Goal: Task Accomplishment & Management: Manage account settings

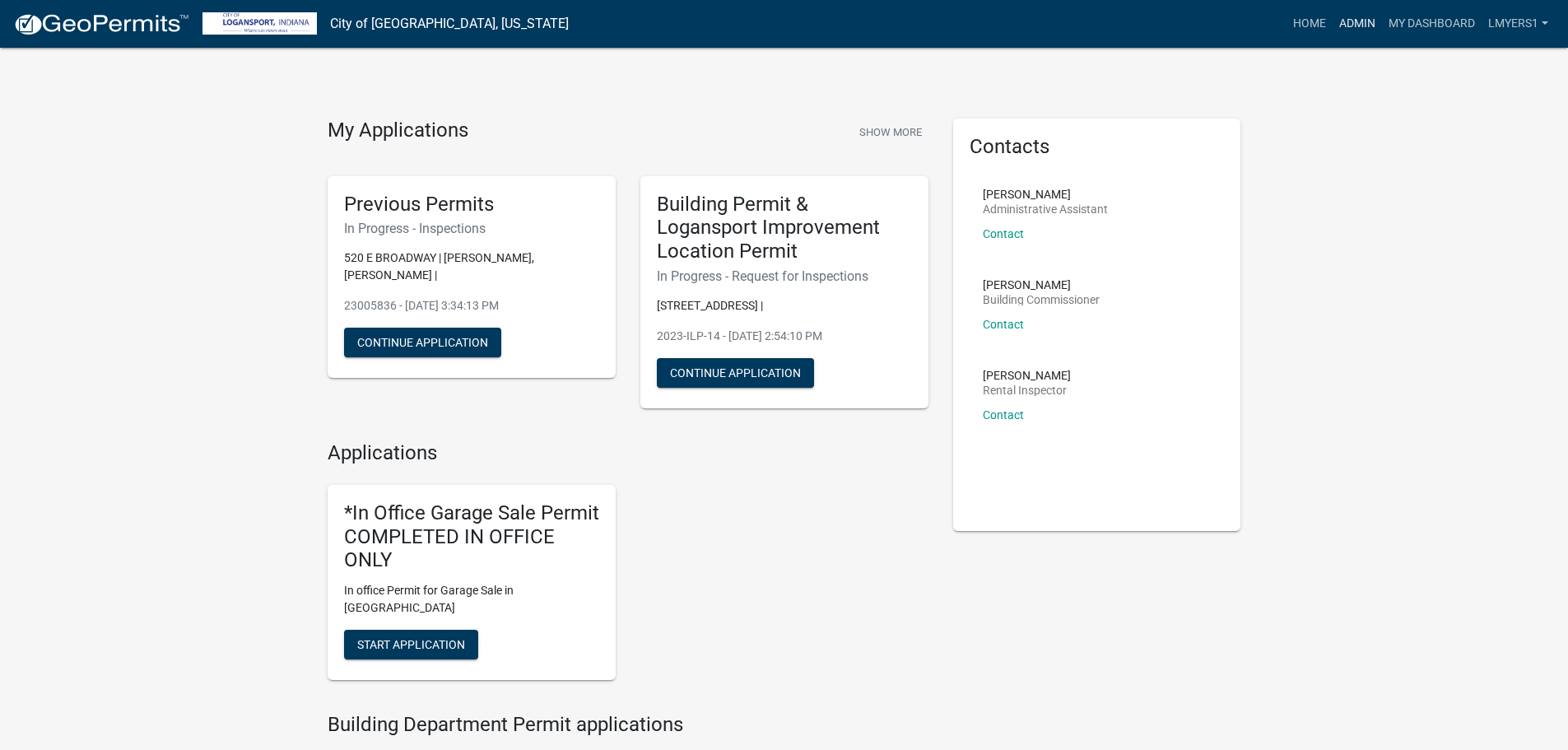
click at [1353, 26] on link "Admin" at bounding box center [1357, 23] width 49 height 31
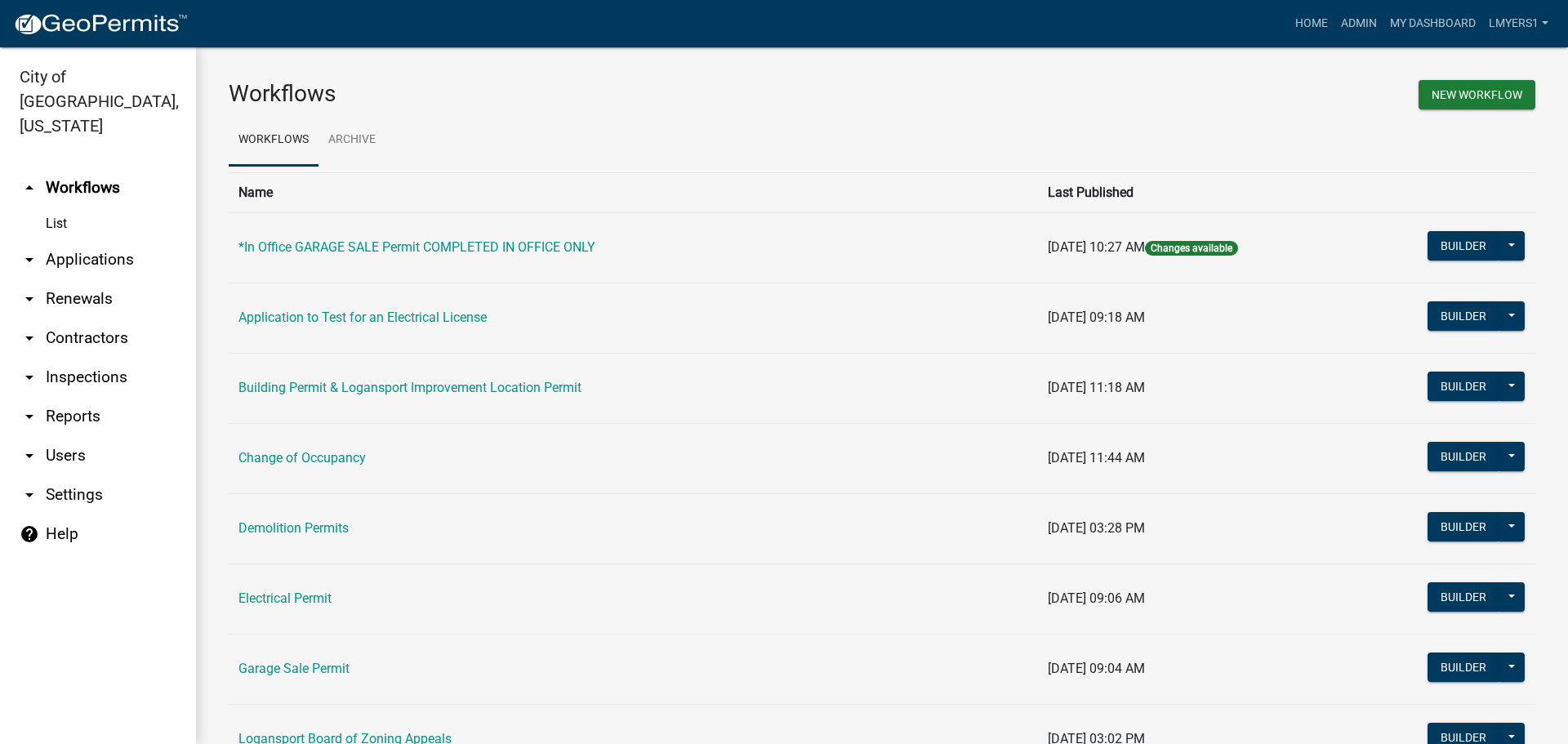
click at [102, 240] on link "arrow_drop_down Applications" at bounding box center [98, 259] width 196 height 39
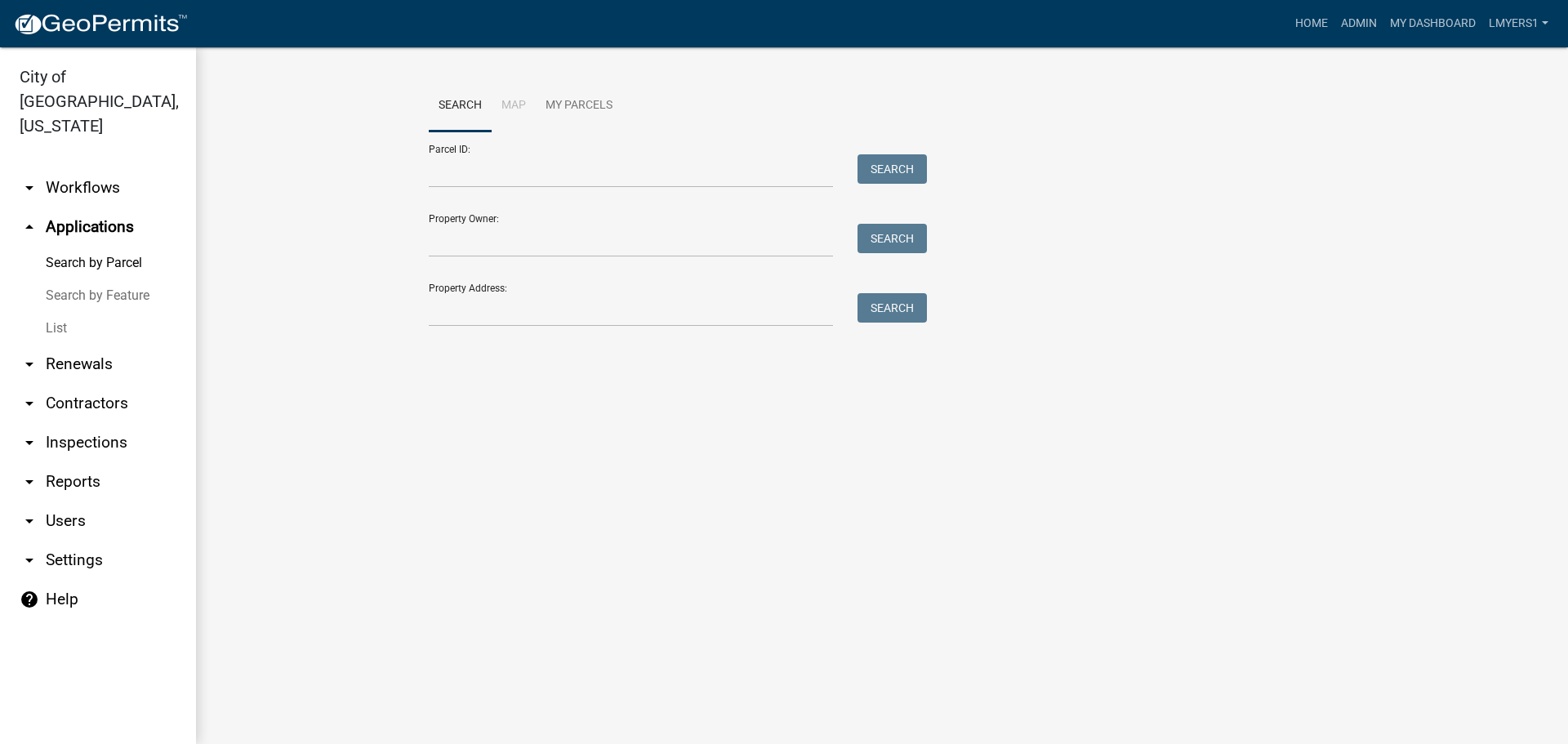
click at [53, 312] on link "List" at bounding box center [98, 328] width 196 height 32
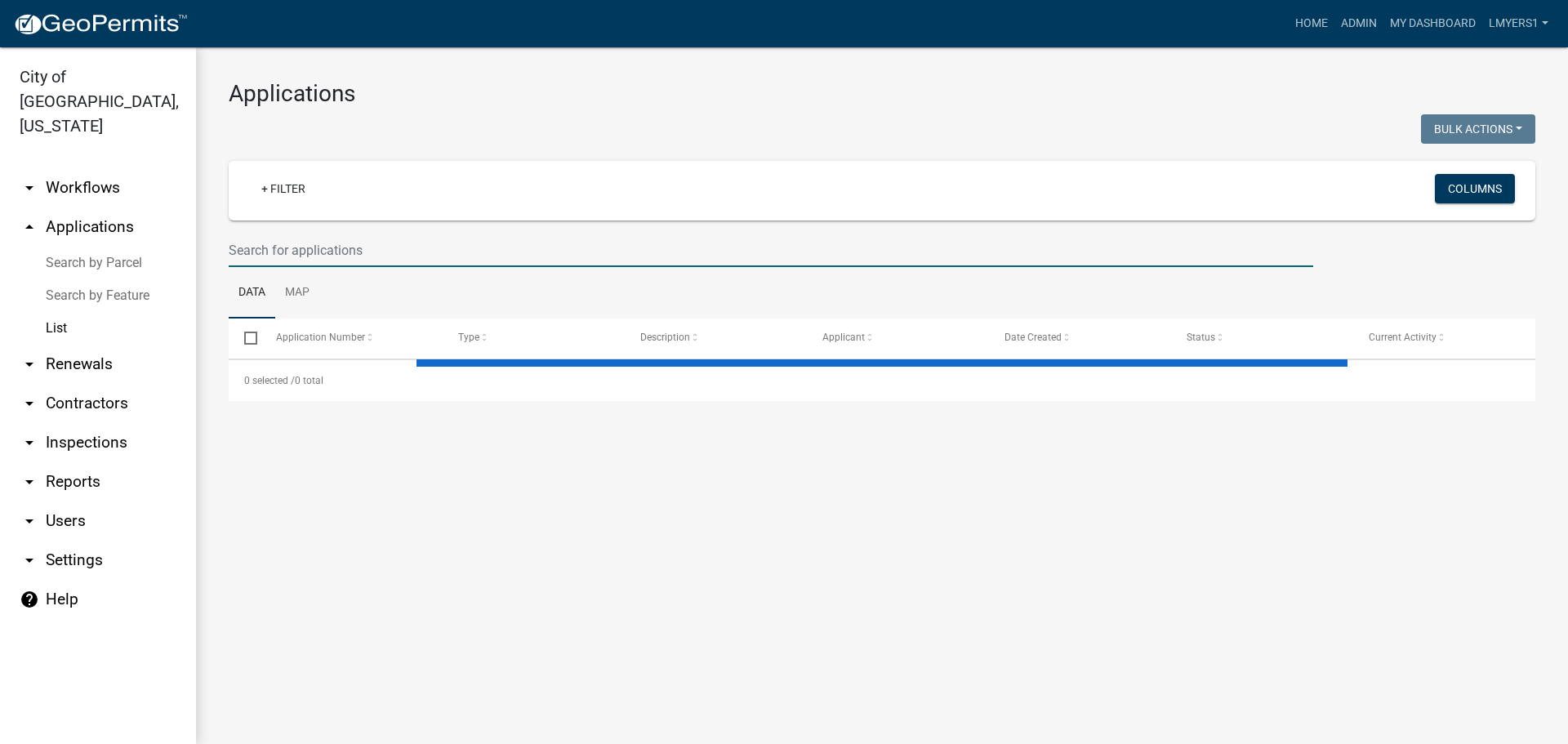
click at [294, 243] on input "text" at bounding box center [771, 251] width 1084 height 33
select select "3: 100"
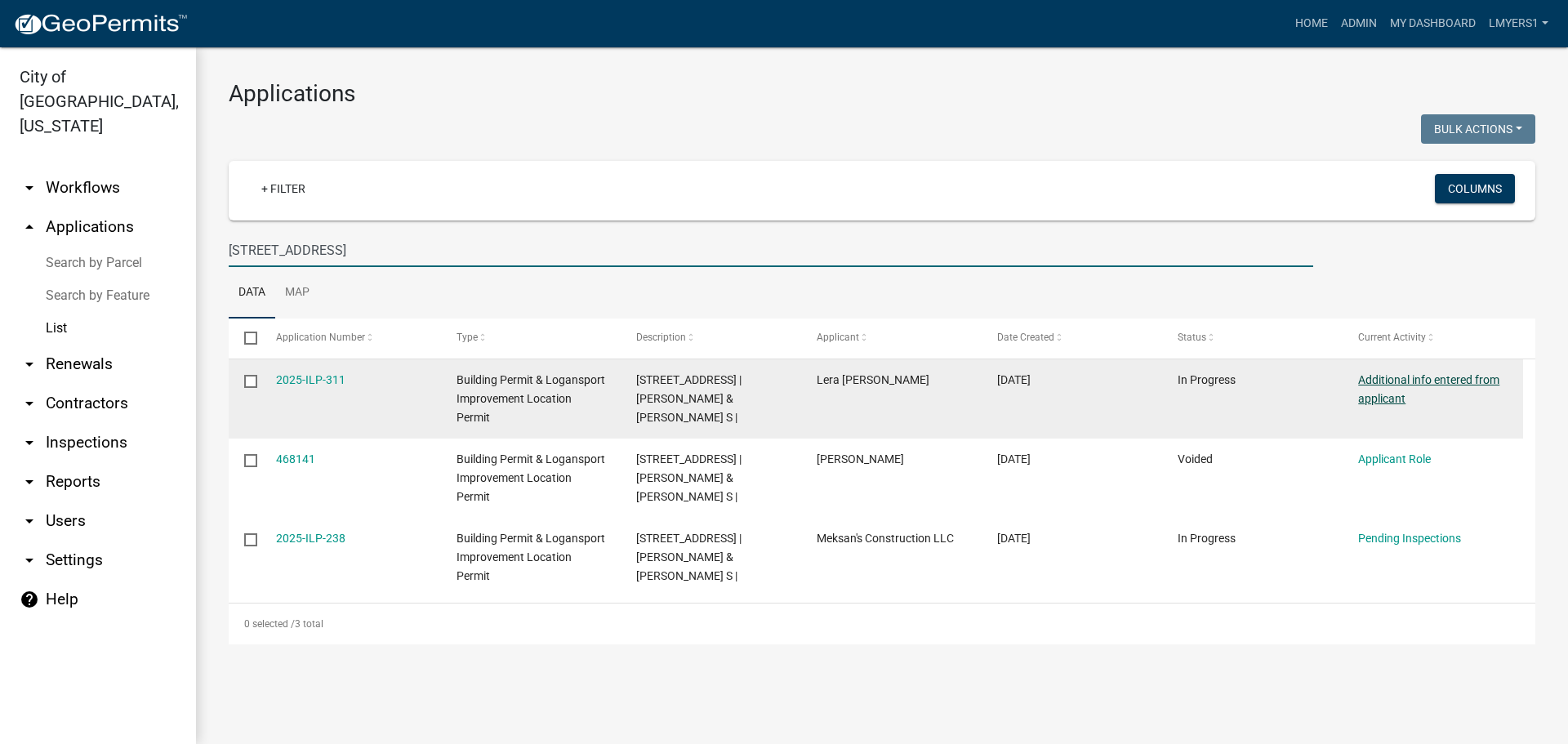
type input "1208 W Wabash"
click at [1381, 380] on link "Additional info entered from applicant" at bounding box center [1428, 389] width 141 height 32
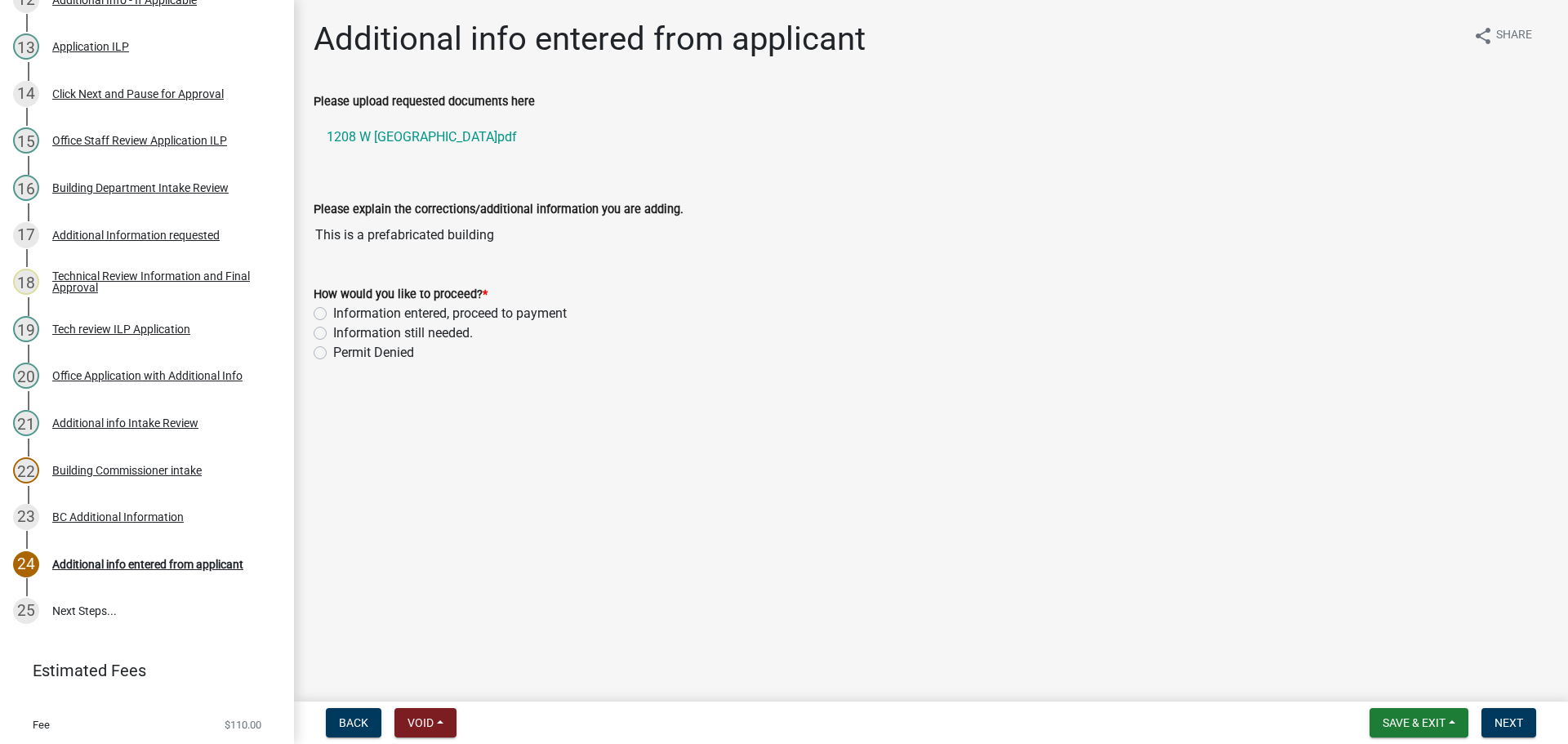
scroll to position [844, 0]
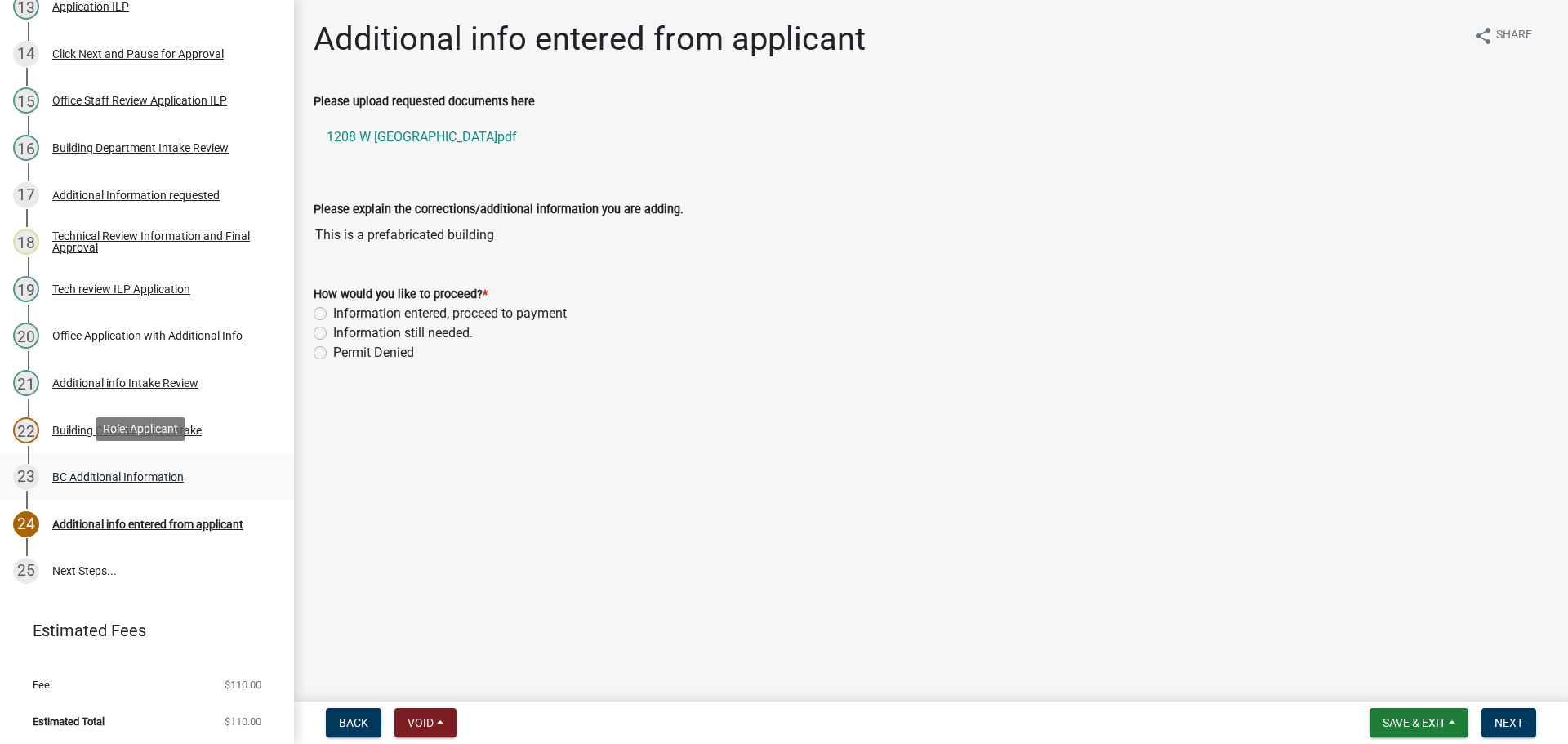
click at [118, 465] on div "23 BC Additional Information" at bounding box center [140, 477] width 255 height 26
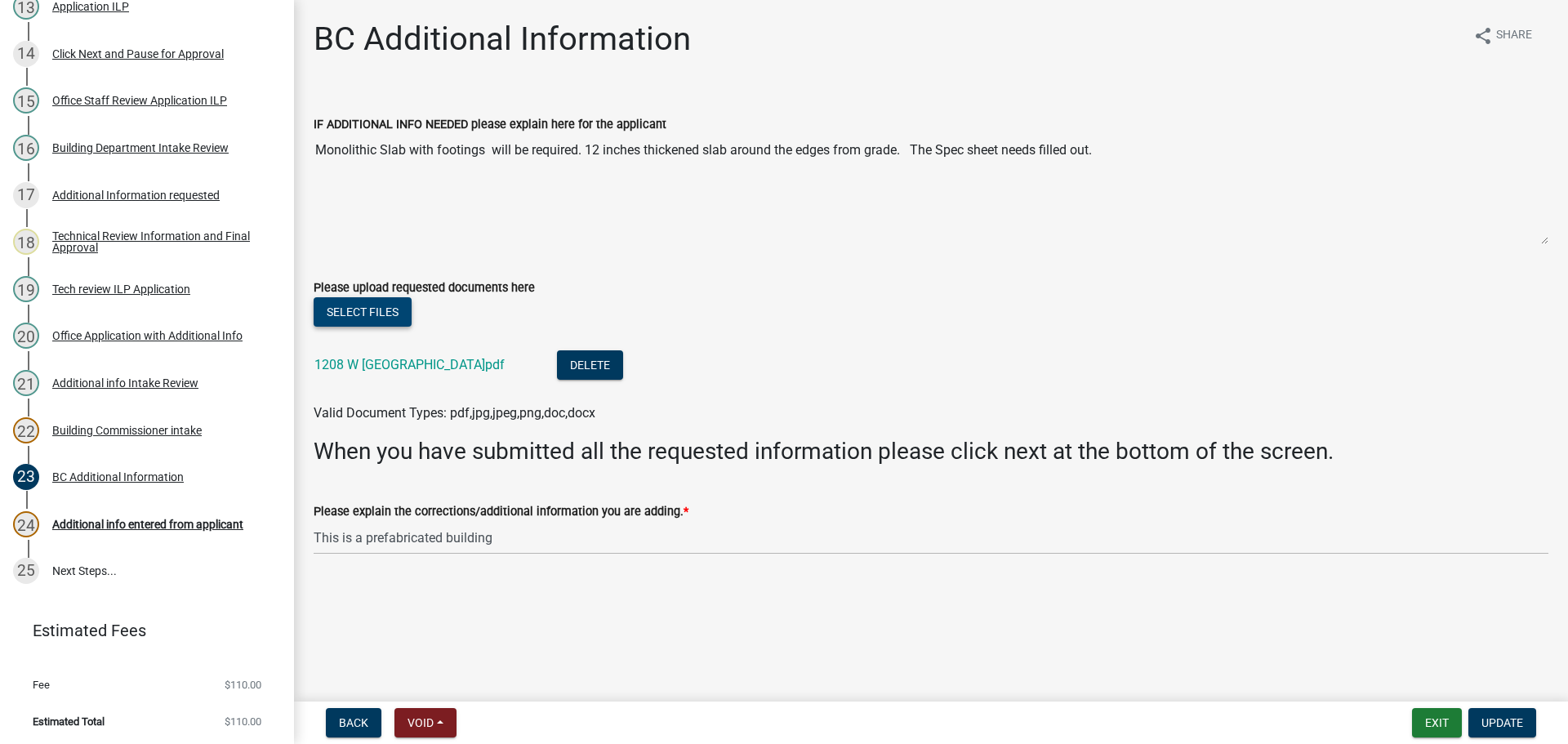
click at [372, 320] on button "Select files" at bounding box center [363, 312] width 98 height 30
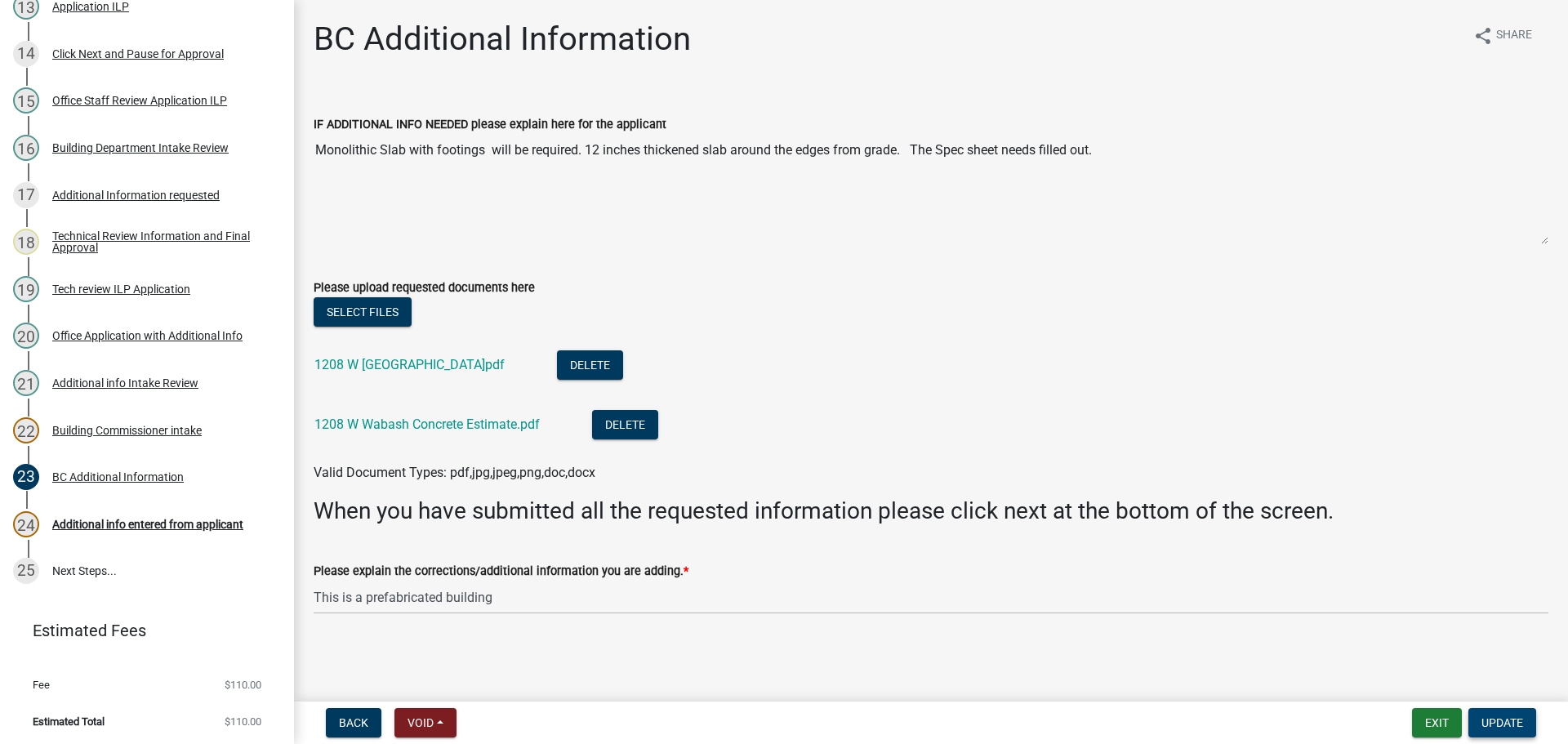
drag, startPoint x: 1507, startPoint y: 719, endPoint x: 1473, endPoint y: 716, distance: 34.1
click at [1508, 718] on span "Update" at bounding box center [1502, 722] width 42 height 13
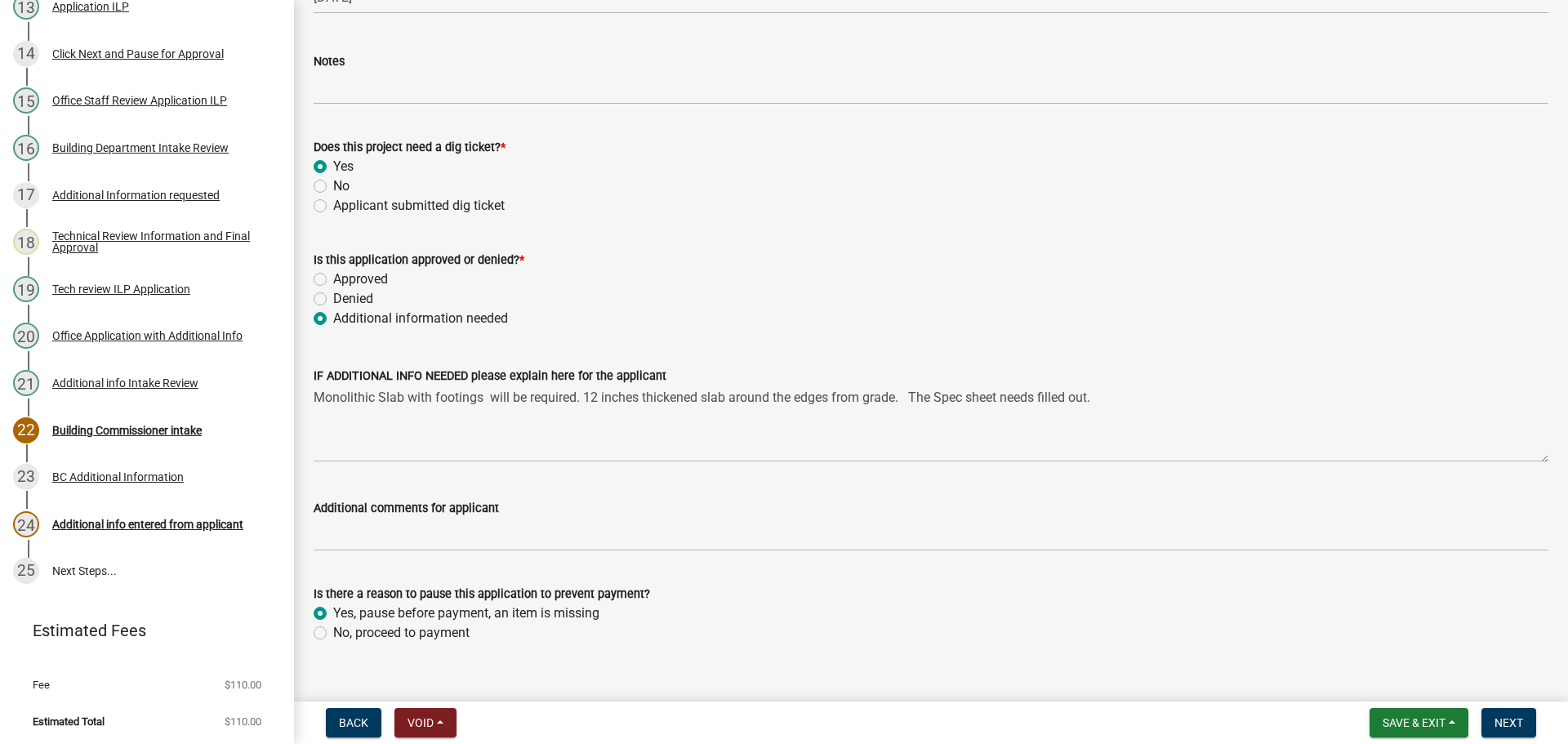
scroll to position [1306, 0]
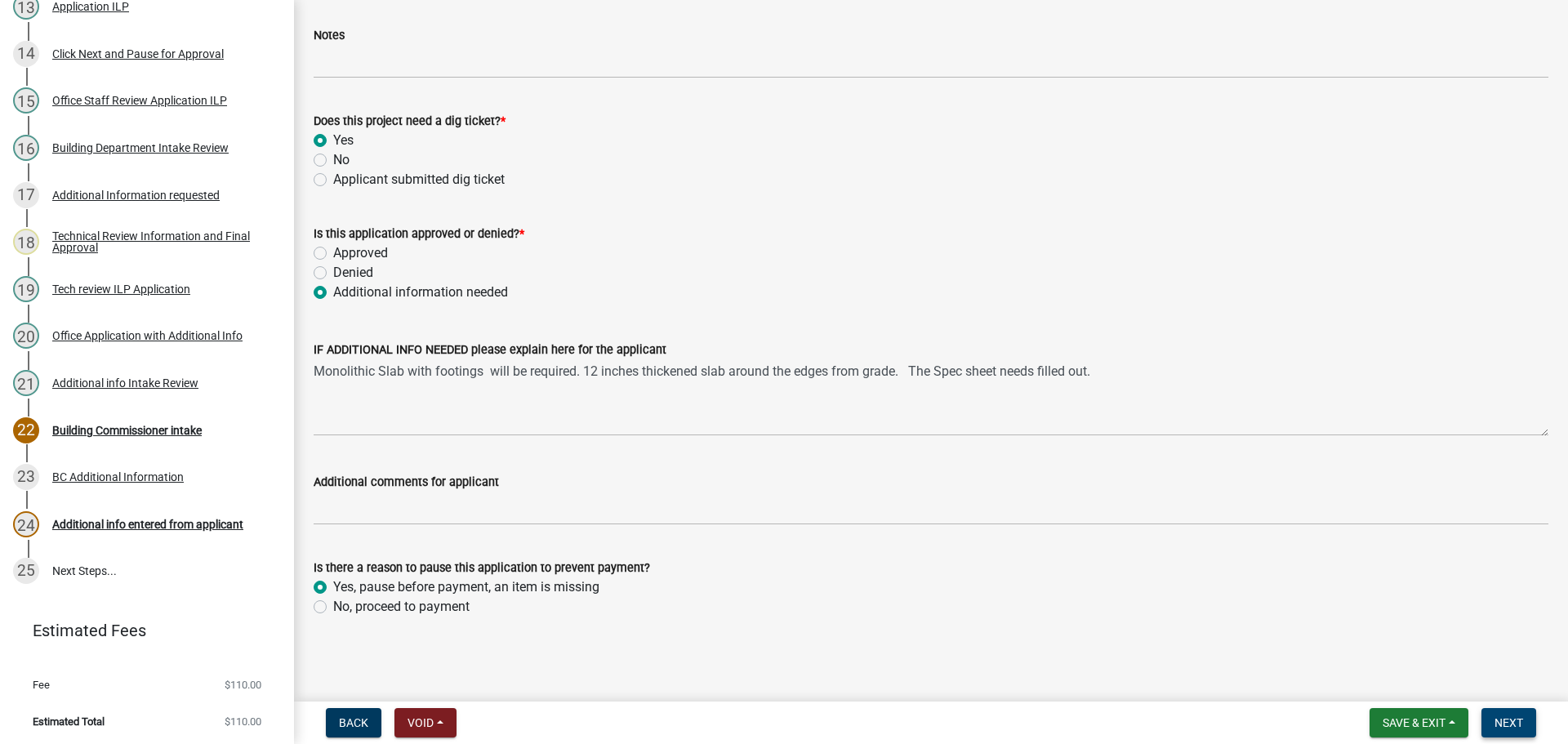
click at [1503, 727] on span "Next" at bounding box center [1508, 722] width 29 height 13
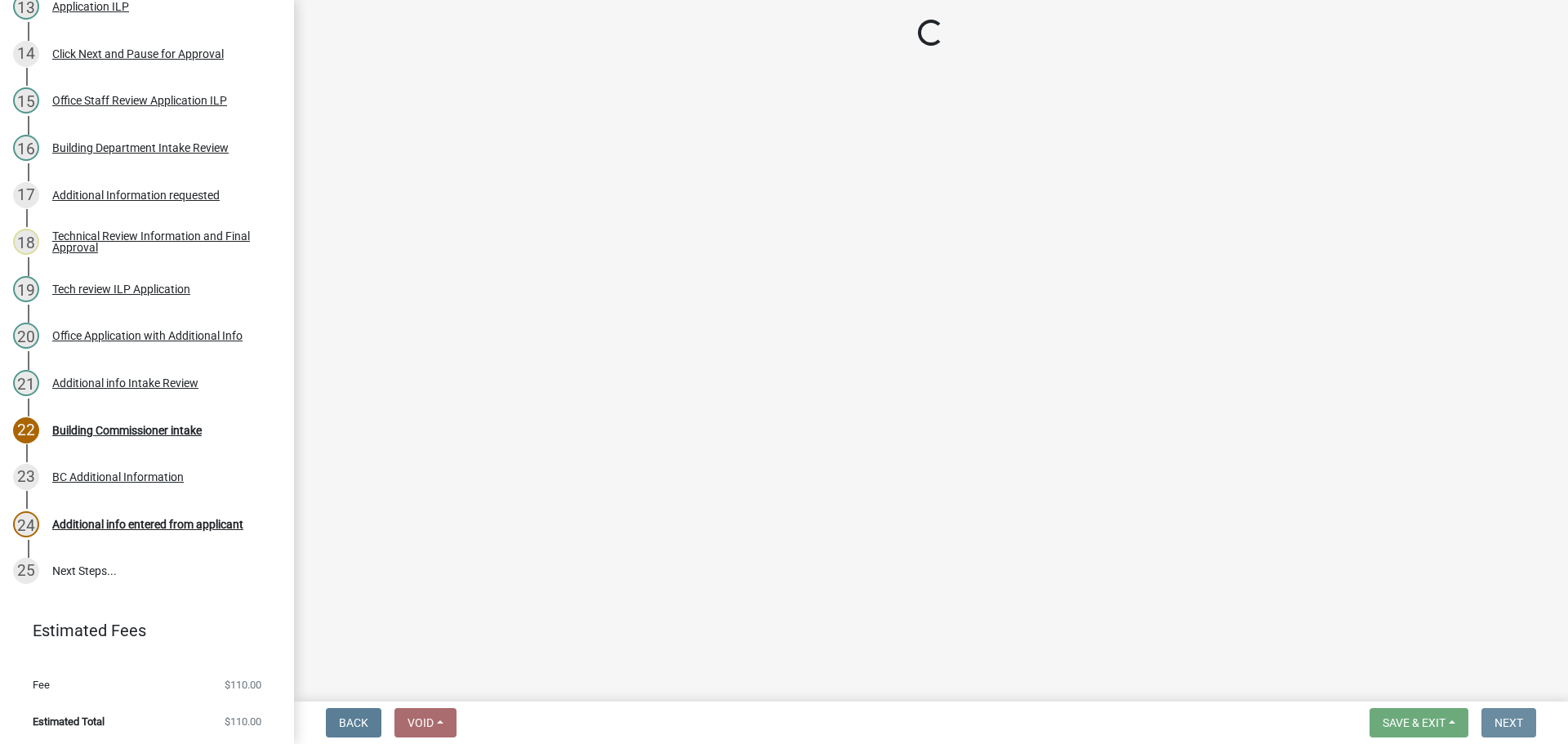
scroll to position [0, 0]
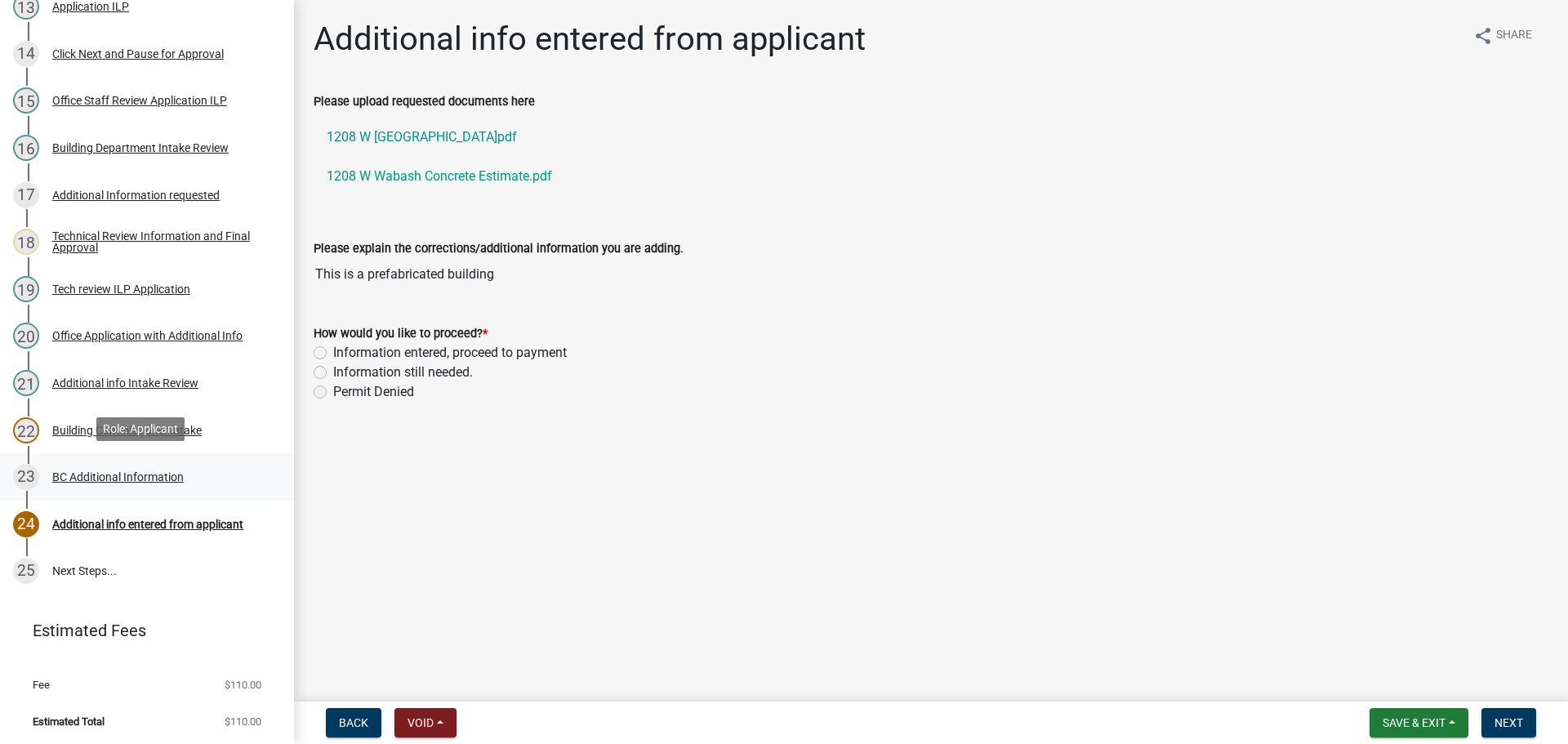
click at [162, 475] on div "BC Additional Information" at bounding box center [118, 477] width 131 height 11
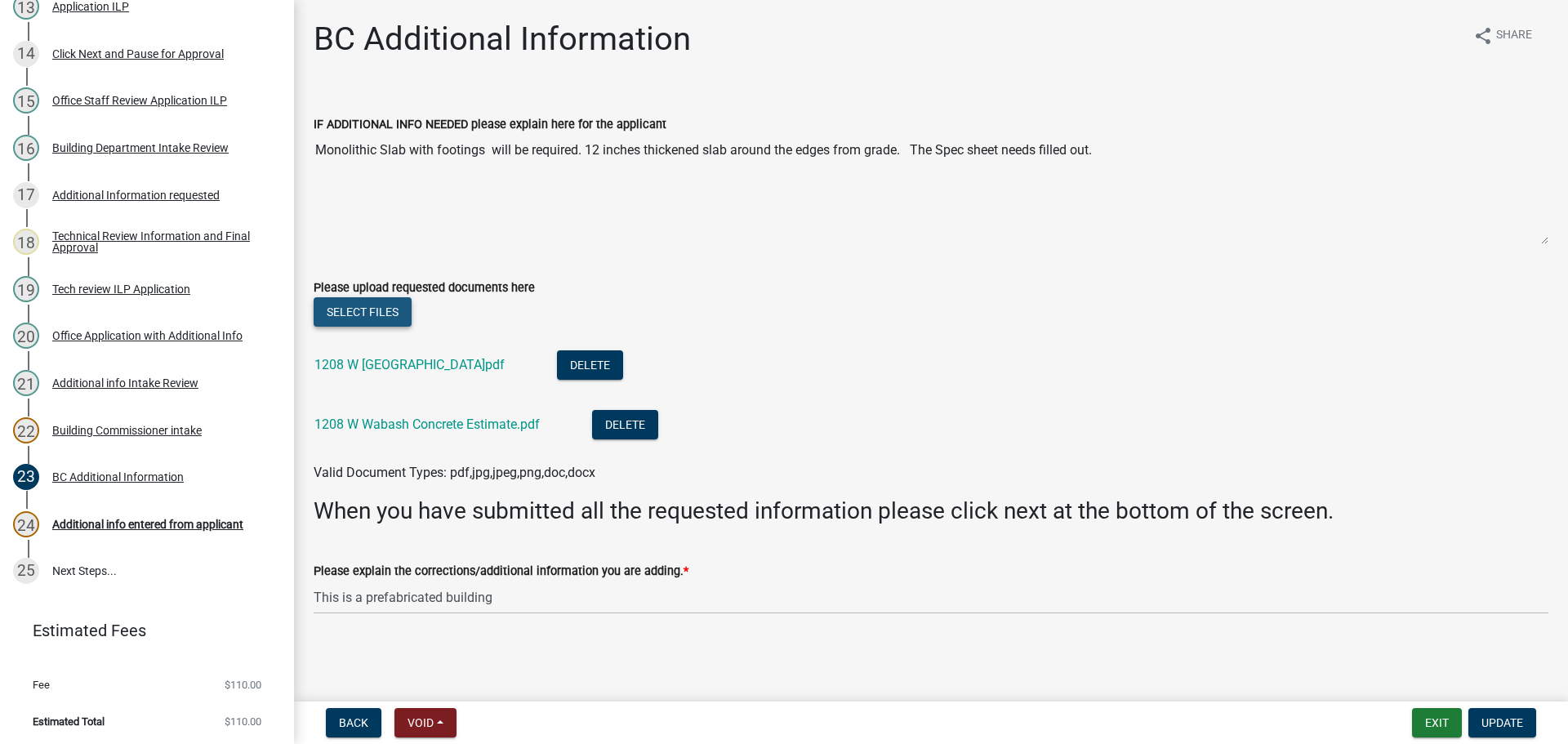
click at [343, 308] on button "Select files" at bounding box center [363, 312] width 98 height 30
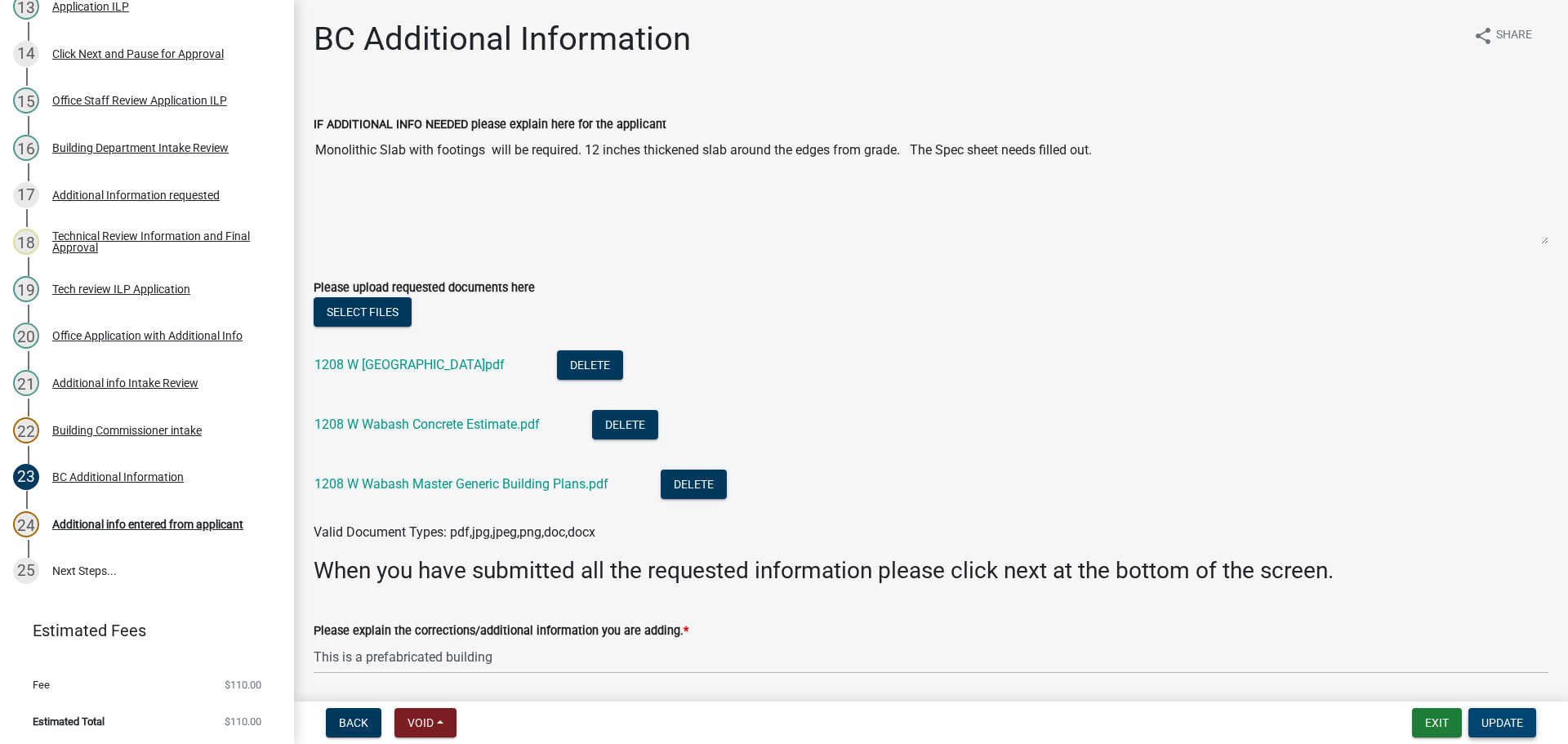
click at [1500, 721] on span "Update" at bounding box center [1502, 722] width 42 height 13
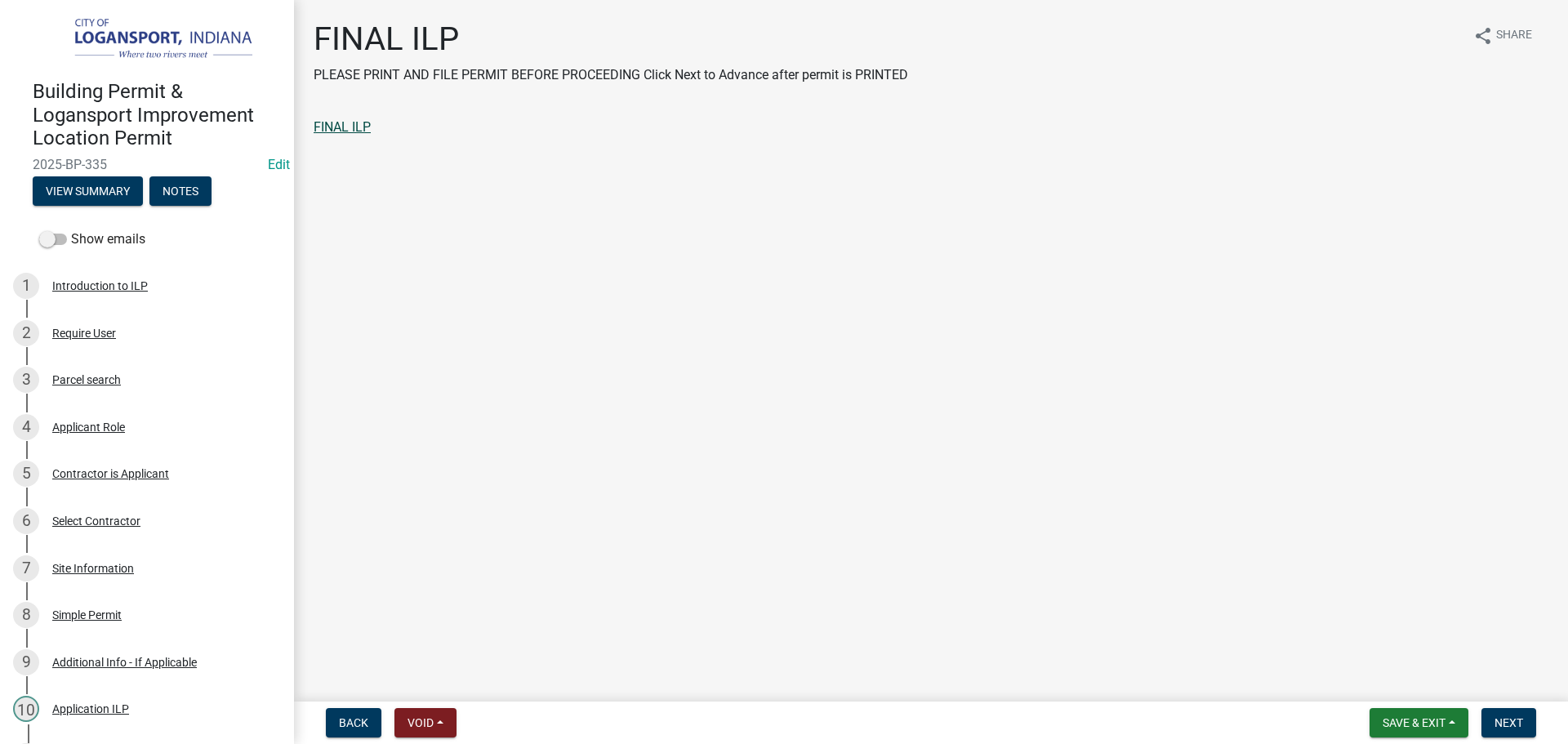
click at [350, 130] on link "FINAL ILP" at bounding box center [342, 127] width 57 height 16
click at [1498, 716] on span "Next" at bounding box center [1508, 722] width 29 height 13
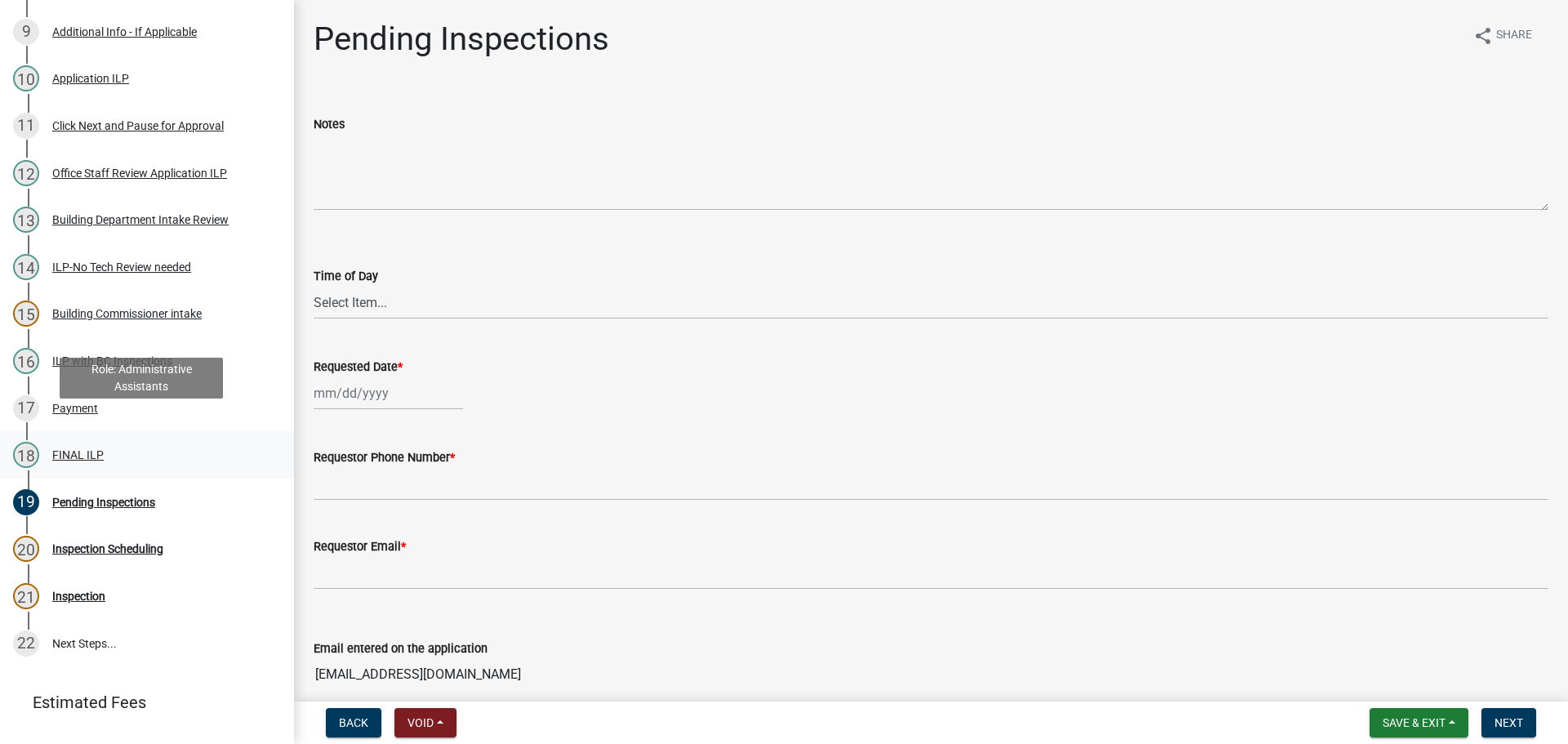
scroll to position [654, 0]
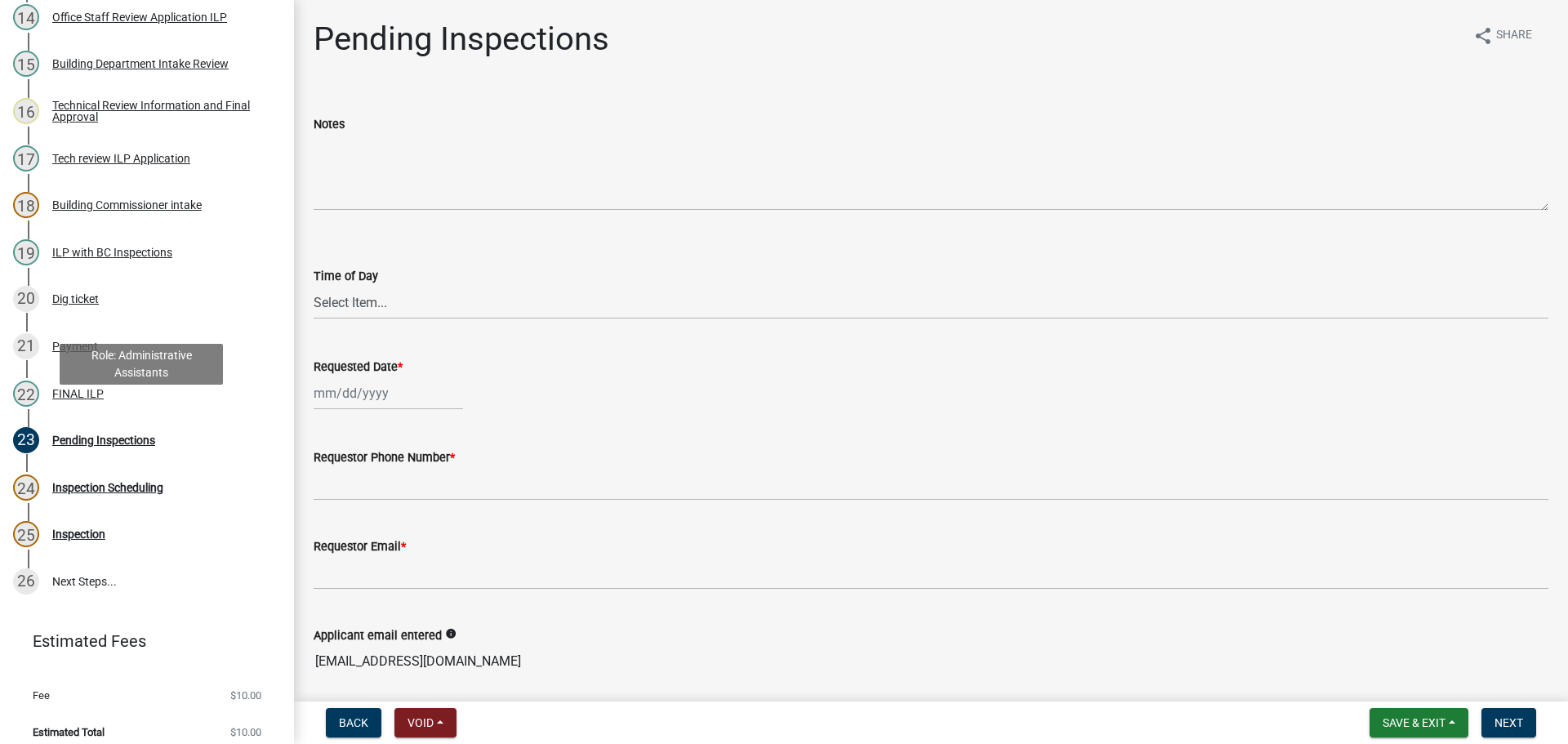
scroll to position [891, 0]
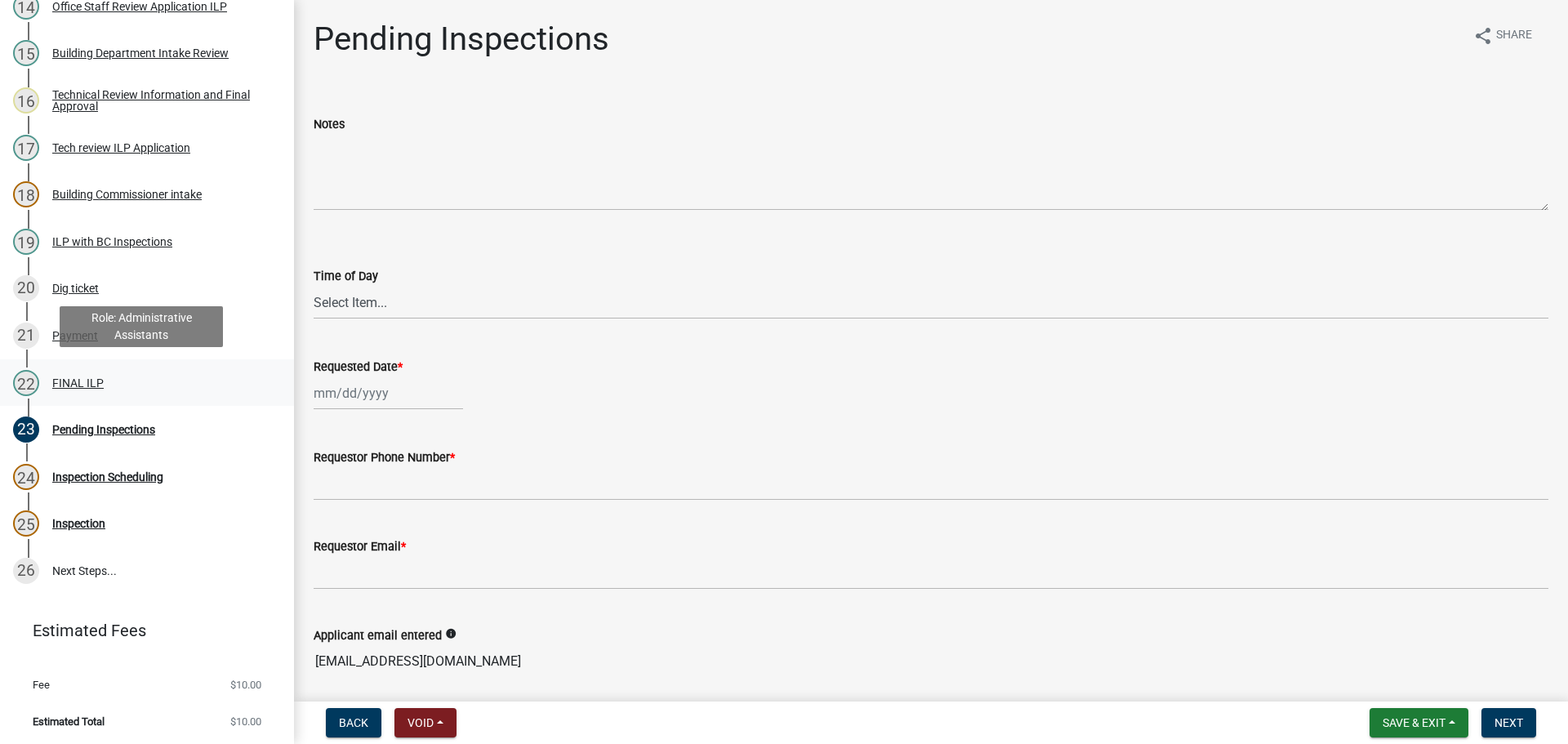
click at [84, 379] on div "FINAL ILP" at bounding box center [78, 383] width 52 height 11
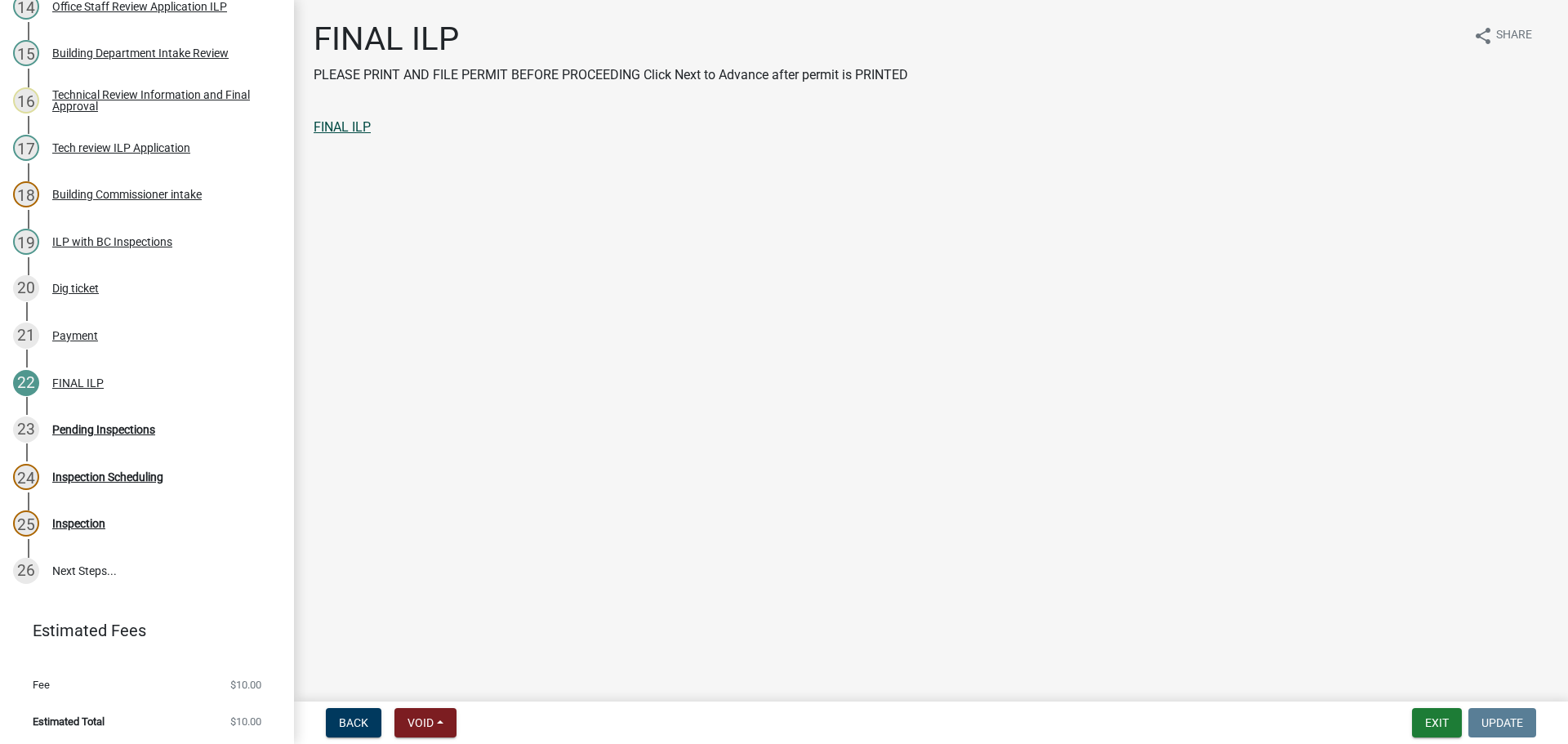
click at [348, 128] on link "FINAL ILP" at bounding box center [342, 127] width 57 height 16
click at [1444, 733] on button "Exit" at bounding box center [1437, 723] width 50 height 30
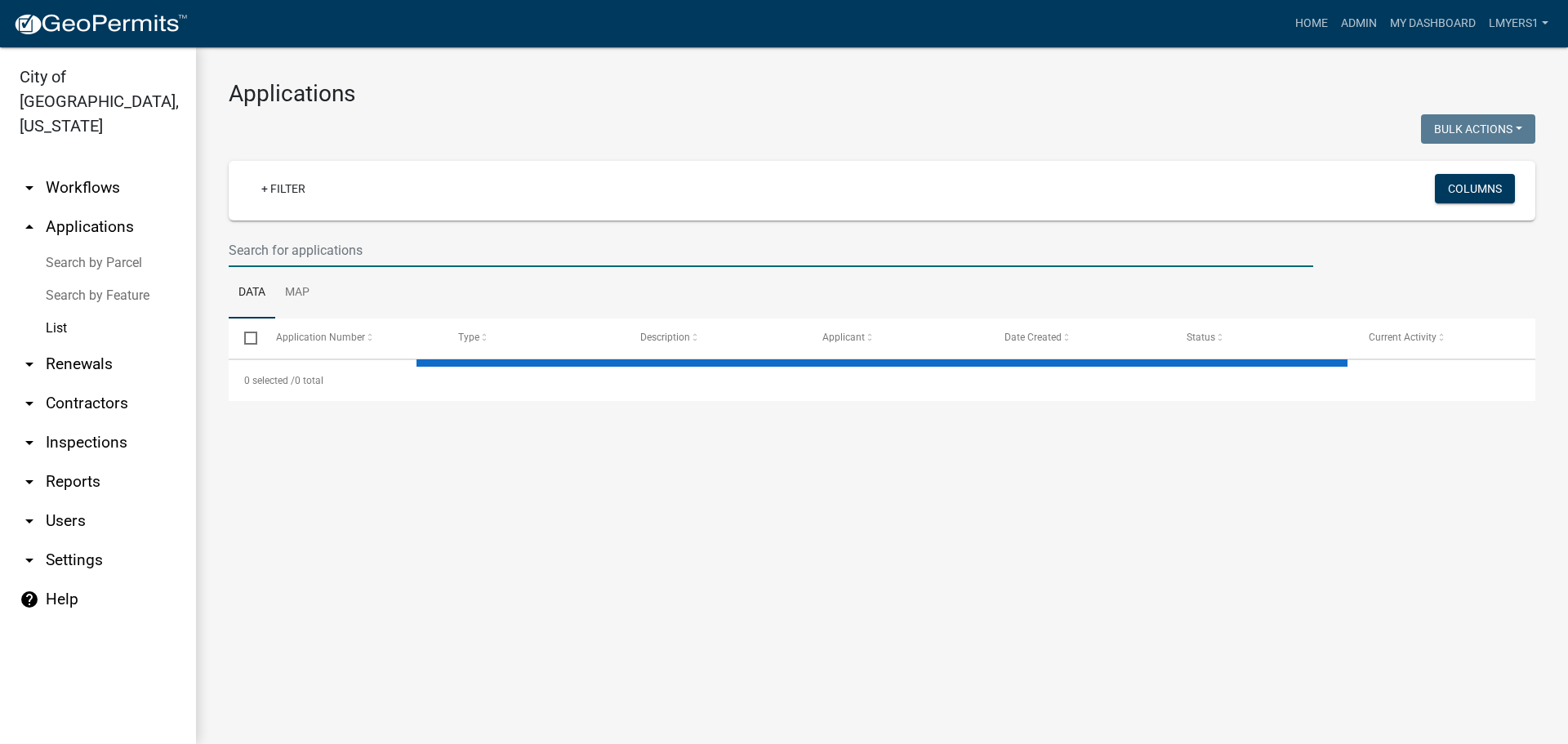
click at [283, 241] on input "text" at bounding box center [771, 251] width 1084 height 33
select select "3: 100"
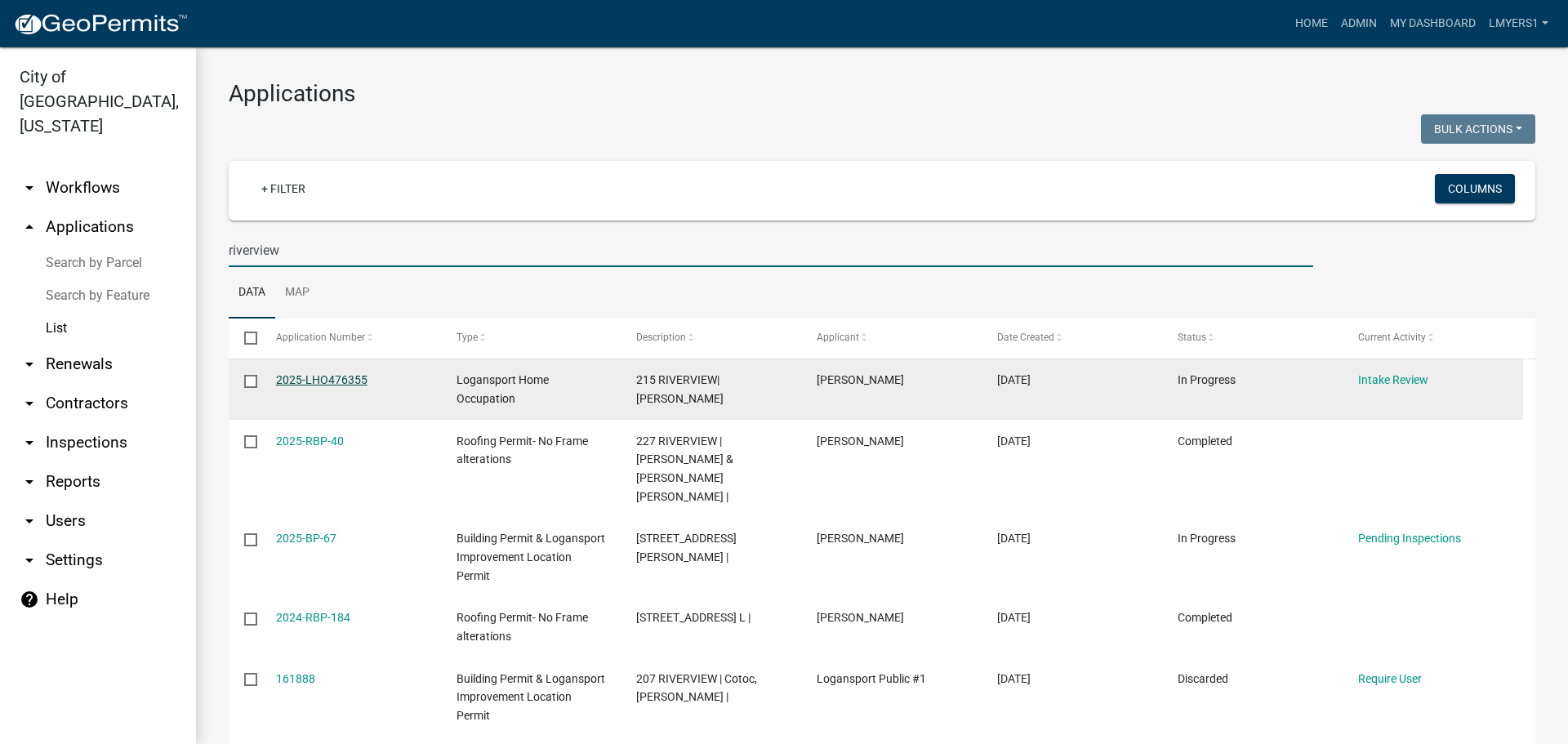
type input "riverview"
click at [343, 383] on link "2025-LHO476355" at bounding box center [321, 379] width 91 height 13
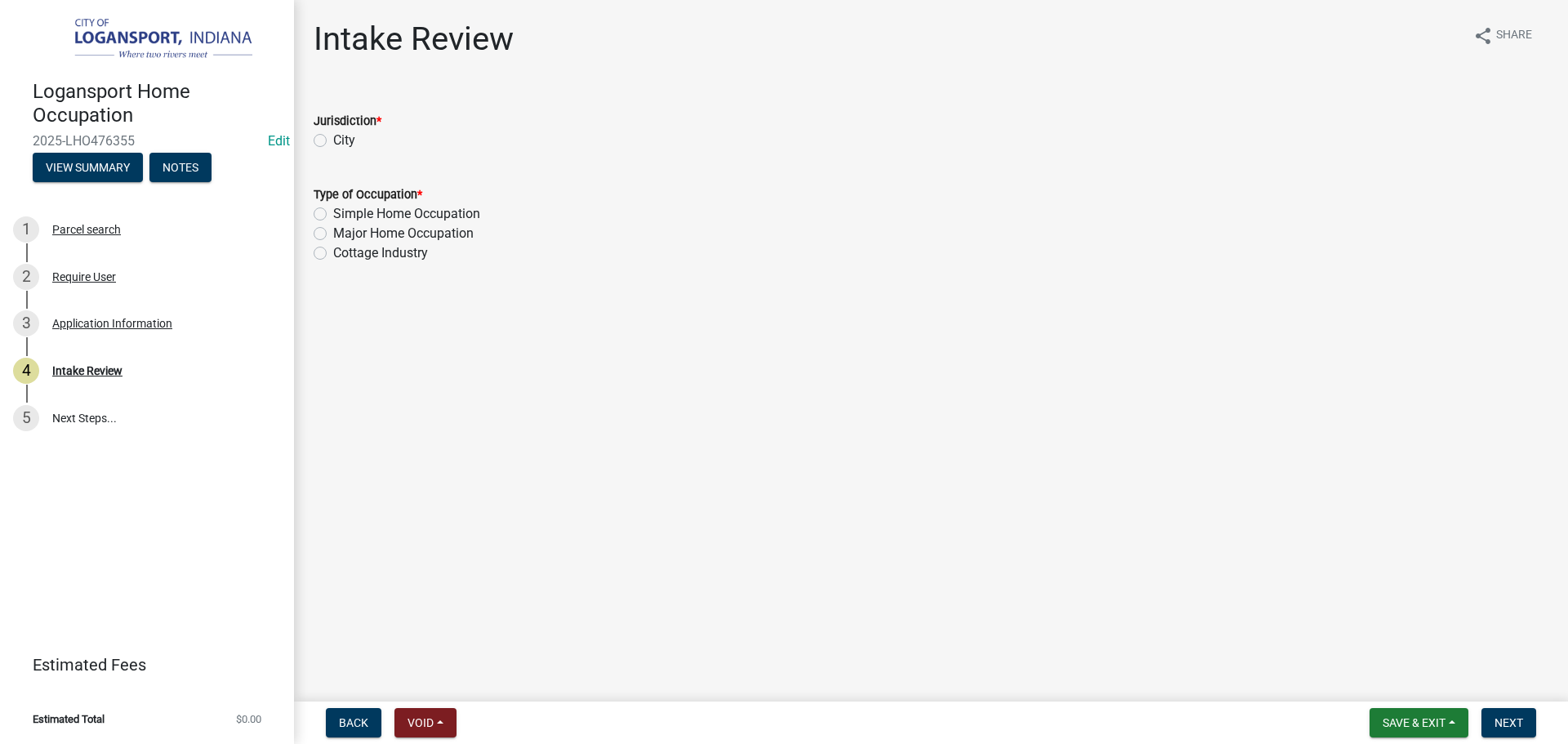
click at [333, 138] on label "City" at bounding box center [343, 140] width 22 height 19
click at [333, 138] on input "City" at bounding box center [338, 136] width 11 height 11
radio input "true"
click at [333, 211] on label "Simple Home Occupation" at bounding box center [406, 214] width 147 height 19
click at [333, 211] on input "Simple Home Occupation" at bounding box center [338, 209] width 11 height 11
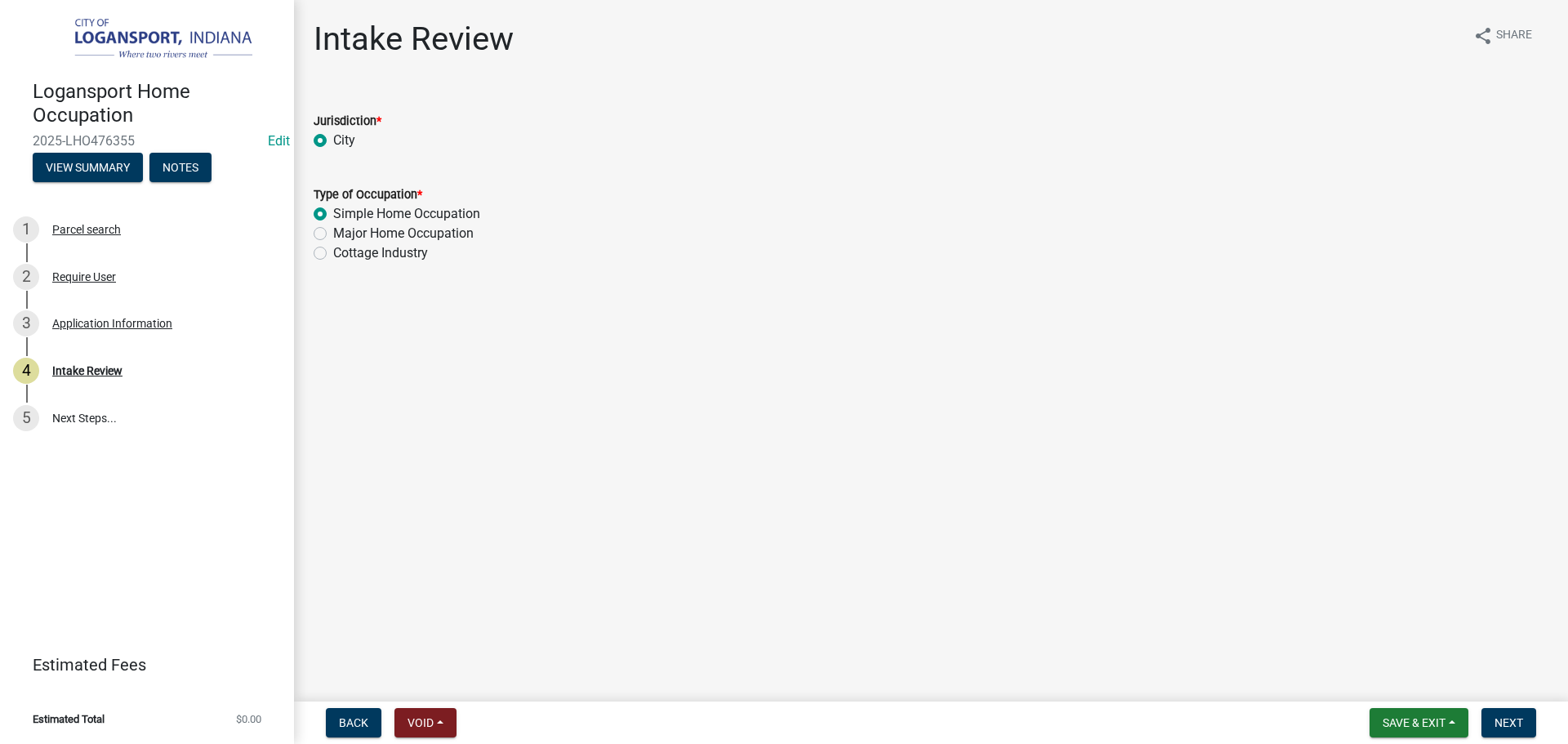
radio input "true"
click at [134, 324] on div "Application Information" at bounding box center [112, 323] width 120 height 11
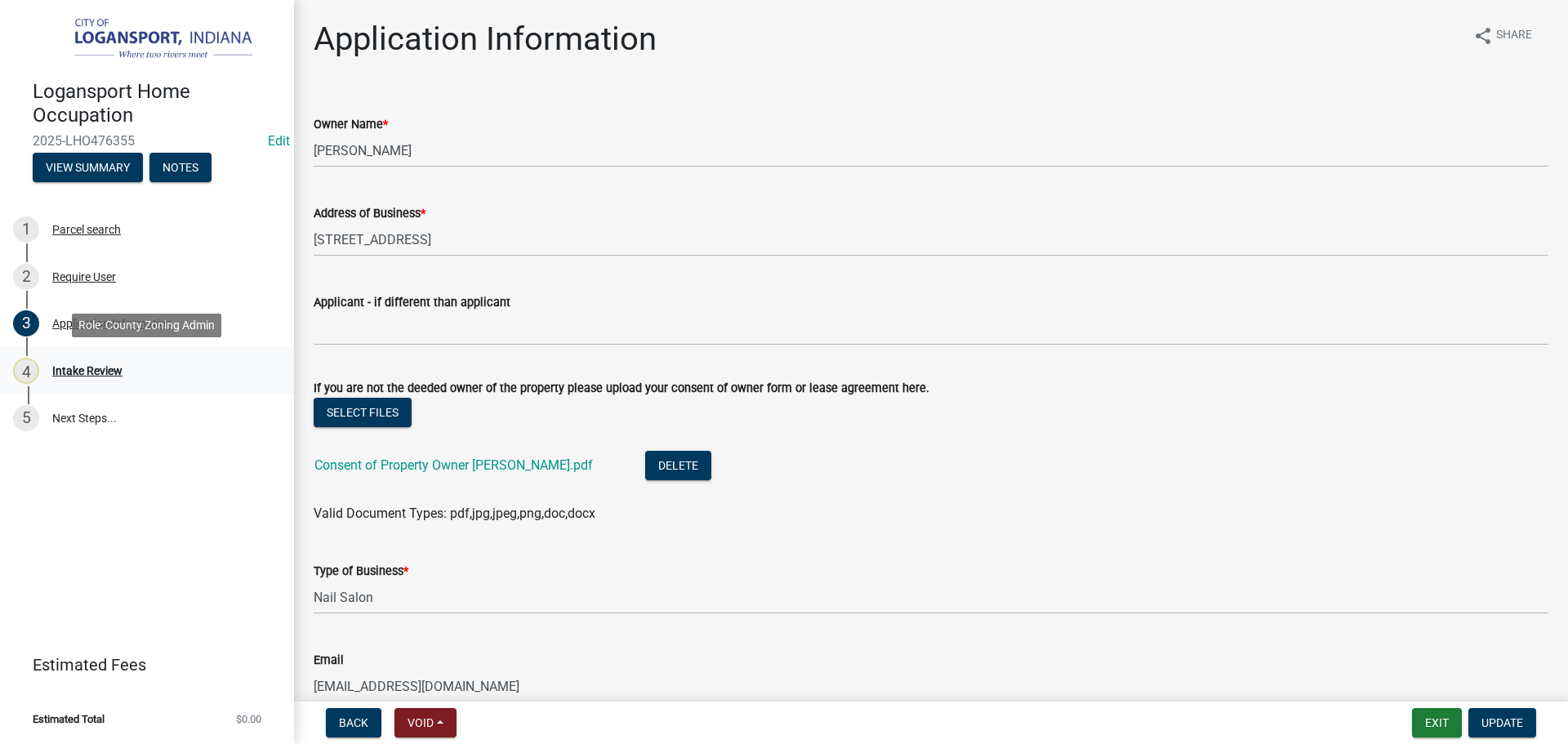
click at [102, 365] on div "Intake Review" at bounding box center [88, 371] width 70 height 11
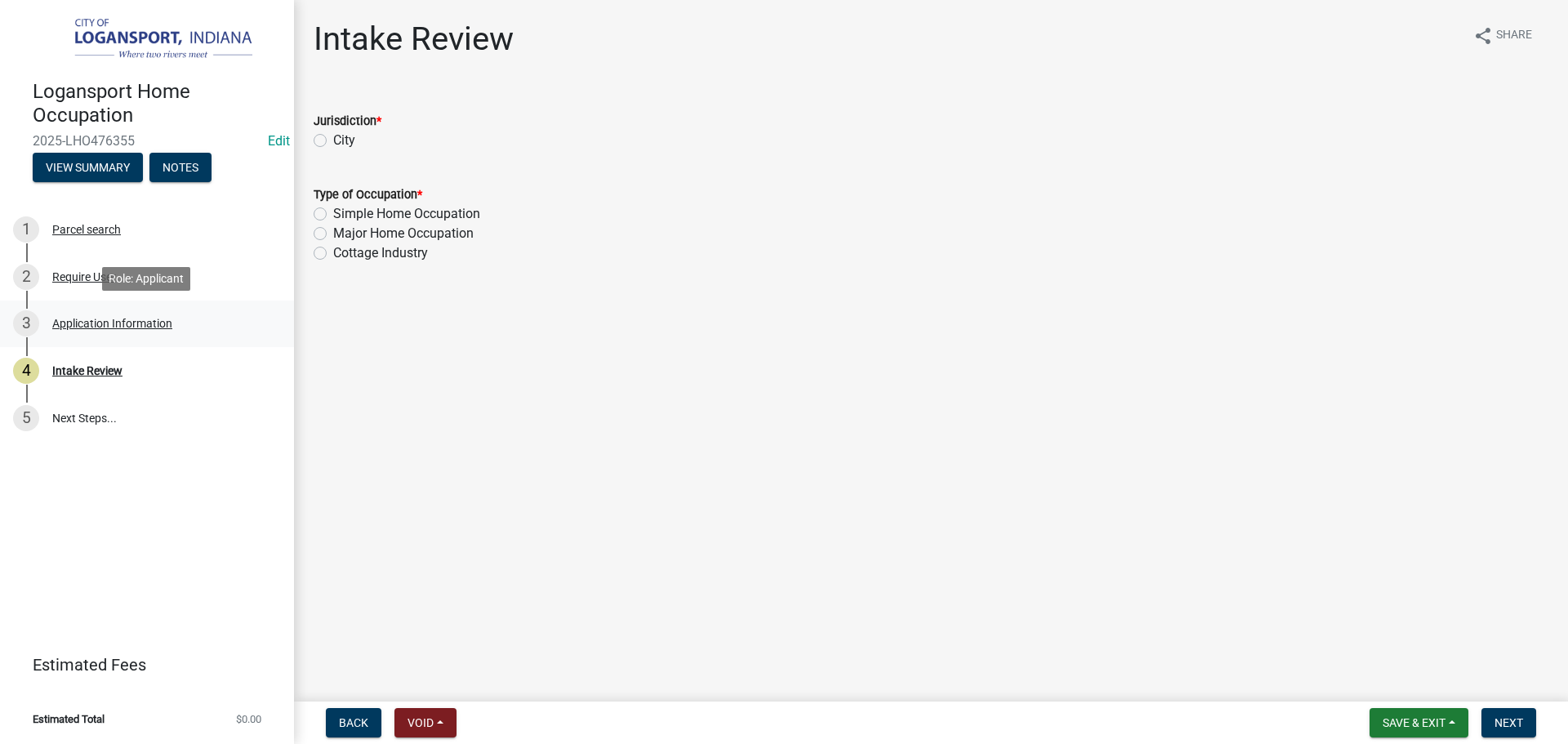
click at [87, 326] on div "Application Information" at bounding box center [112, 323] width 120 height 11
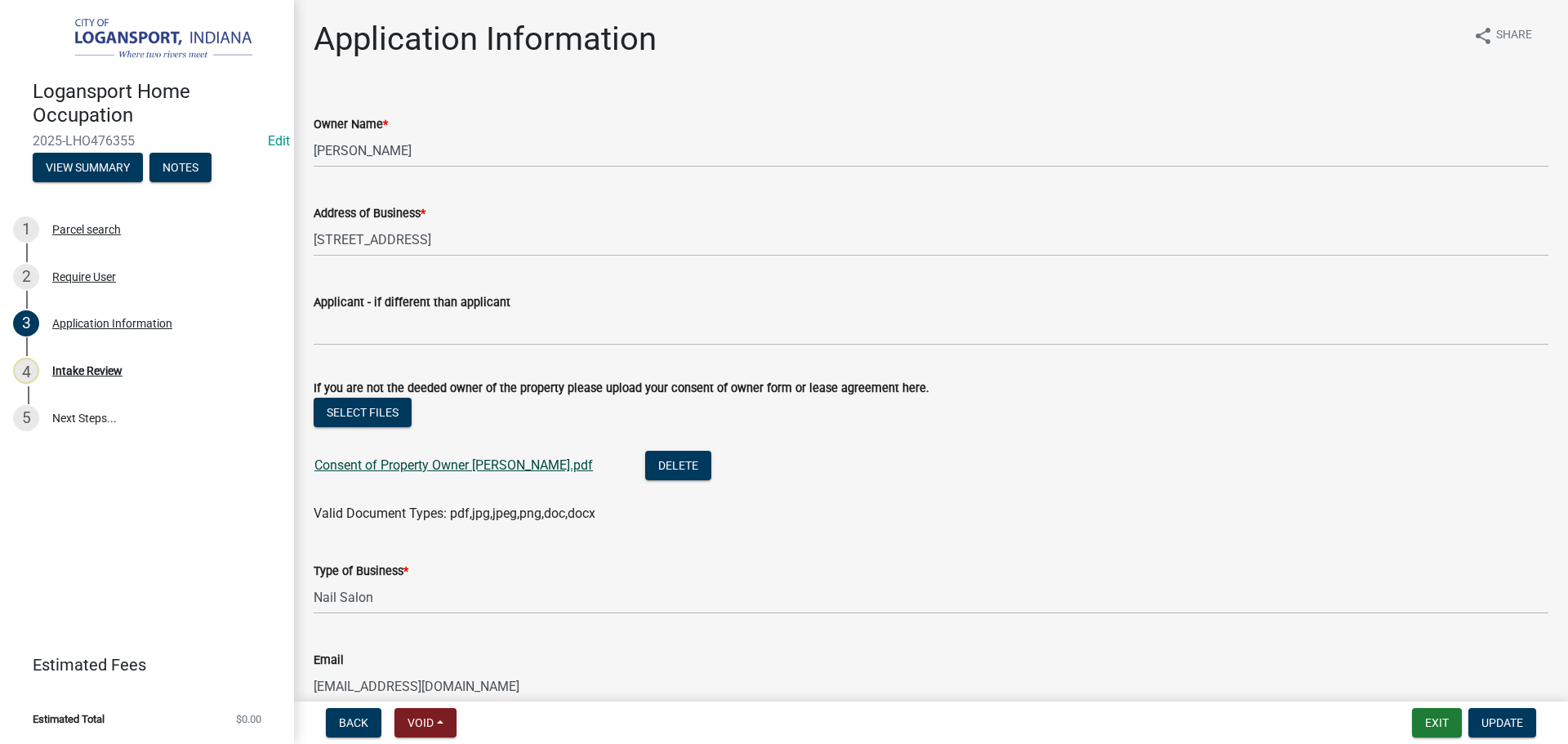
click at [491, 465] on link "Consent of Property Owner Emma YOUNG.pdf" at bounding box center [454, 465] width 279 height 16
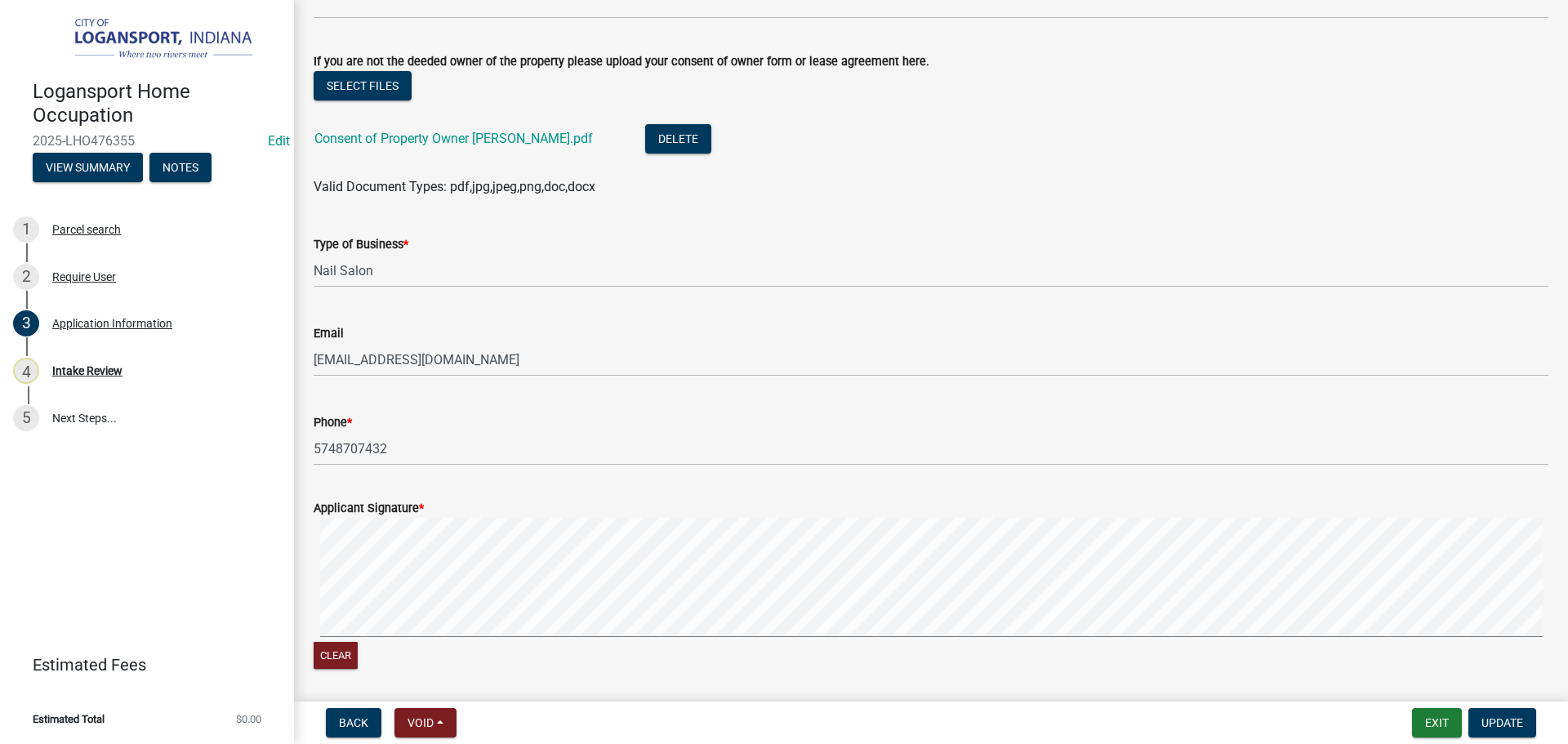
scroll to position [383, 0]
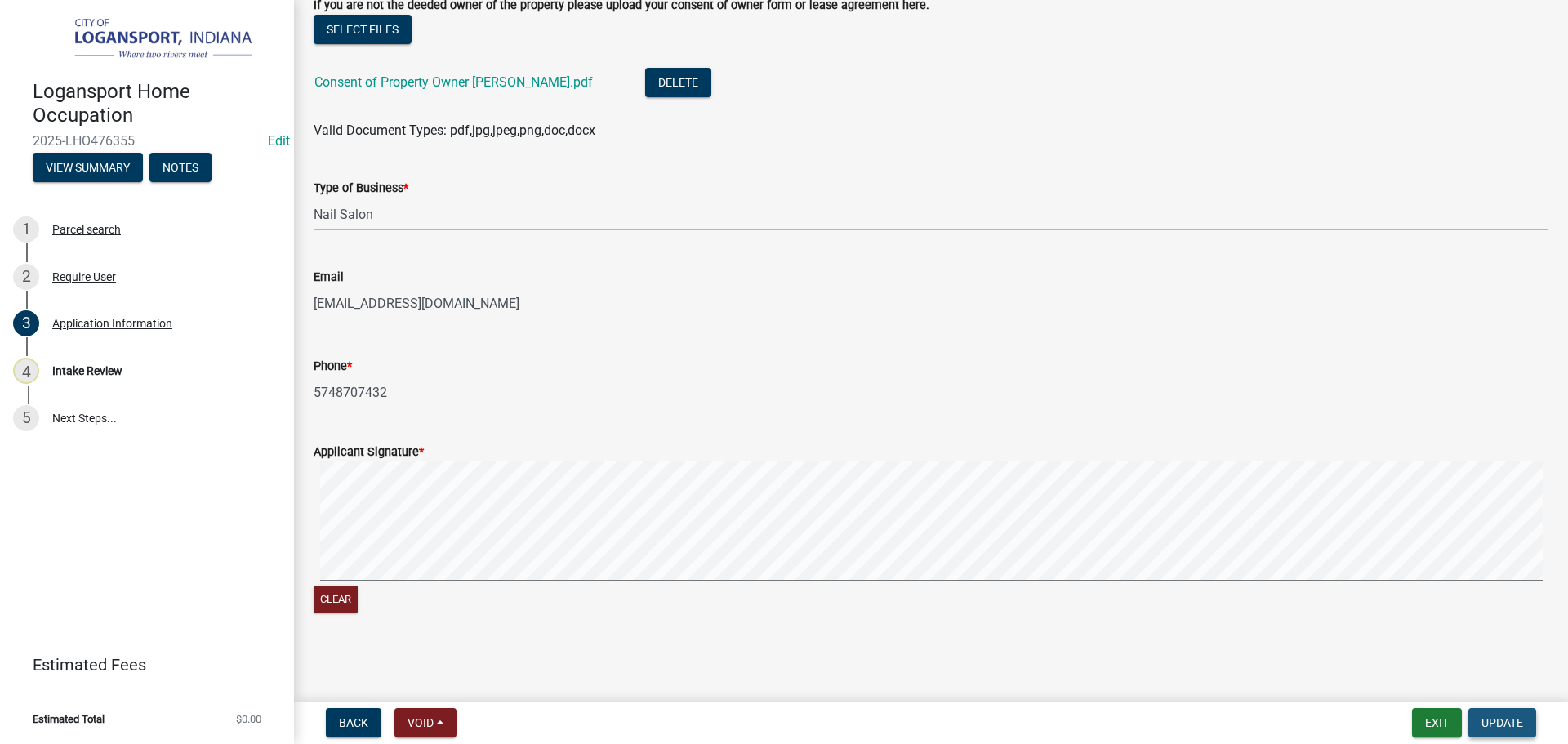
click at [1522, 726] on span "Update" at bounding box center [1502, 722] width 42 height 13
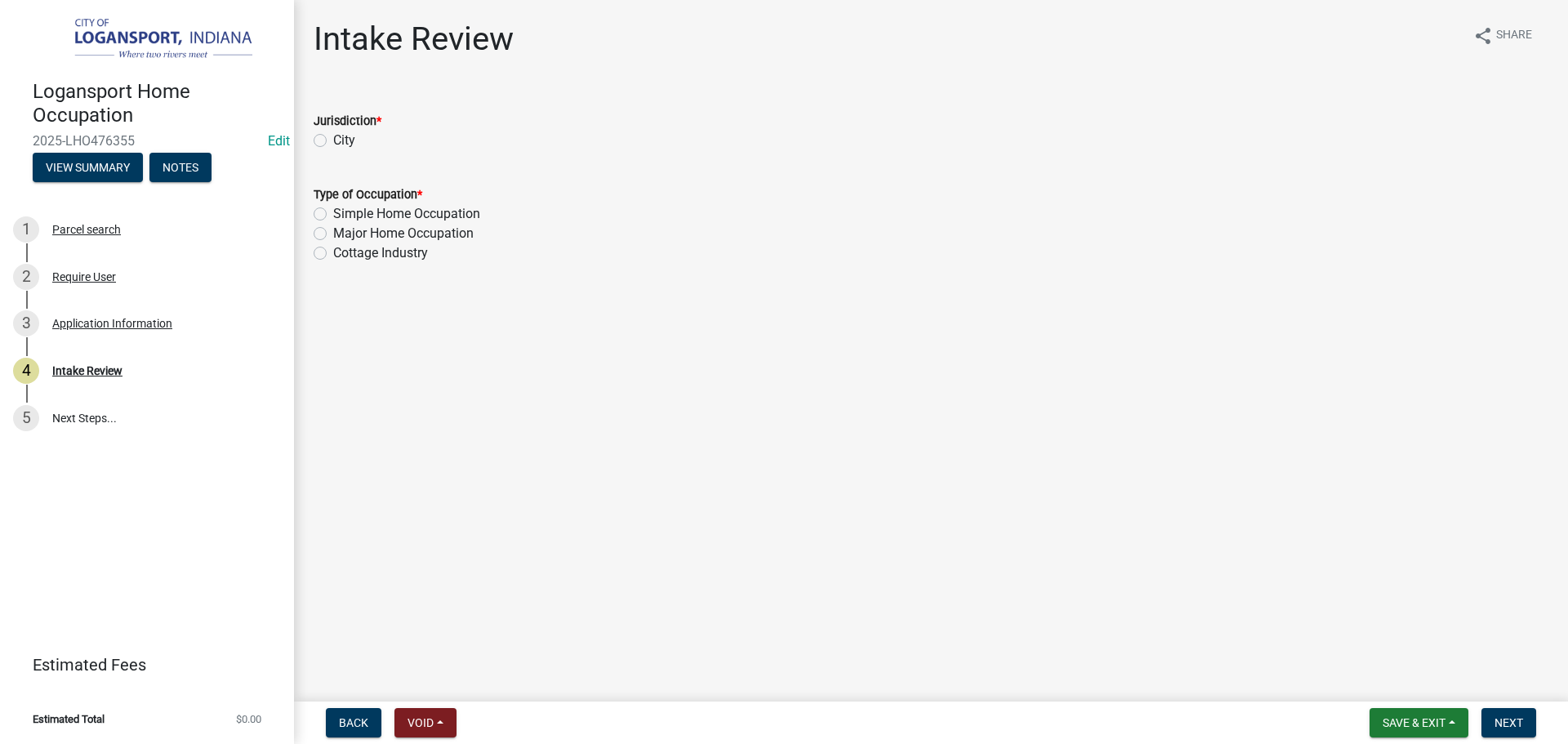
click at [333, 140] on label "City" at bounding box center [343, 140] width 22 height 19
click at [333, 140] on input "City" at bounding box center [338, 136] width 11 height 11
radio input "true"
click at [333, 210] on label "Simple Home Occupation" at bounding box center [406, 214] width 147 height 19
click at [333, 210] on input "Simple Home Occupation" at bounding box center [338, 209] width 11 height 11
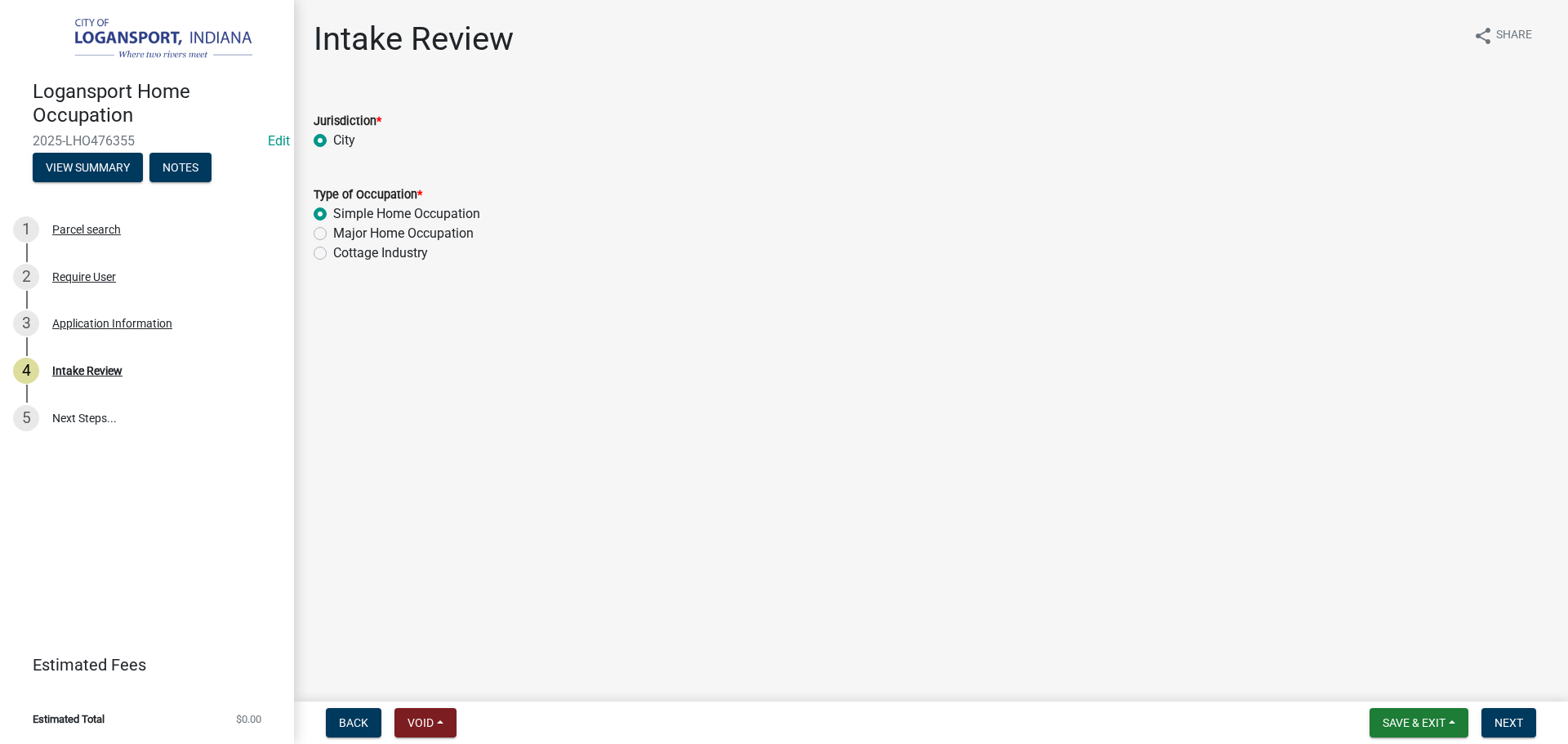
radio input "true"
click at [1518, 727] on span "Next" at bounding box center [1508, 722] width 29 height 13
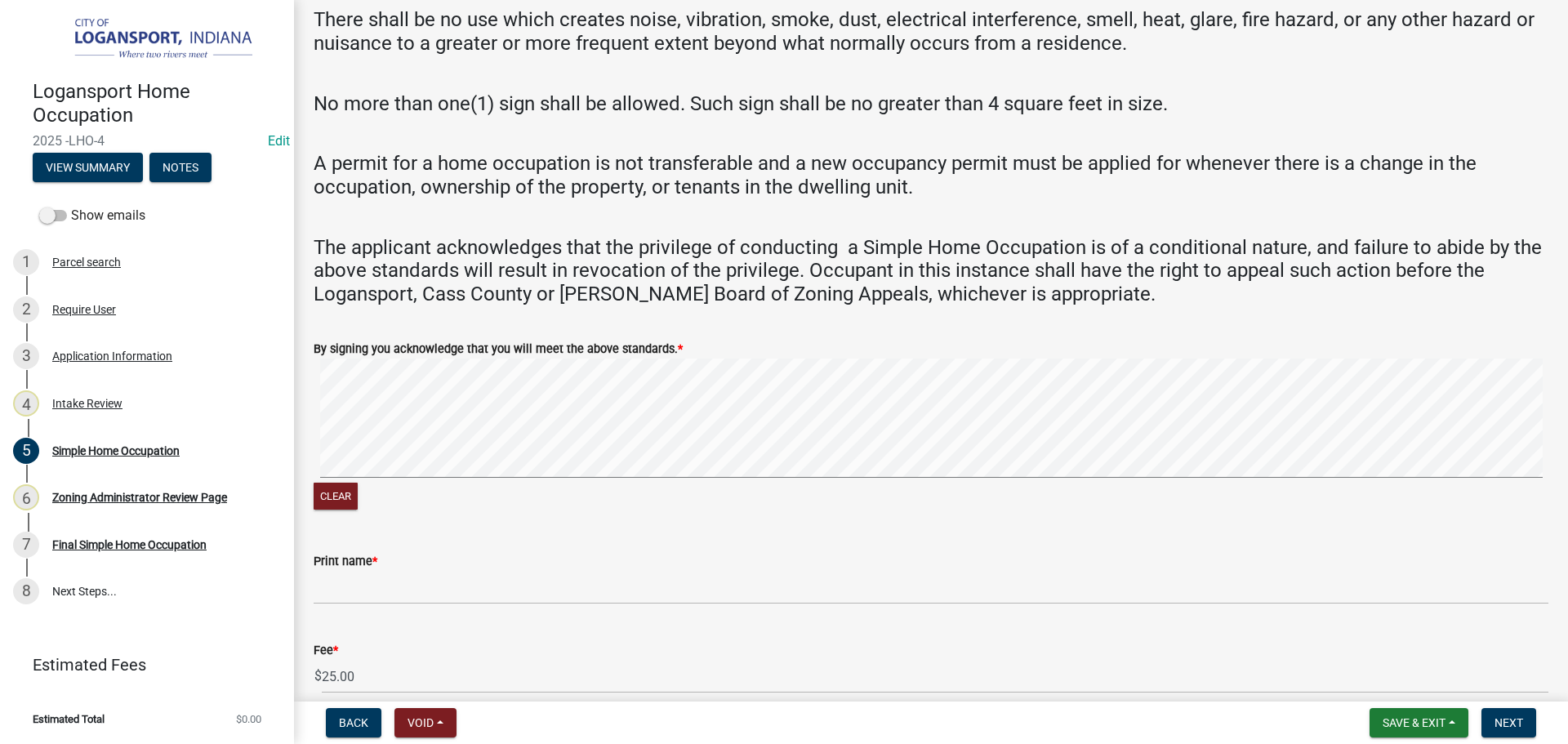
scroll to position [956, 0]
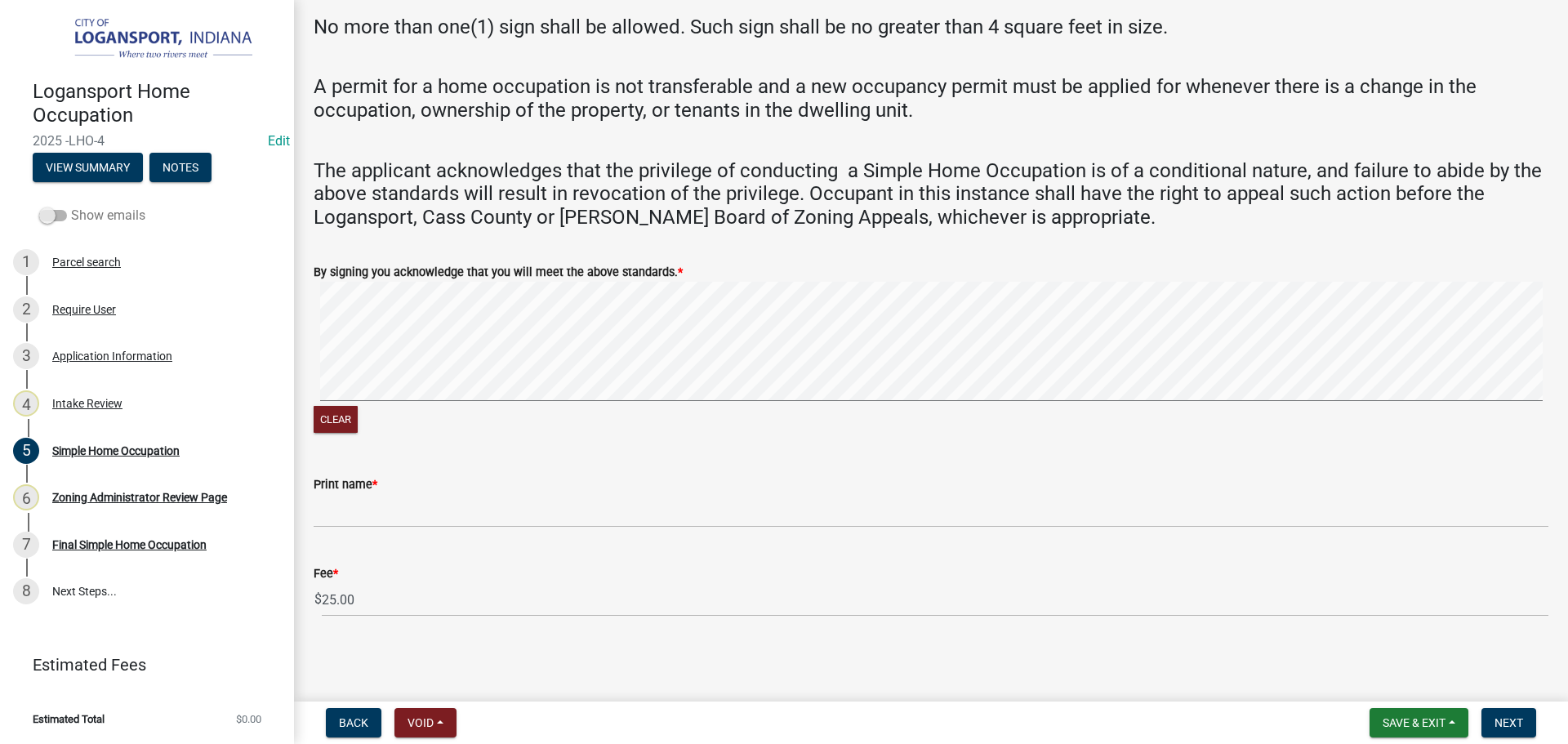
click at [53, 210] on span at bounding box center [53, 216] width 28 height 11
click at [71, 206] on input "Show emails" at bounding box center [71, 206] width 0 height 0
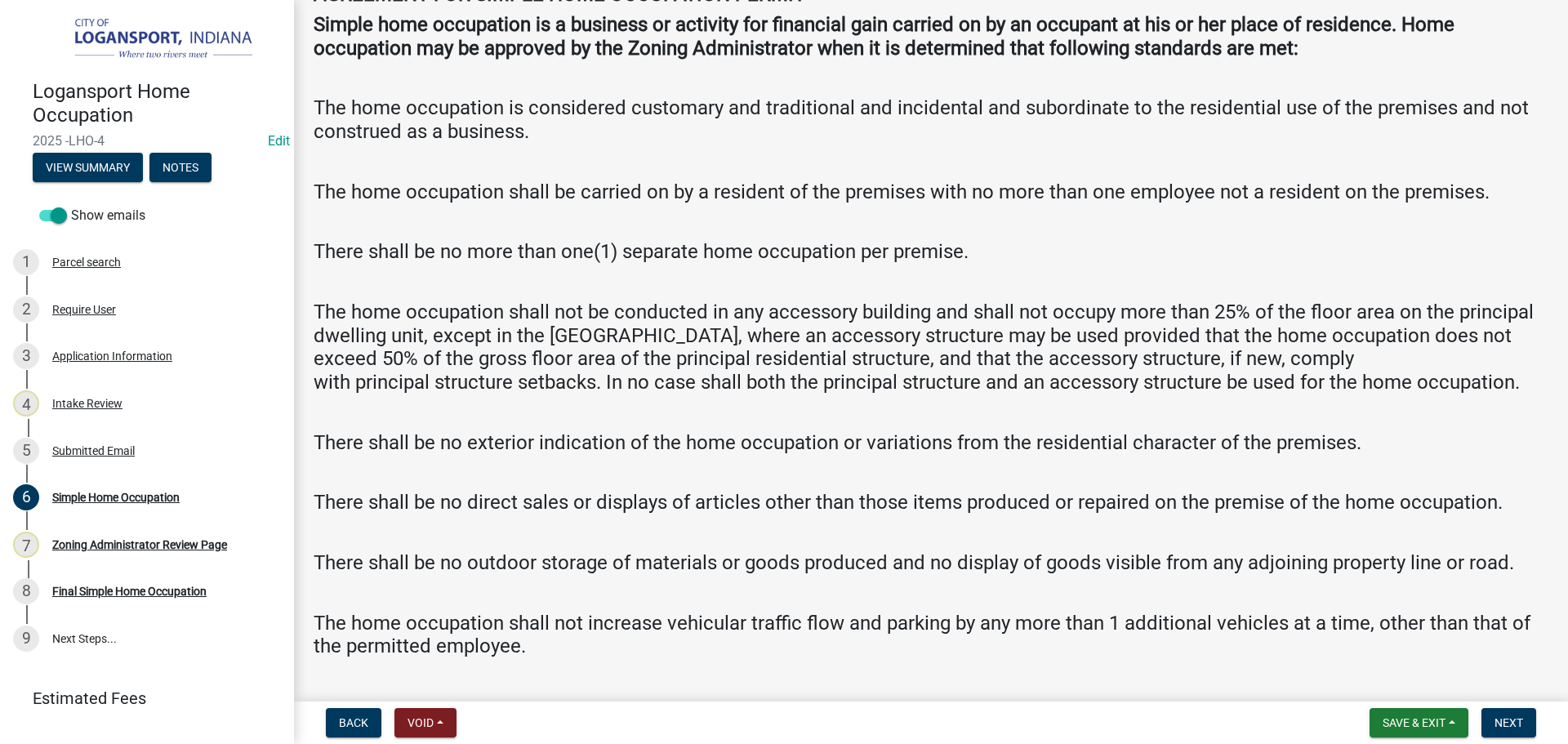
scroll to position [0, 0]
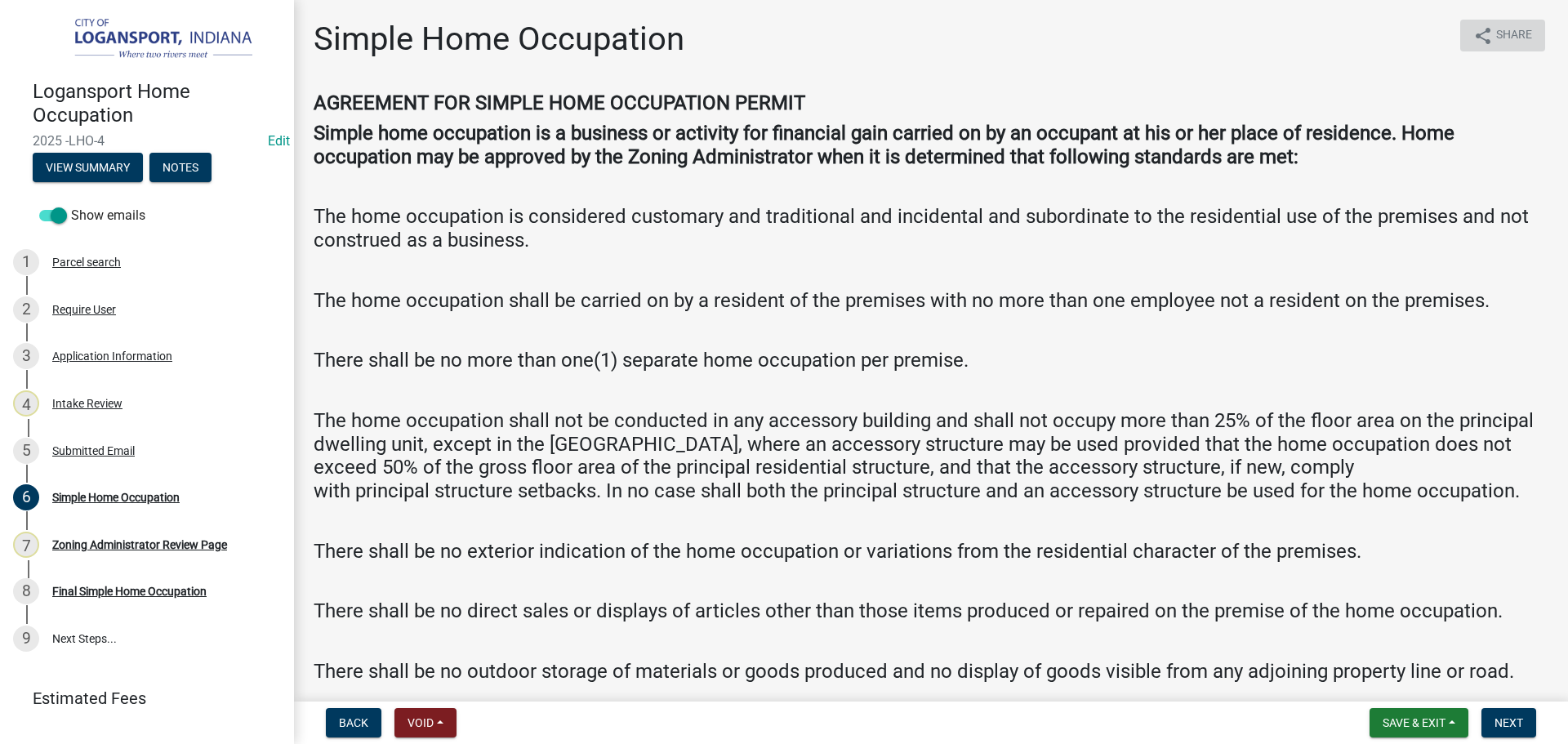
click at [1473, 41] on icon "share" at bounding box center [1483, 36] width 19 height 19
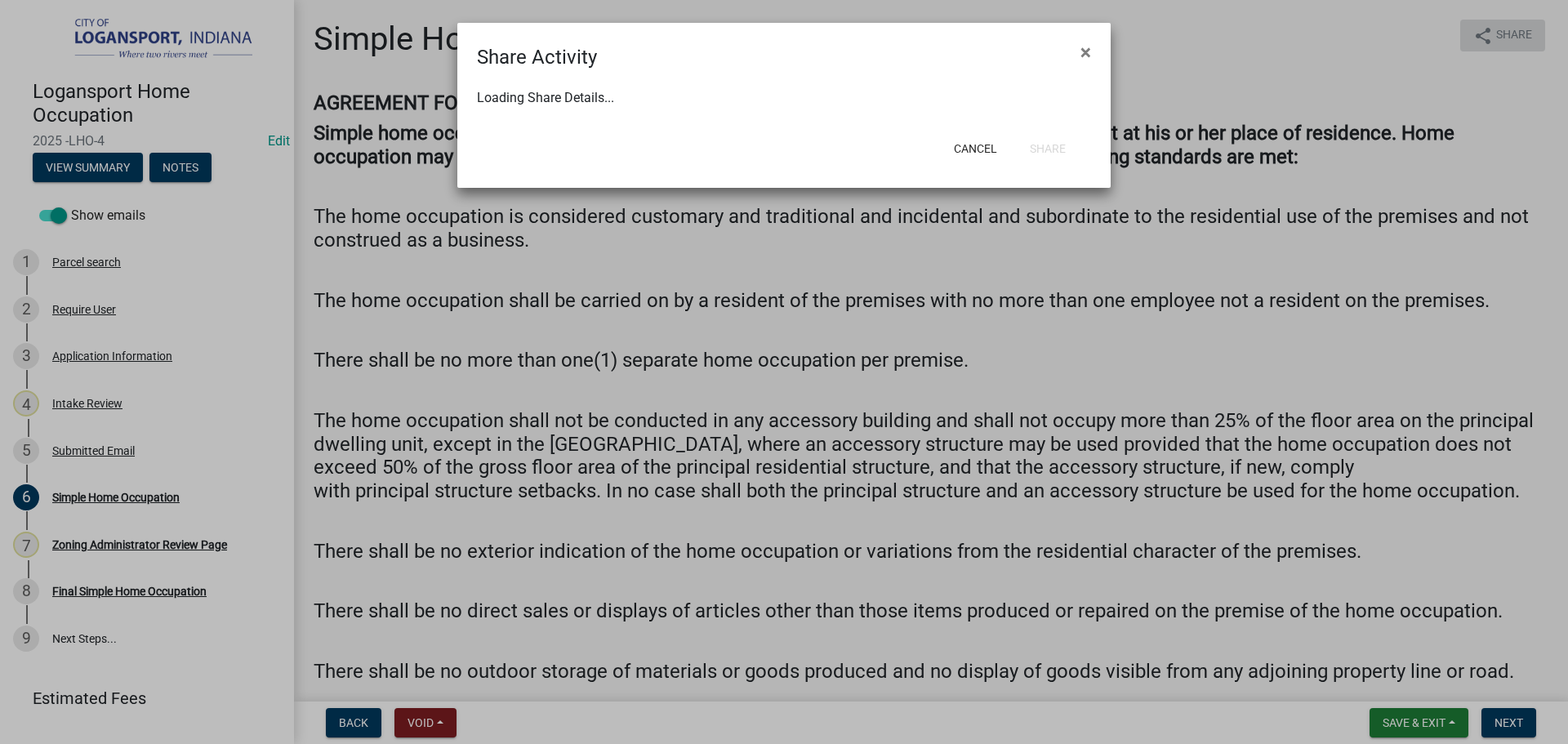
select select "1"
select select "0"
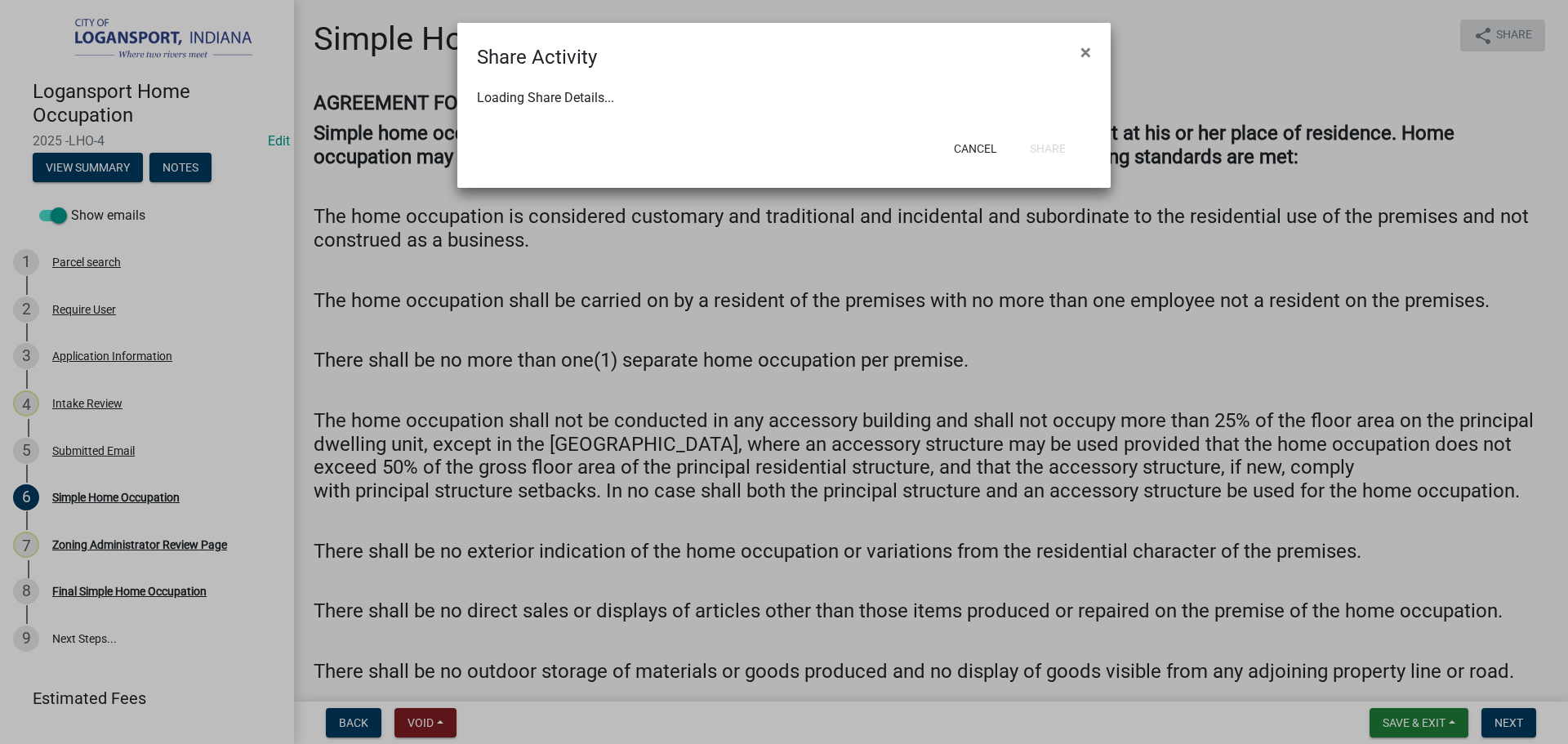
select select "0"
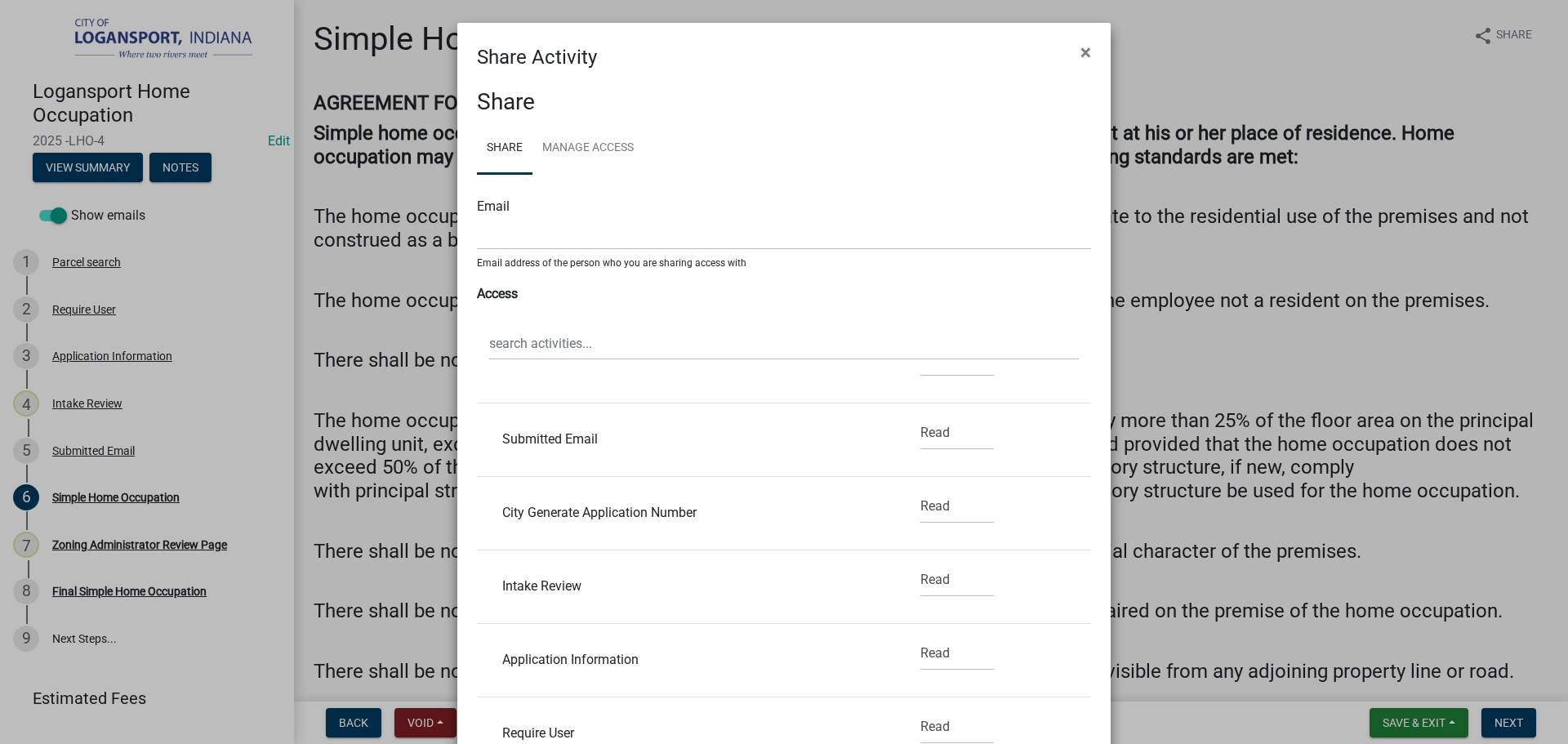
scroll to position [245, 0]
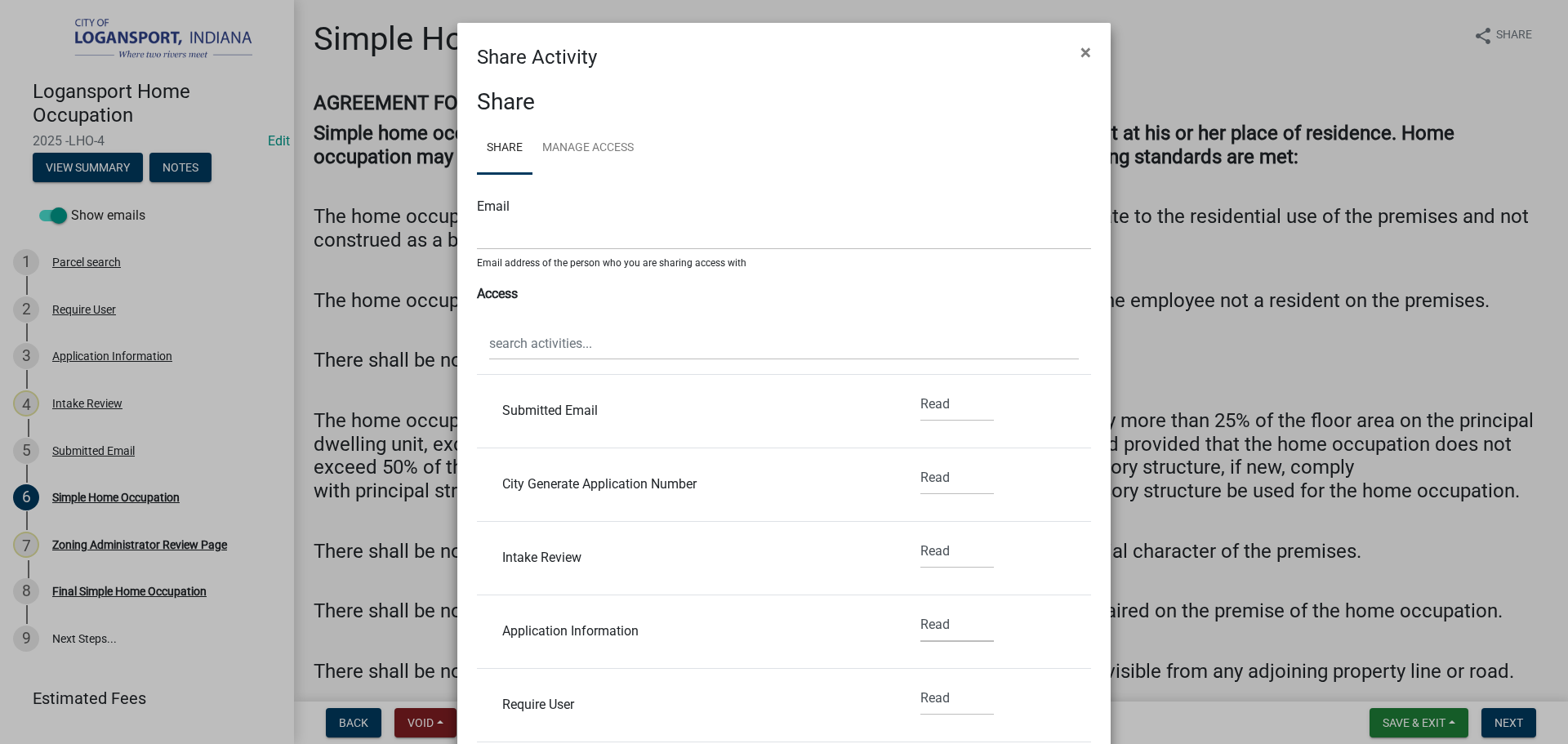
click at [926, 624] on select "None Read Edit" at bounding box center [957, 625] width 74 height 33
select select "1"
click at [920, 608] on select "None Read Edit" at bounding box center [957, 625] width 74 height 33
click at [934, 695] on select "None Read Edit" at bounding box center [957, 698] width 74 height 33
select select "1"
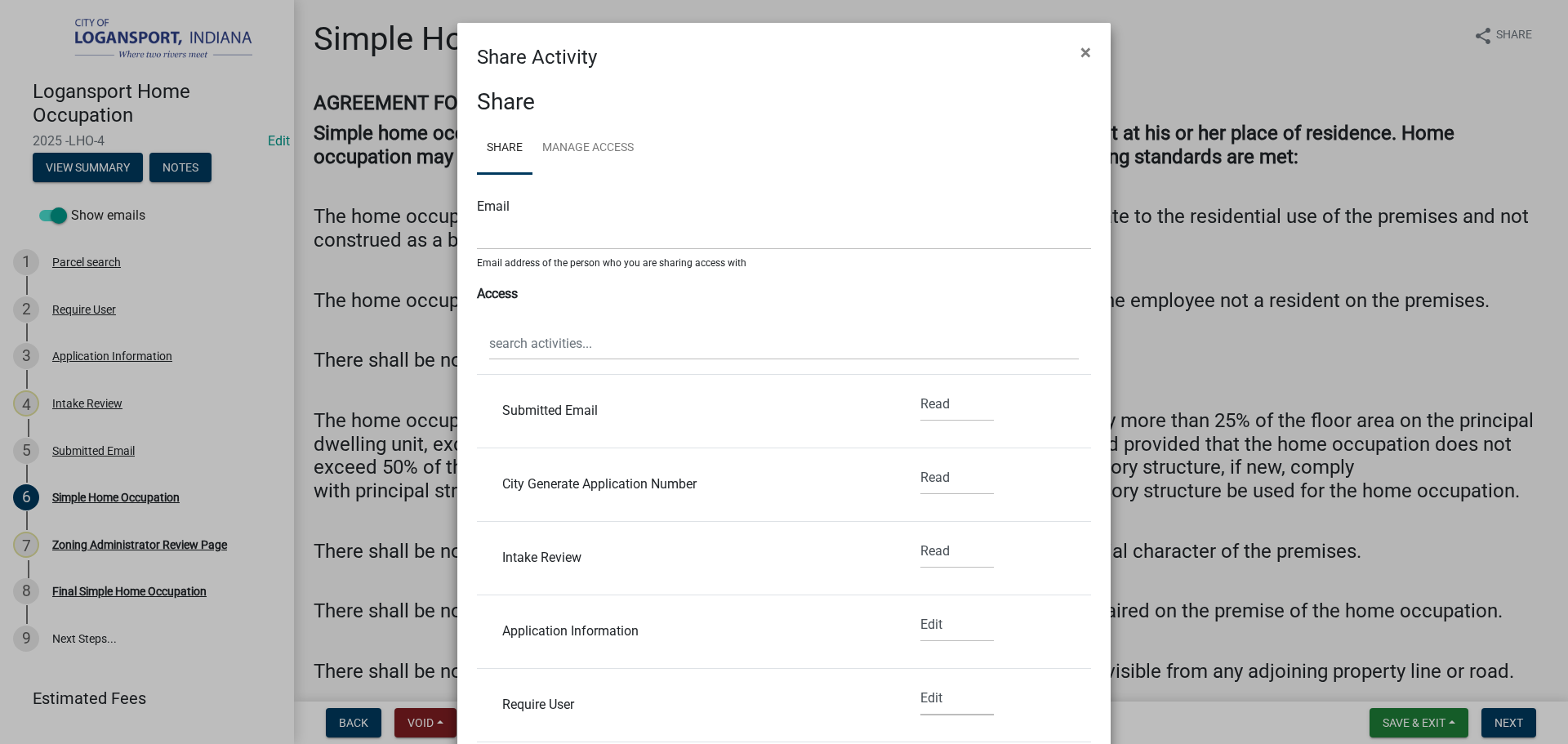
click at [920, 682] on select "None Read Edit" at bounding box center [957, 698] width 74 height 33
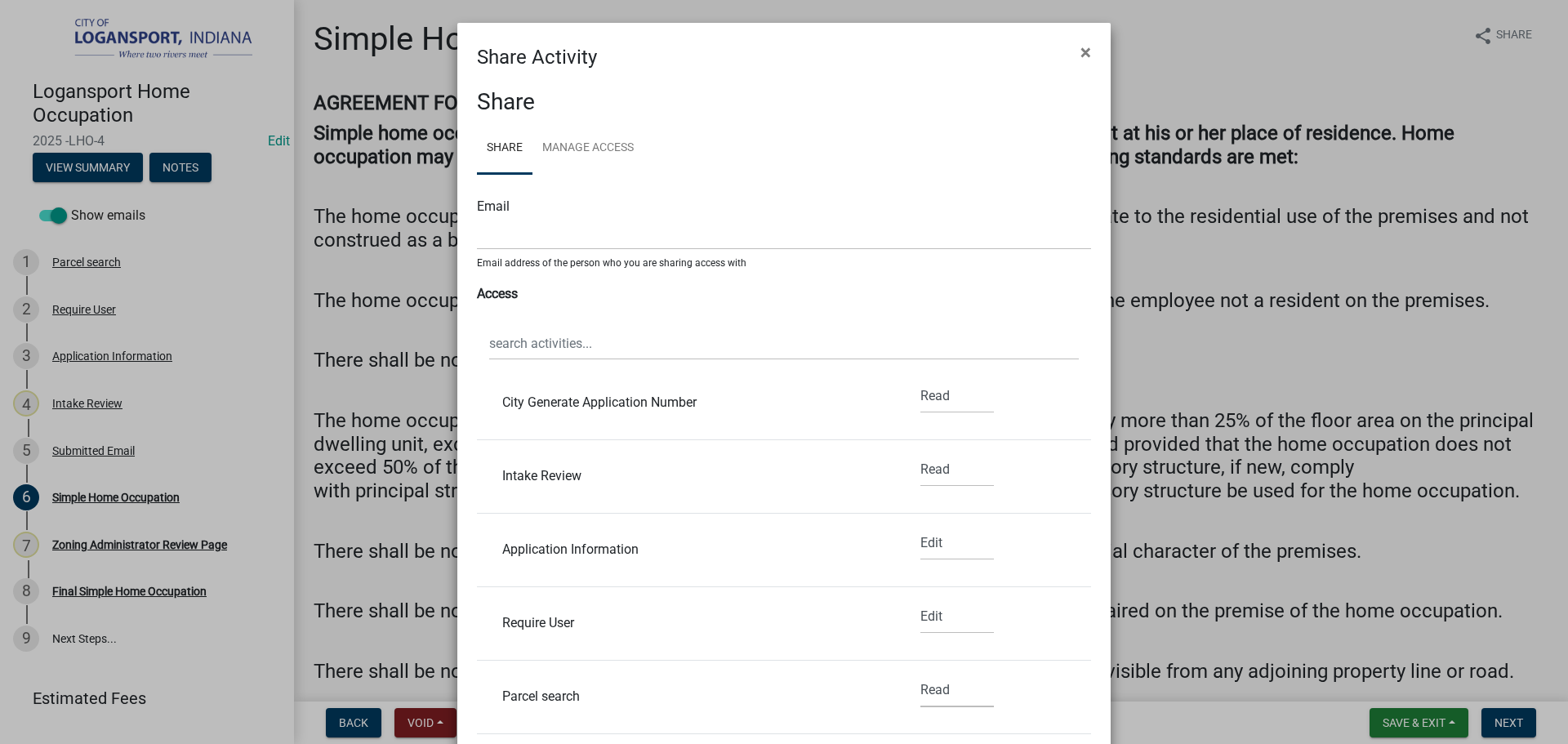
click at [927, 686] on select "None Read Edit" at bounding box center [957, 691] width 74 height 33
select select "1"
click at [920, 674] on select "None Read Edit" at bounding box center [957, 691] width 74 height 33
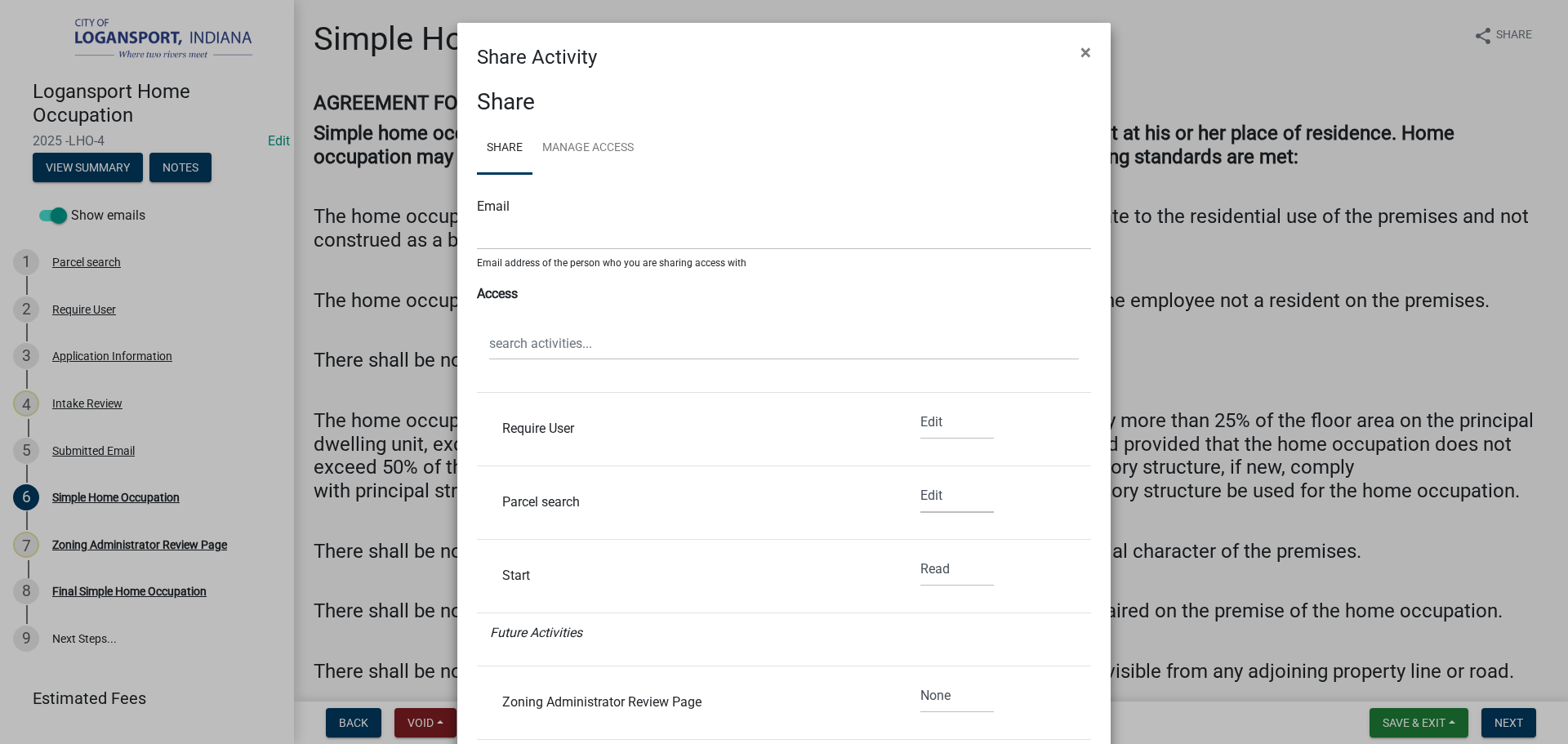
scroll to position [551, 0]
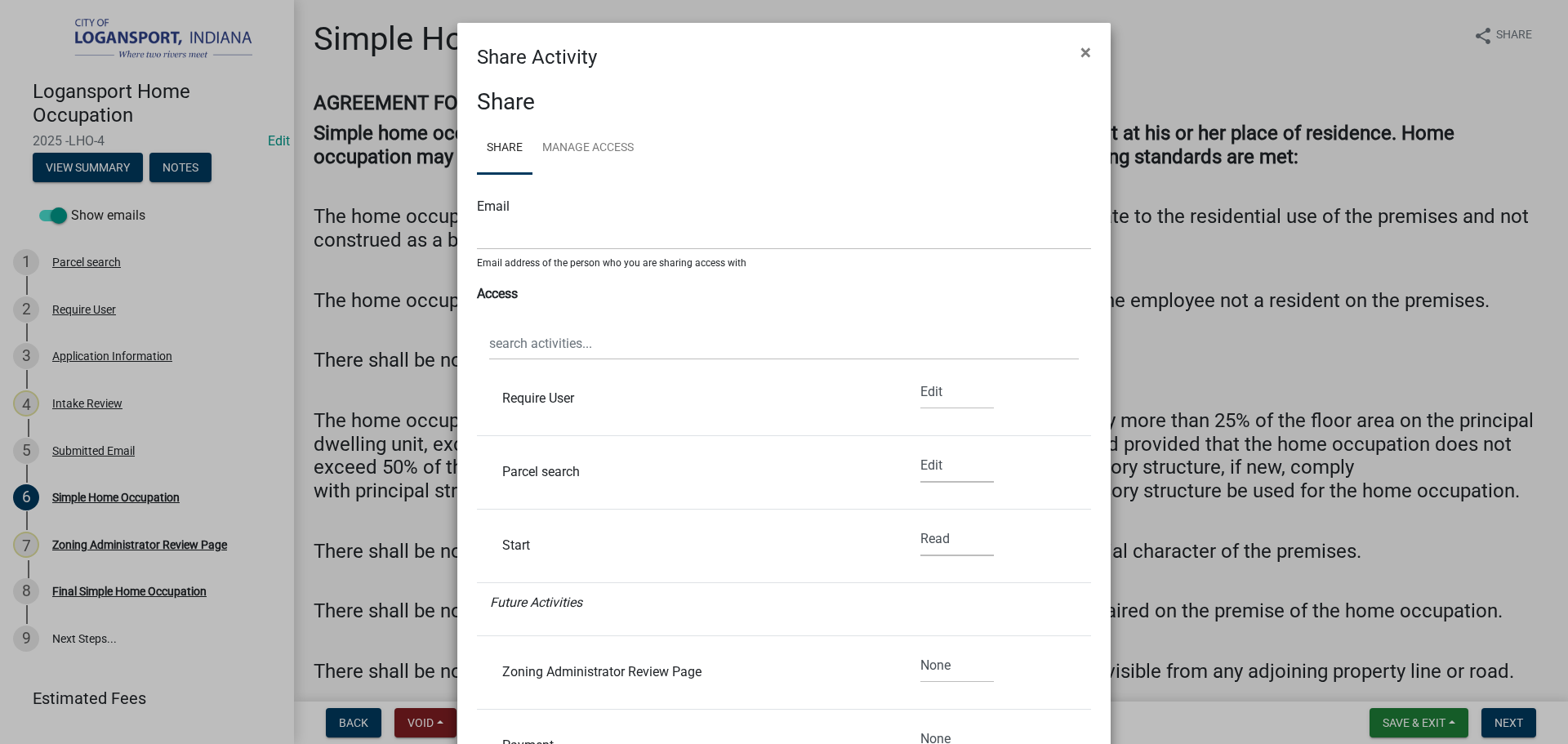
click at [921, 539] on select "None Read Edit" at bounding box center [957, 540] width 74 height 33
select select "1"
click at [920, 523] on select "None Read Edit" at bounding box center [957, 540] width 74 height 33
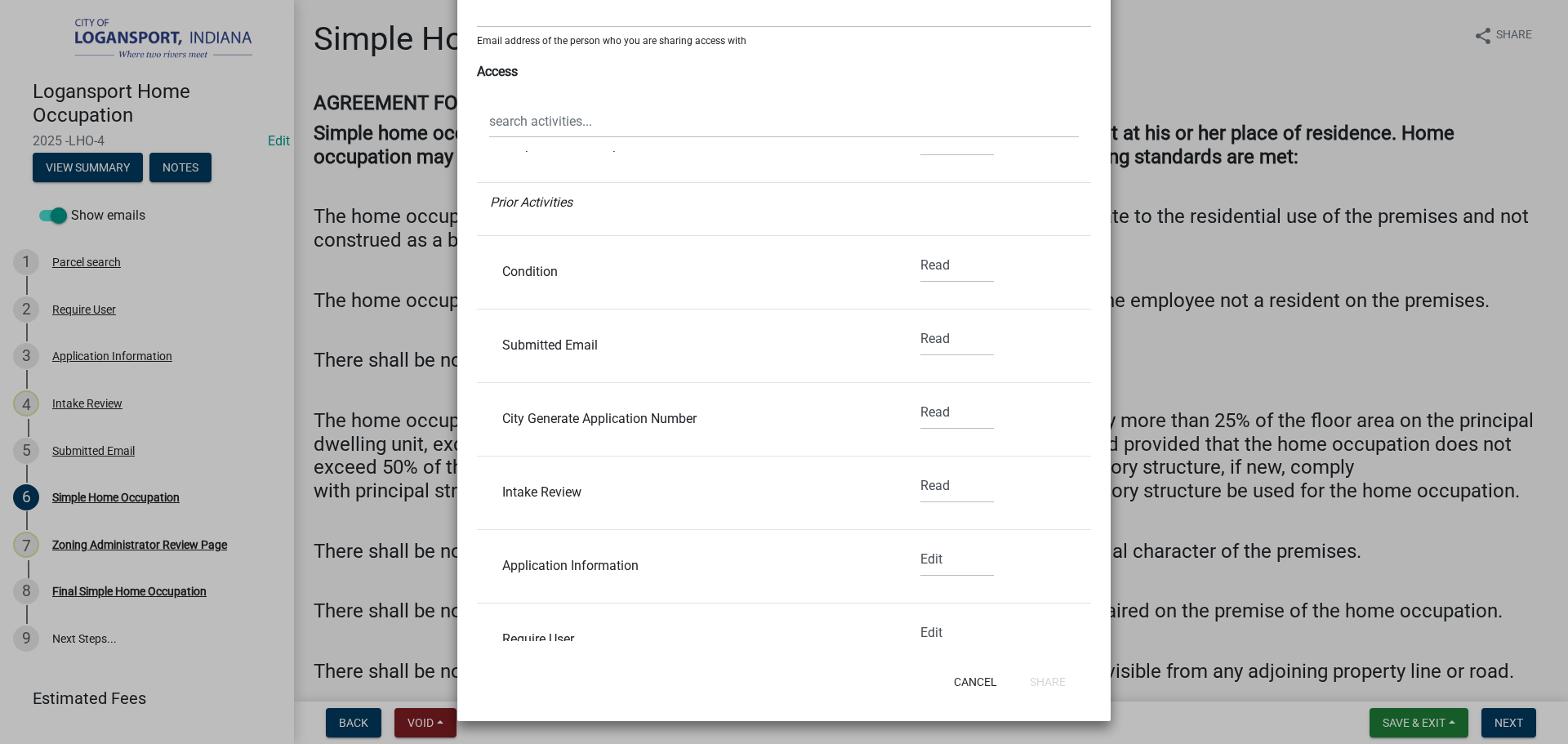
scroll to position [61, 0]
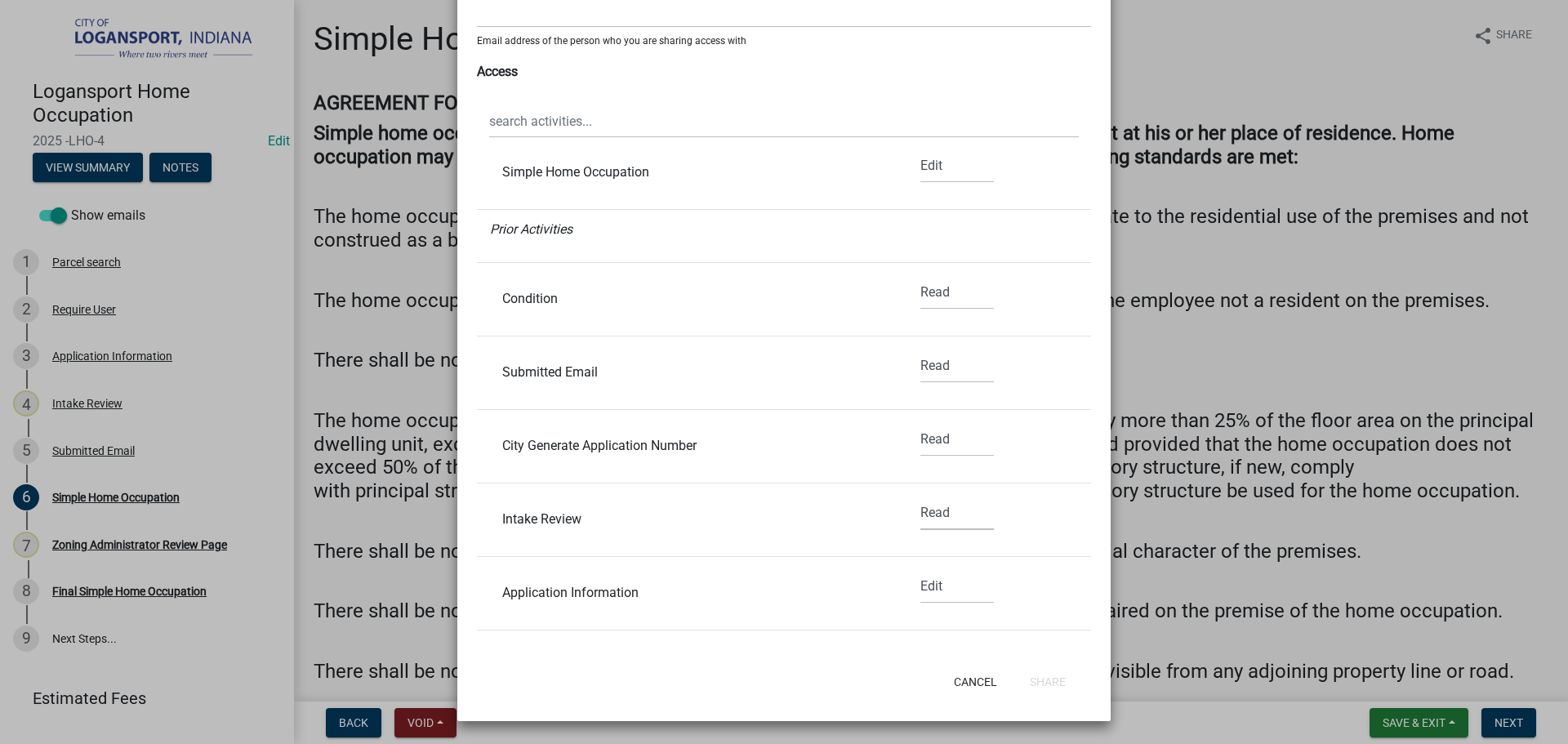
click at [932, 518] on select "None Read Edit" at bounding box center [957, 514] width 74 height 33
select select "1"
click at [920, 497] on select "None Read Edit" at bounding box center [957, 514] width 74 height 33
click at [920, 429] on select "None Read Edit" at bounding box center [957, 440] width 74 height 33
select select "1"
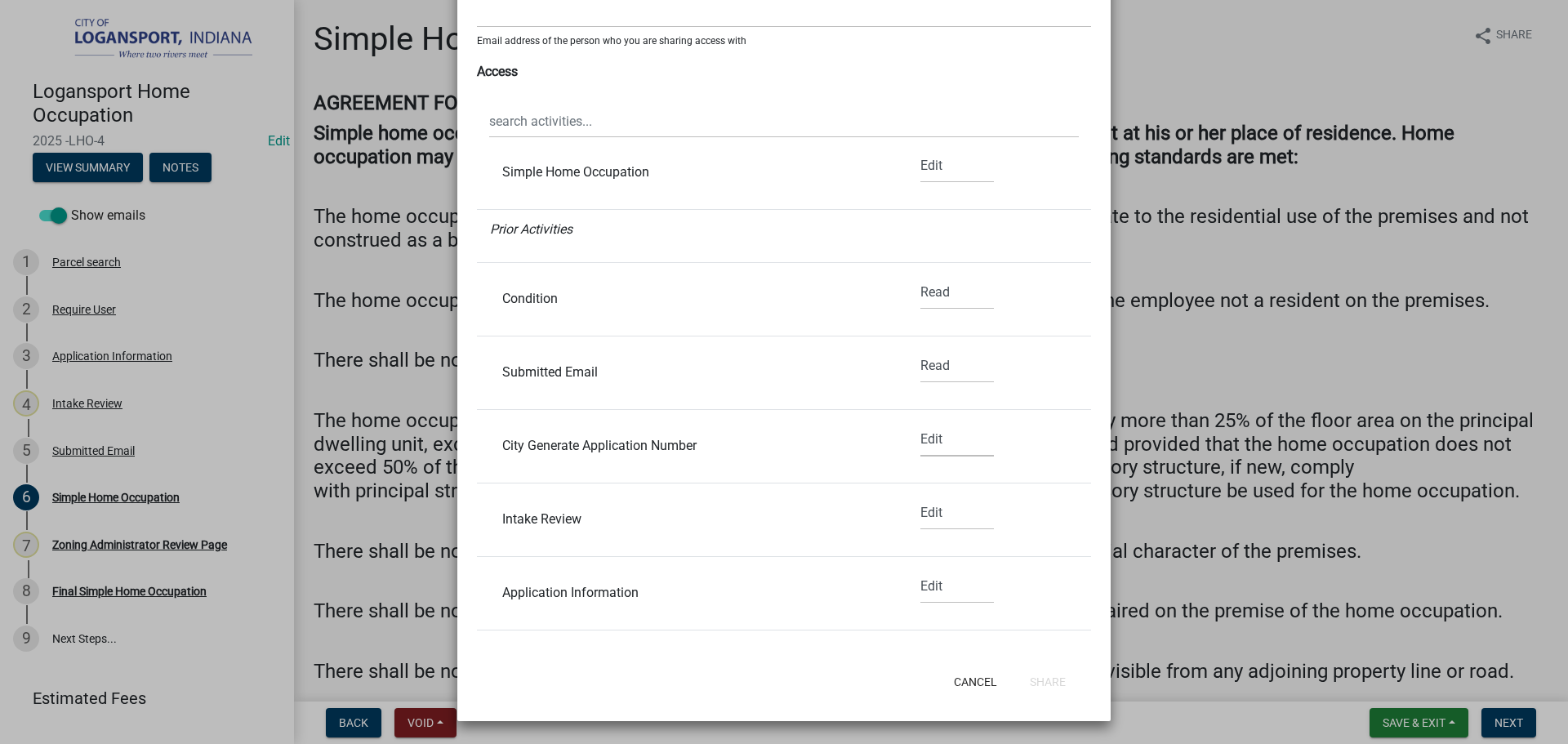
click at [920, 423] on select "None Read Edit" at bounding box center [957, 440] width 74 height 33
click at [929, 368] on select "None Read Edit" at bounding box center [957, 366] width 74 height 33
select select "1"
click at [920, 350] on select "None Read Edit" at bounding box center [957, 366] width 74 height 33
click at [941, 295] on select "None Read Edit" at bounding box center [957, 293] width 74 height 33
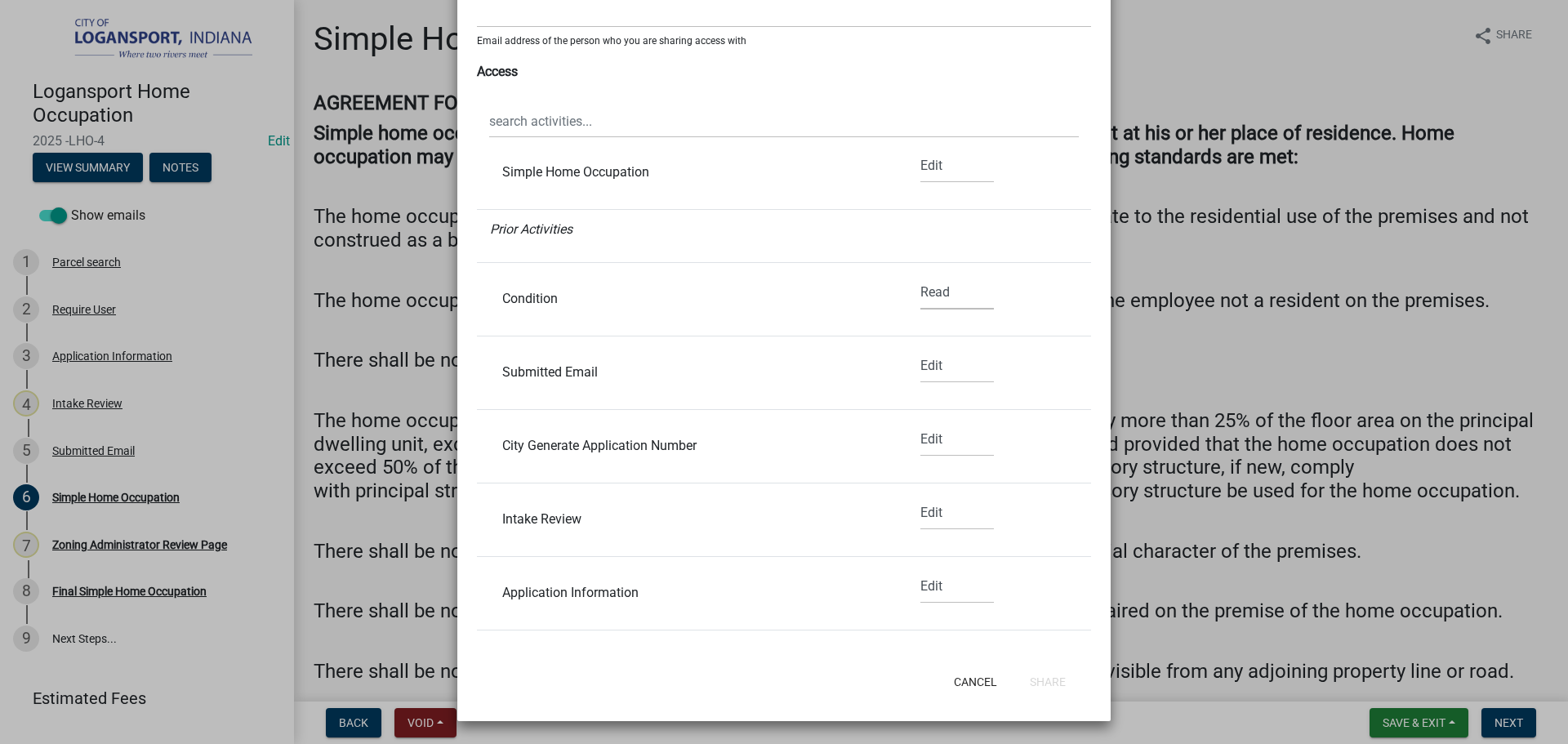
select select "1"
click at [920, 276] on select "None Read Edit" at bounding box center [957, 293] width 74 height 33
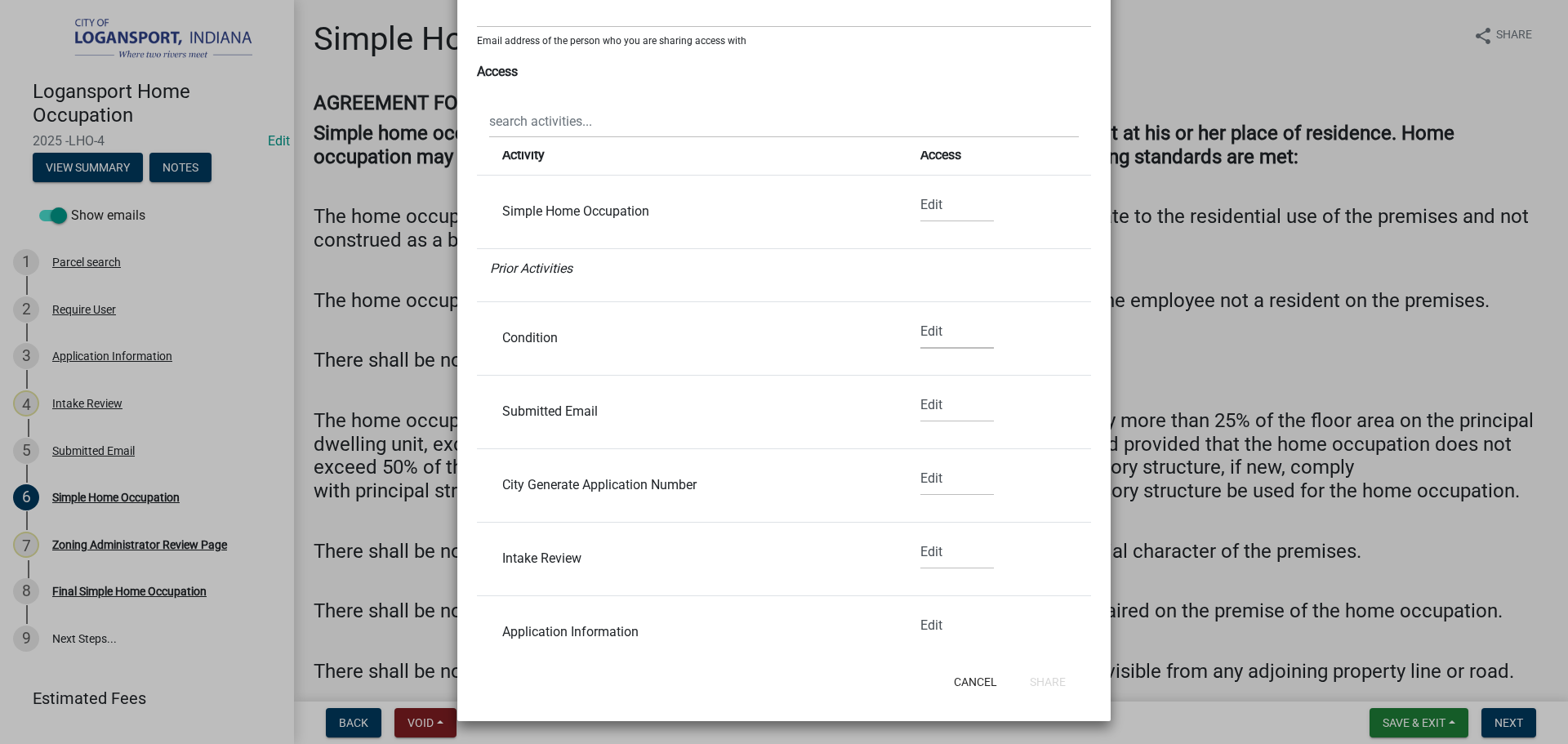
scroll to position [0, 0]
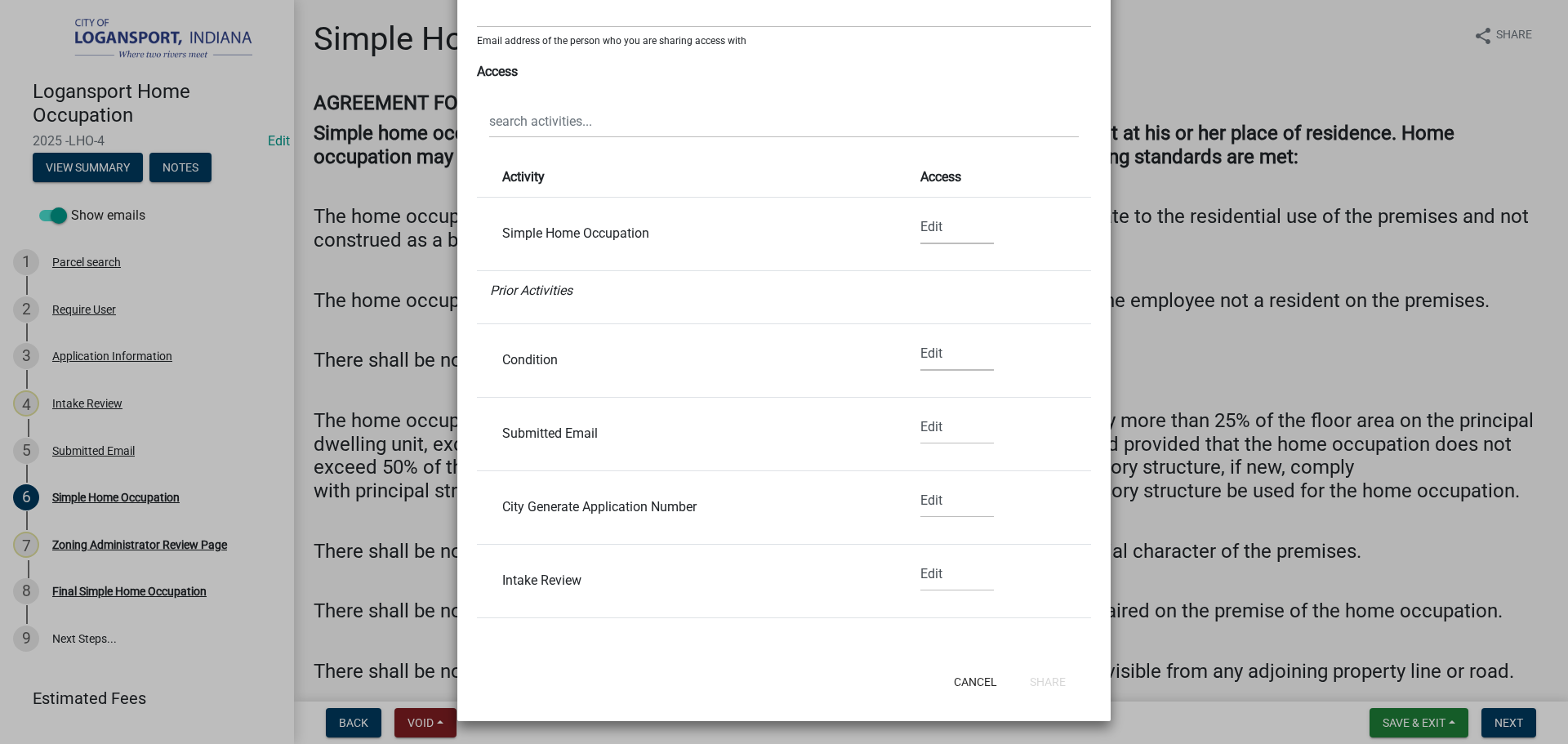
click at [926, 231] on select "None Read Edit" at bounding box center [957, 227] width 74 height 33
click at [920, 210] on select "None Read Edit" at bounding box center [957, 227] width 74 height 33
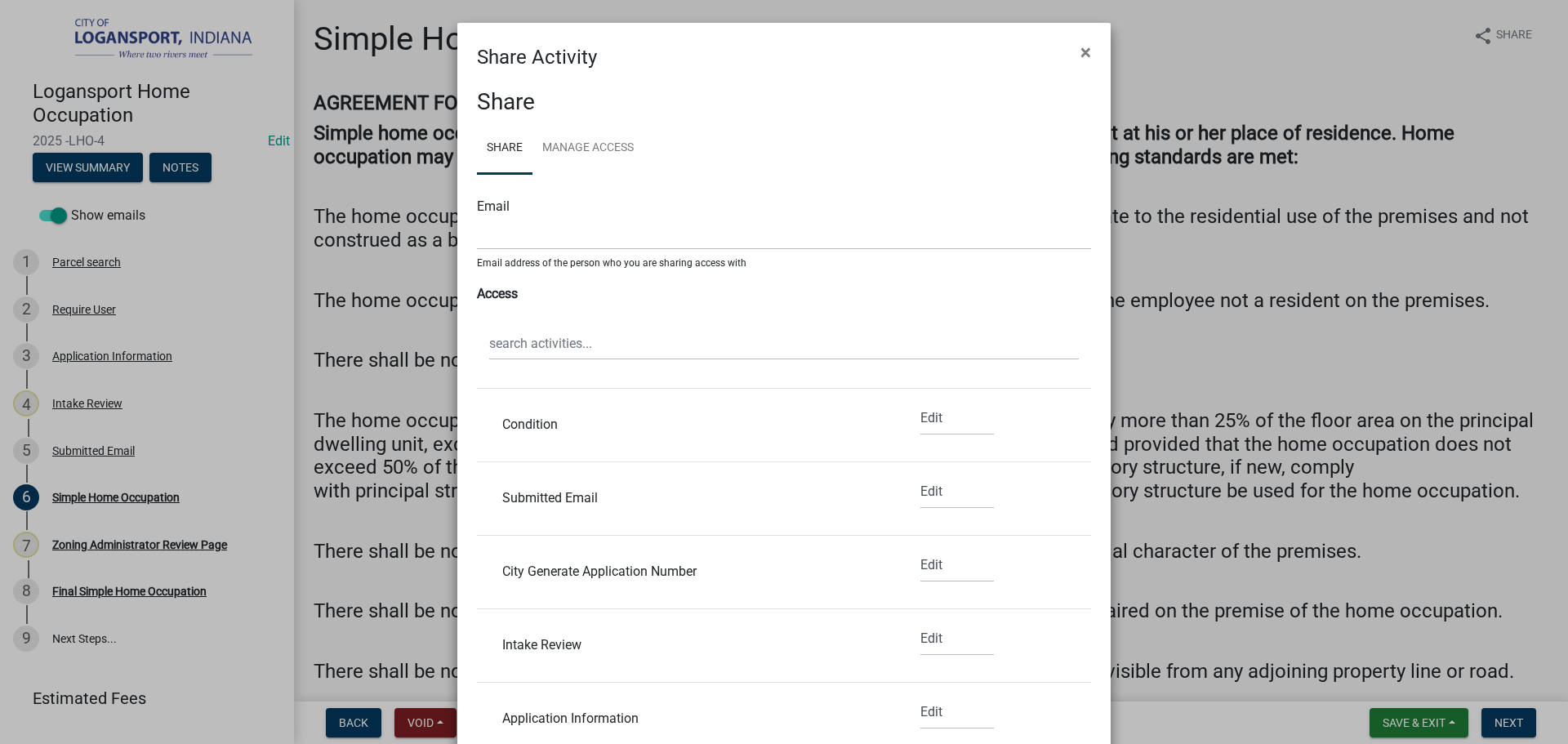
scroll to position [163, 0]
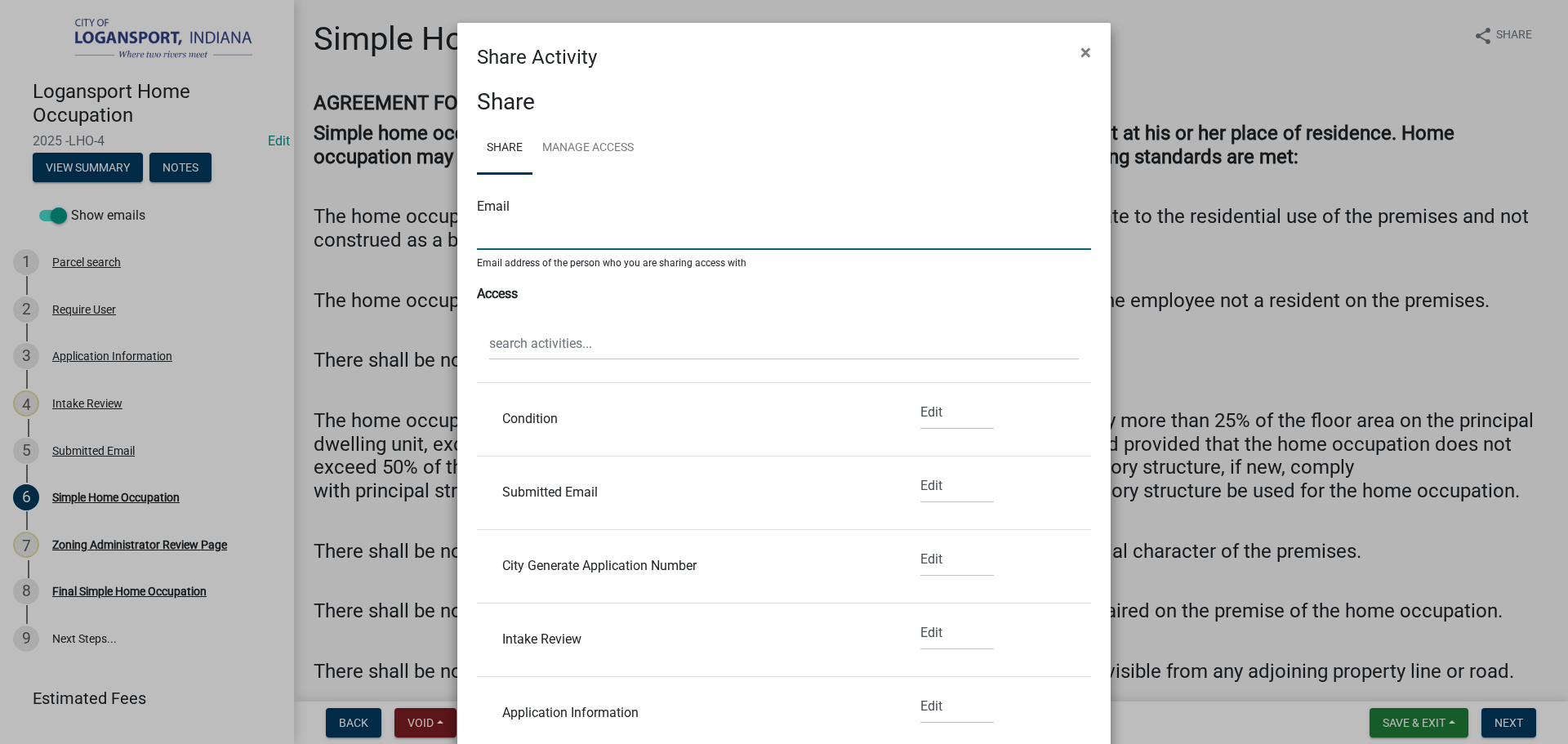
click at [488, 238] on input "text" at bounding box center [783, 233] width 614 height 33
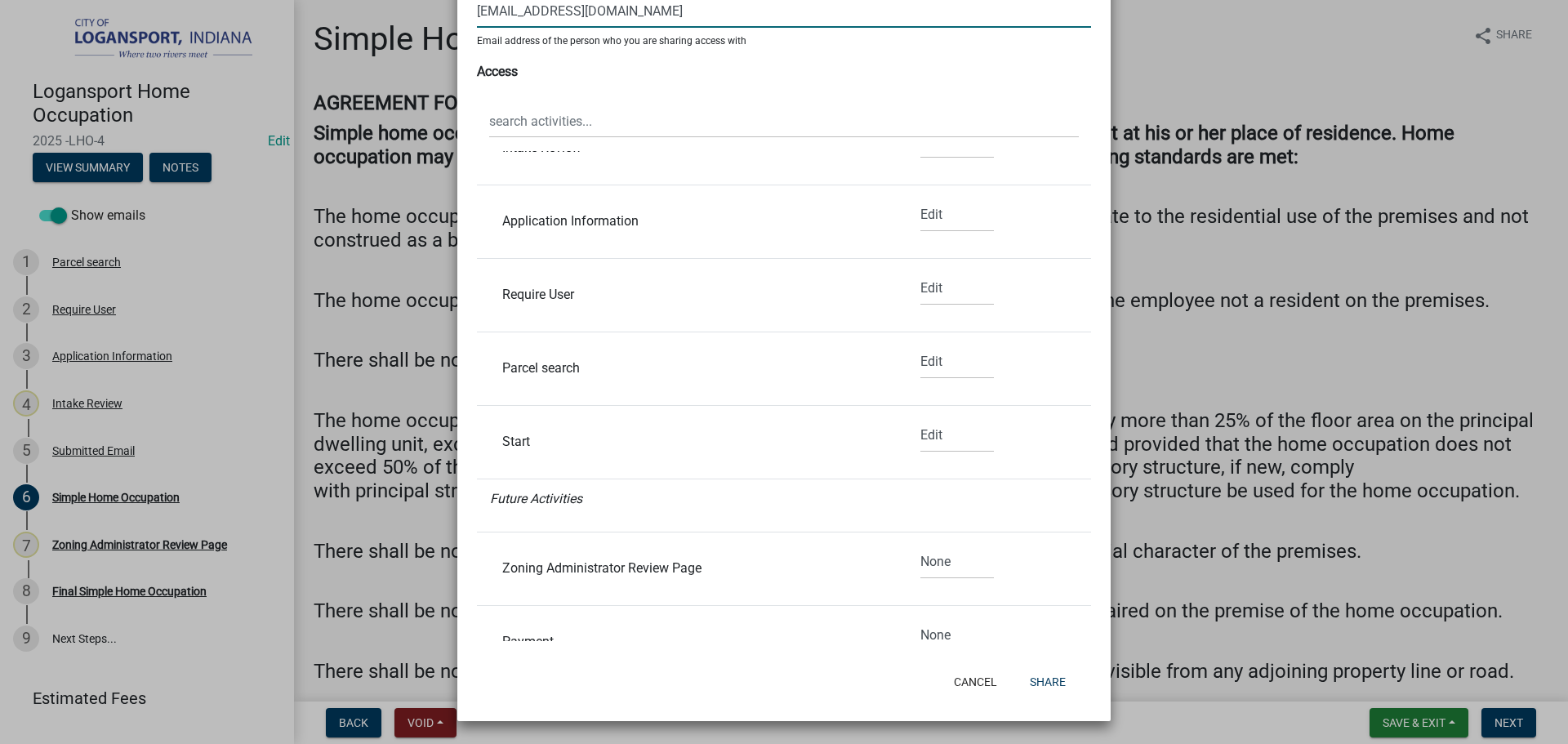
scroll to position [551, 0]
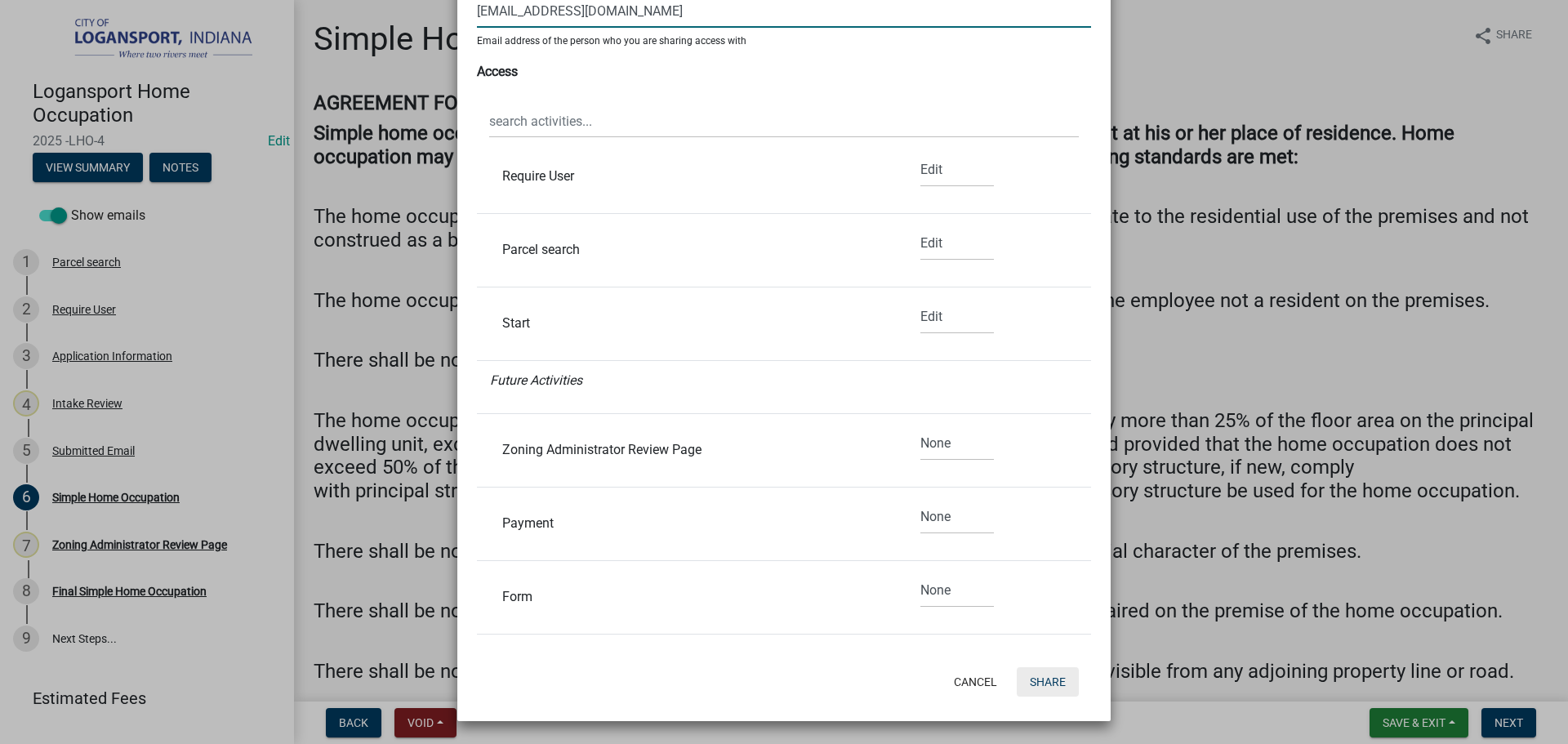
type input "woodwarden9@gmail.com"
click at [1034, 683] on button "Share" at bounding box center [1047, 683] width 62 height 30
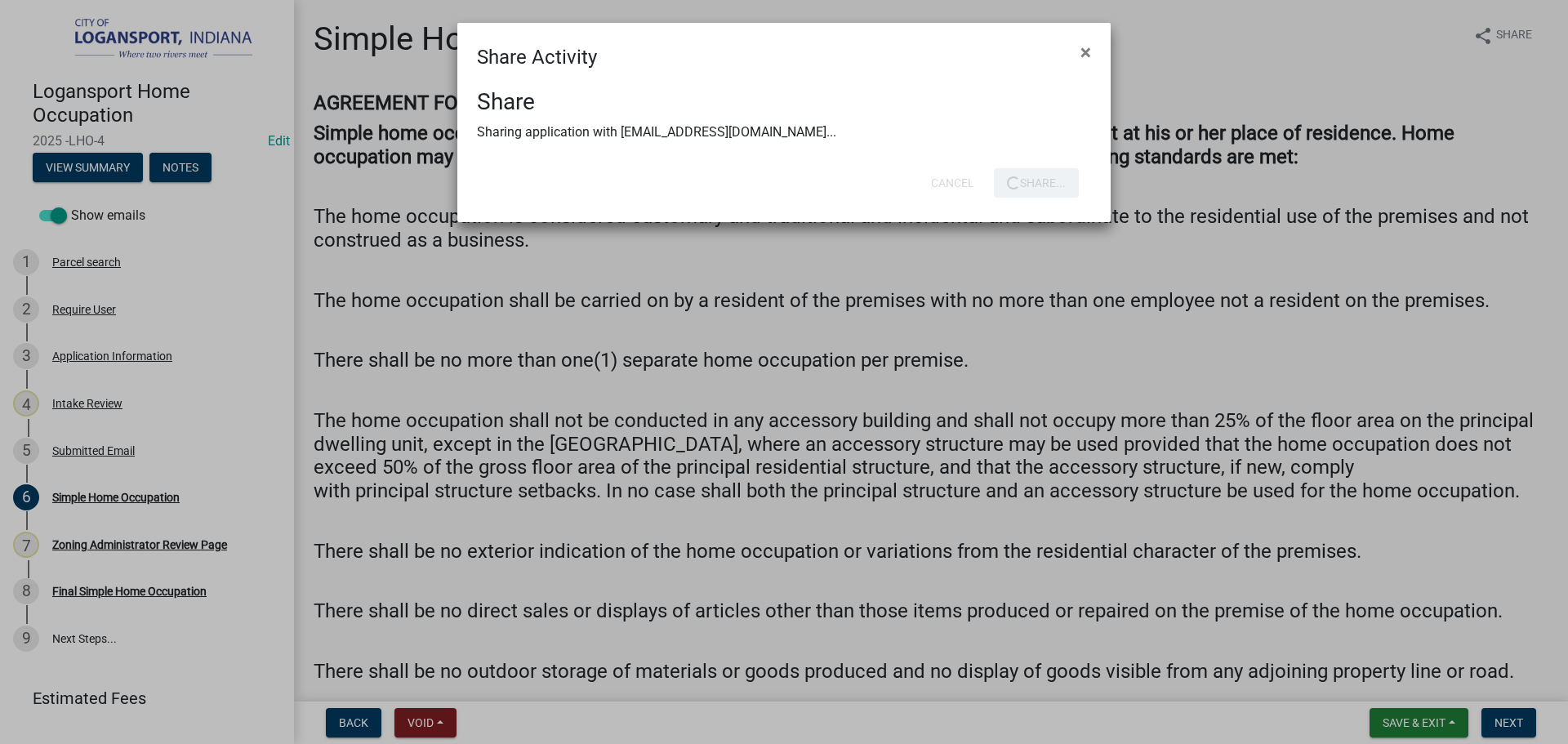
scroll to position [0, 0]
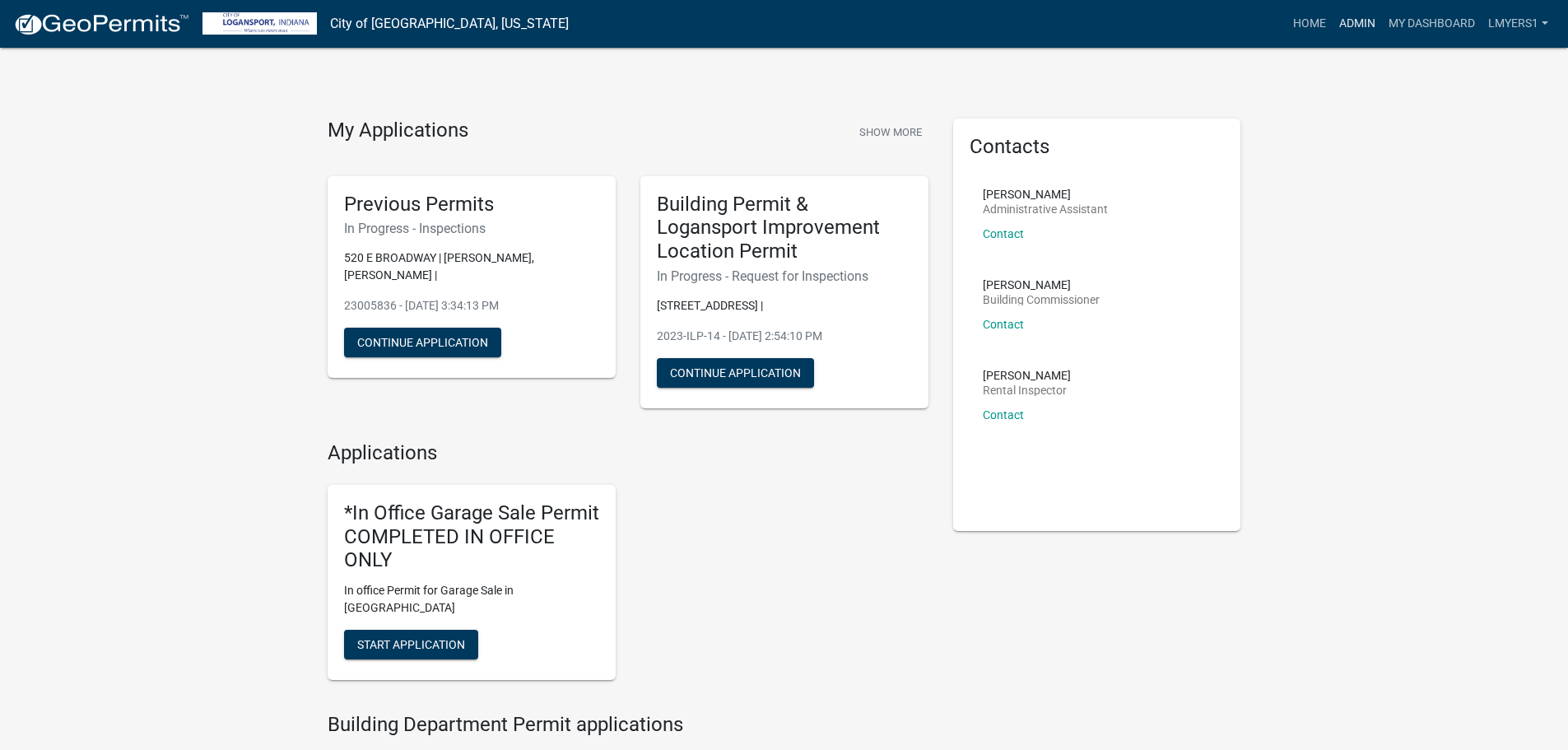
click at [1362, 28] on link "Admin" at bounding box center [1357, 23] width 49 height 31
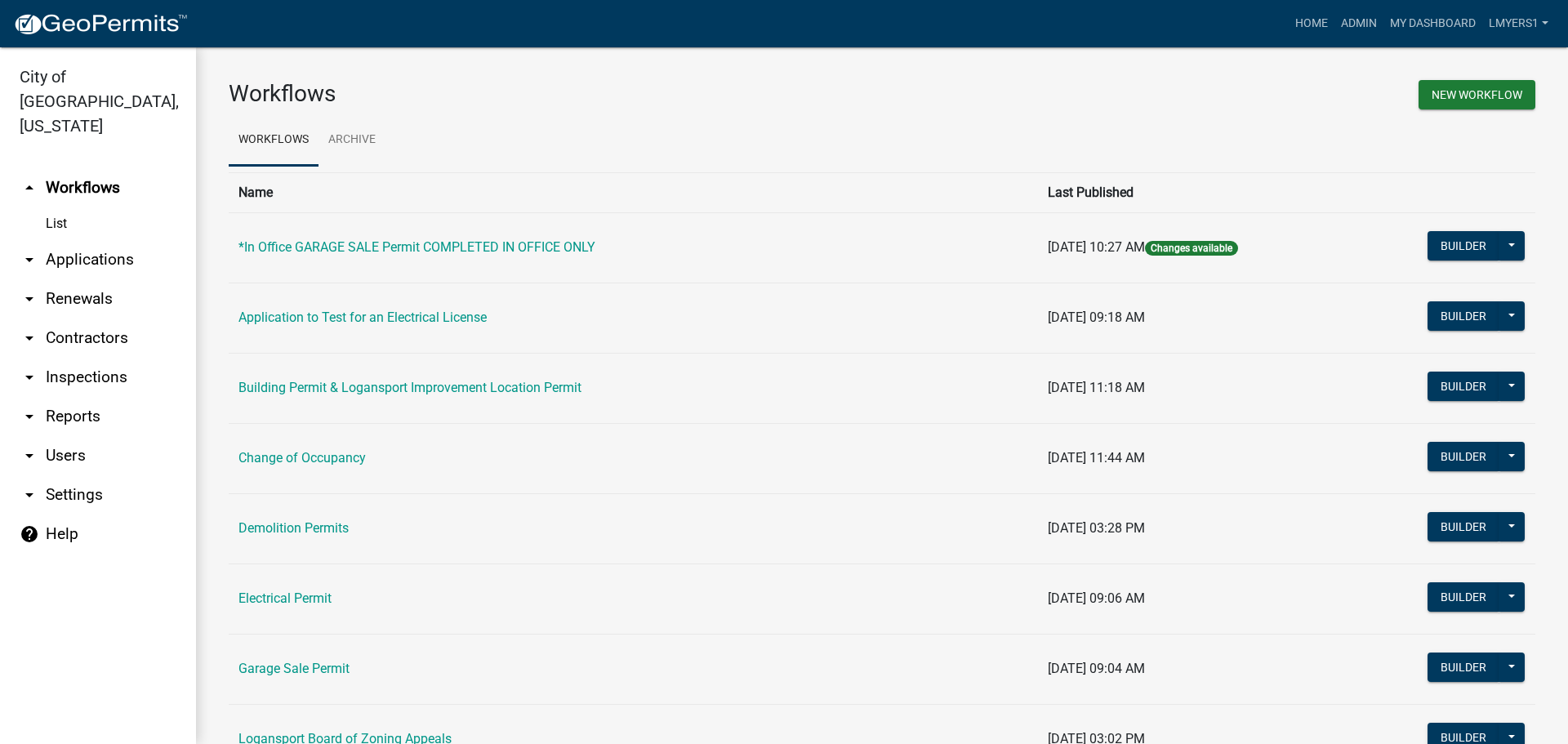
click at [56, 208] on link "List" at bounding box center [98, 223] width 196 height 32
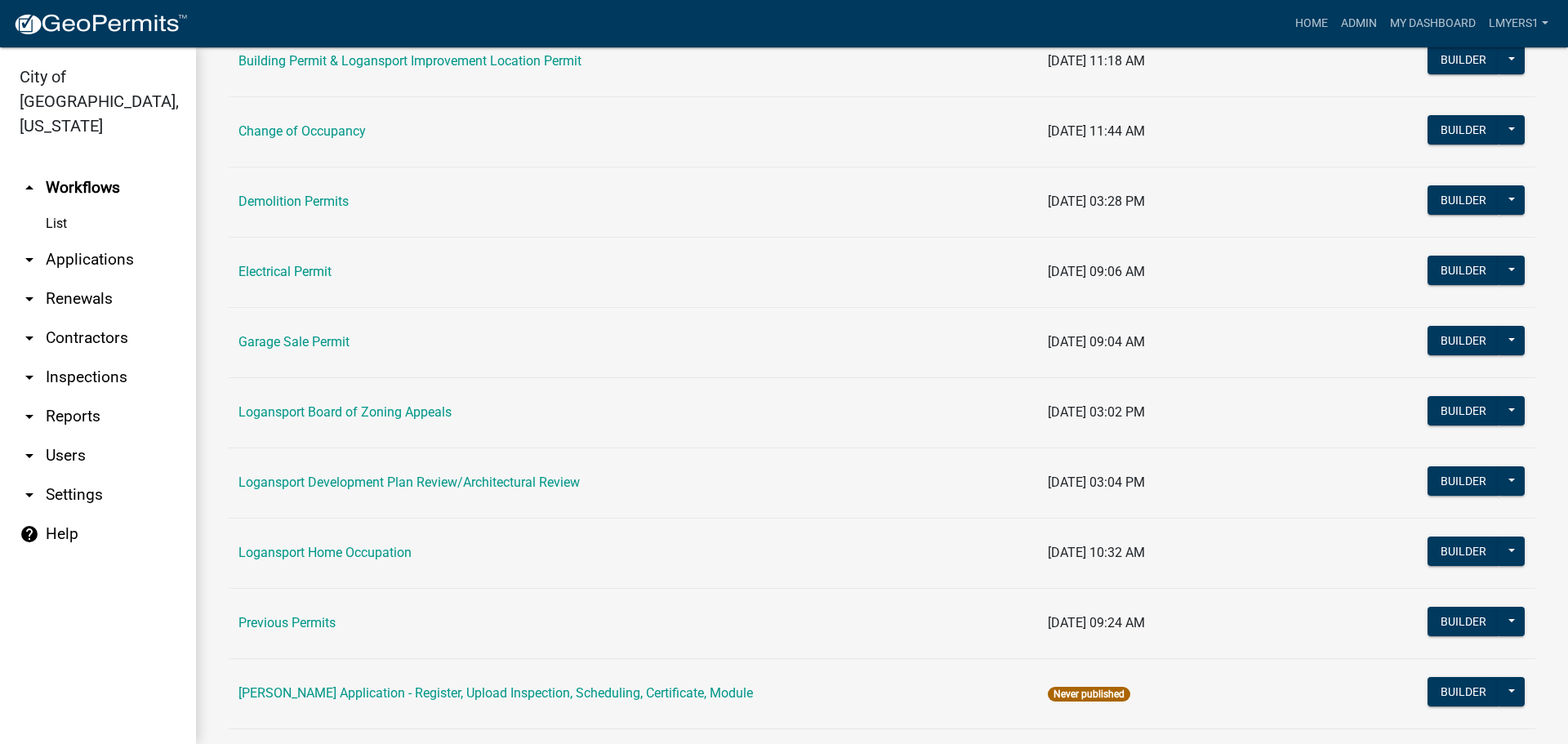
scroll to position [408, 0]
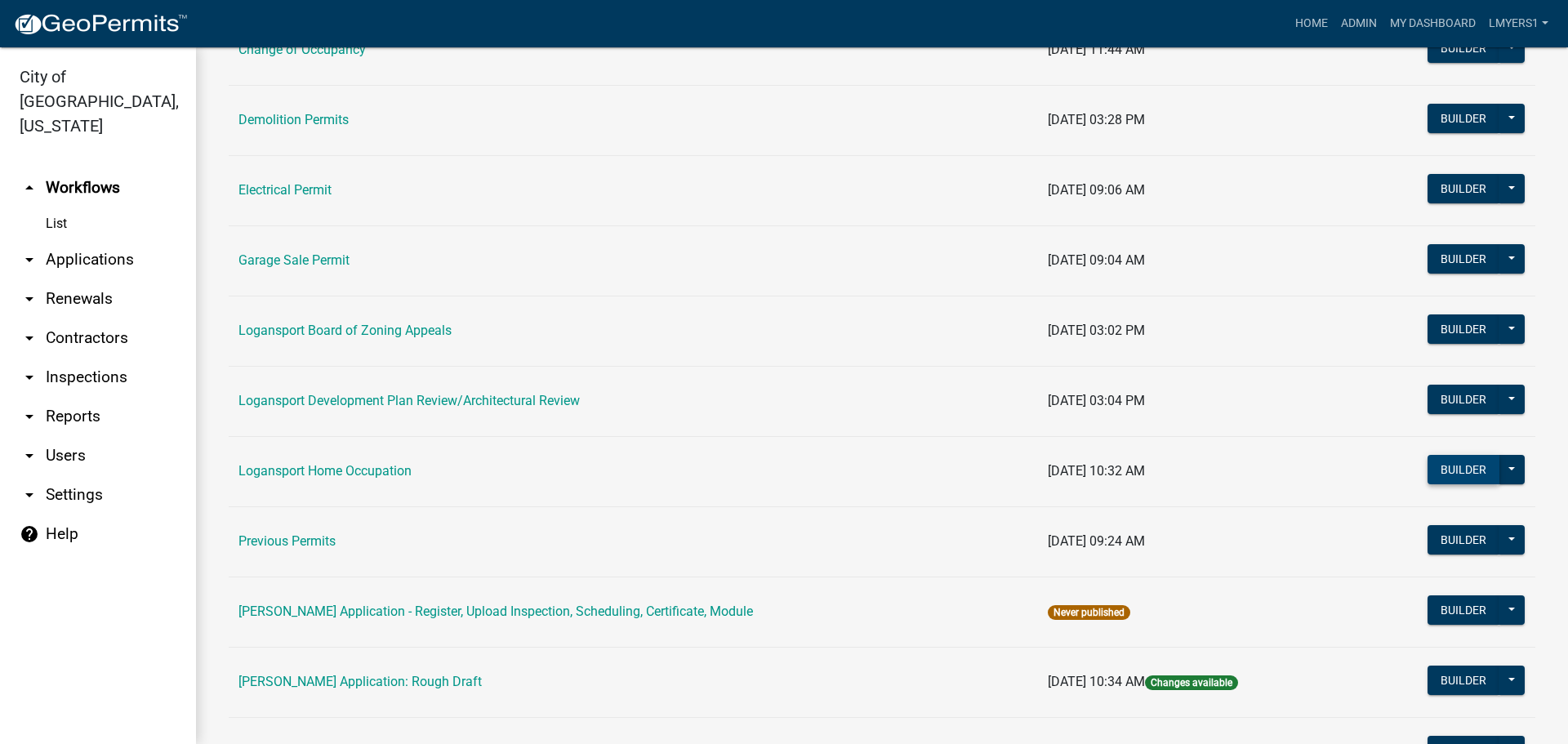
click at [1441, 465] on button "Builder" at bounding box center [1463, 470] width 72 height 30
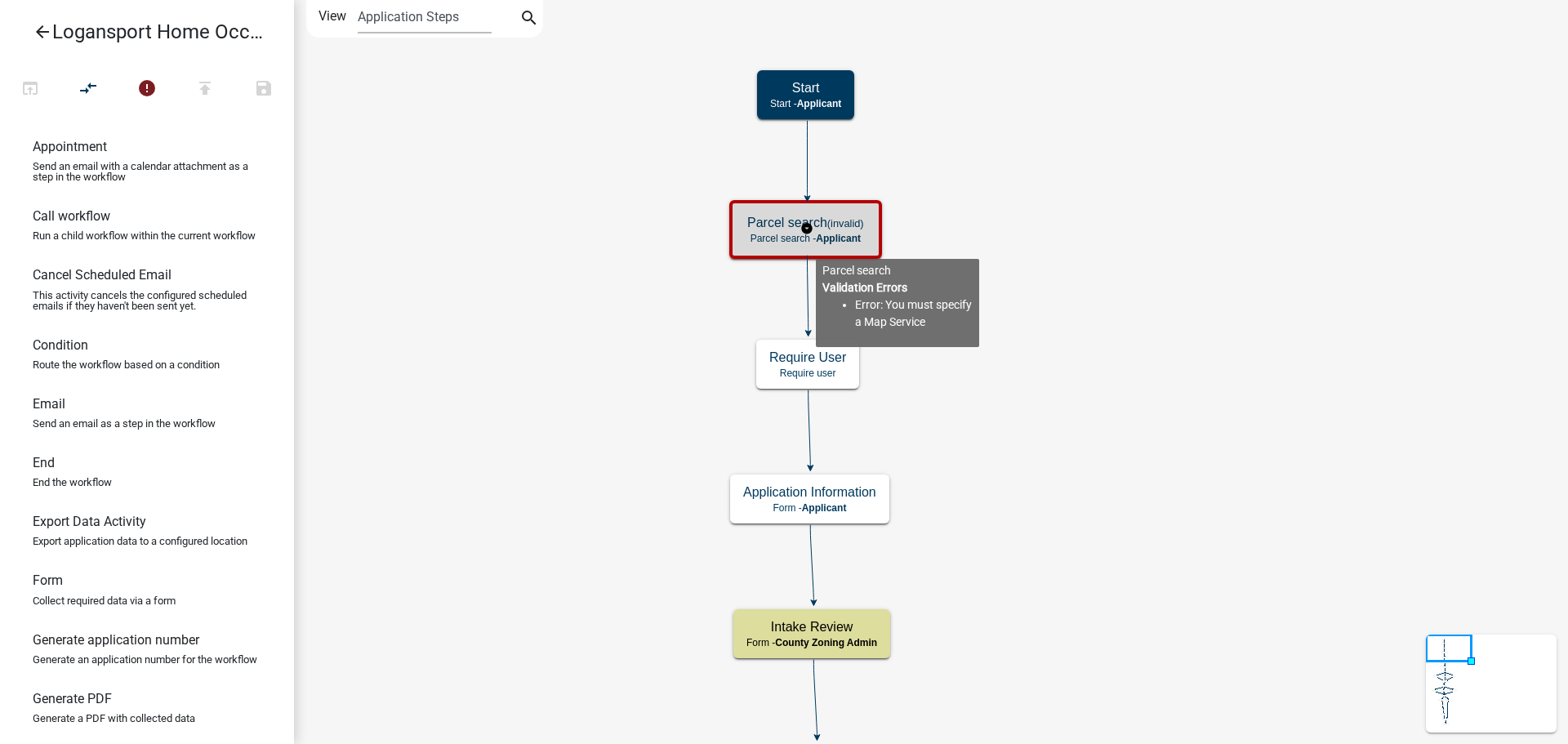
click at [816, 246] on div "Parcel search (invalid) Parcel search - Applicant" at bounding box center [805, 230] width 143 height 49
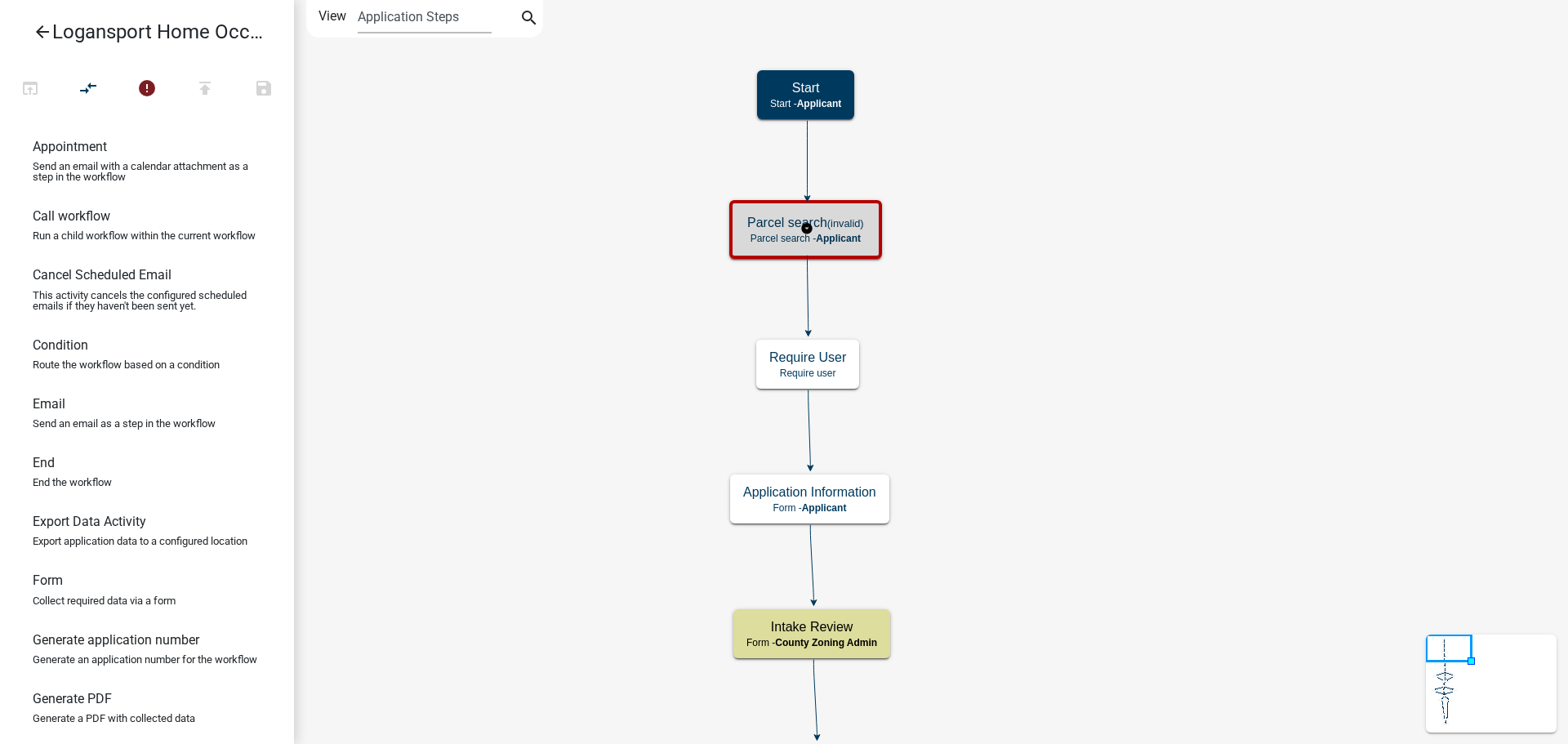
click at [816, 246] on div "Parcel search (invalid) Parcel search - Applicant" at bounding box center [805, 230] width 143 height 49
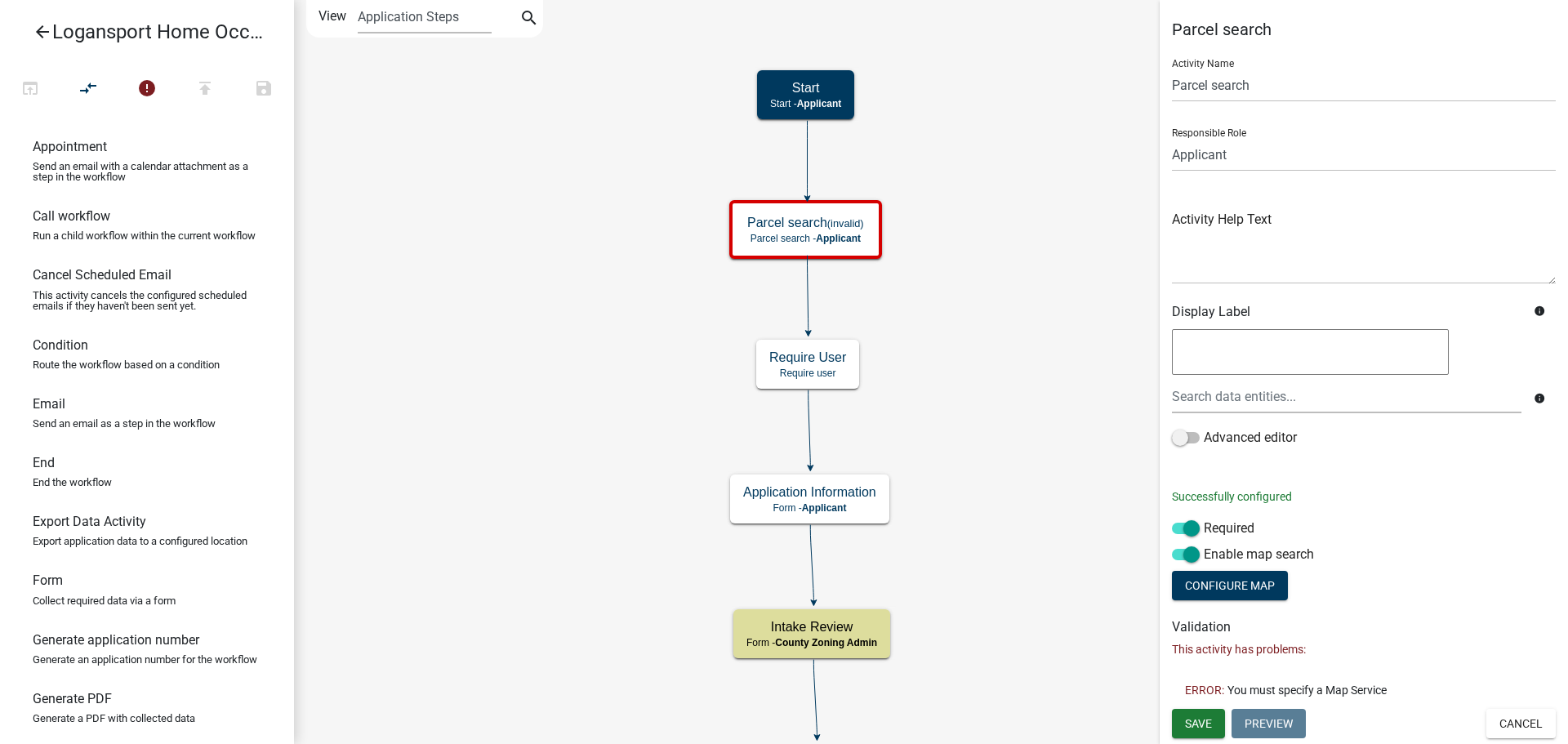
click at [1283, 650] on p "This activity has problems:" at bounding box center [1364, 650] width 384 height 18
click at [1185, 549] on span at bounding box center [1186, 554] width 28 height 11
click at [1204, 545] on input "Enable map search" at bounding box center [1204, 545] width 0 height 0
click at [1204, 642] on p "This activity has problems:" at bounding box center [1364, 650] width 384 height 18
click at [1192, 555] on span at bounding box center [1186, 554] width 28 height 11
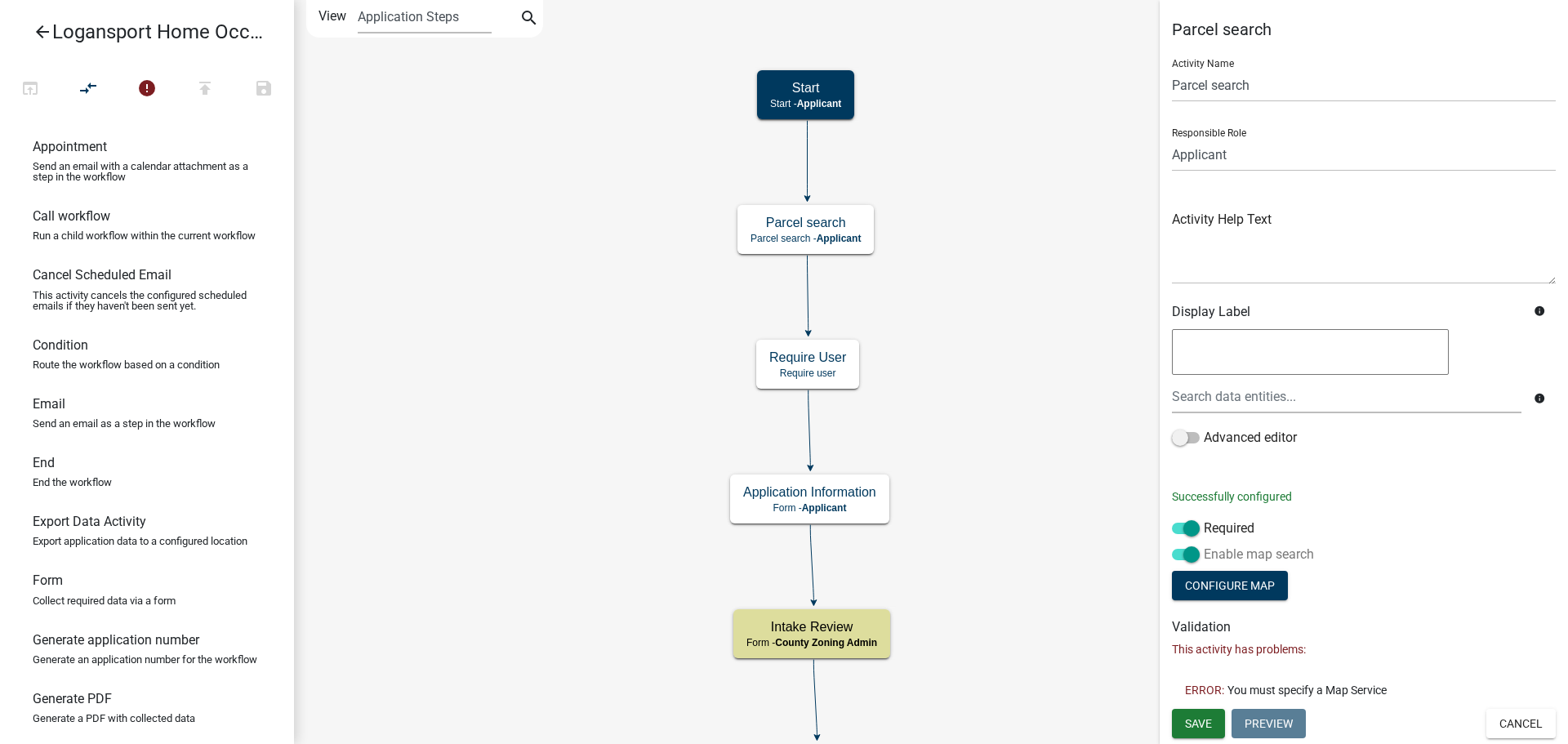
click at [1204, 545] on input "Enable map search" at bounding box center [1204, 545] width 0 height 0
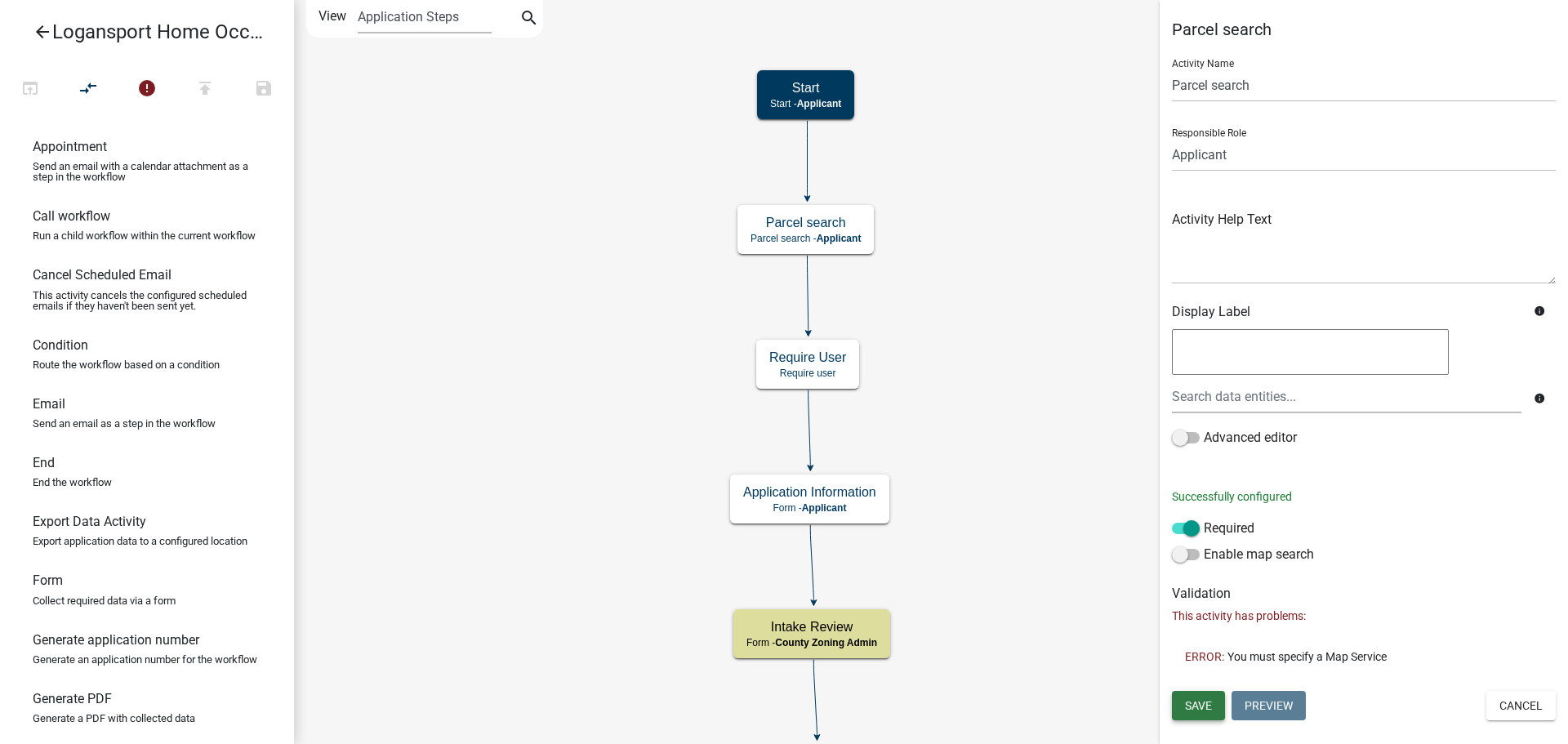
click at [1201, 704] on span "Save" at bounding box center [1198, 705] width 27 height 13
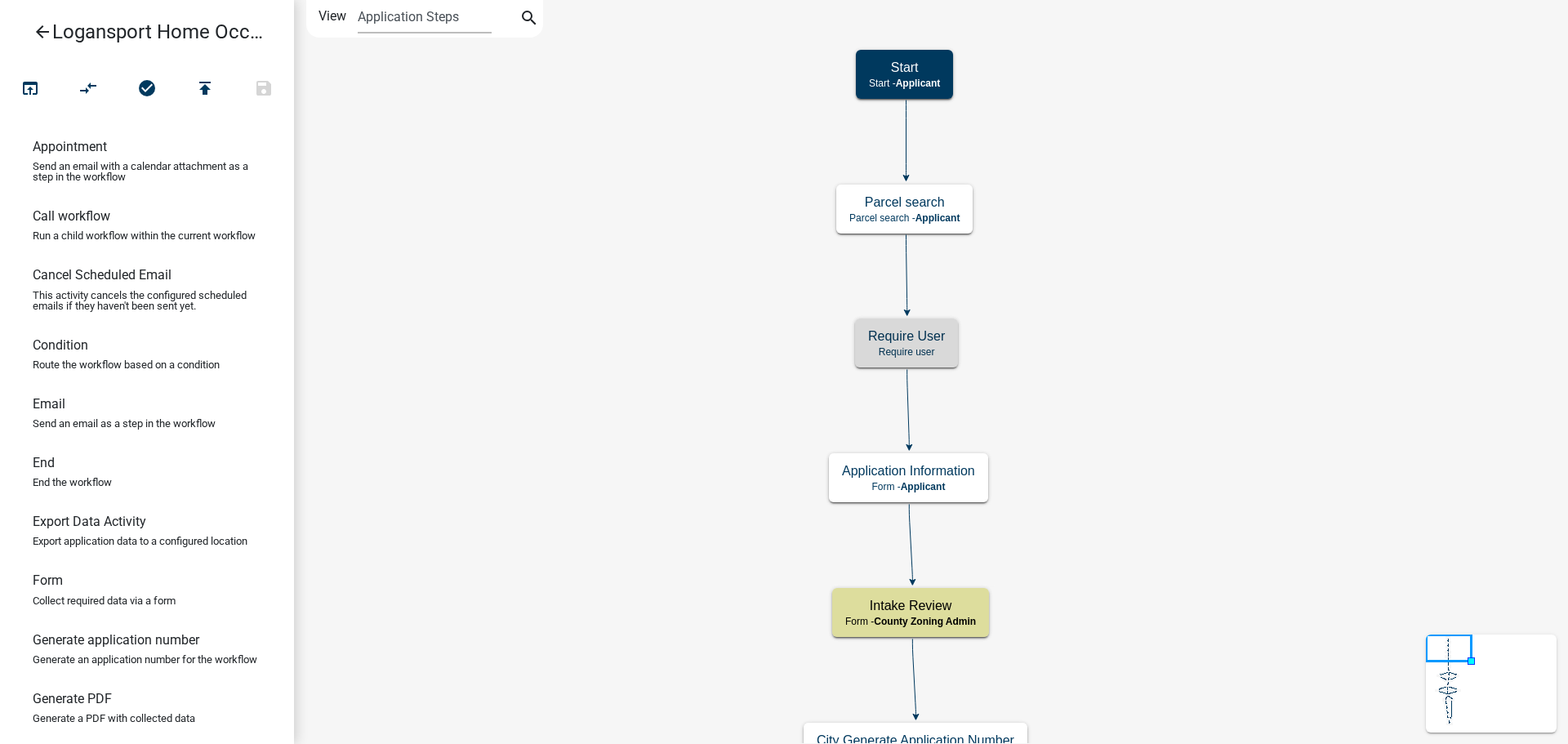
click at [908, 347] on p "Require user" at bounding box center [907, 351] width 77 height 11
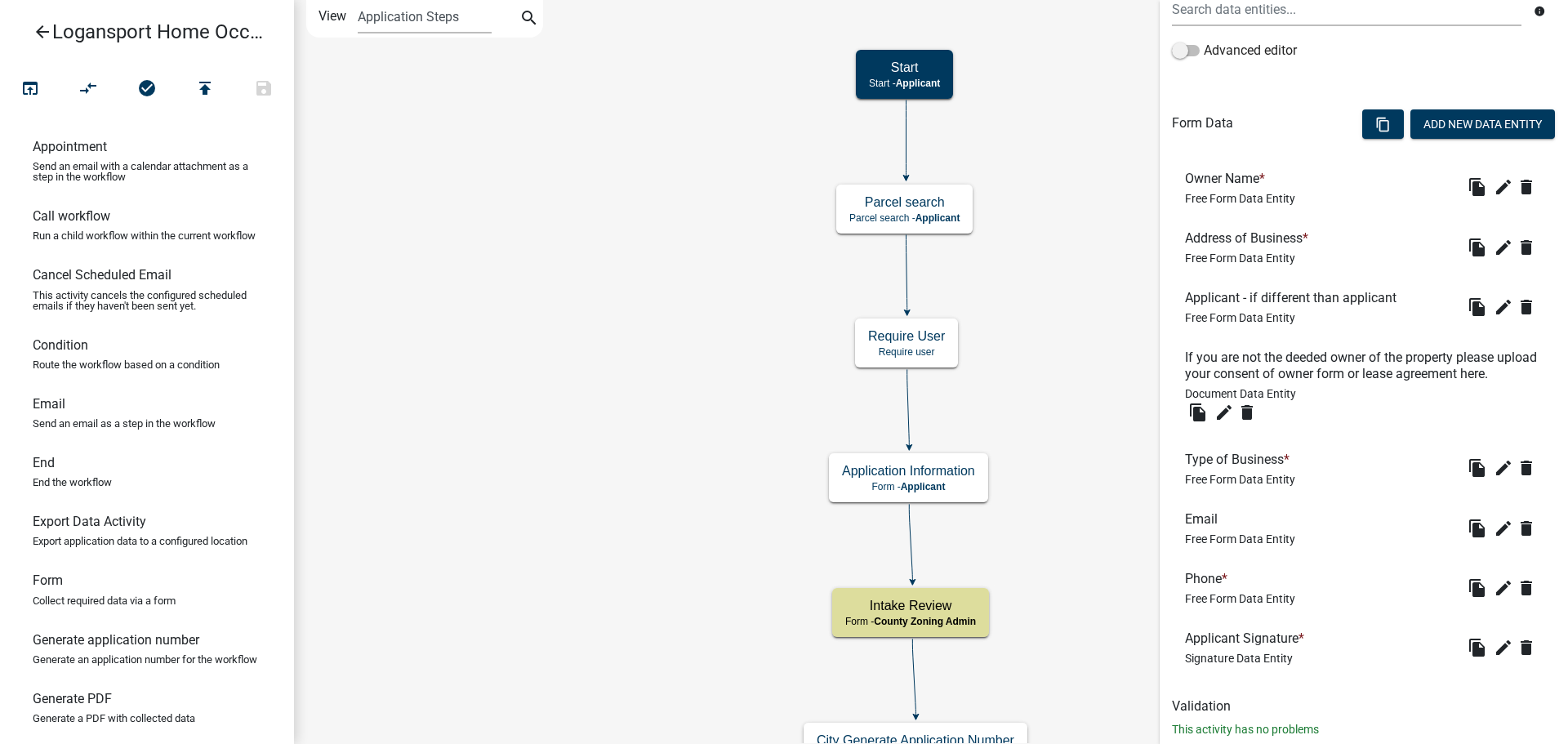
scroll to position [408, 0]
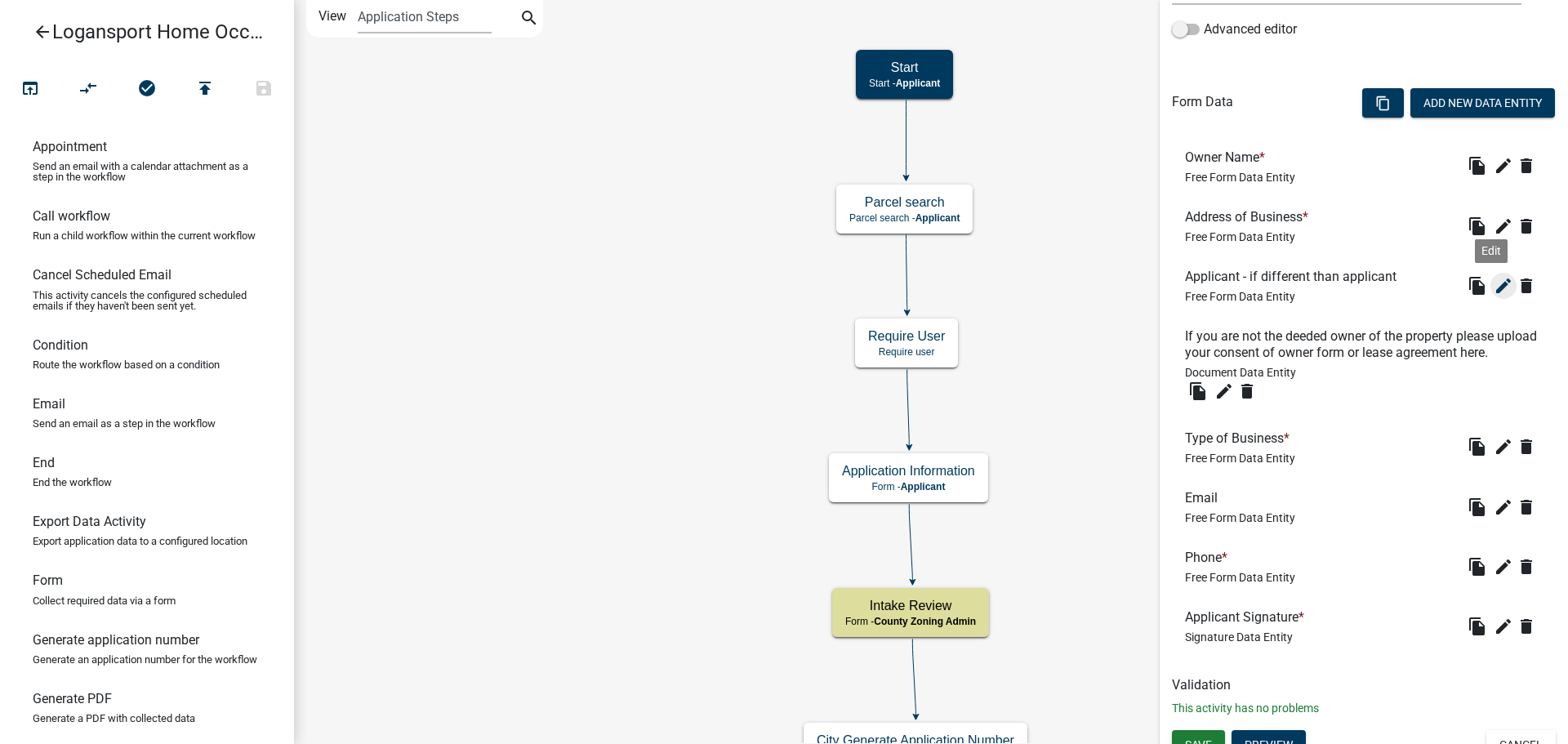
click at [1494, 288] on icon "edit" at bounding box center [1503, 286] width 19 height 19
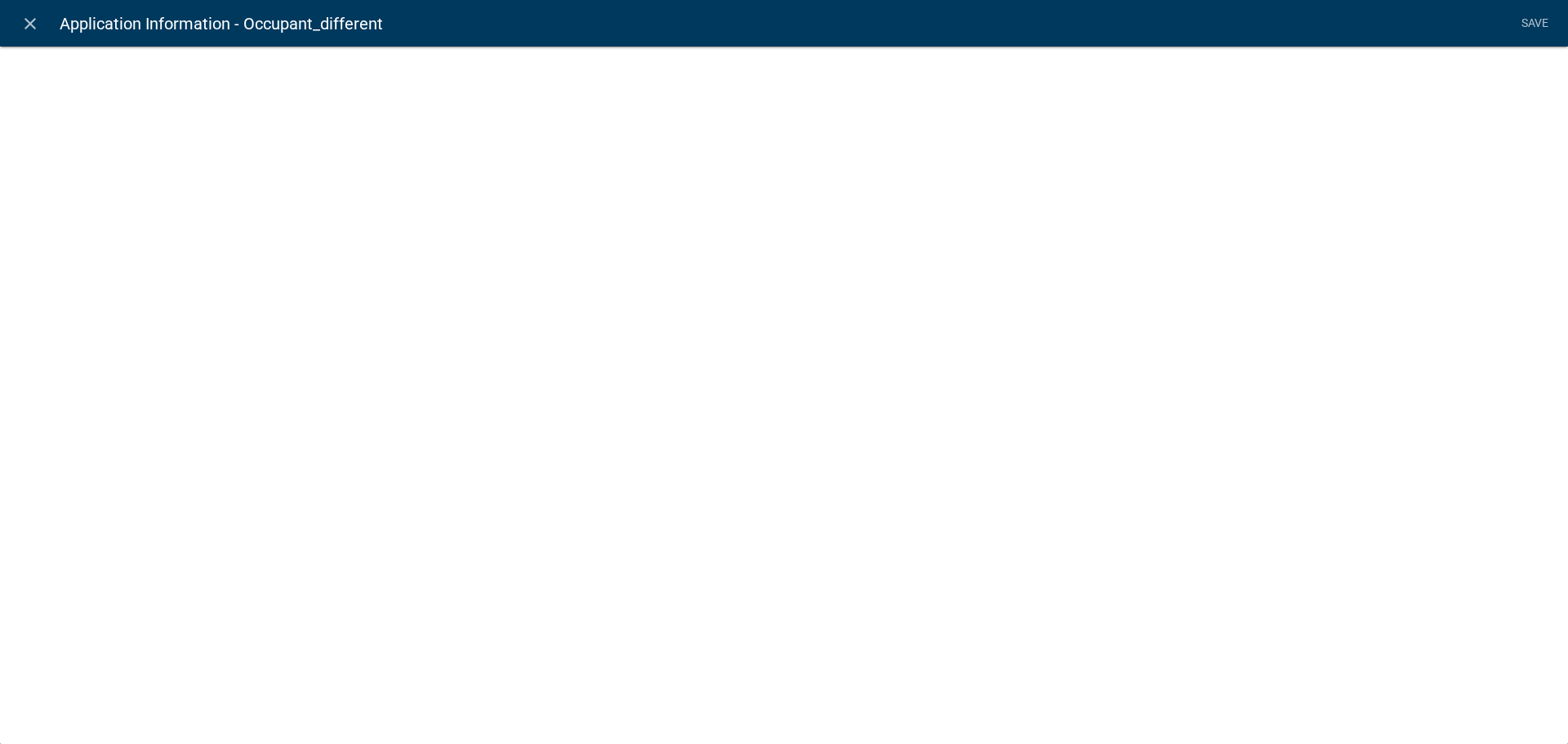
select select
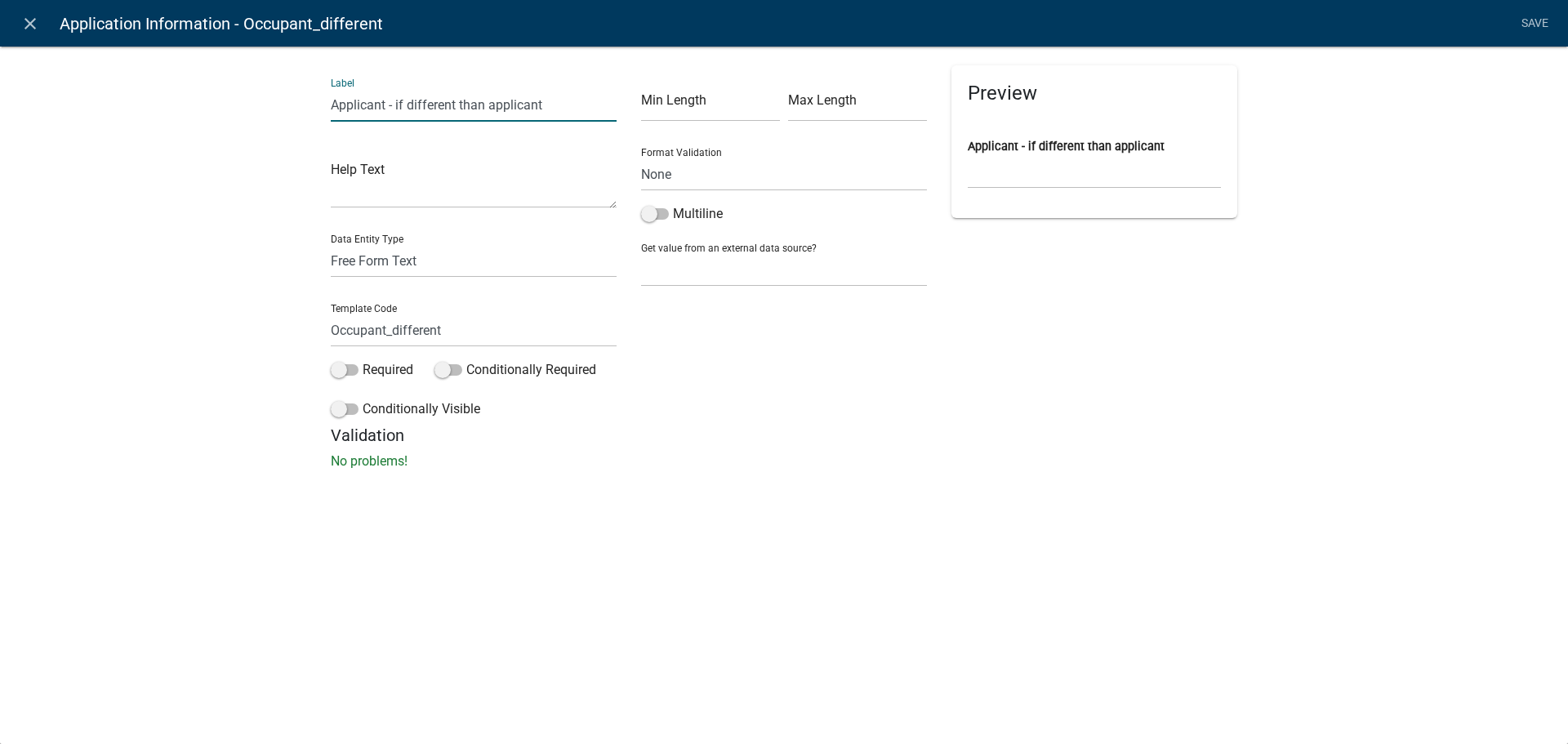
drag, startPoint x: 547, startPoint y: 108, endPoint x: 486, endPoint y: 99, distance: 61.7
click at [486, 99] on input "Applicant - if different than applicant" at bounding box center [474, 105] width 286 height 33
type input "Applicant - if different than property owner"
click at [1522, 25] on link "Save" at bounding box center [1534, 23] width 41 height 31
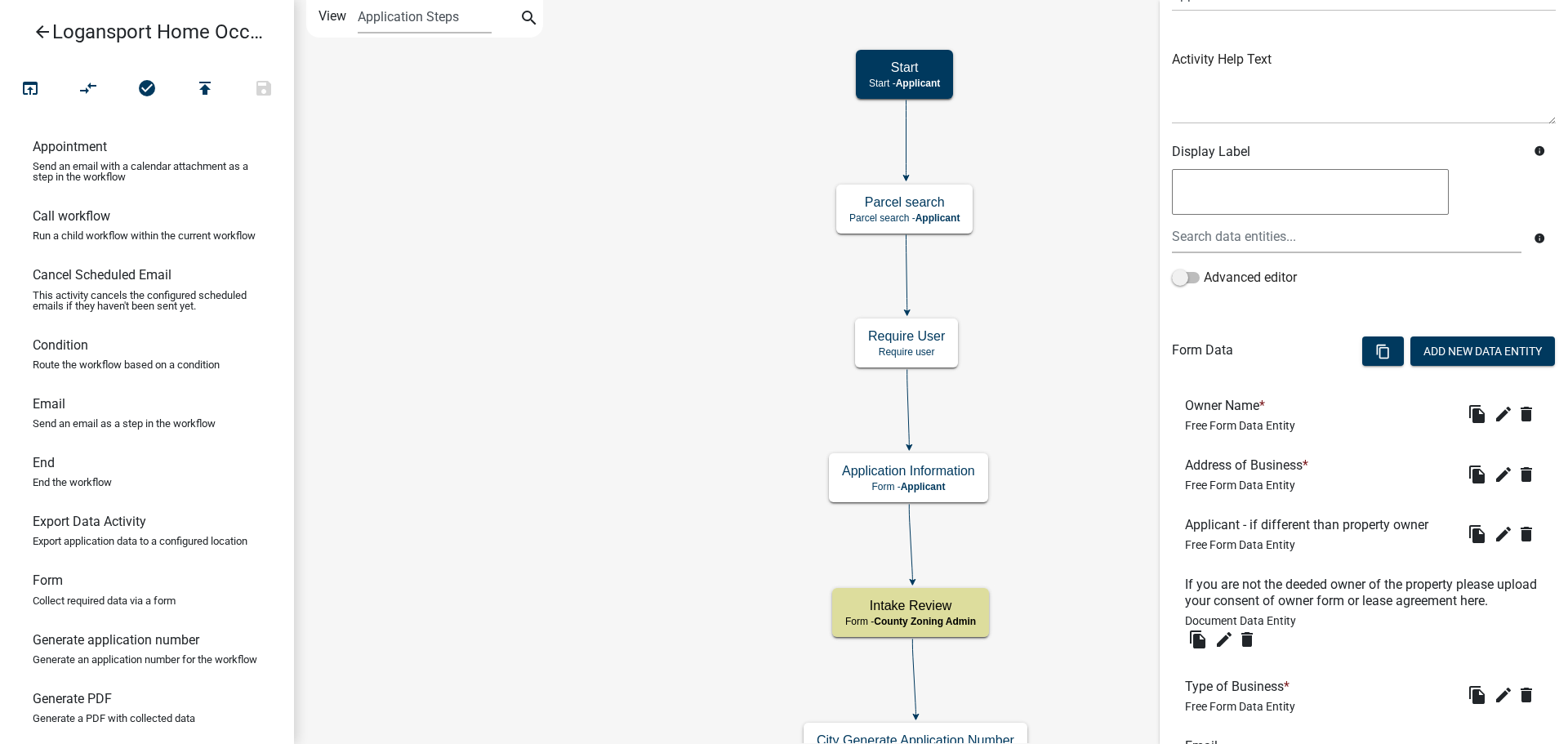
scroll to position [163, 0]
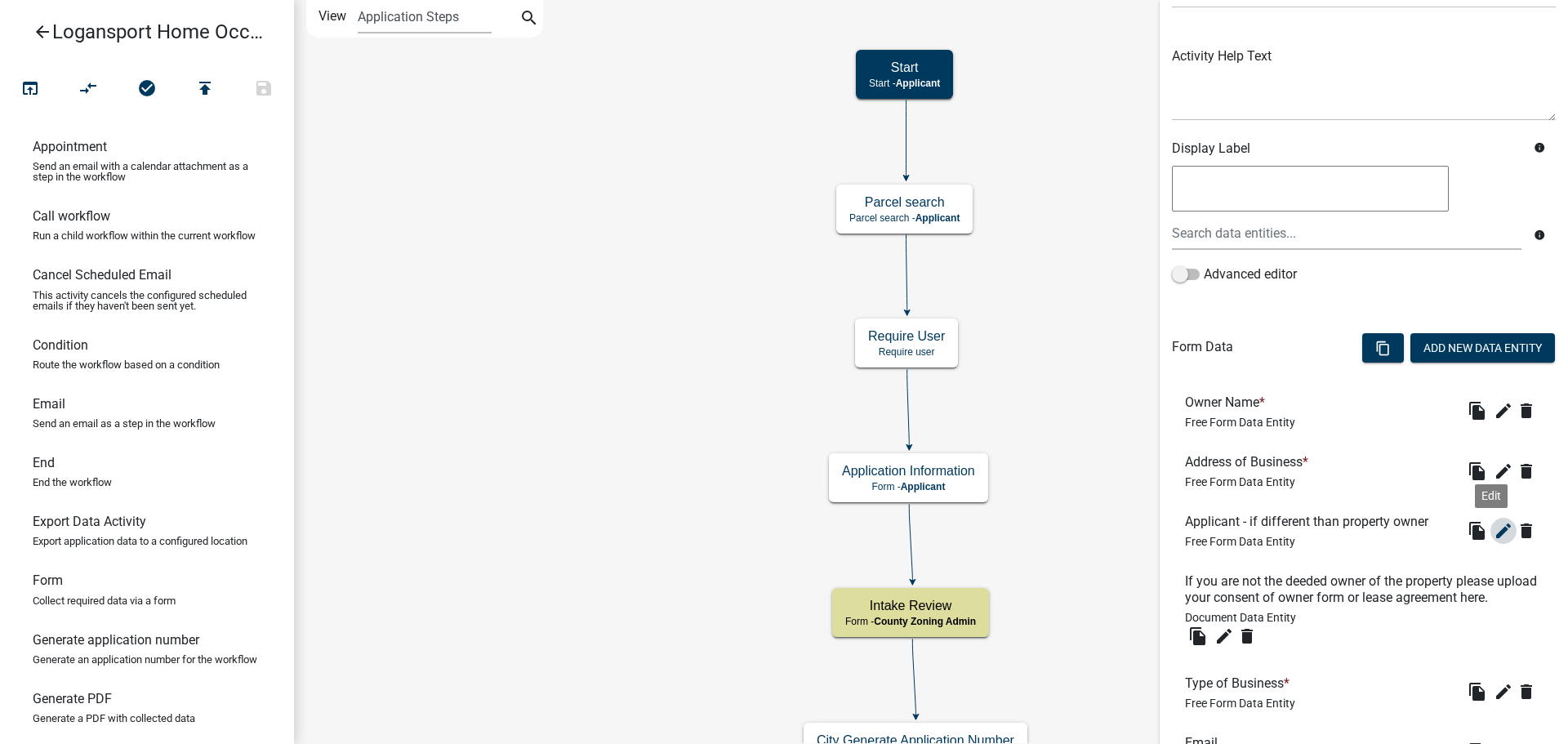
click at [1494, 535] on icon "edit" at bounding box center [1503, 531] width 19 height 19
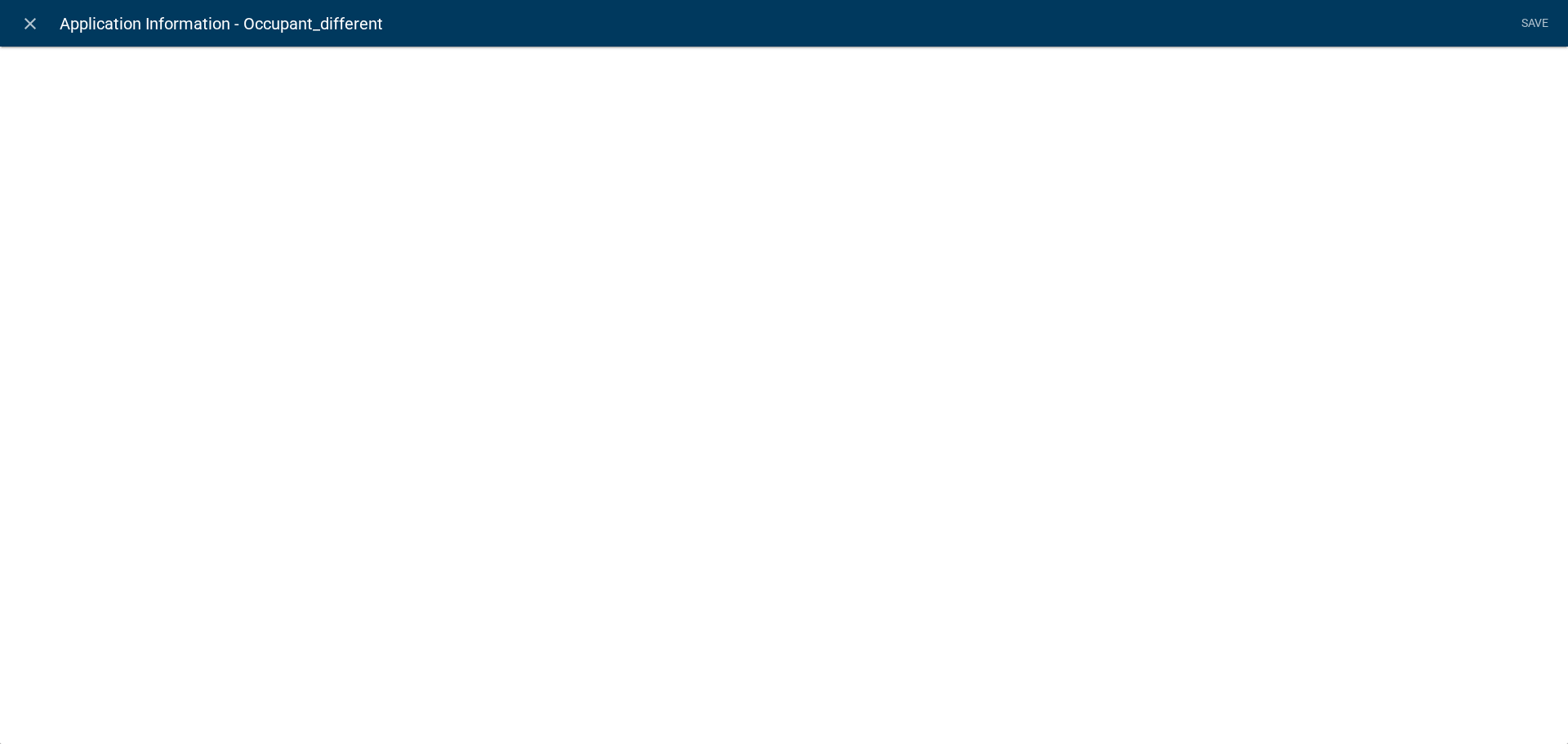
select select
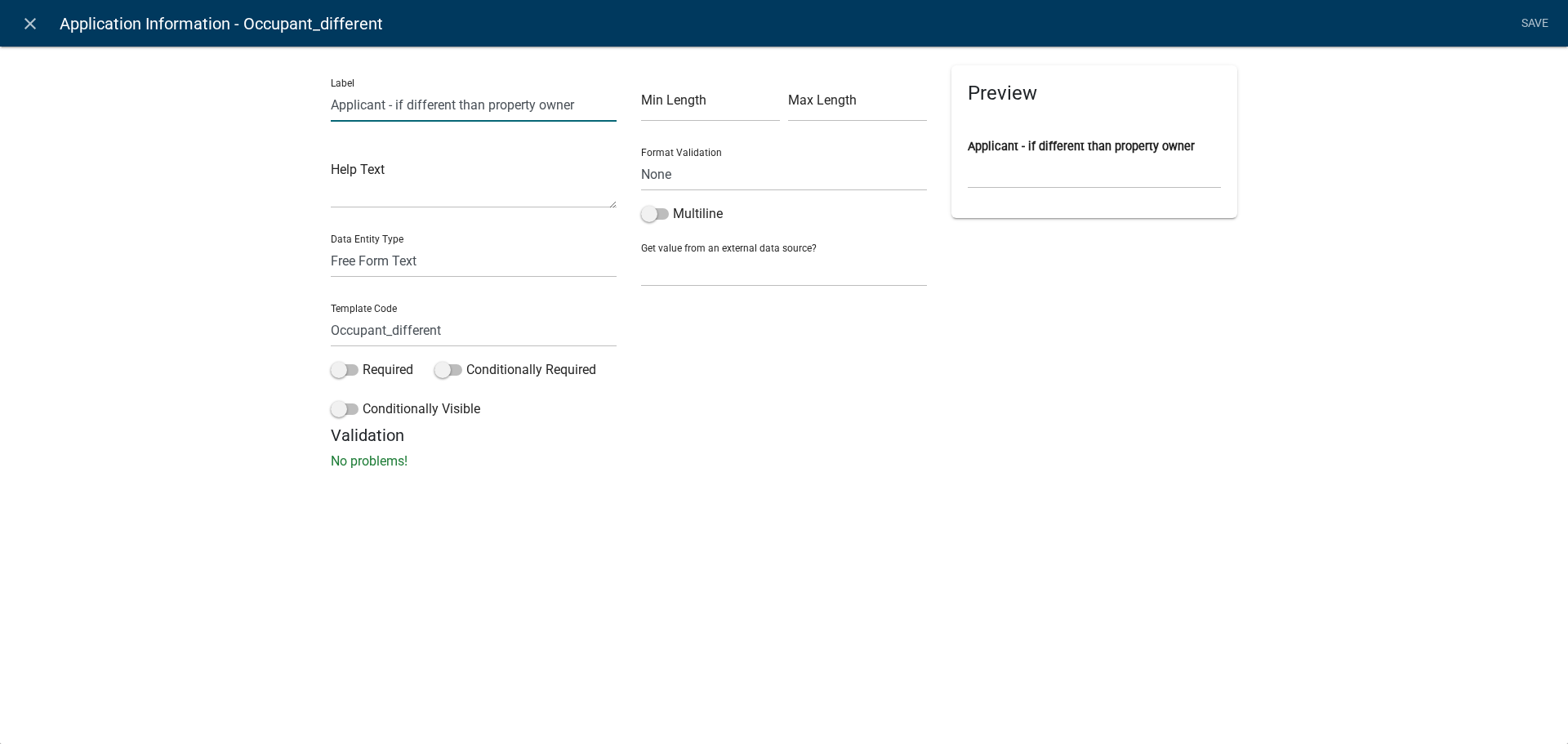
click at [381, 110] on input "Applicant - if different than property owner" at bounding box center [474, 105] width 286 height 33
type input "Applicant name - if different than property owner"
click at [1539, 19] on link "Save" at bounding box center [1534, 23] width 41 height 31
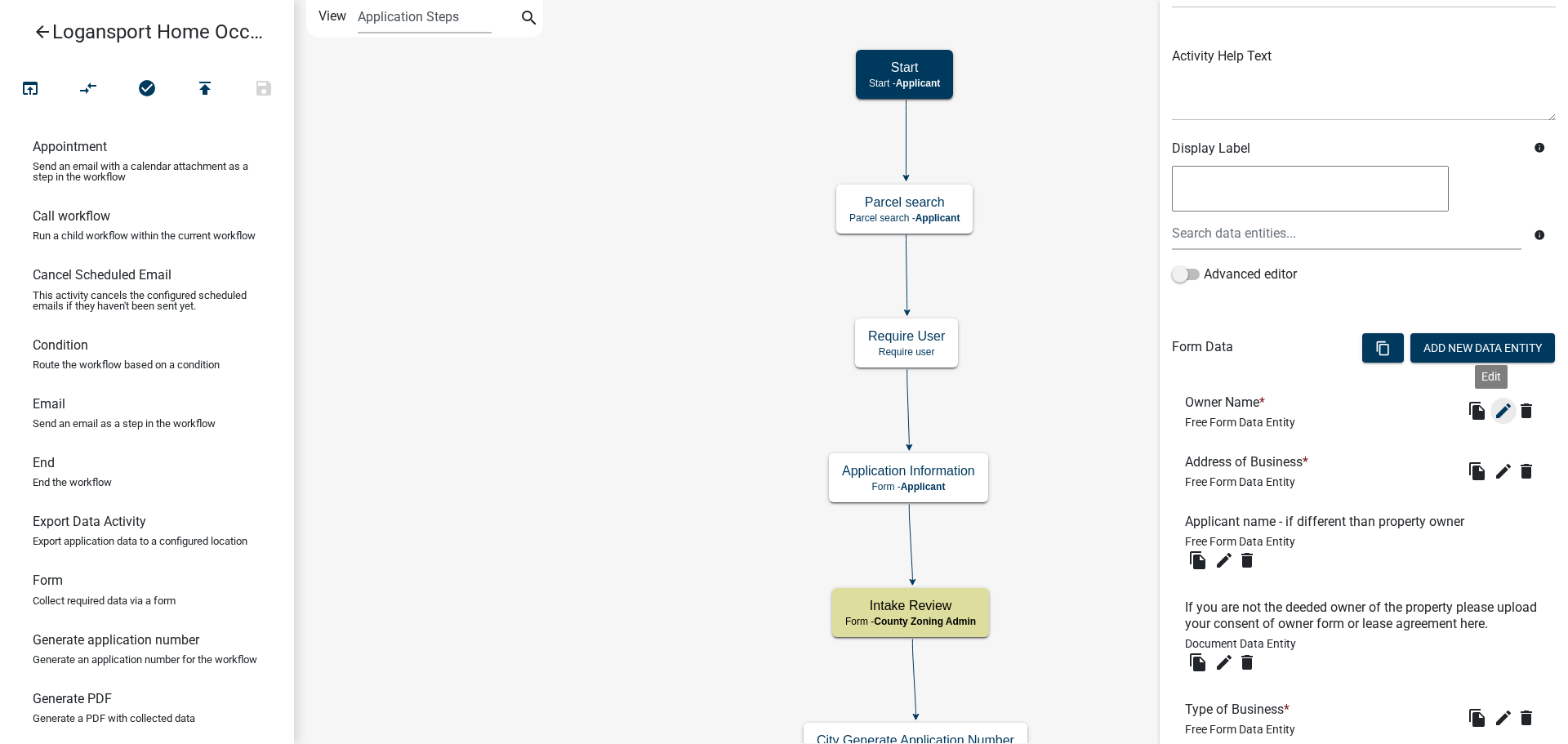
click at [1494, 414] on icon "edit" at bounding box center [1503, 411] width 19 height 19
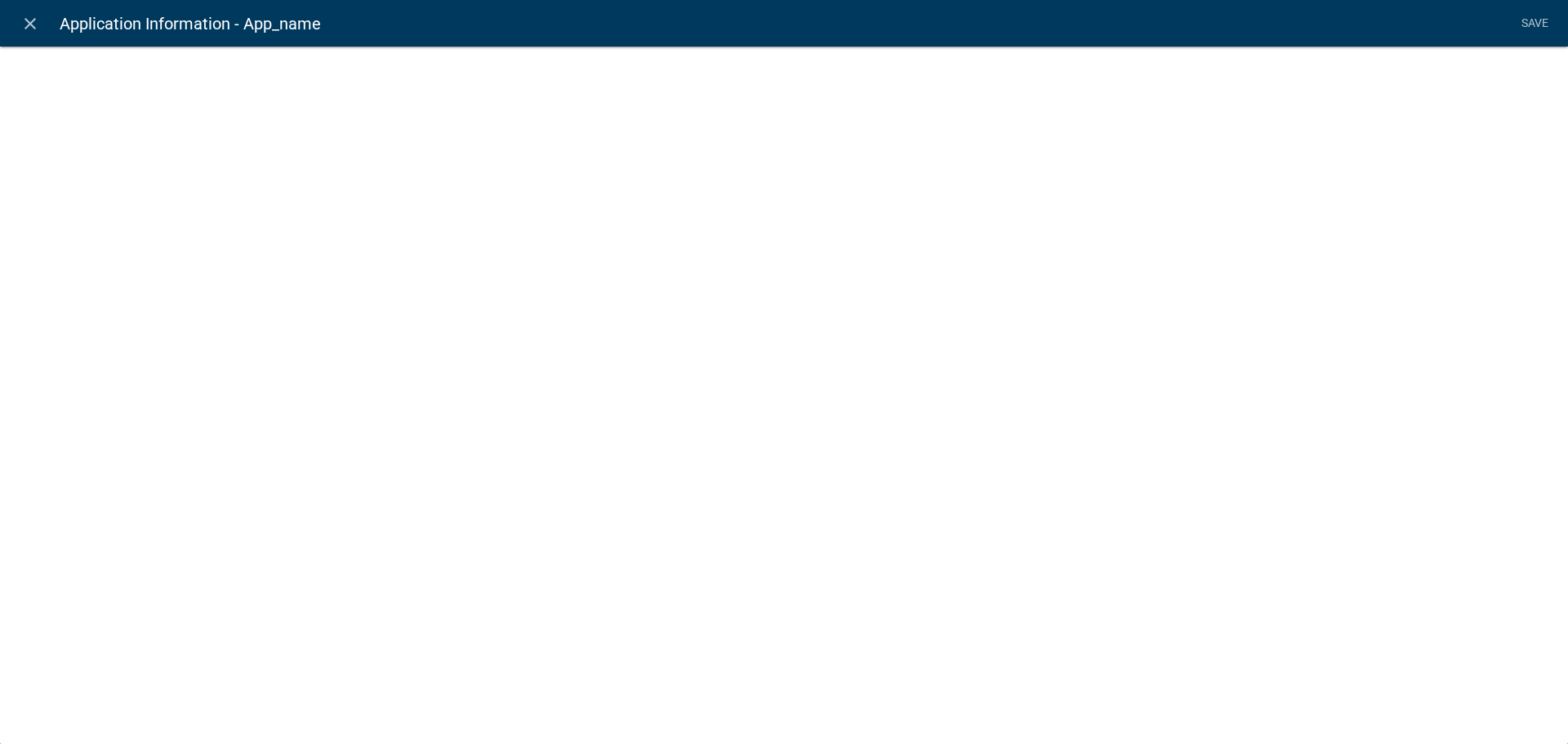
select select
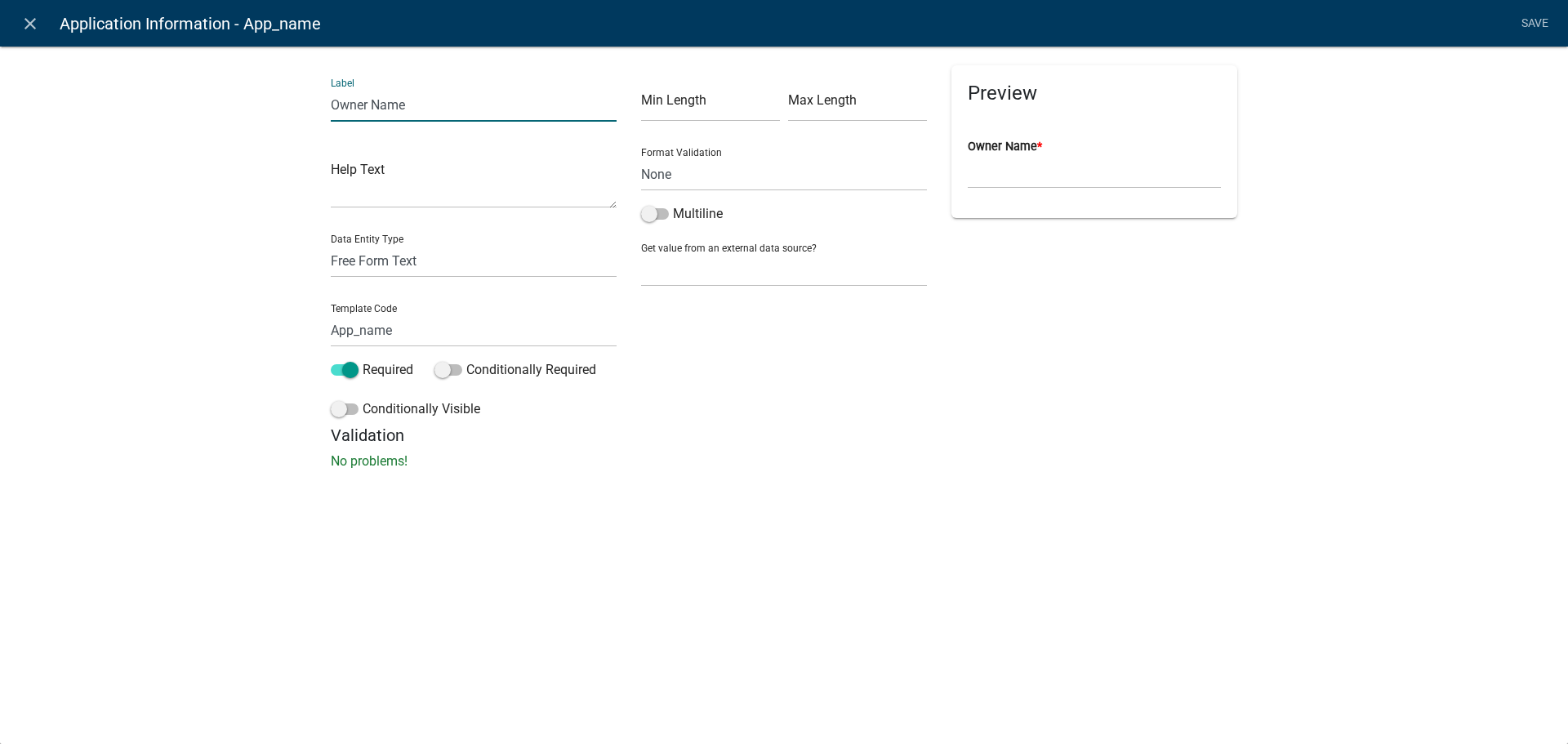
click at [333, 99] on input "Owner Name" at bounding box center [474, 105] width 286 height 33
type input "Property Owner Name"
click at [1529, 28] on link "Save" at bounding box center [1534, 23] width 41 height 31
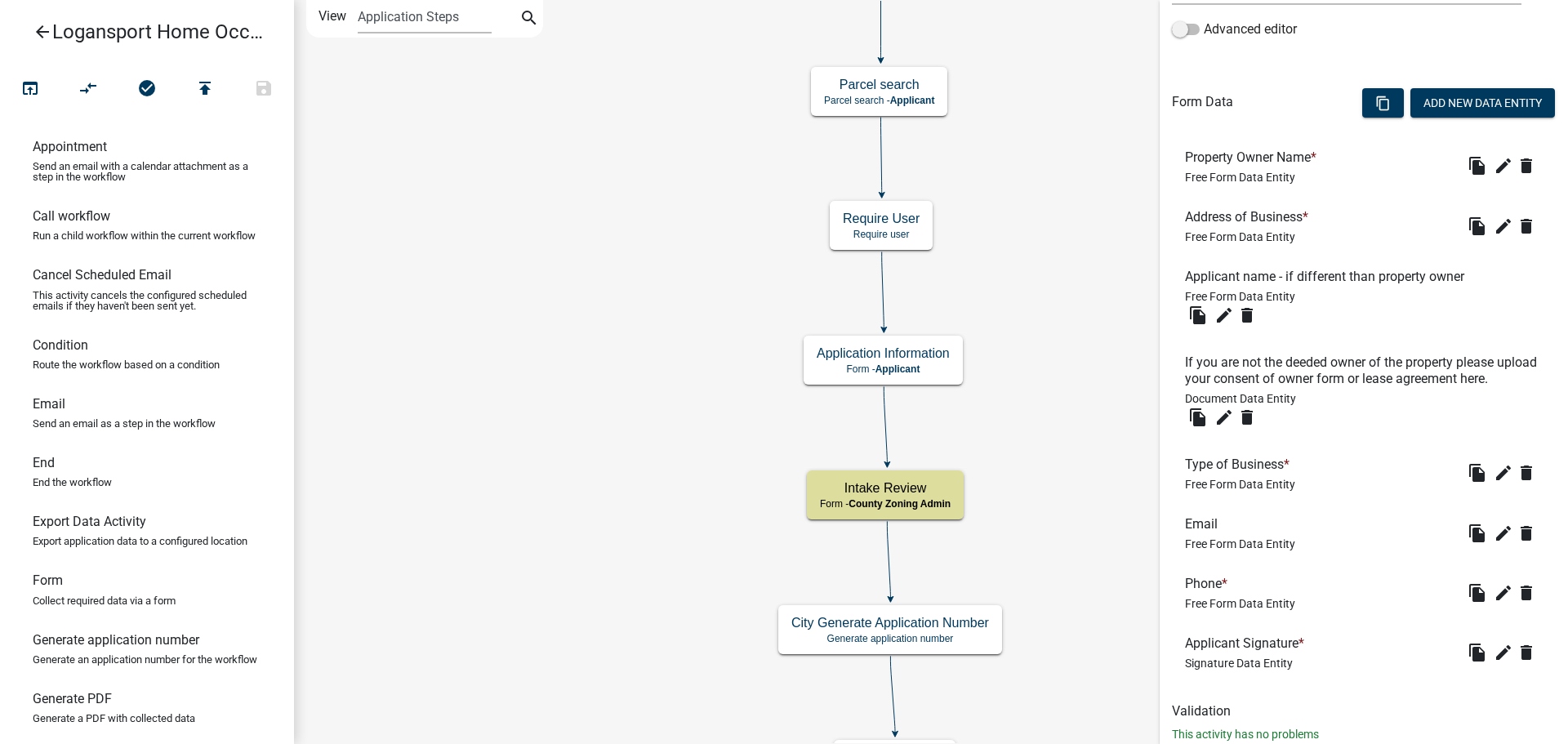
scroll to position [470, 0]
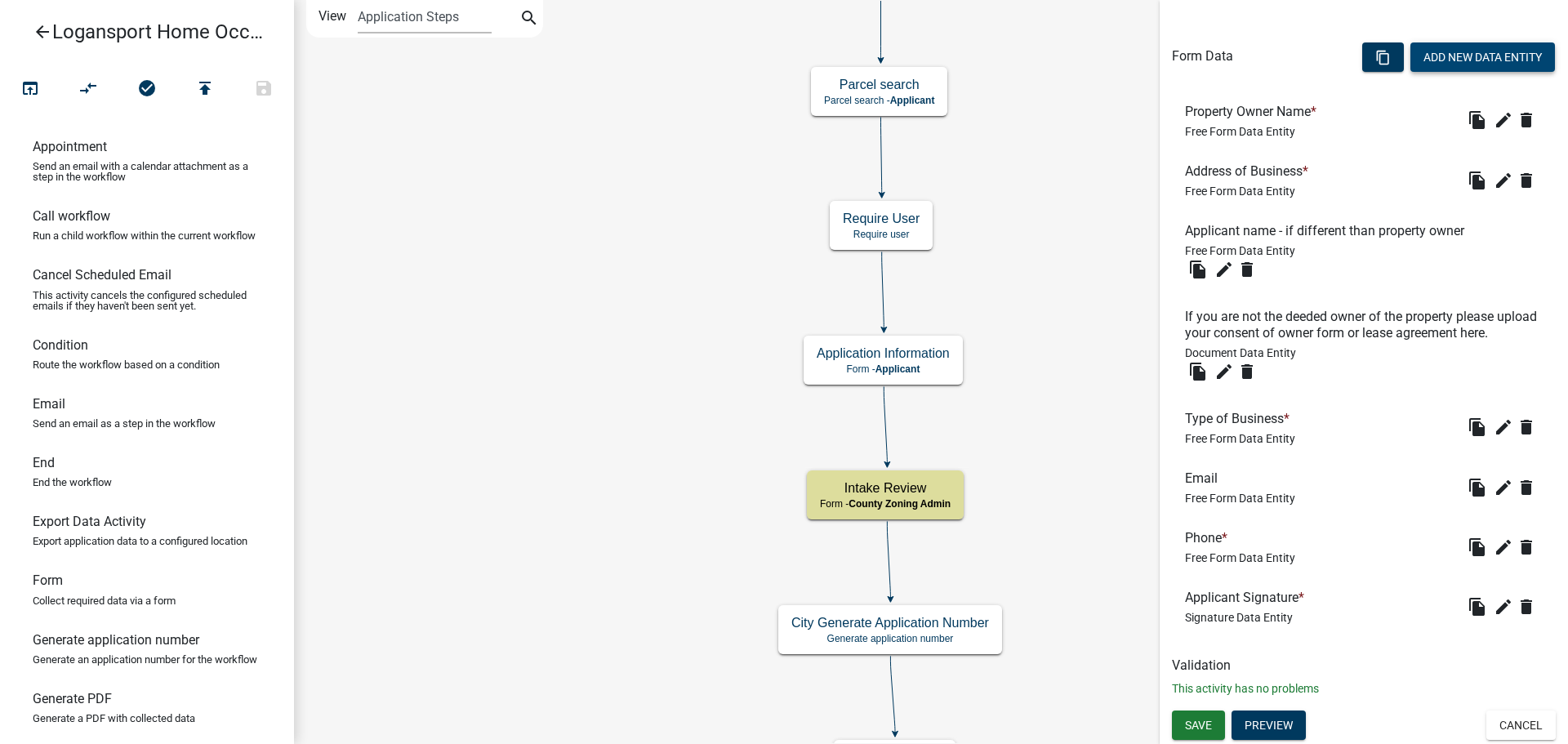
click at [1444, 45] on button "Add New Data Entity" at bounding box center [1482, 57] width 145 height 30
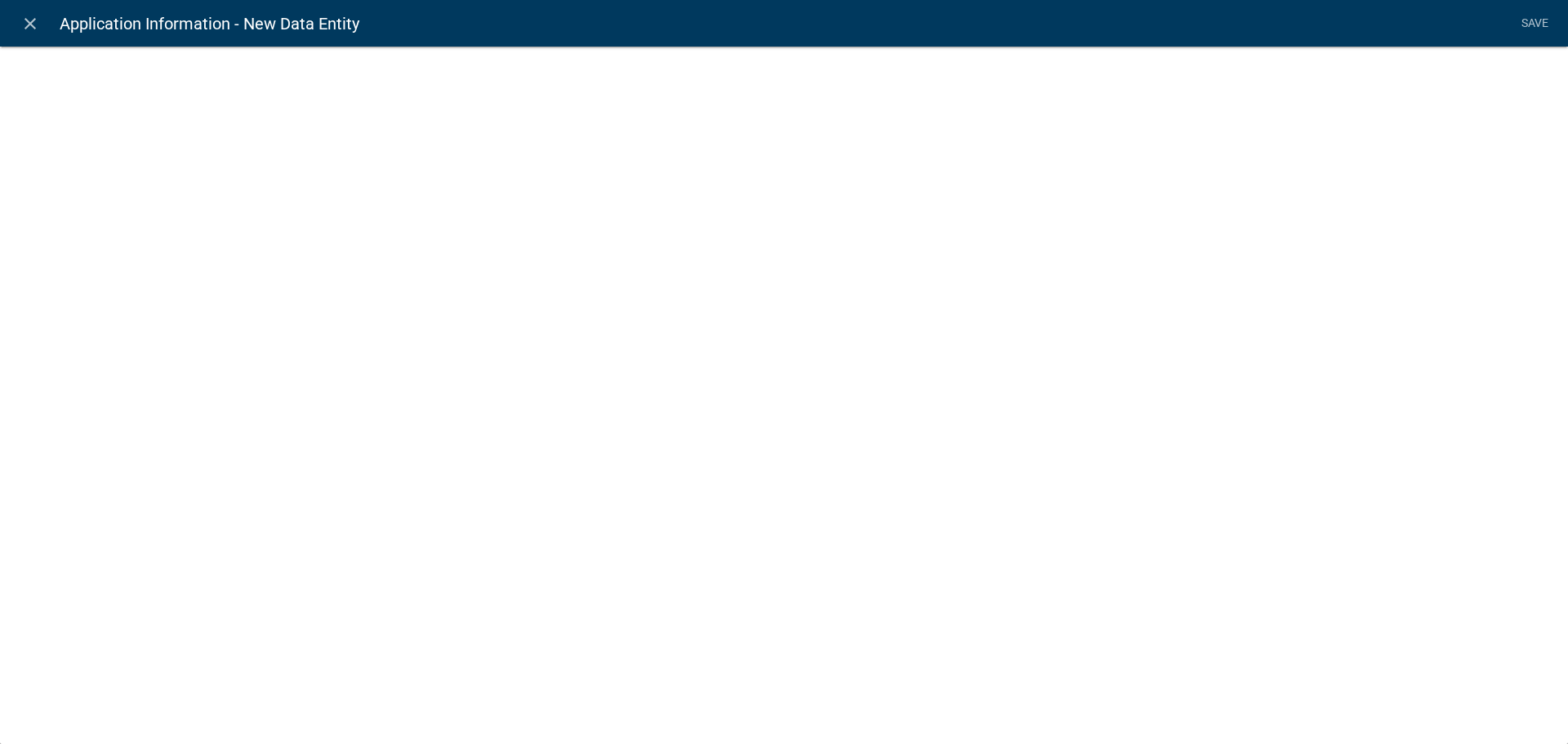
select select
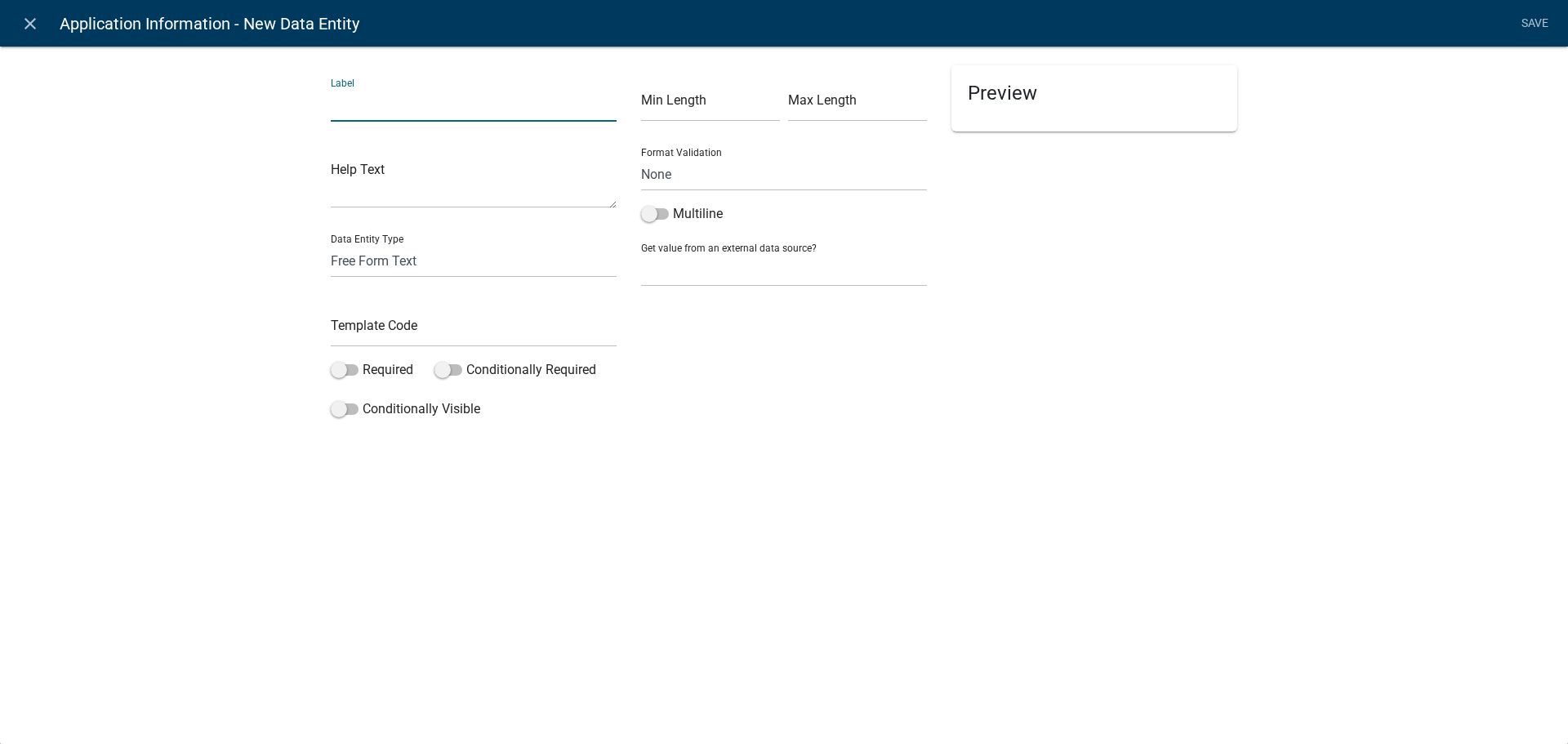
click at [417, 105] on input "text" at bounding box center [474, 105] width 286 height 33
type input "Submit"
click at [411, 264] on select "Free Form Text Document Display Entity Value Fee Numeric Data Date Map Sketch D…" at bounding box center [474, 261] width 286 height 33
select select "rich-text"
click at [331, 244] on select "Free Form Text Document Display Entity Value Fee Numeric Data Date Map Sketch D…" at bounding box center [474, 261] width 286 height 33
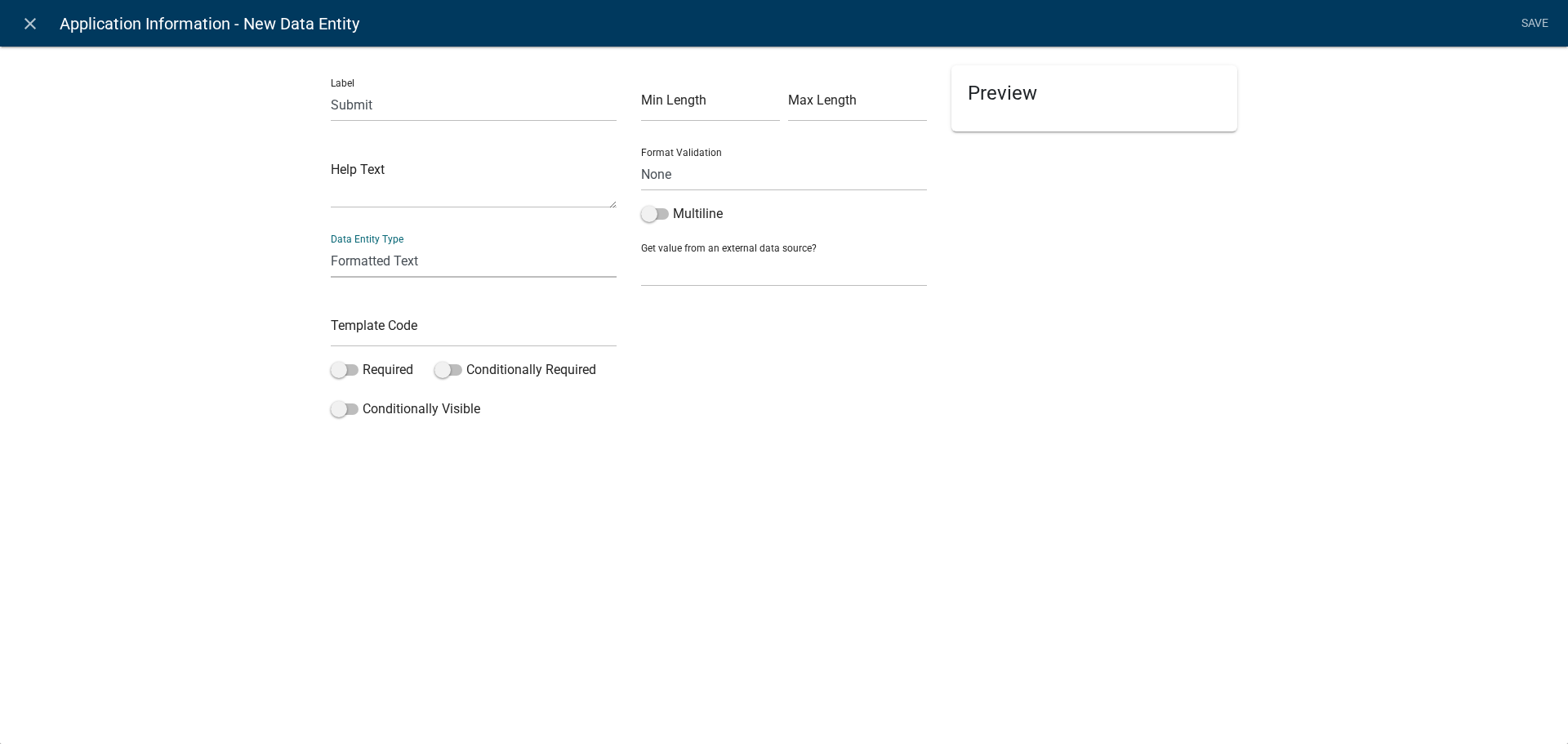
select select "rich-text"
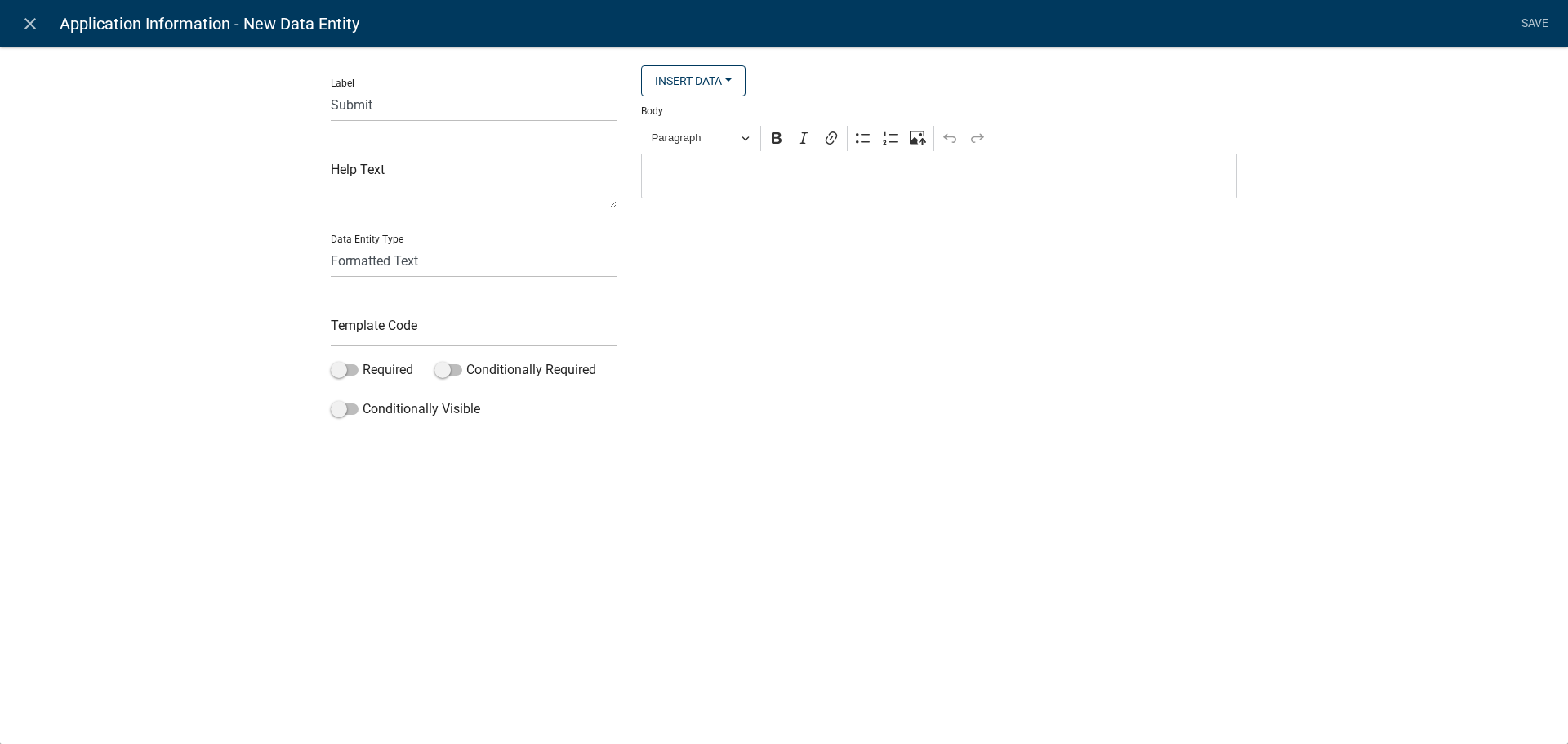
click at [671, 163] on div "Editor editing area: main. Press Alt+0 for help." at bounding box center [939, 175] width 596 height 45
click at [1068, 181] on p "Please click next to submit this application. You will receive an email" at bounding box center [939, 176] width 579 height 19
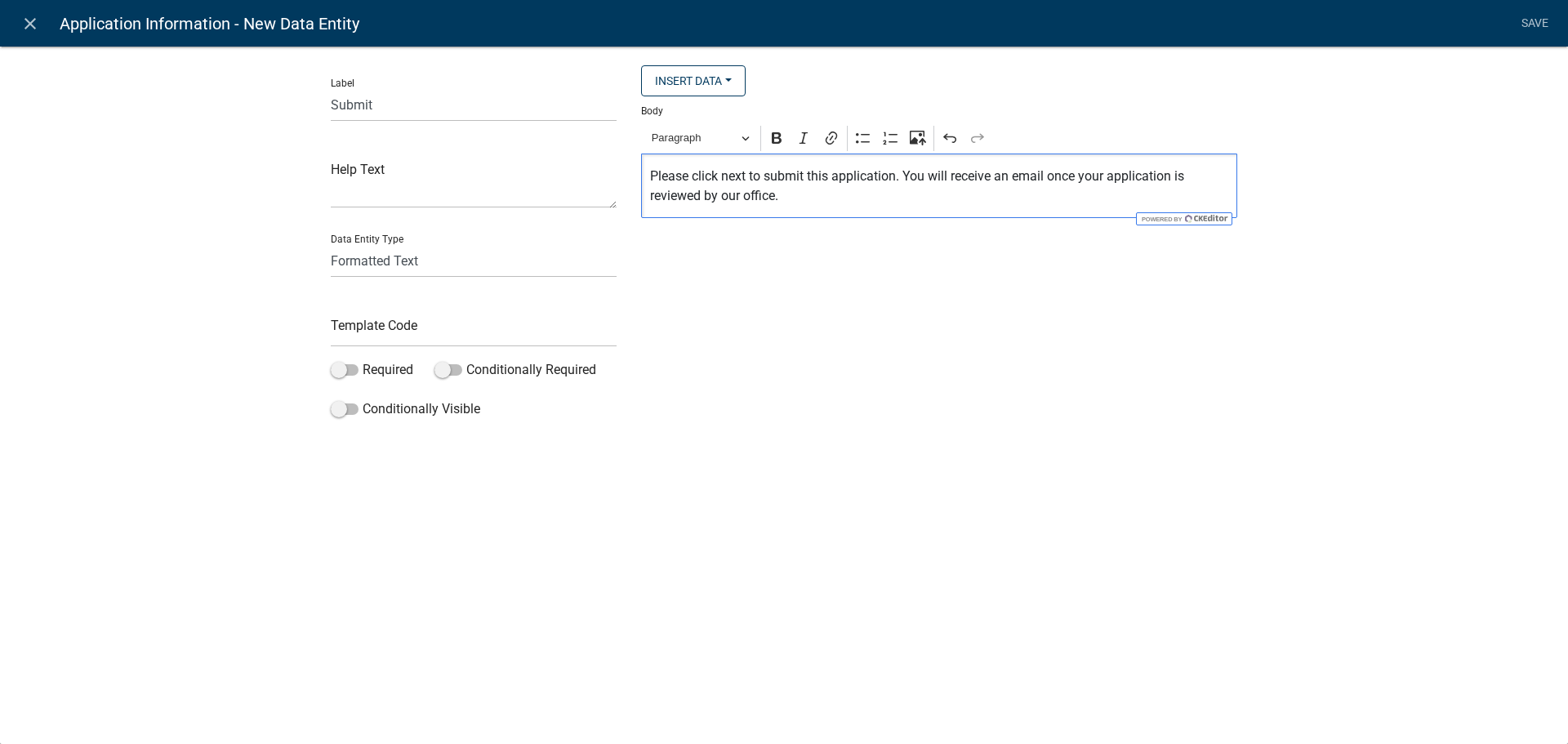
drag, startPoint x: 1052, startPoint y: 177, endPoint x: 1070, endPoint y: 190, distance: 22.2
click at [1052, 178] on p "Please click next to submit this application. You will receive an email once yo…" at bounding box center [939, 186] width 579 height 39
click at [1089, 198] on p "Please click next to submit this application. You will receive an email from no…" at bounding box center [939, 186] width 579 height 39
click at [1087, 178] on p "Please click next to submit this application. You will receive an email from no…" at bounding box center [939, 186] width 579 height 39
click at [1081, 199] on p "Please click next to submit this application. You will receive an email from no…" at bounding box center [939, 186] width 579 height 39
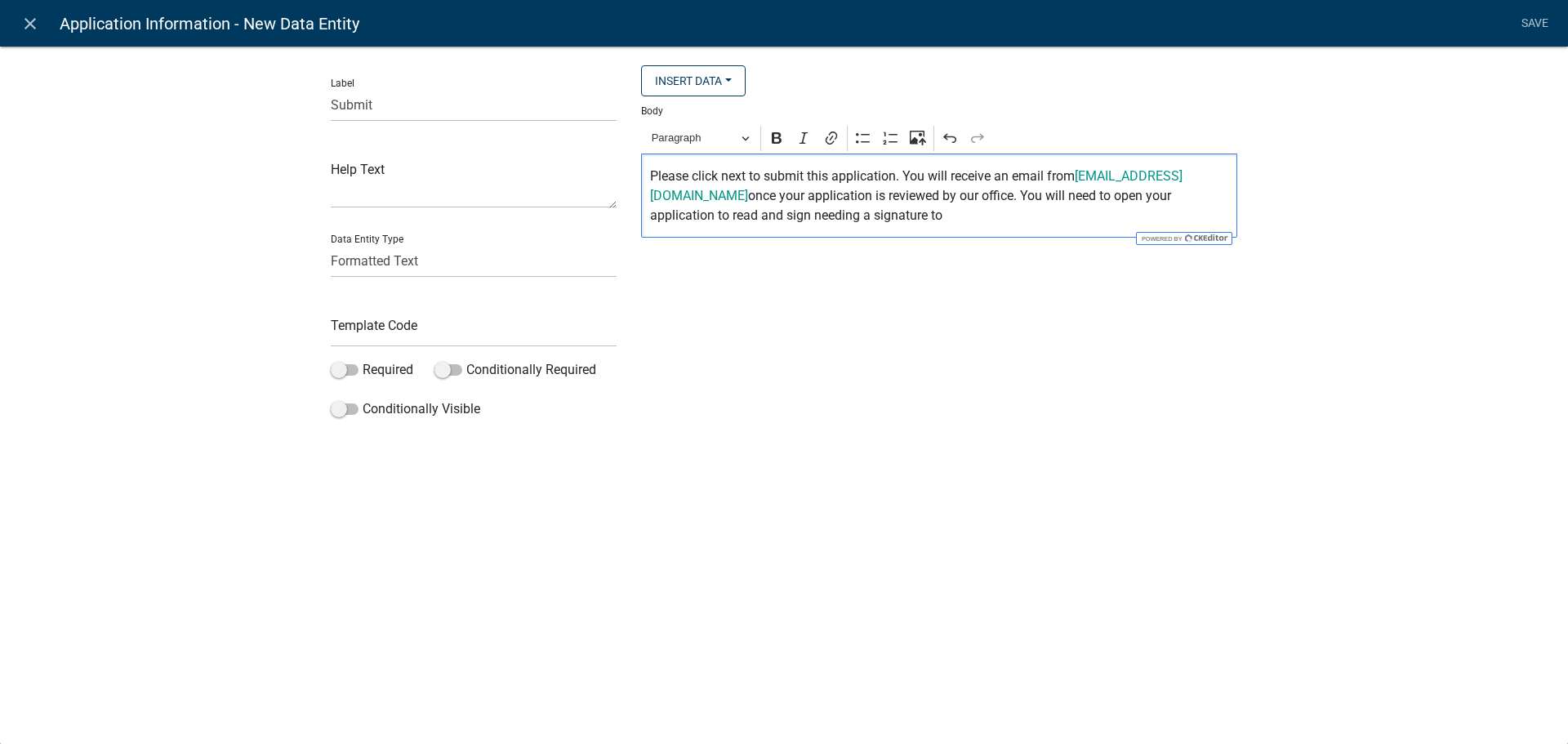
drag, startPoint x: 1091, startPoint y: 270, endPoint x: 1197, endPoint y: 334, distance: 123.8
click at [1192, 331] on div "Insert Data Fee Recipients Address of Business Property Owner Name City Email A…" at bounding box center [939, 245] width 620 height 360
click at [990, 221] on p "Please click next to submit this application. You will receive an email from no…" at bounding box center [939, 195] width 579 height 59
drag, startPoint x: 844, startPoint y: 215, endPoint x: 968, endPoint y: 227, distance: 124.6
click at [968, 227] on div "Please click next to submit this application. You will receive an email from no…" at bounding box center [939, 195] width 596 height 84
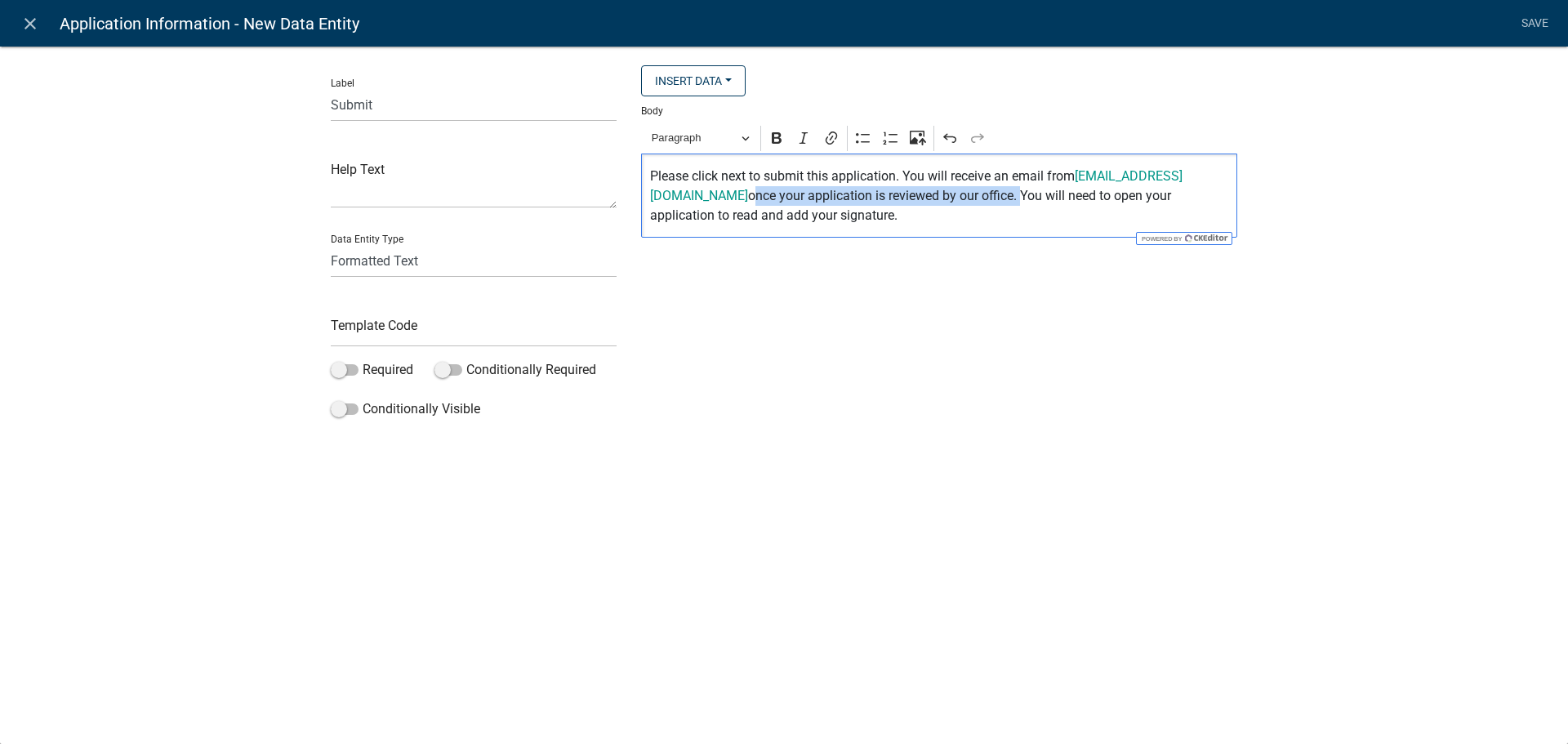
drag, startPoint x: 1078, startPoint y: 200, endPoint x: 812, endPoint y: 194, distance: 266.1
click at [812, 194] on p "Please click next to submit this application. You will receive an email from no…" at bounding box center [939, 195] width 579 height 59
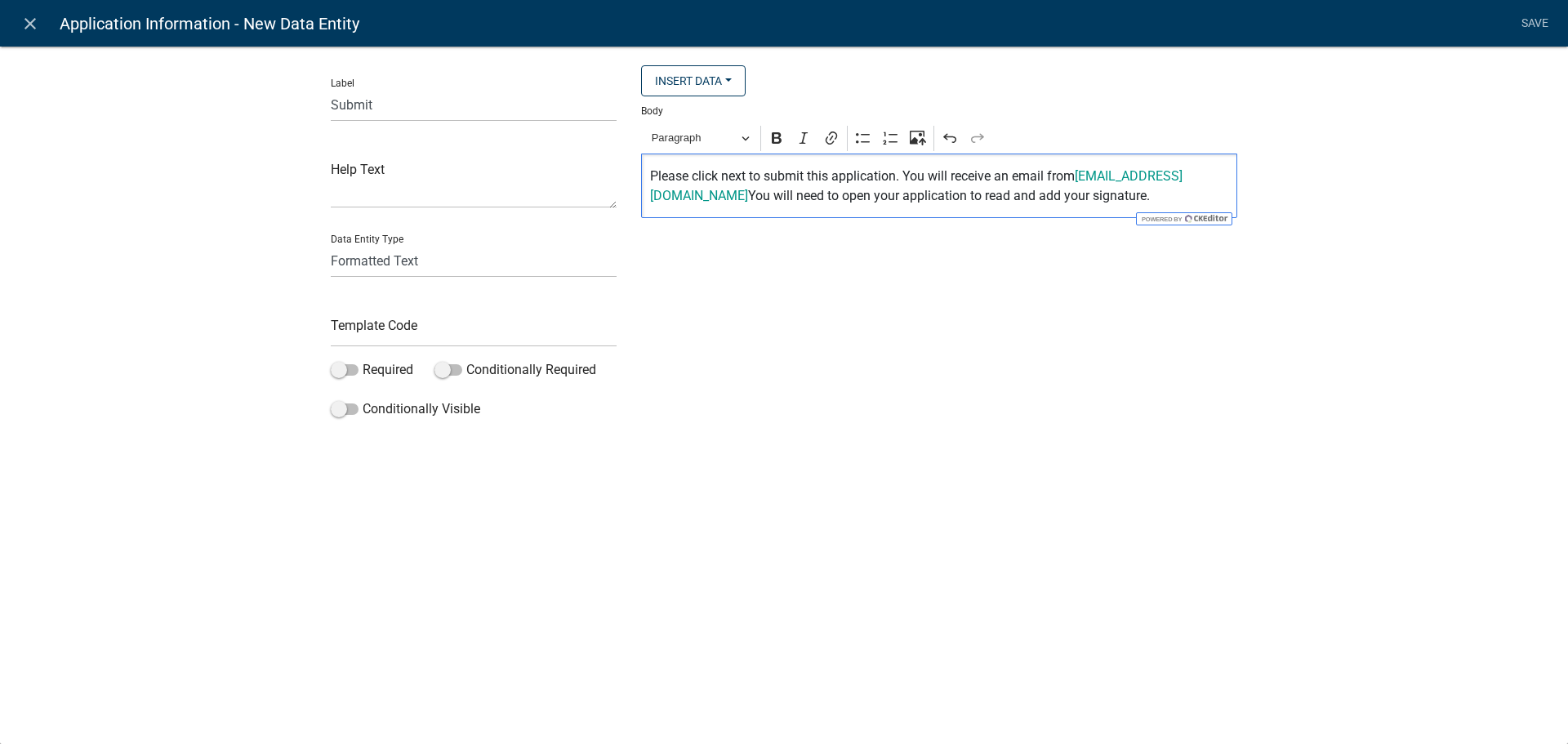
click at [904, 178] on p "Please click next to submit this application. You will receive an email from no…" at bounding box center [939, 186] width 579 height 39
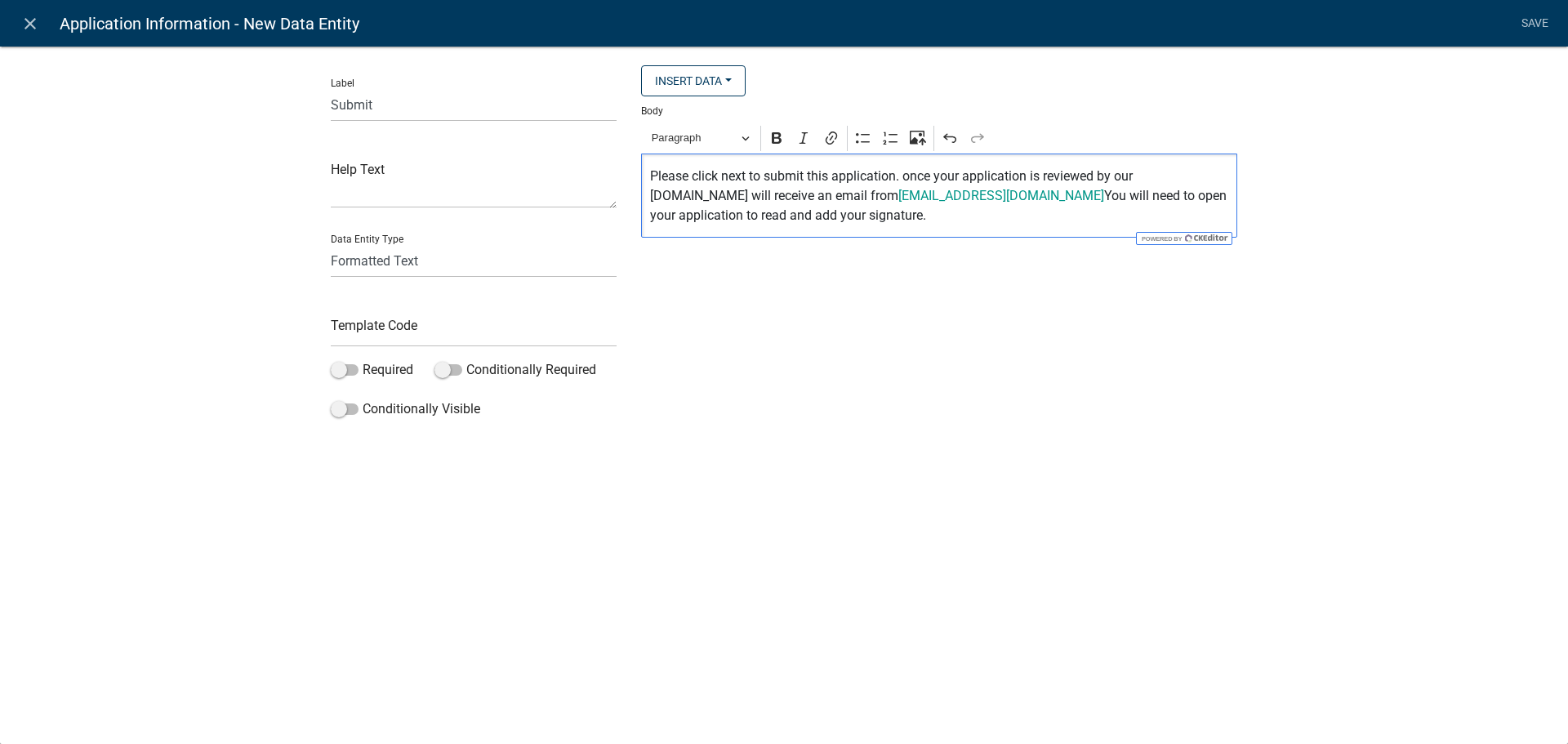
click at [909, 179] on p "Please click next to submit this application. once your application is reviewed…" at bounding box center [939, 195] width 579 height 59
click at [1173, 178] on p "Please click next to submit this application. Once your application is reviewed…" at bounding box center [939, 195] width 579 height 59
click at [802, 223] on p "Please click next to submit this application. Once your application is reviewed…" at bounding box center [939, 195] width 579 height 59
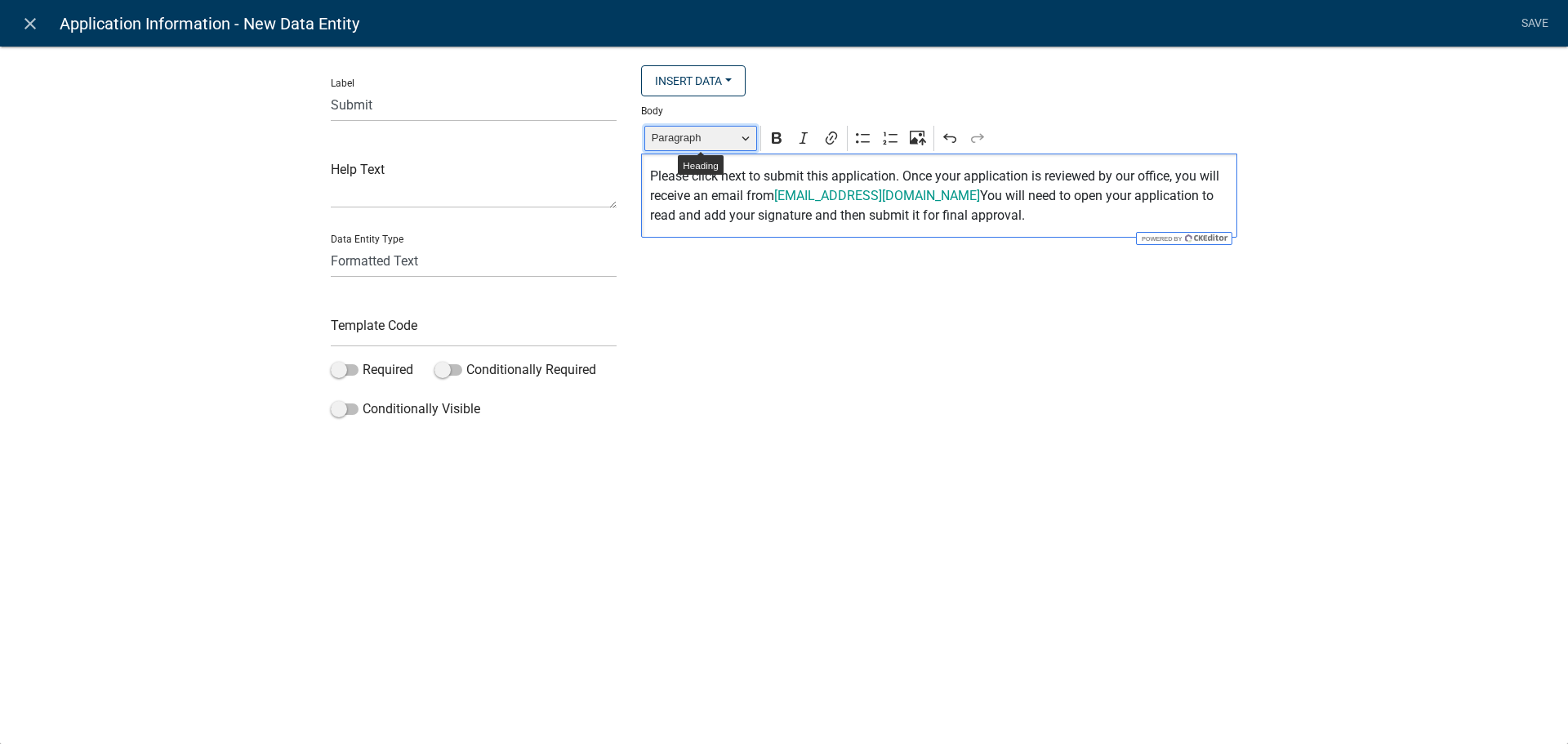
click at [748, 135] on button "Paragraph" at bounding box center [700, 138] width 113 height 25
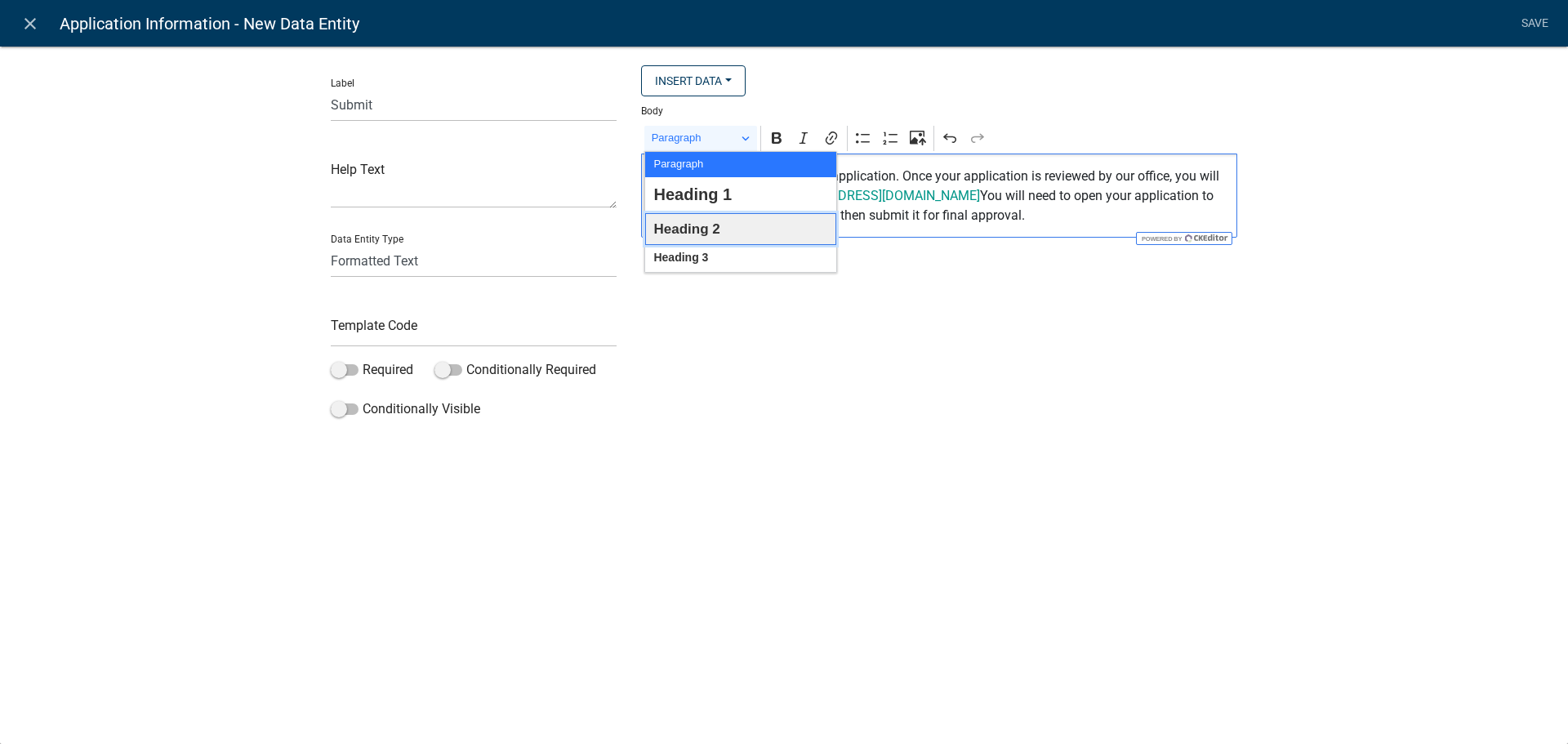
click at [722, 231] on button "Heading 2" at bounding box center [740, 229] width 191 height 32
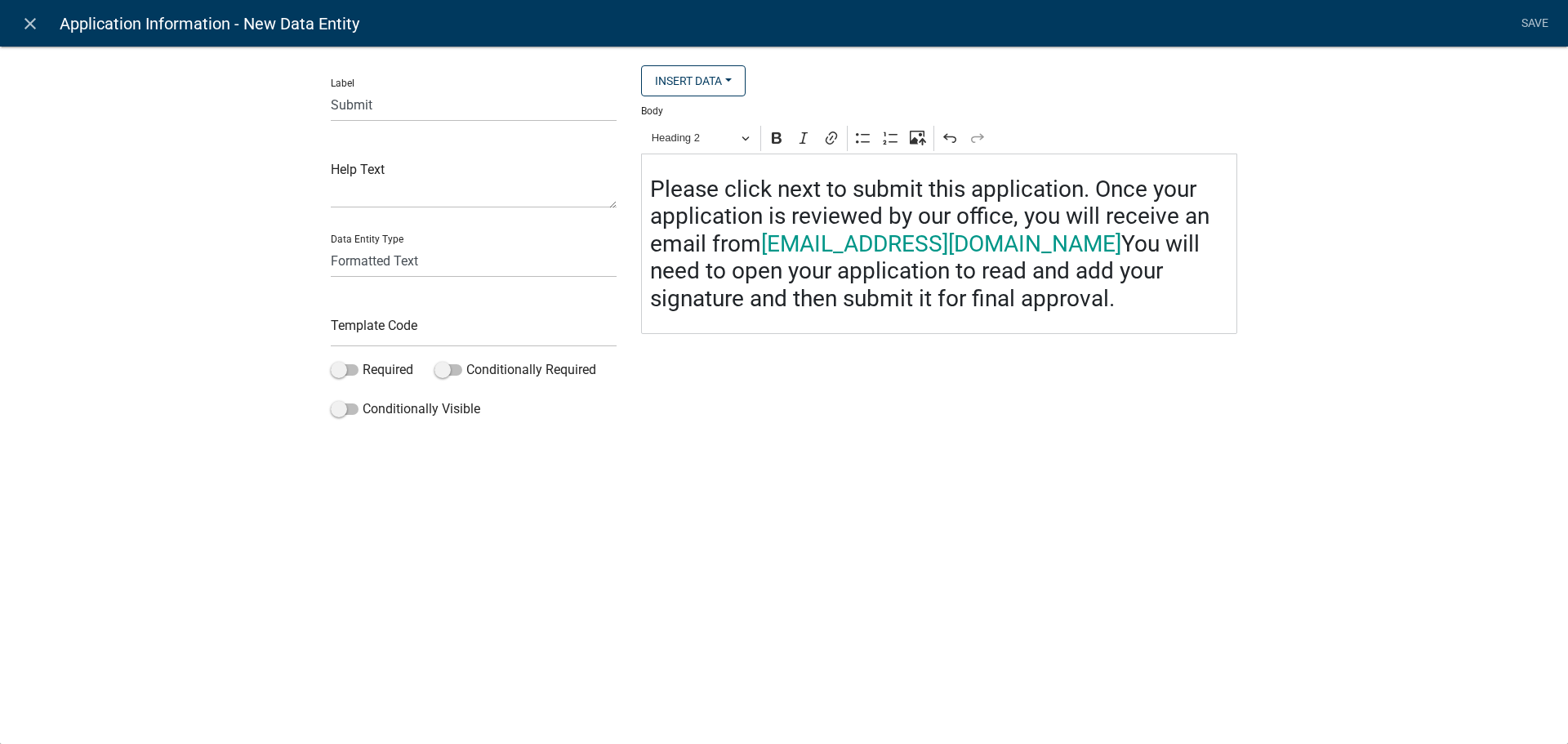
click at [1529, 23] on li "Save" at bounding box center [1534, 23] width 41 height 31
click at [1529, 22] on li "Save" at bounding box center [1534, 23] width 41 height 31
click at [412, 336] on input "text" at bounding box center [474, 330] width 286 height 33
type input "s"
type input "1stsubmitinformation"
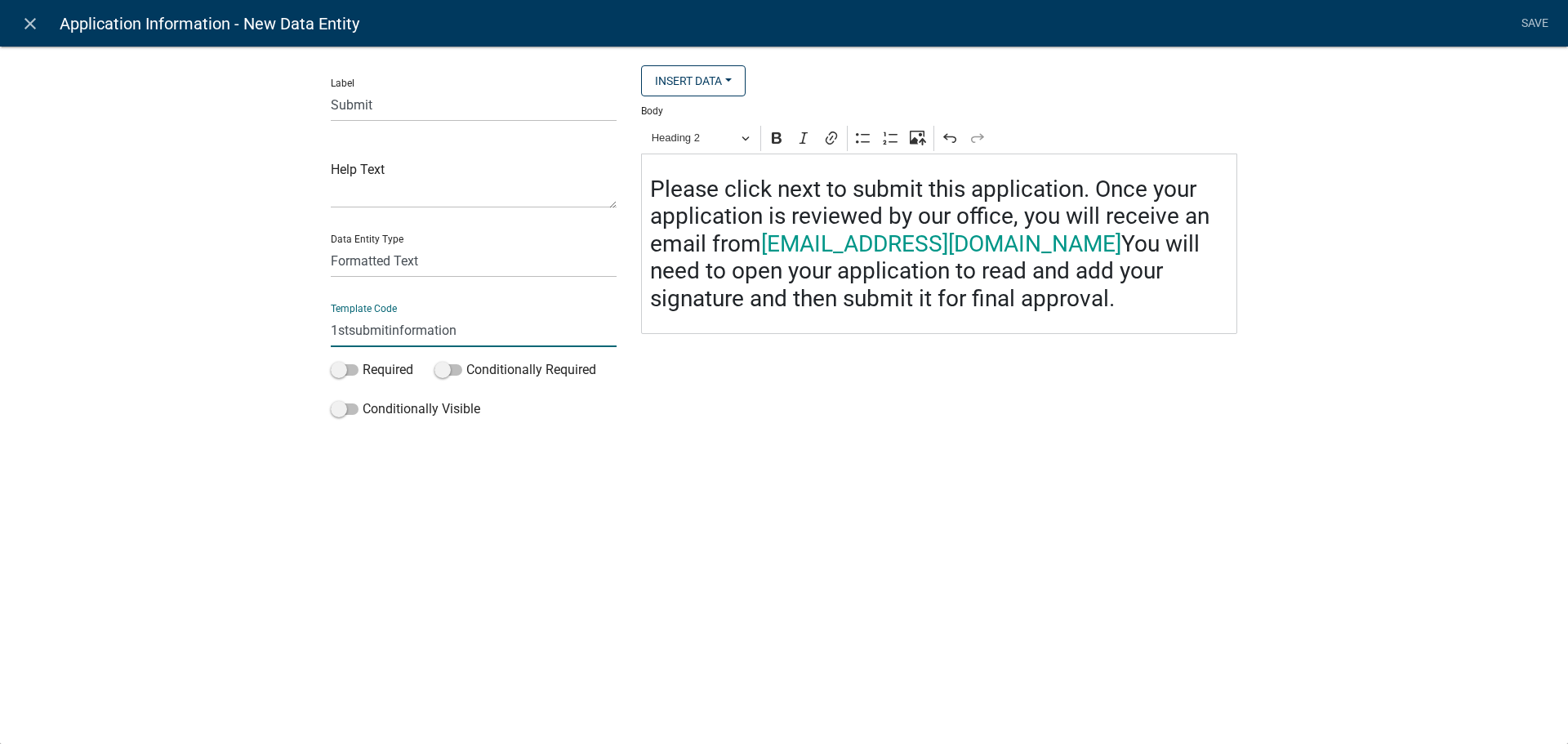
click at [1530, 26] on li "Save" at bounding box center [1534, 23] width 41 height 31
click at [1531, 20] on link "Save" at bounding box center [1534, 23] width 41 height 31
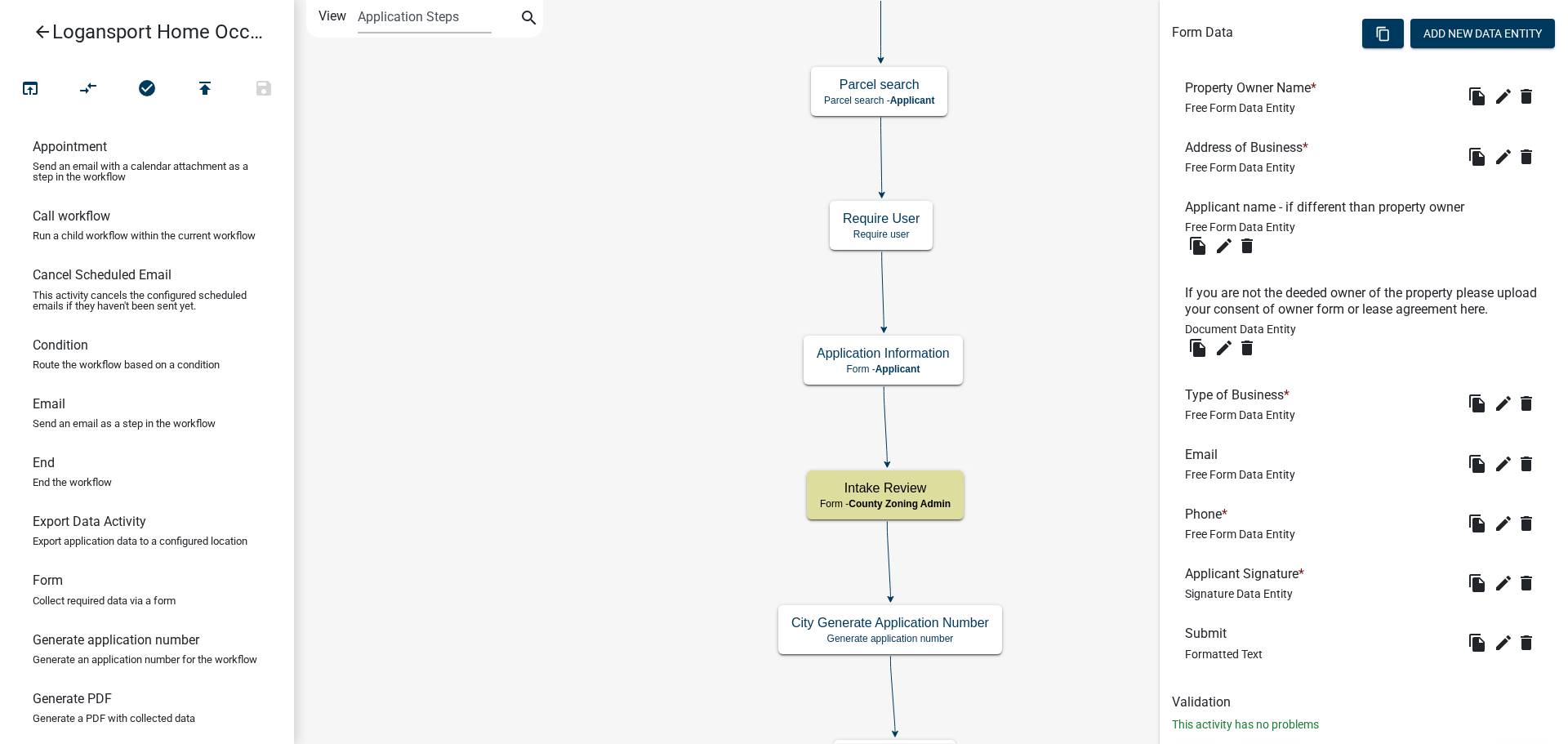
scroll to position [529, 0]
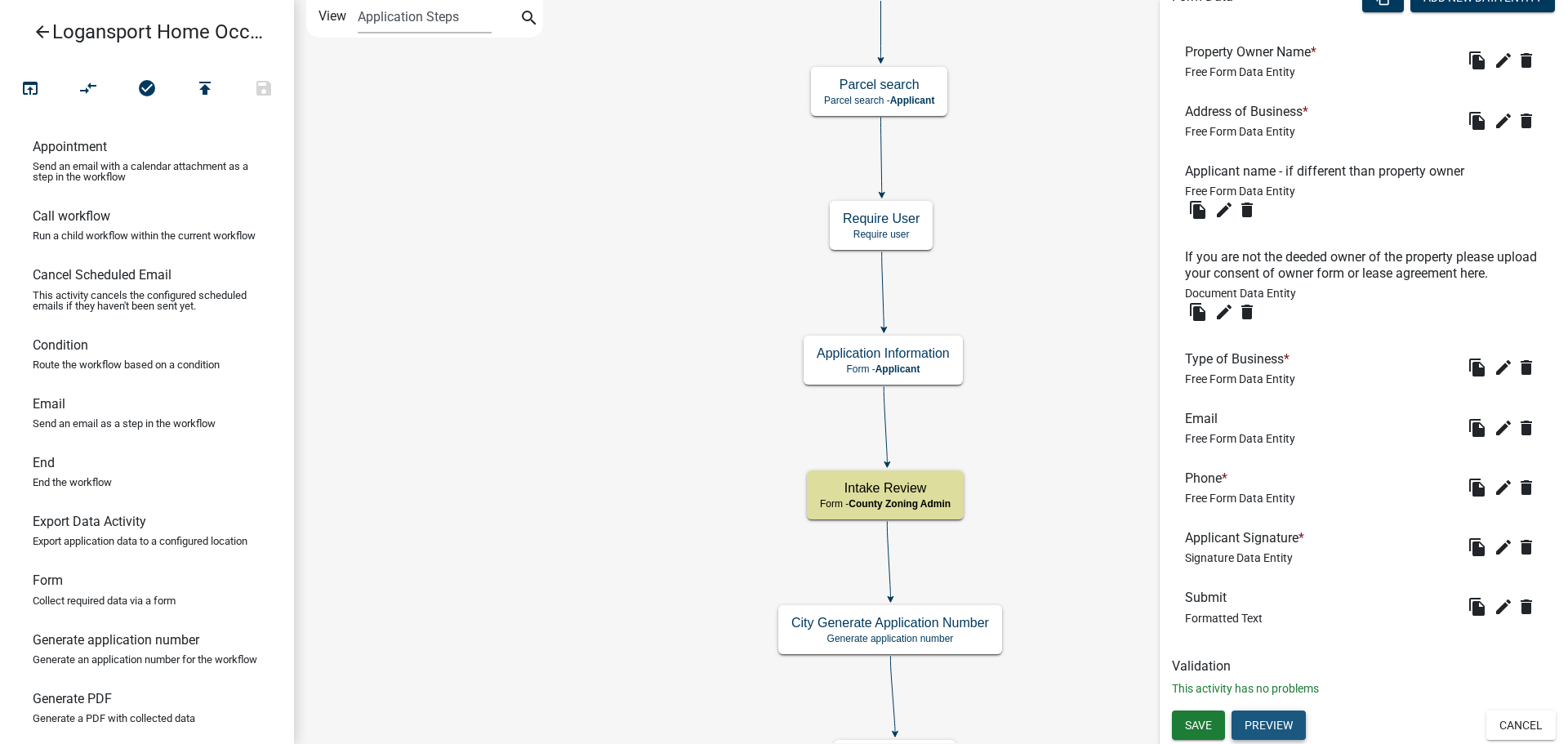
click at [1263, 727] on button "Preview" at bounding box center [1268, 726] width 74 height 30
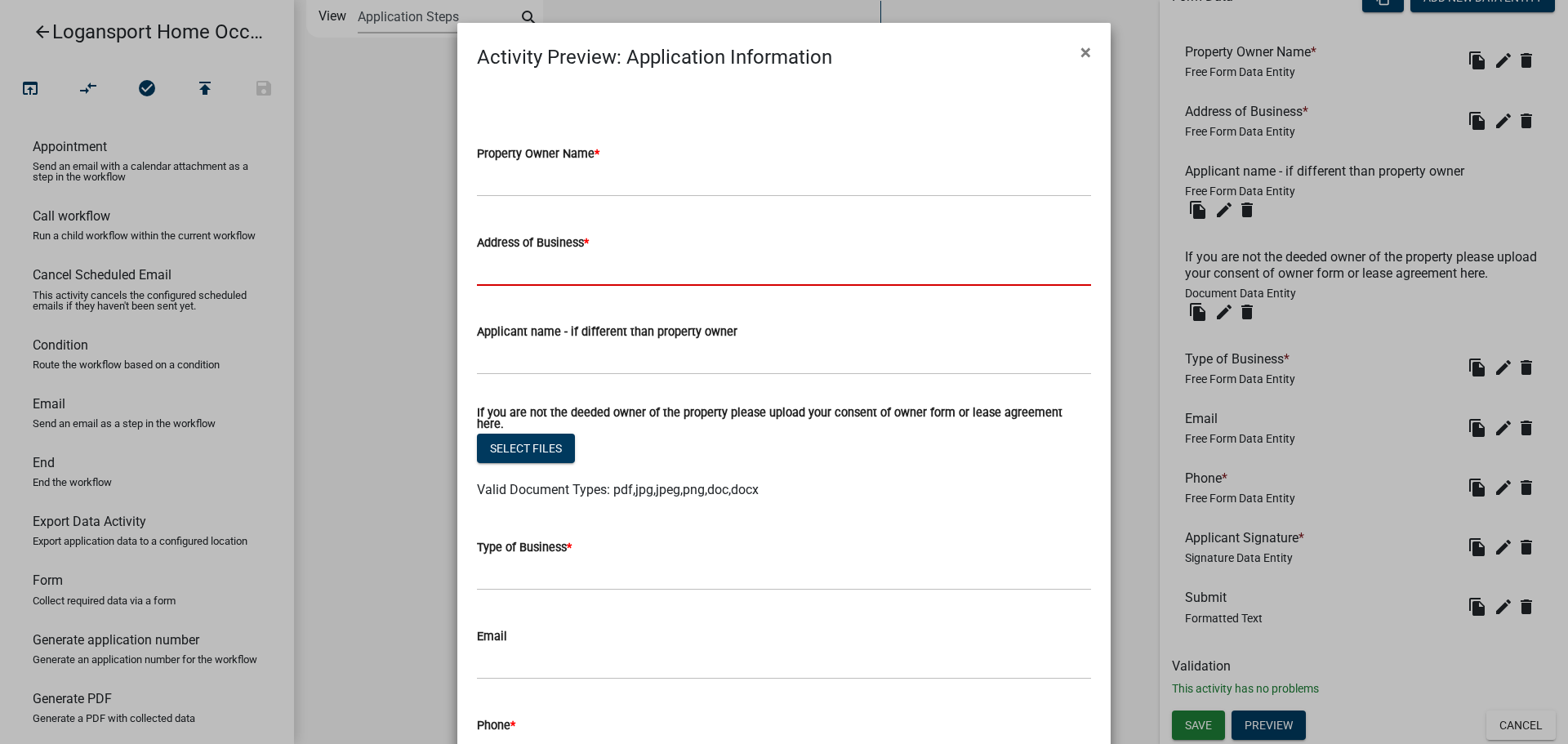
click at [633, 265] on input "Address of Business *" at bounding box center [783, 269] width 614 height 33
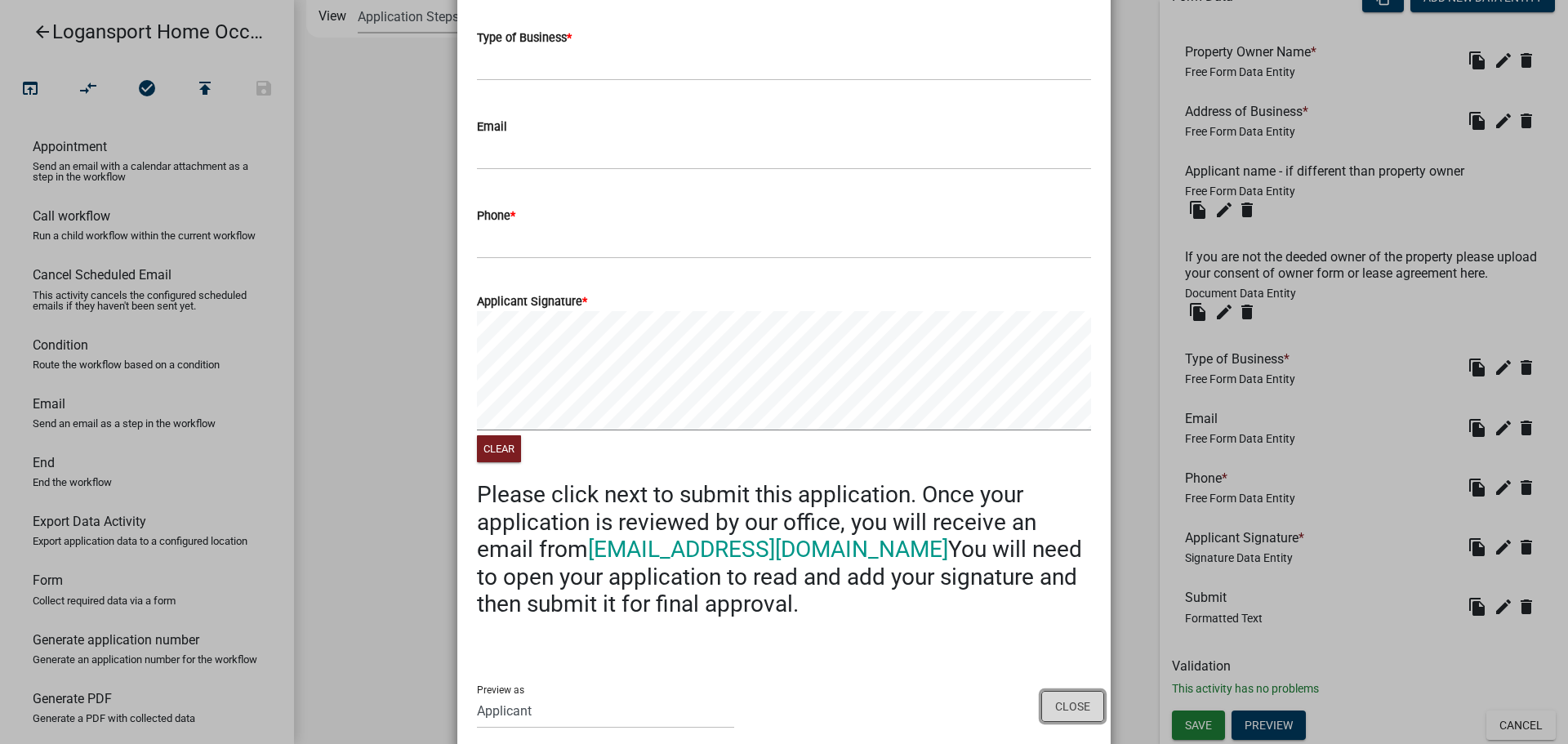
scroll to position [549, 0]
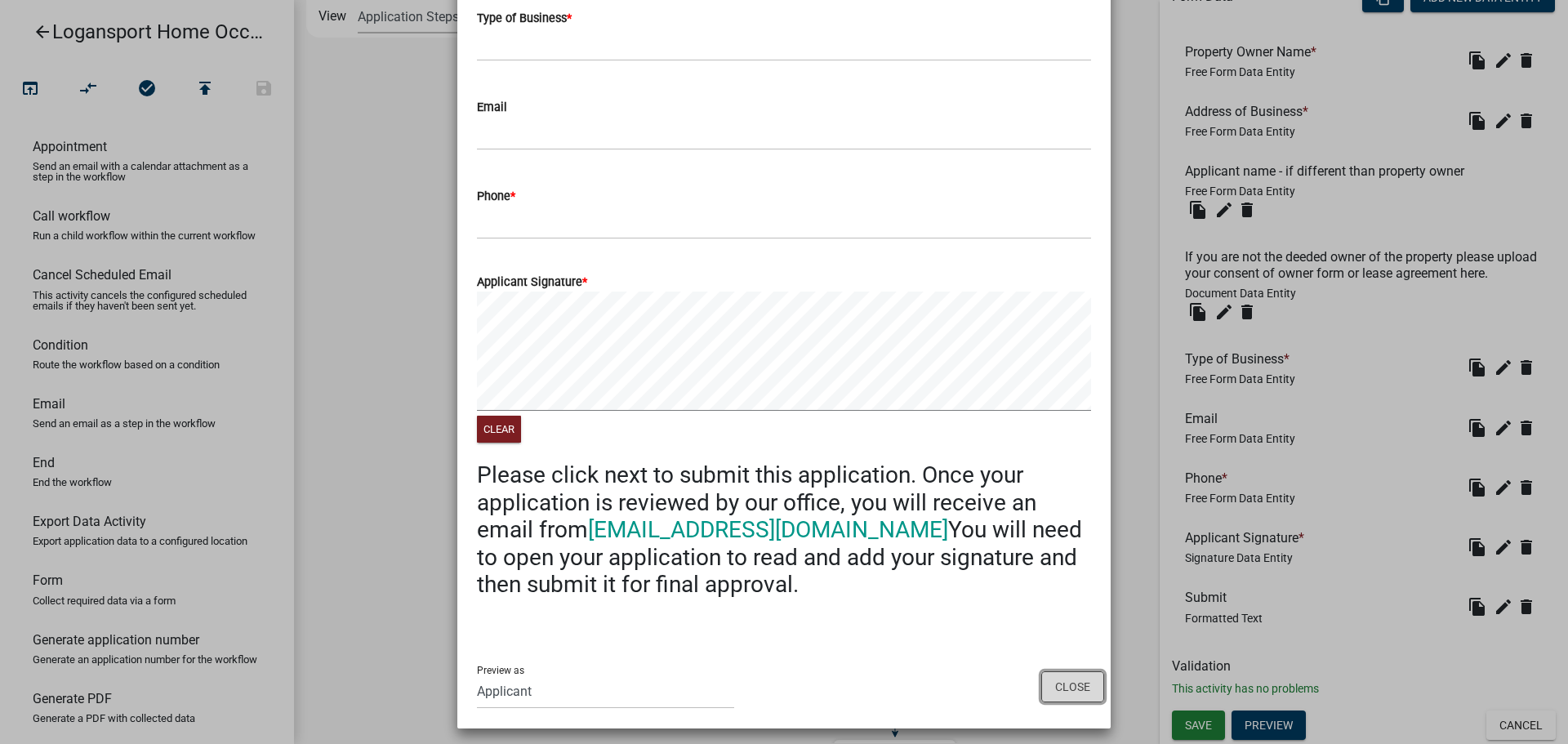
click at [1062, 687] on button "Close" at bounding box center [1072, 686] width 63 height 31
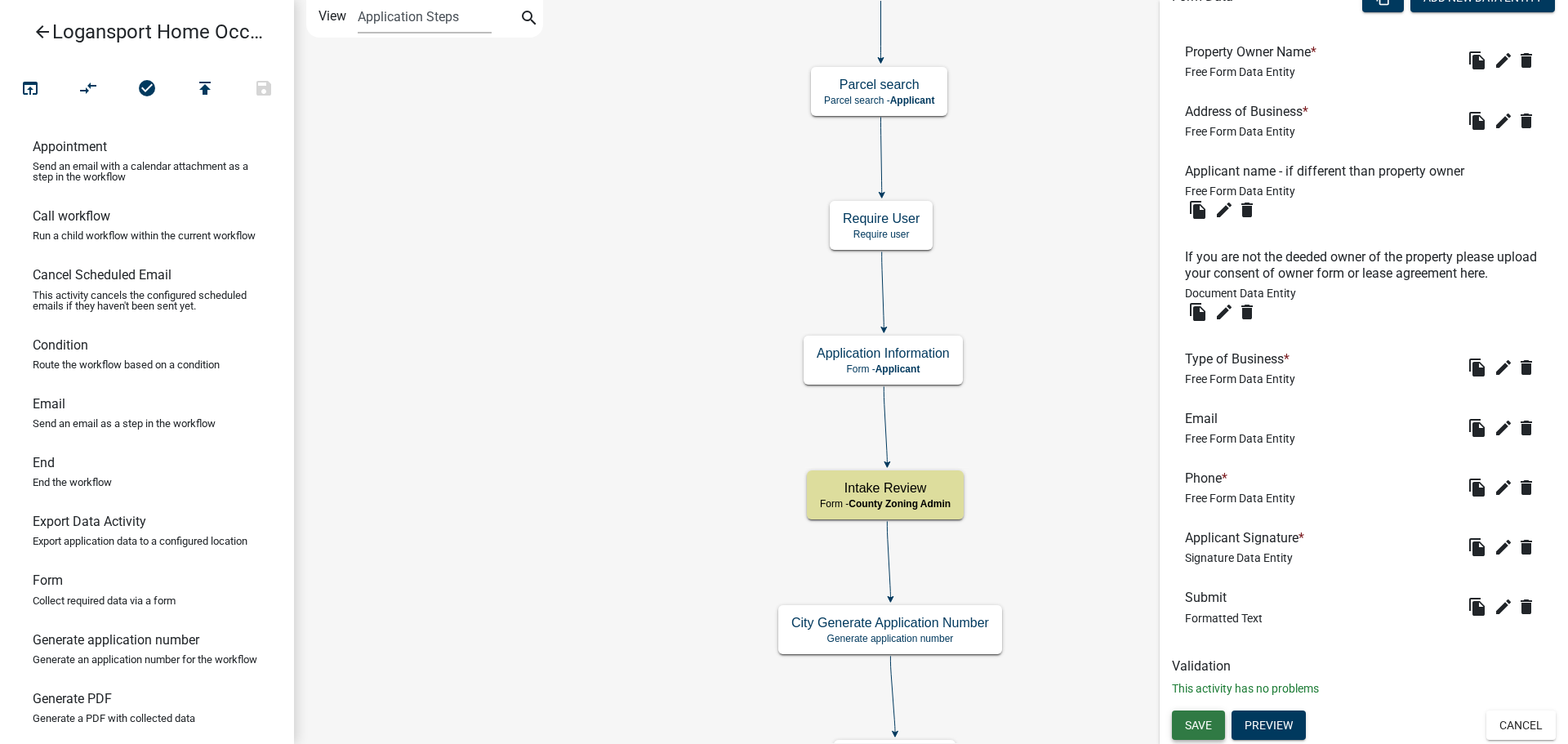
click at [1194, 723] on span "Save" at bounding box center [1198, 724] width 27 height 13
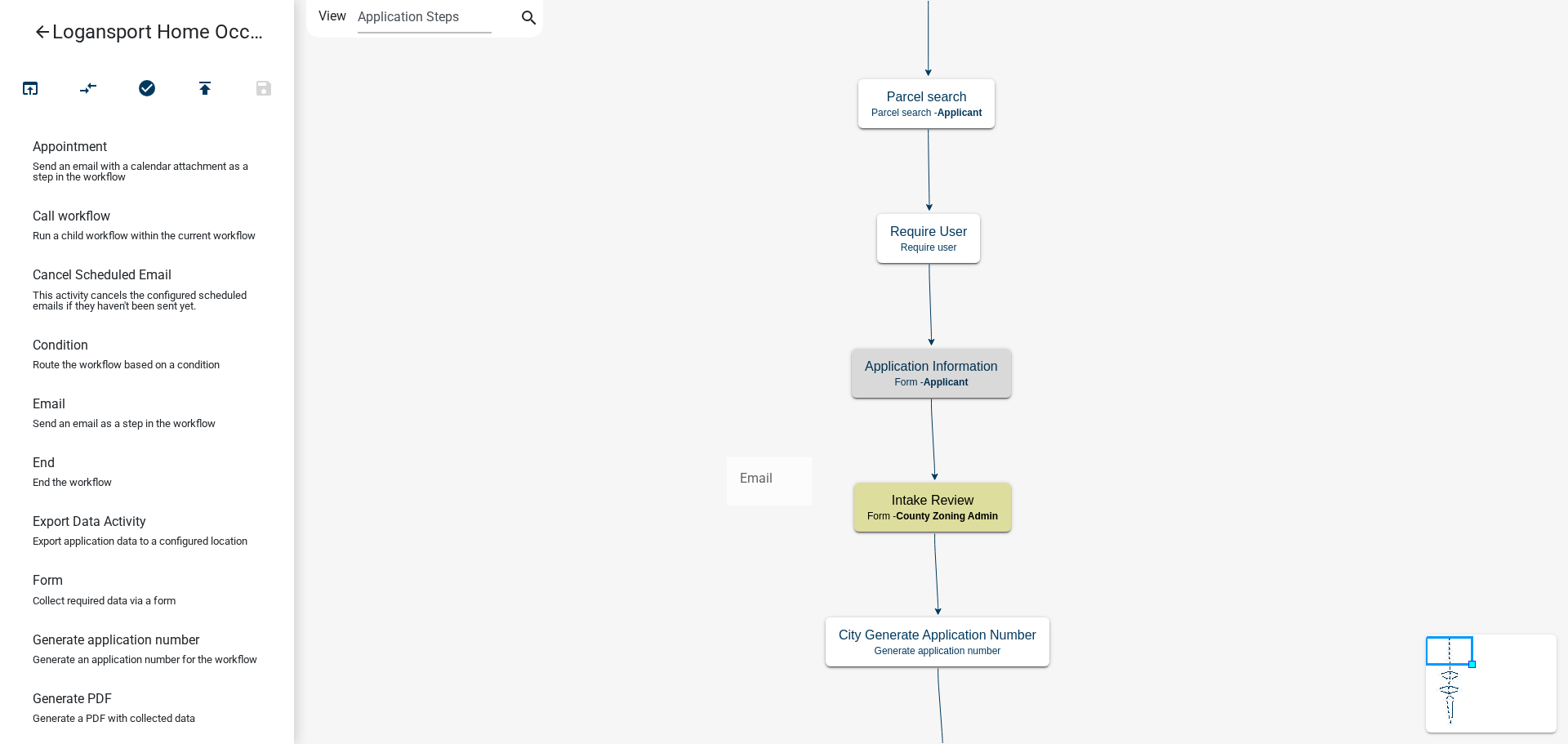
drag, startPoint x: 54, startPoint y: 438, endPoint x: 727, endPoint y: 444, distance: 673.0
click at [727, 444] on div "arrow_back Logansport Home Occupation open_in_browser compare_arrows check_circ…" at bounding box center [784, 372] width 1568 height 744
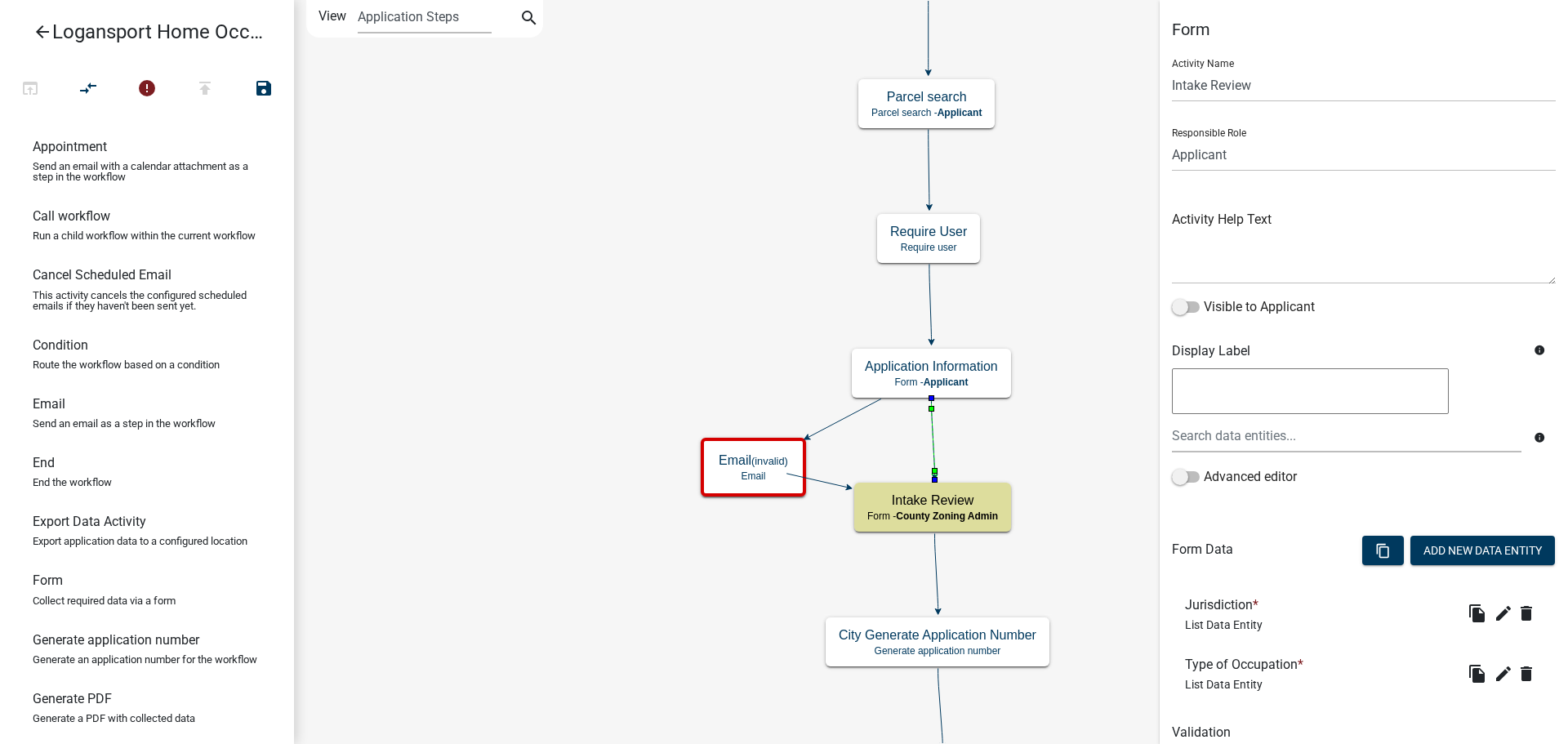
click at [932, 450] on icon at bounding box center [934, 437] width 4 height 77
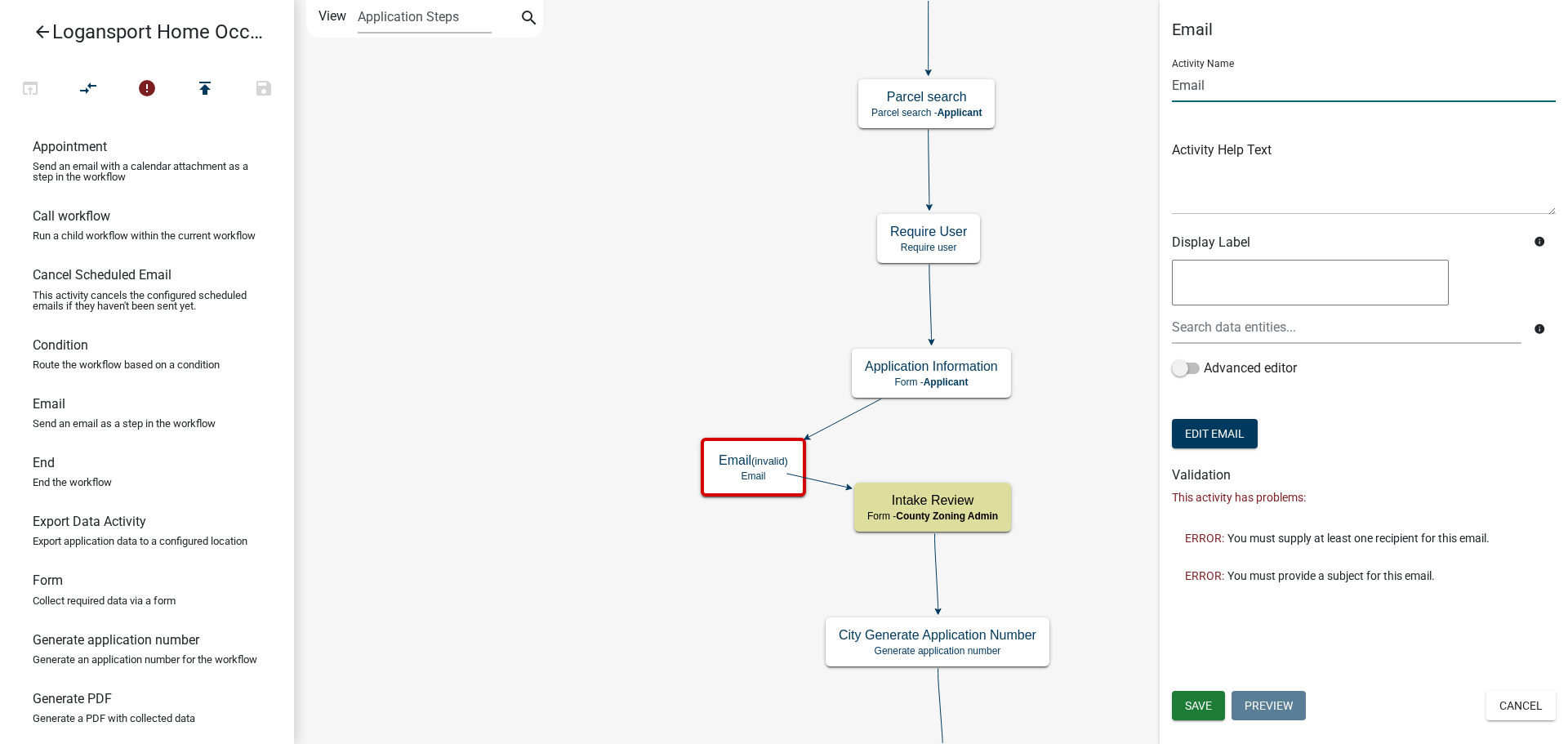
click at [1233, 89] on input "Email" at bounding box center [1364, 85] width 384 height 33
click at [1232, 89] on input "Email" at bounding box center [1364, 85] width 384 height 33
type input "submittal email"
click at [1207, 431] on button "Edit Email" at bounding box center [1215, 434] width 86 height 30
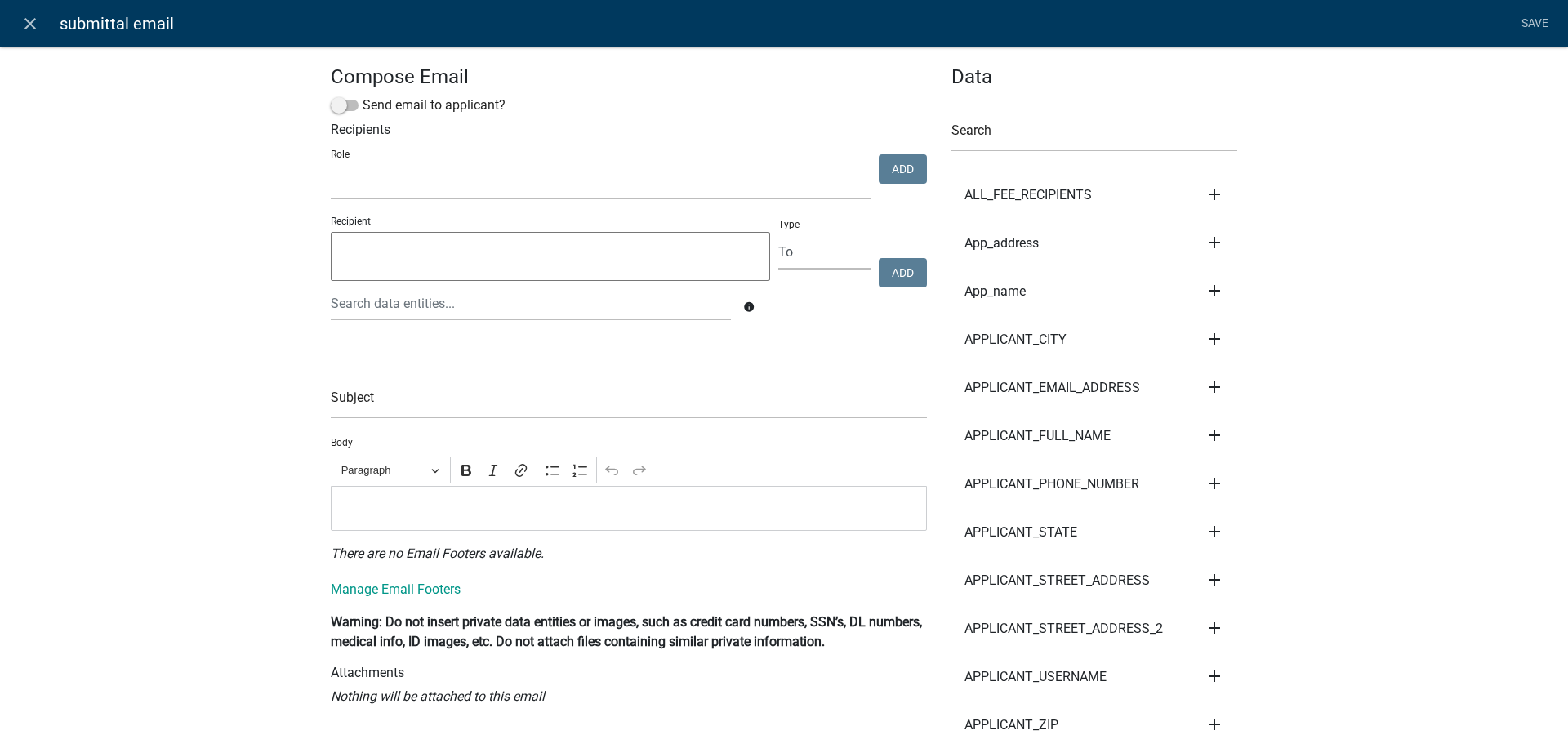
click at [425, 182] on select "Code Enforcement Admin IT Public 1 Street Department City Admin Electrical Insp…" at bounding box center [601, 182] width 540 height 33
select select "90d19790-074d-4ac2-86b6-e9a543ec8f7a"
click at [331, 166] on select "Code Enforcement Admin IT Public 1 Street Department City Admin Electrical Insp…" at bounding box center [601, 182] width 540 height 33
click at [886, 177] on button "Add" at bounding box center [902, 169] width 48 height 30
select select
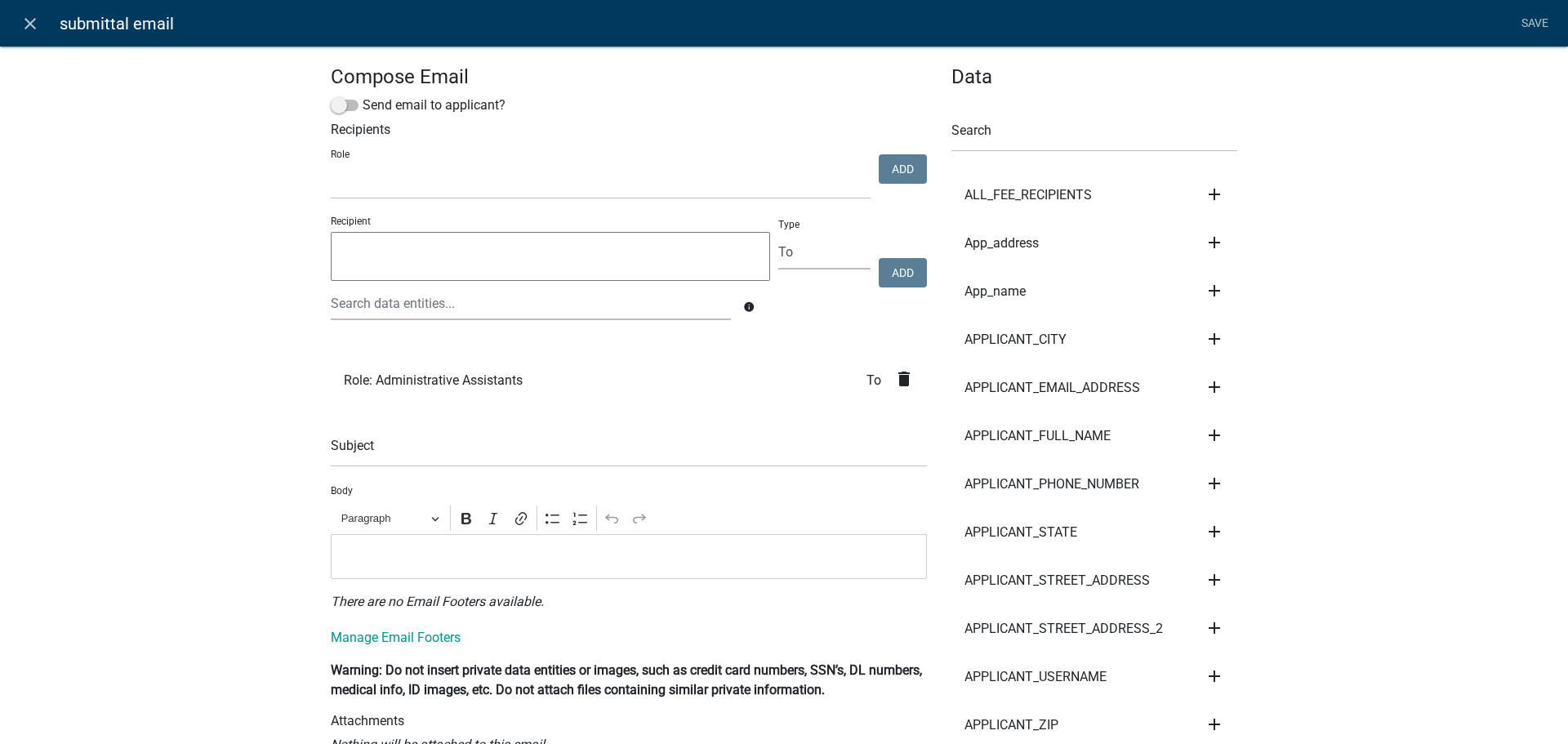
click at [405, 553] on p "Editor editing area: main. Press Alt+0 for help." at bounding box center [629, 556] width 579 height 19
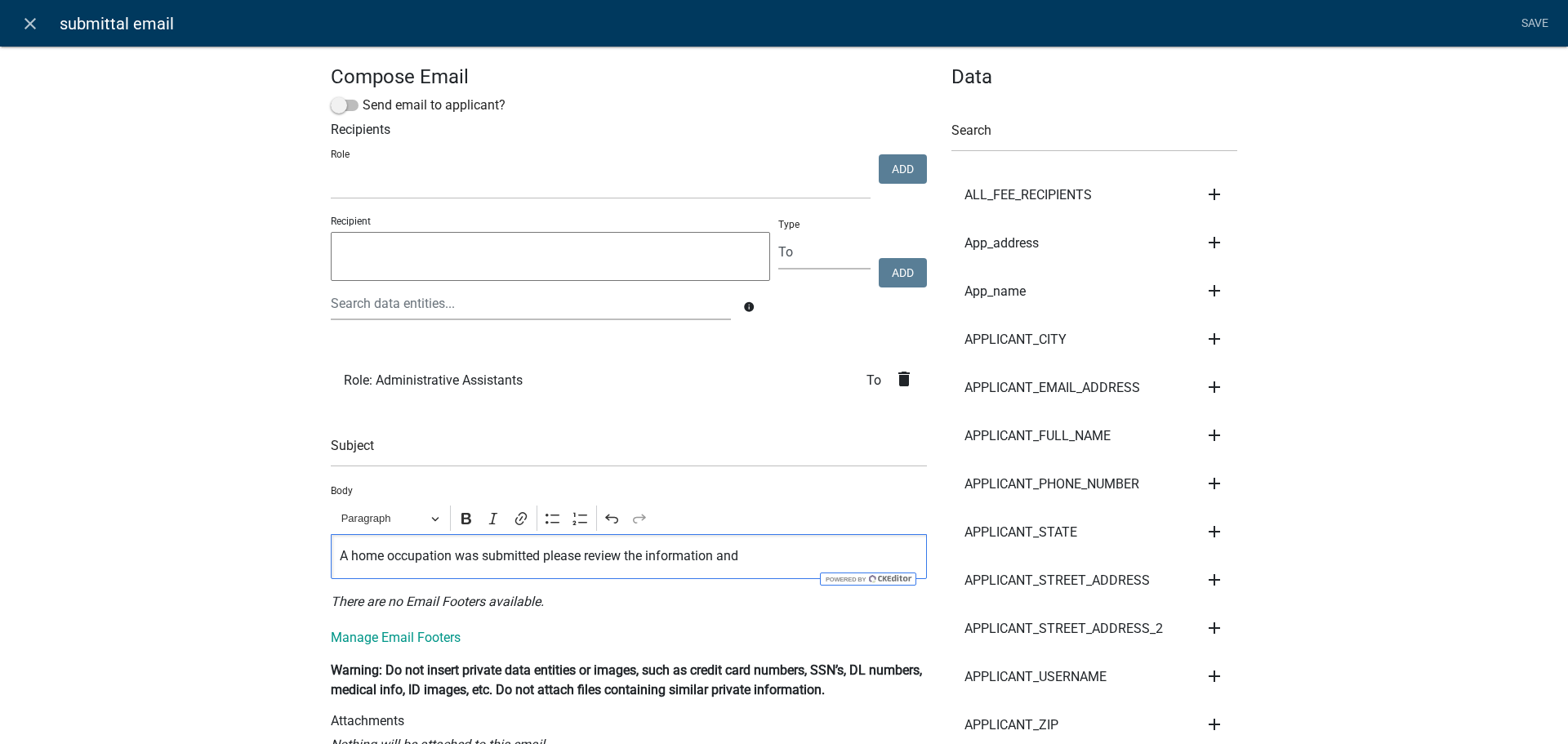
click at [451, 555] on p "A home occupation was submitted please review the information and" at bounding box center [629, 556] width 579 height 19
click at [462, 560] on p "A home occupation aowas submitted please review the information and" at bounding box center [629, 556] width 579 height 19
click at [807, 563] on p "A home occupation application was submitted please review the information and" at bounding box center [629, 556] width 579 height 19
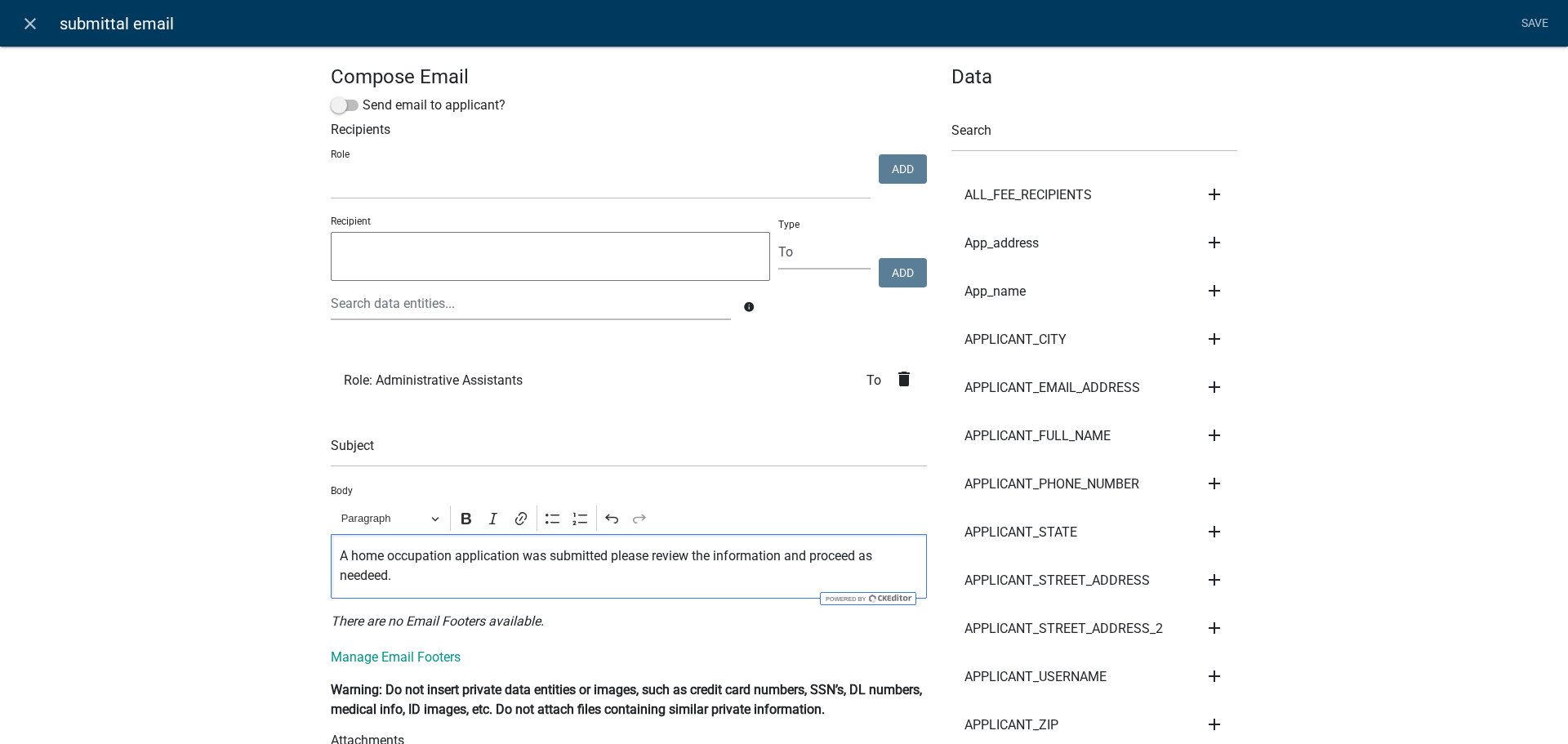
click at [366, 581] on p "A home occupation application was submitted please review the information and p…" at bounding box center [629, 566] width 579 height 39
drag, startPoint x: 376, startPoint y: 571, endPoint x: 335, endPoint y: 585, distance: 43.3
click at [340, 585] on p "A home occupation application was submitted please review the information and p…" at bounding box center [629, 566] width 579 height 39
click at [361, 576] on p "A home occupation application was submitted please review the information and p…" at bounding box center [629, 566] width 579 height 39
click at [362, 576] on p "A home occupation application was submitted please review the information and p…" at bounding box center [629, 566] width 579 height 39
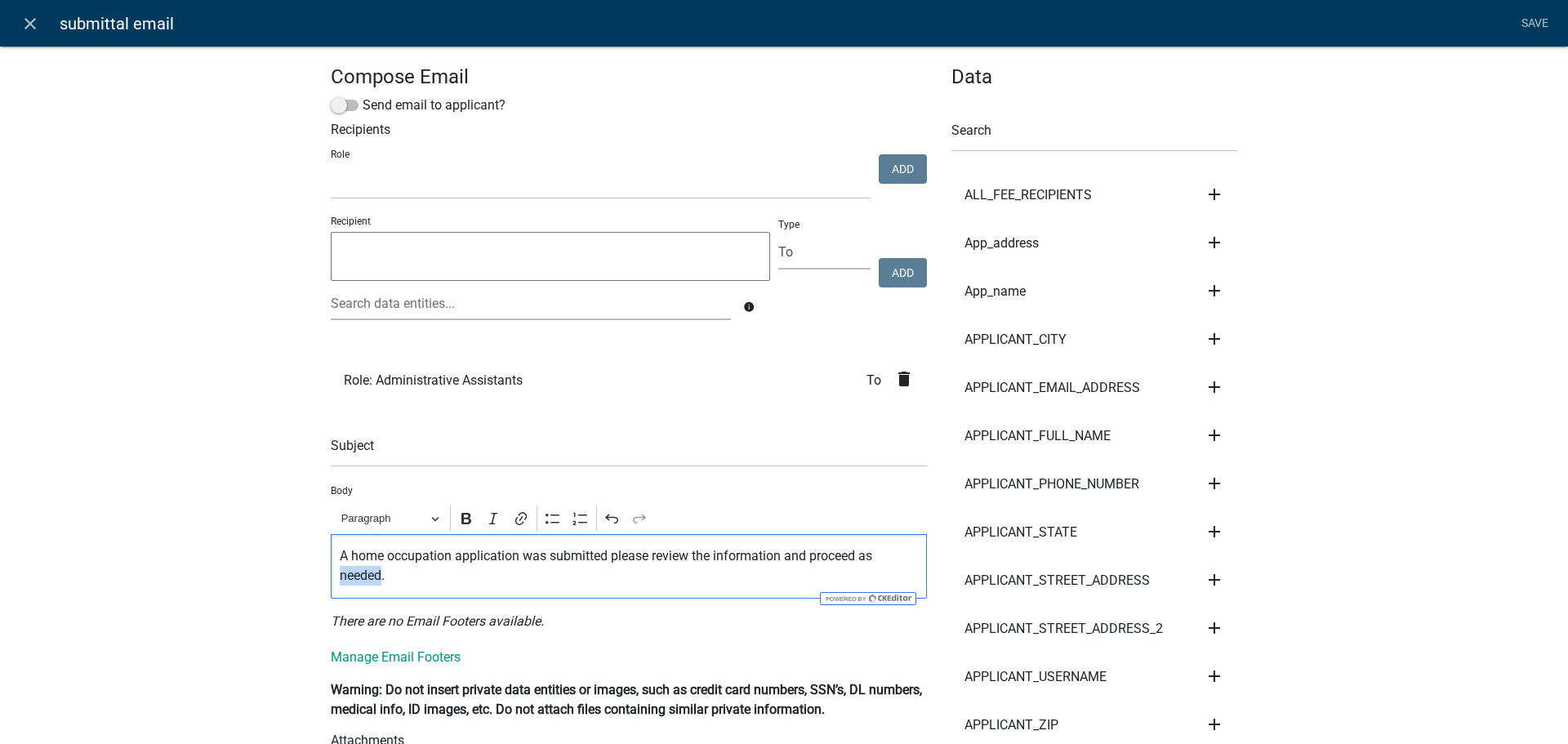
click at [362, 576] on p "A home occupation application was submitted please review the information and p…" at bounding box center [629, 566] width 579 height 39
drag, startPoint x: 852, startPoint y: 558, endPoint x: 807, endPoint y: 556, distance: 45.0
click at [807, 556] on p "A home occupation application was submitted please review the information and p…" at bounding box center [629, 566] width 579 height 39
drag, startPoint x: 880, startPoint y: 551, endPoint x: 858, endPoint y: 557, distance: 22.8
click at [858, 557] on p "A home occupation application was submitted please review the information and a…" at bounding box center [629, 566] width 579 height 39
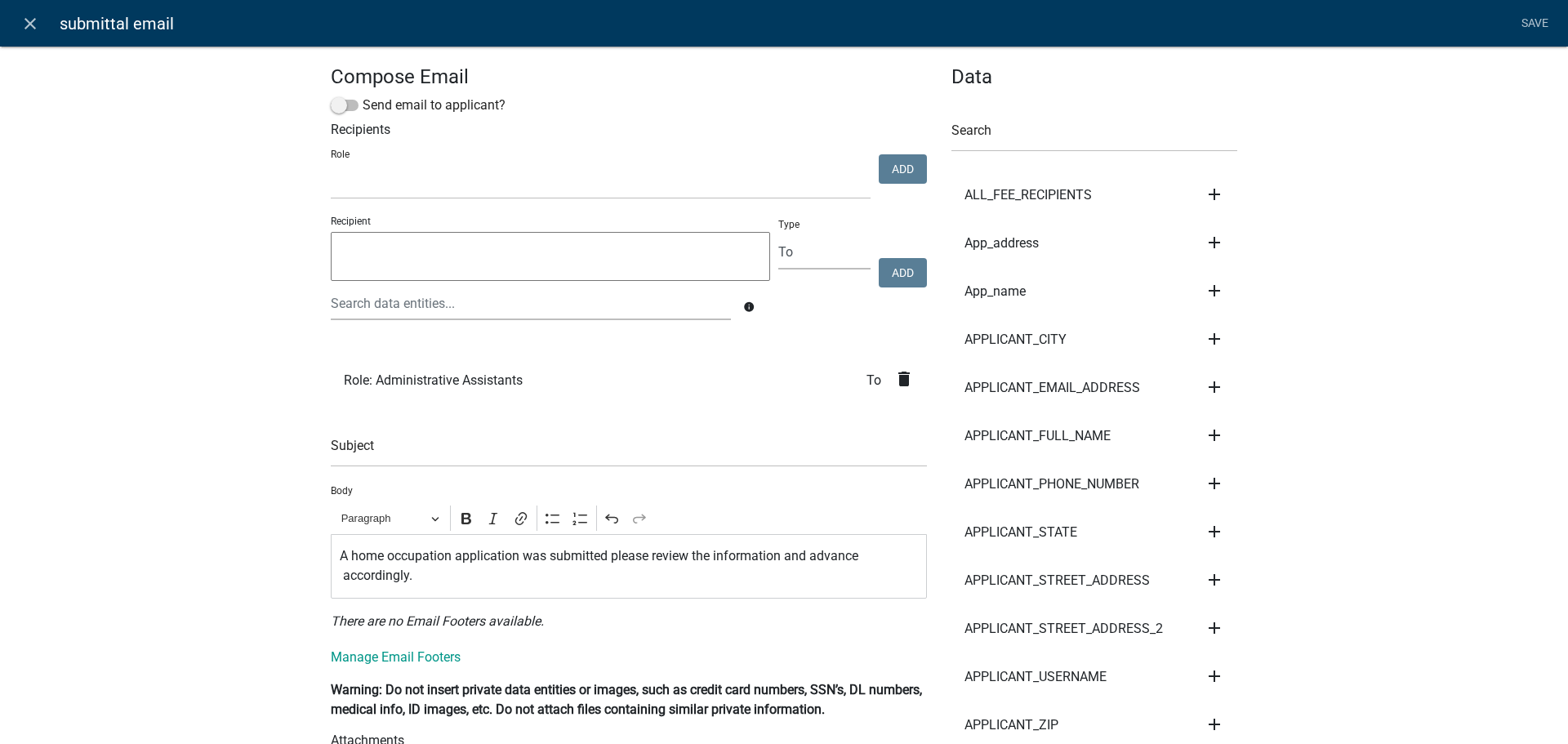
click at [1526, 28] on li "Save" at bounding box center [1534, 23] width 41 height 31
click at [1529, 20] on li "Save" at bounding box center [1534, 23] width 41 height 31
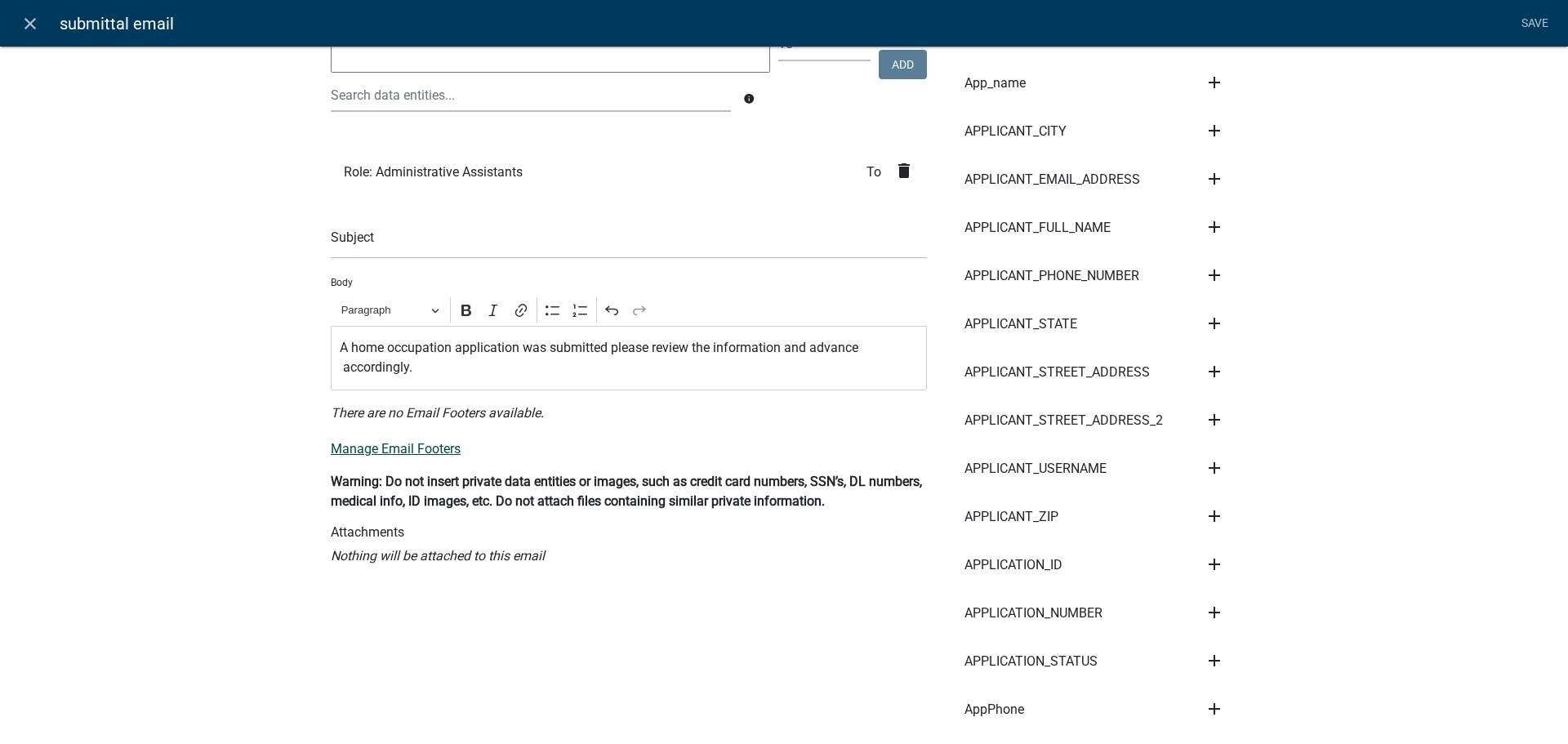
scroll to position [245, 0]
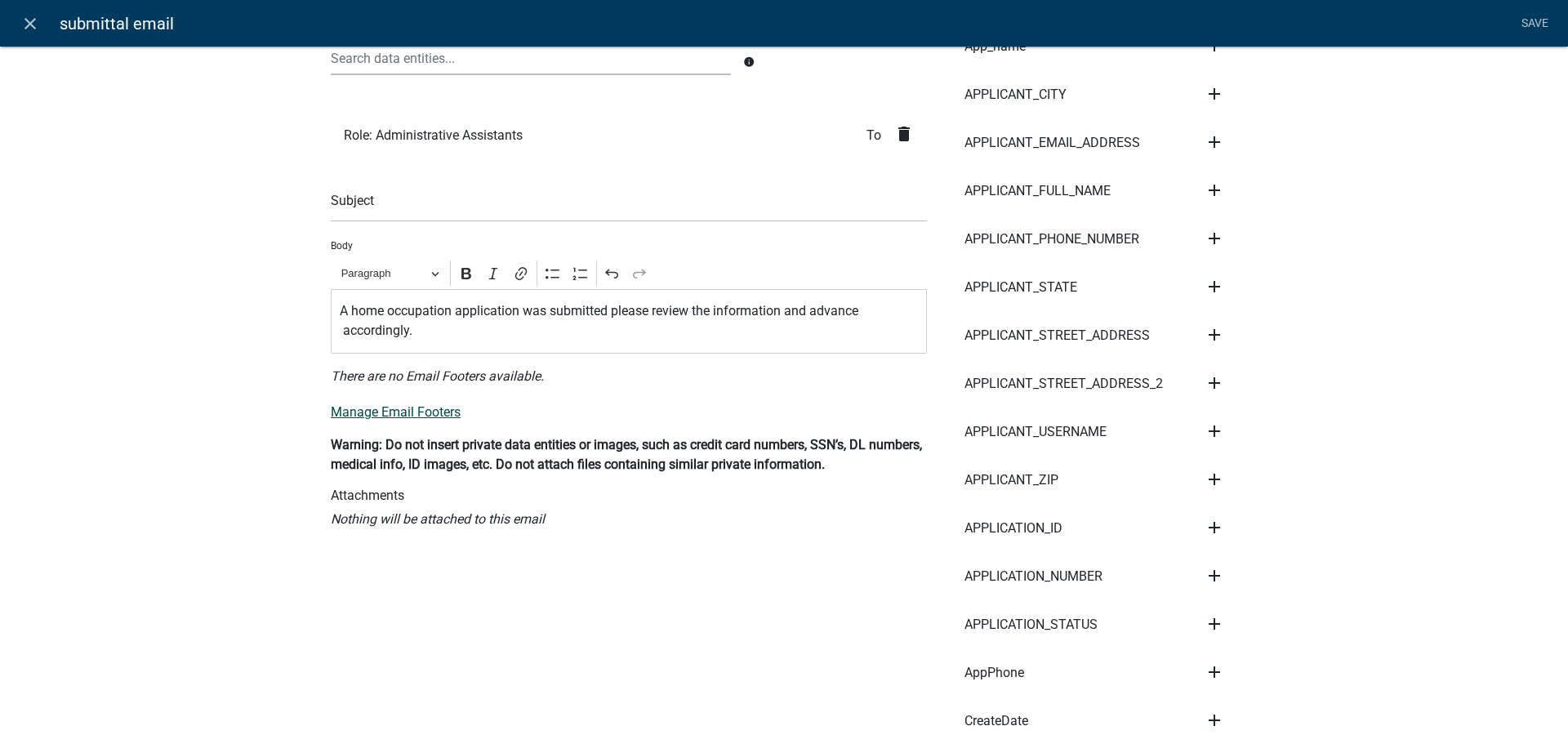
click at [420, 410] on link "Manage Email Footers" at bounding box center [396, 412] width 130 height 16
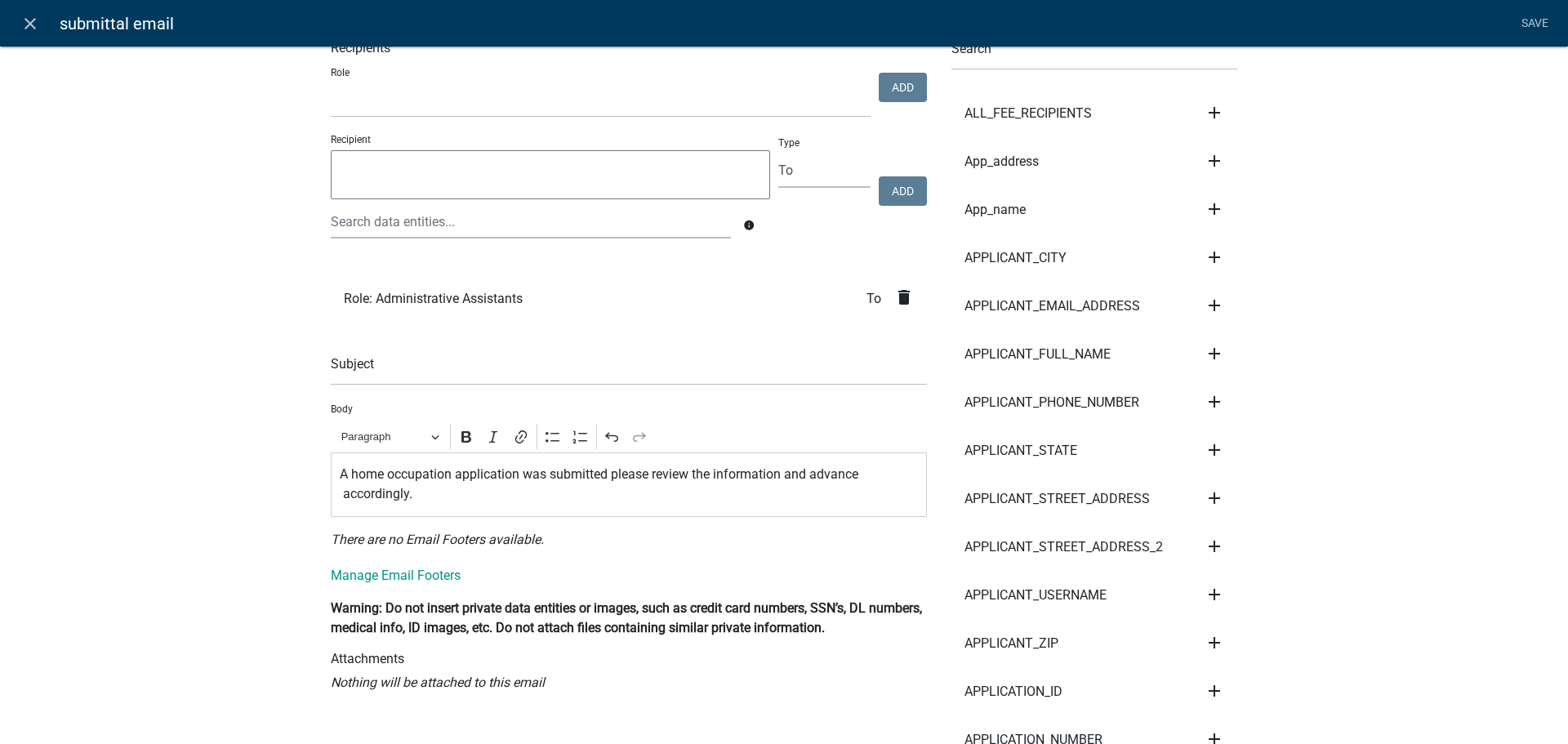
scroll to position [0, 0]
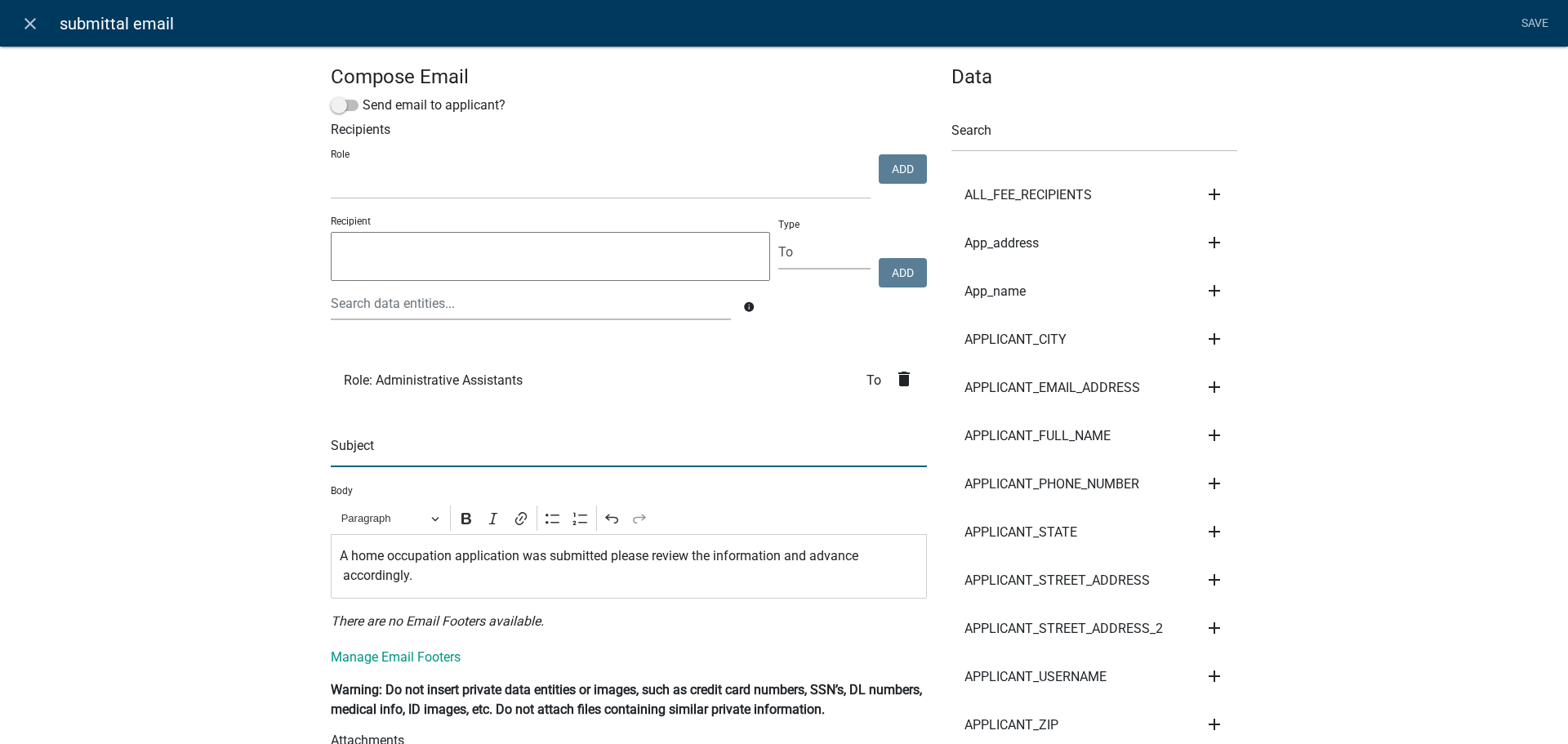
click at [514, 446] on input "text" at bounding box center [629, 450] width 596 height 33
type input "Home Occupation"
click at [1529, 30] on link "Save" at bounding box center [1534, 23] width 41 height 31
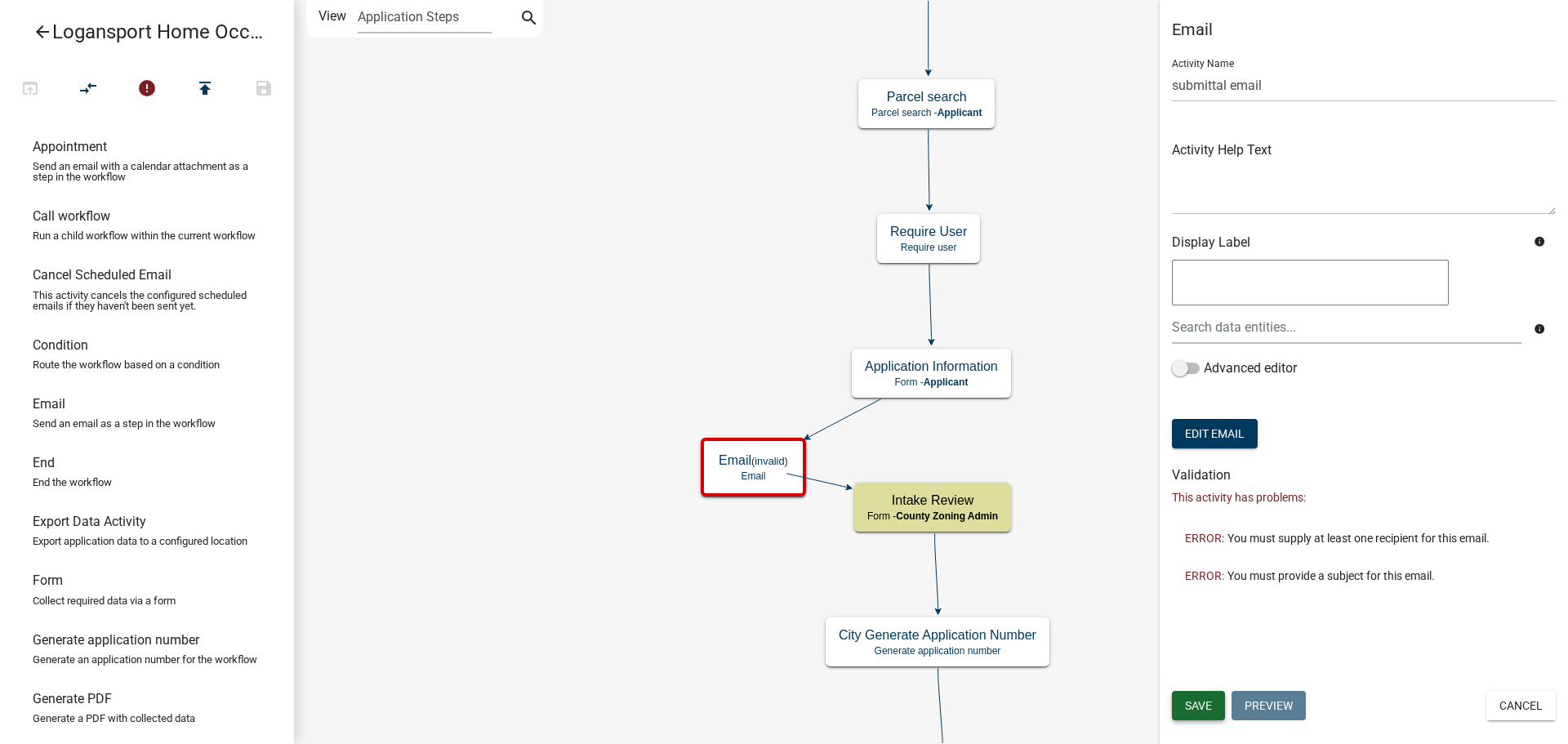
click at [1204, 706] on span "Save" at bounding box center [1198, 705] width 27 height 13
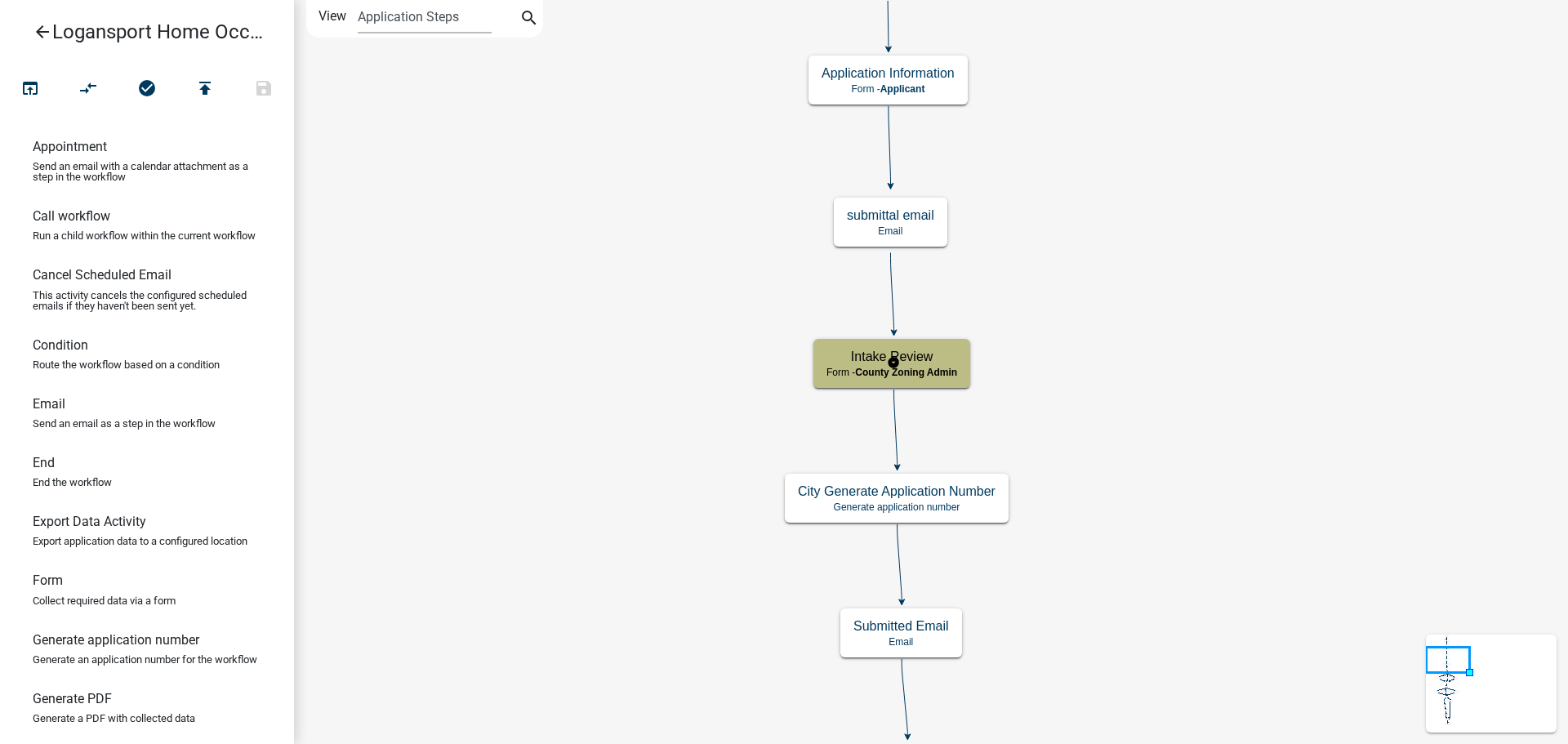
click at [891, 377] on span "County Zoning Admin" at bounding box center [906, 372] width 102 height 11
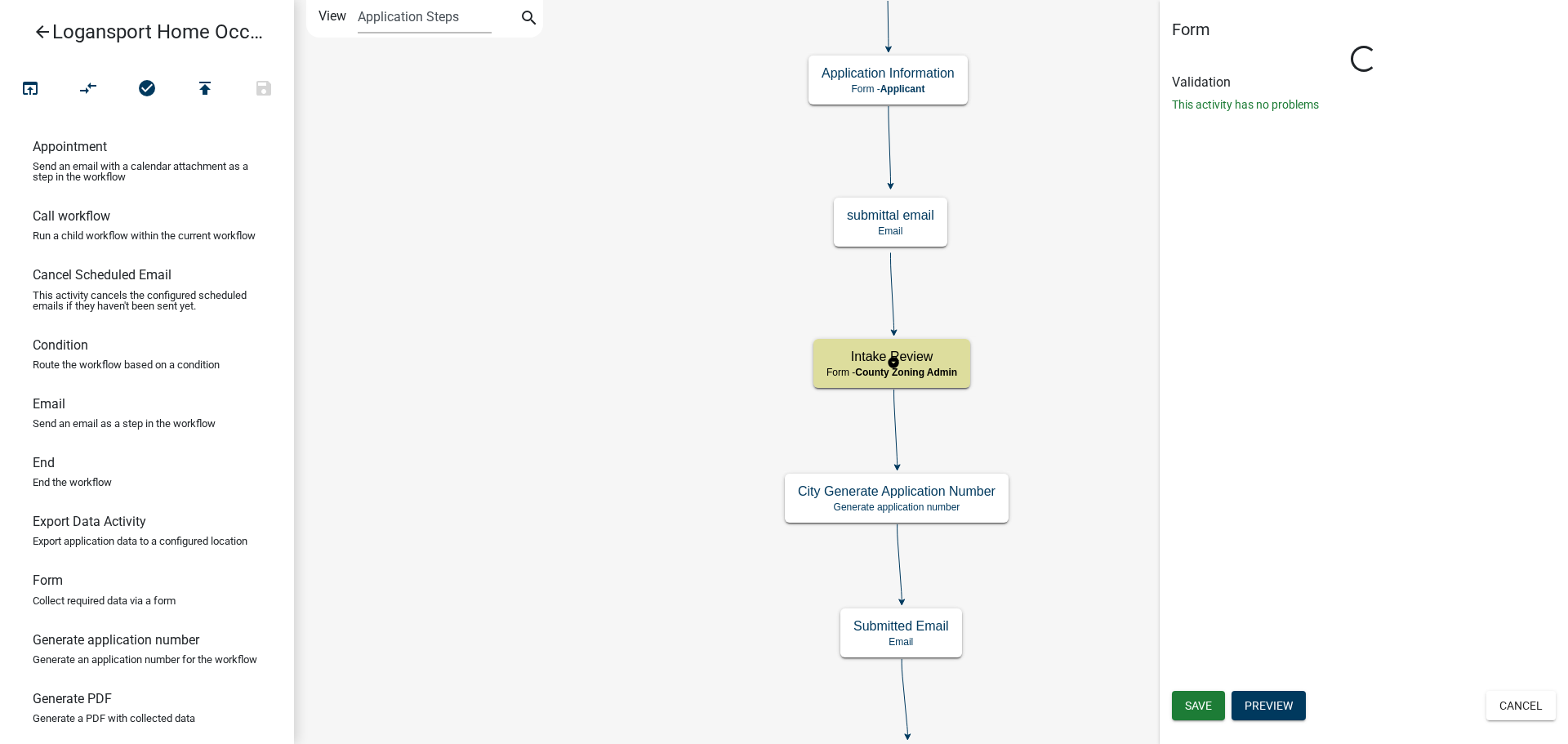
select select "4B5A2314-4113-4509-9679-BD699FB2B7F2"
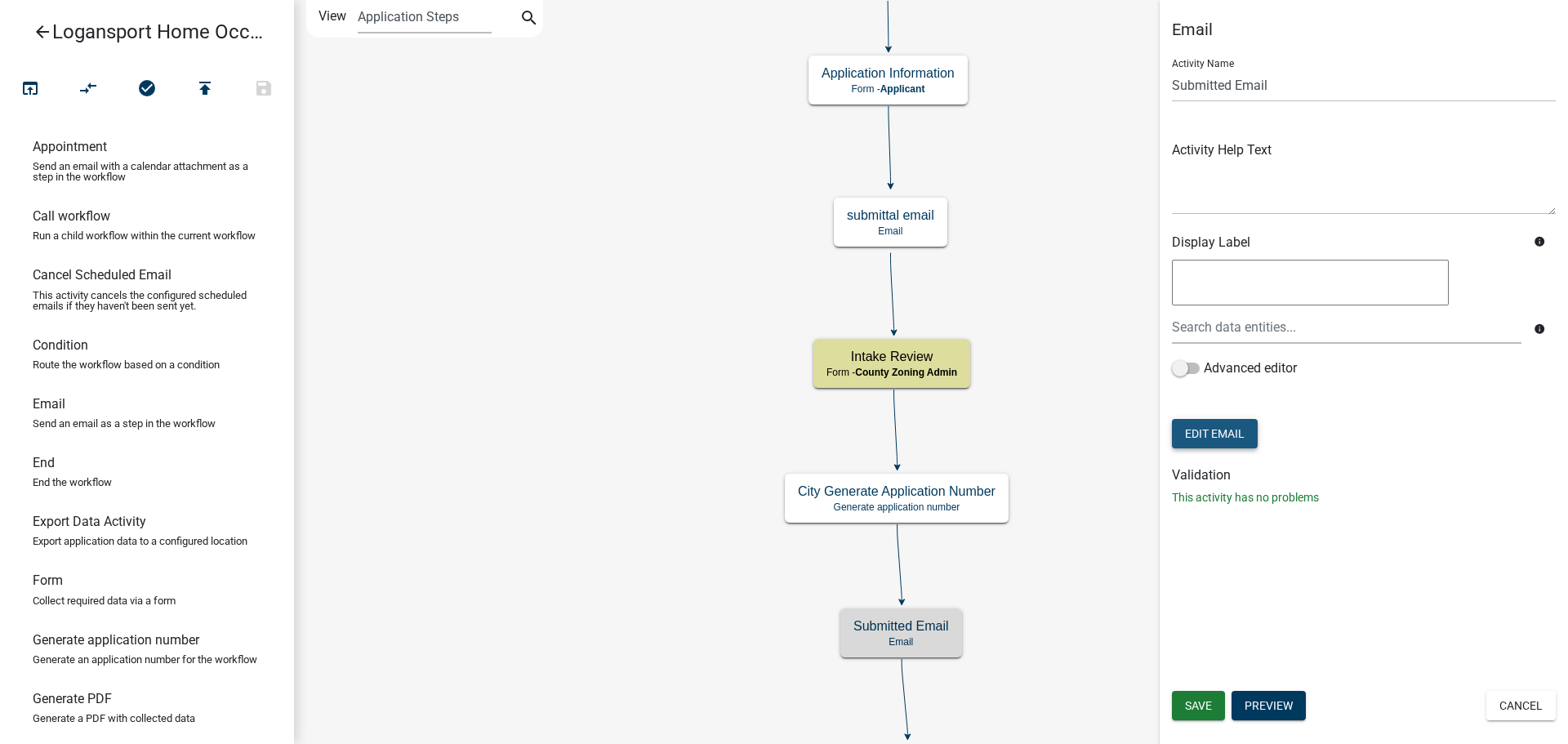
click at [1246, 433] on button "Edit Email" at bounding box center [1215, 434] width 86 height 30
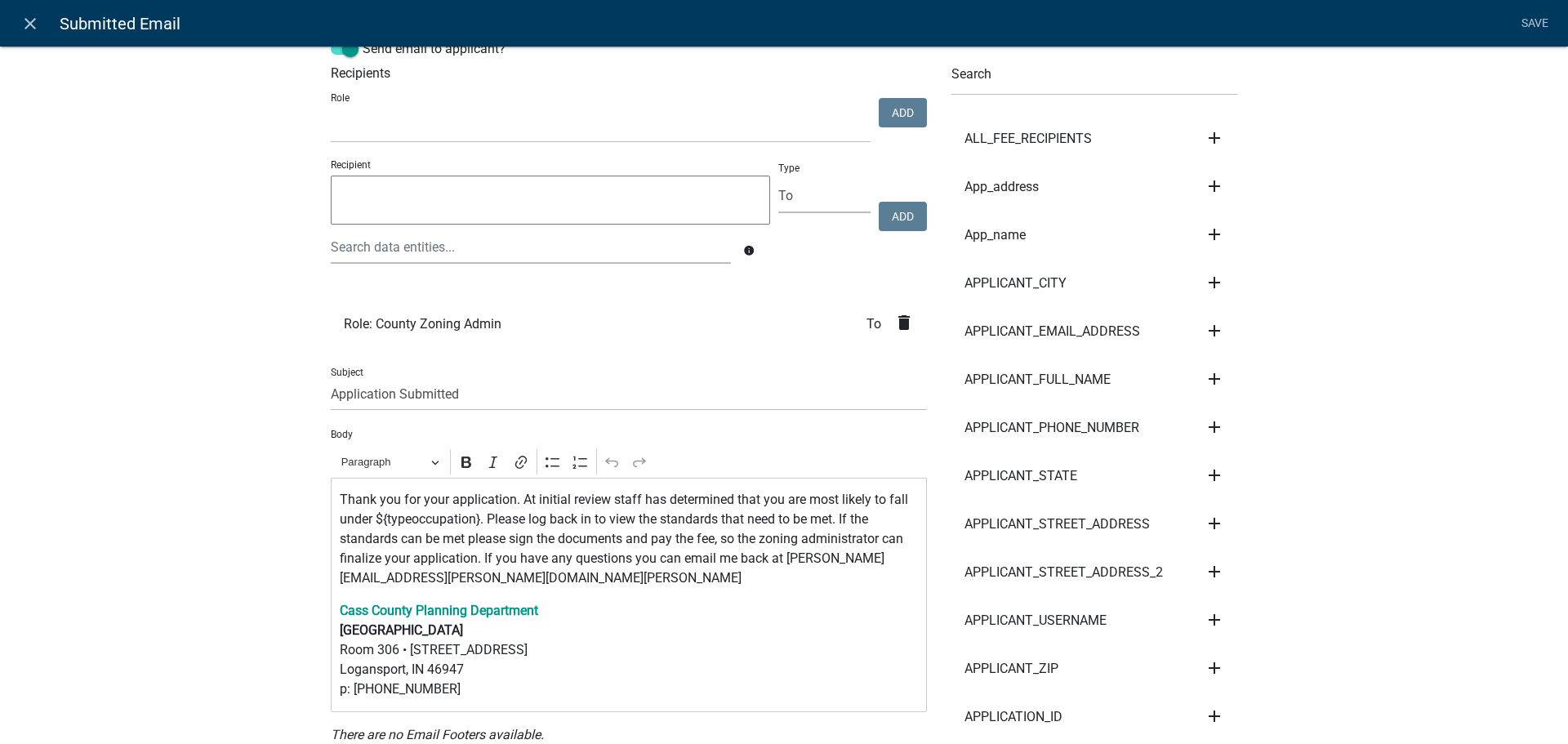
scroll to position [81, 0]
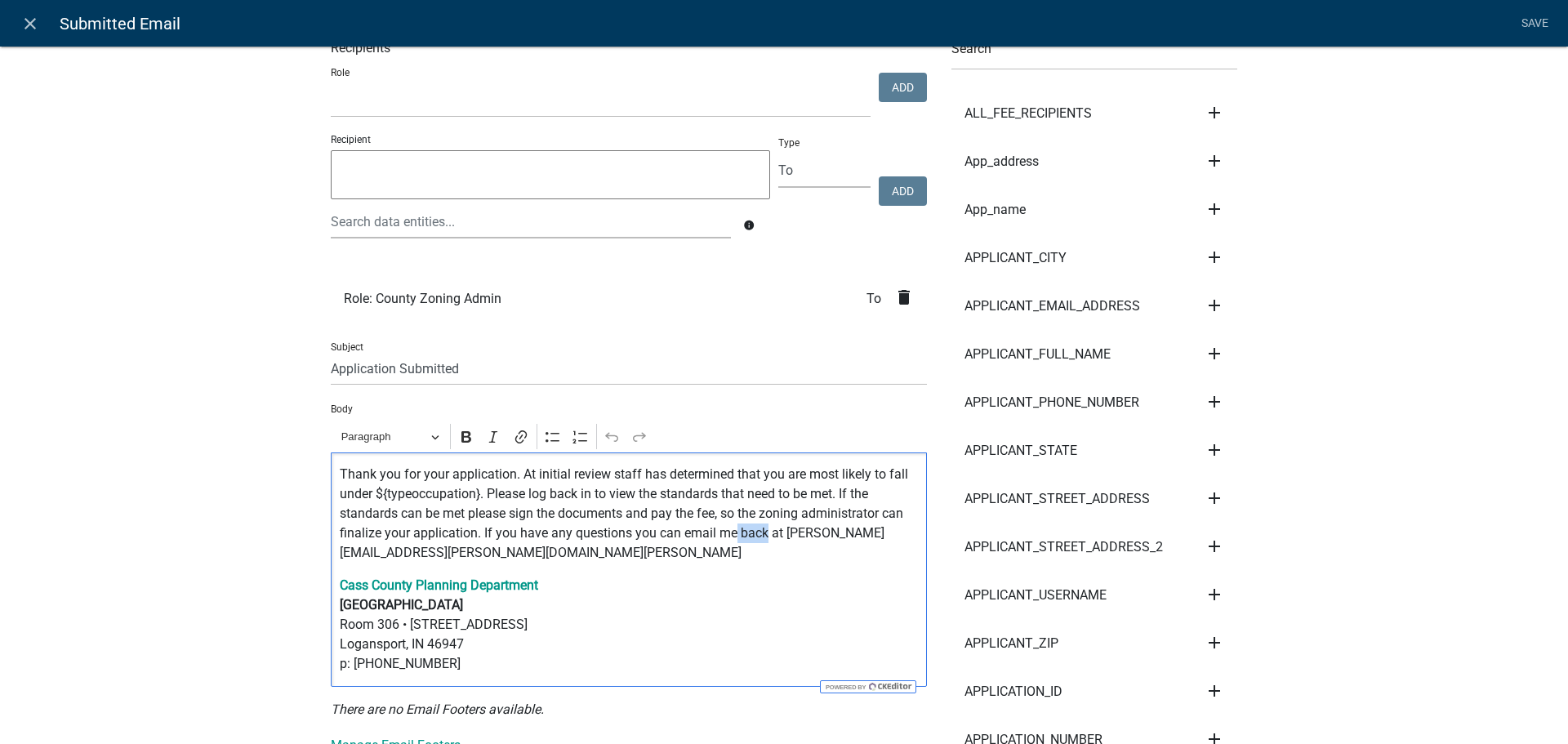
drag, startPoint x: 760, startPoint y: 536, endPoint x: 730, endPoint y: 536, distance: 30.0
click at [730, 536] on p "Thank you for your application. At initial review staff has determined that you…" at bounding box center [629, 514] width 579 height 98
click at [1536, 15] on link "Save" at bounding box center [1534, 23] width 41 height 31
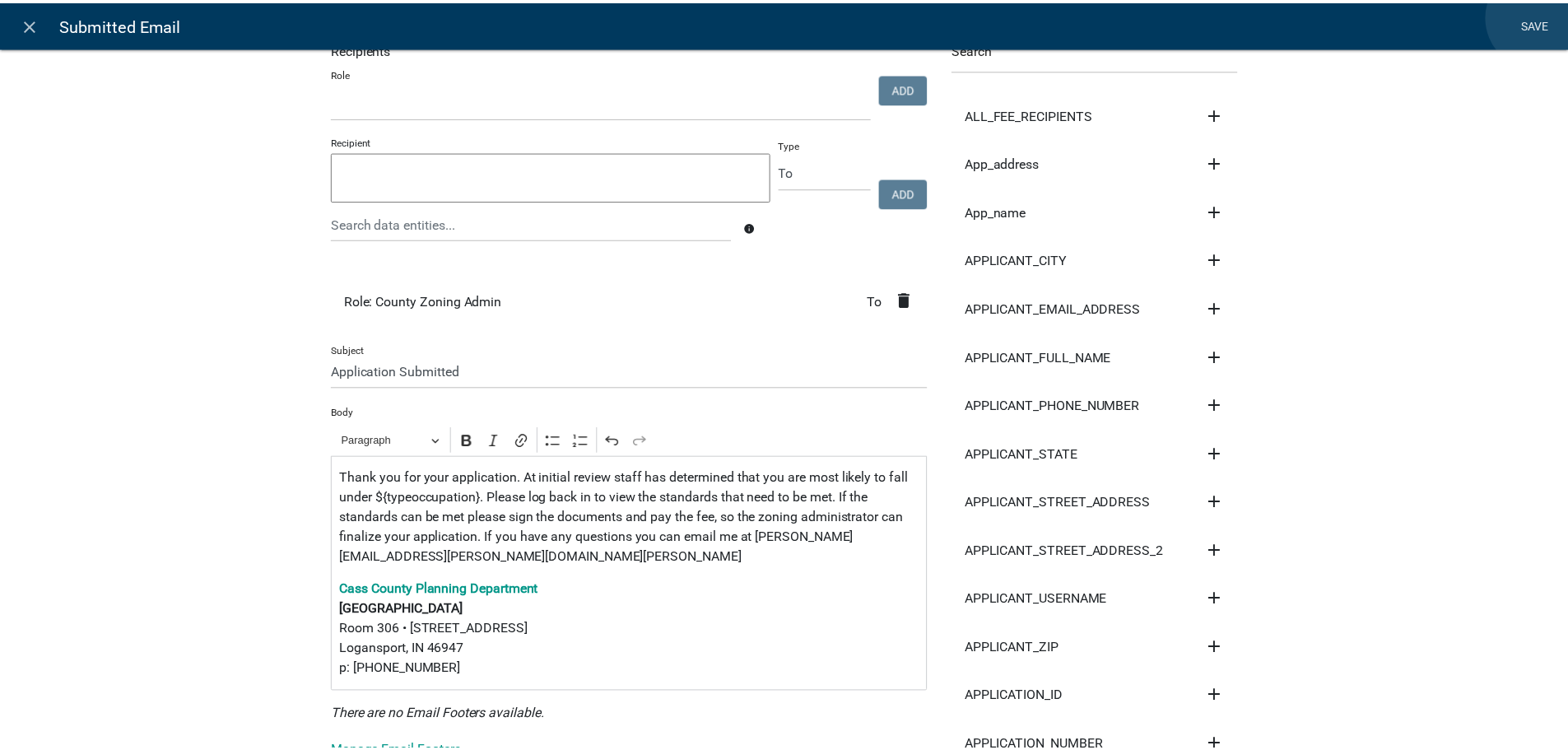
scroll to position [0, 0]
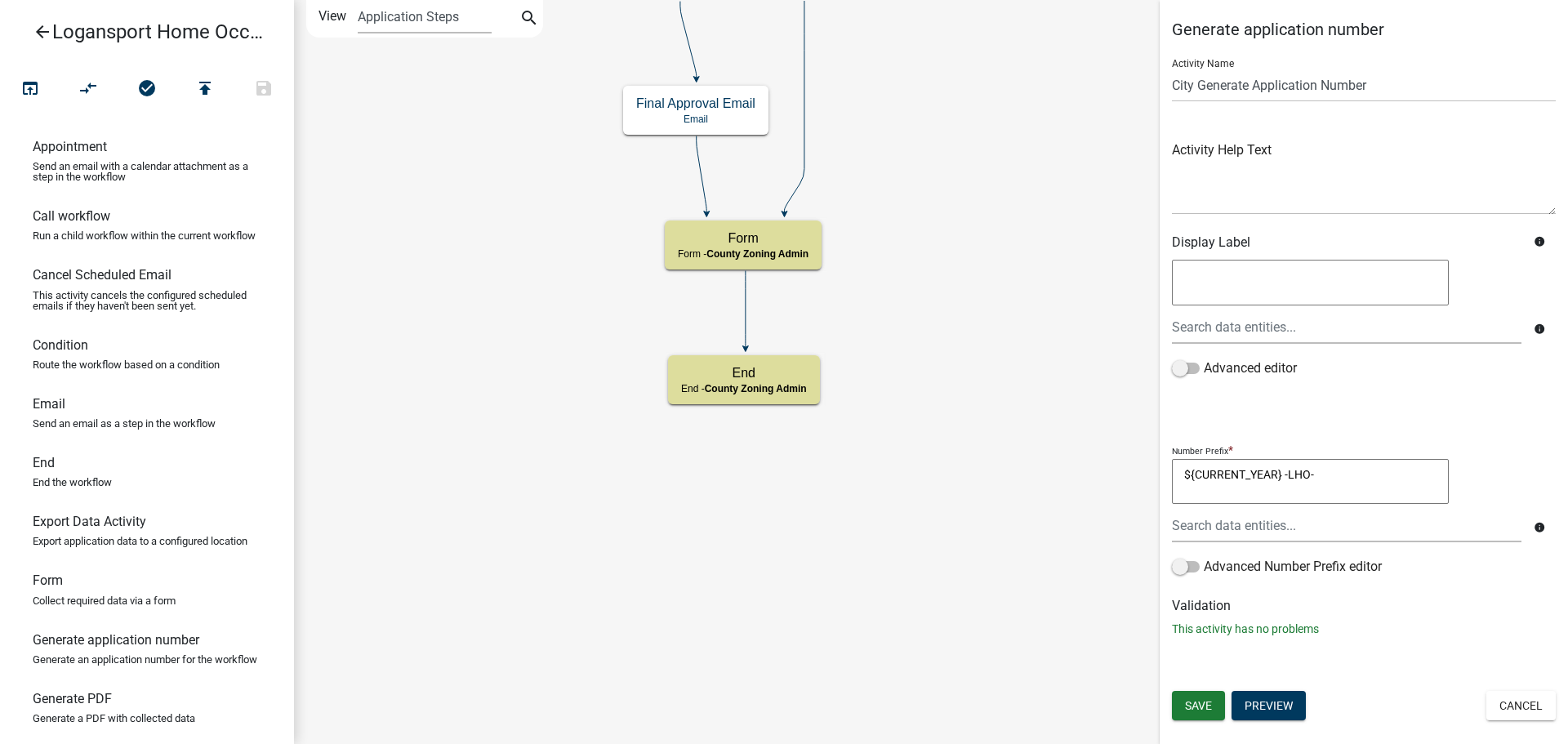
click at [40, 35] on icon "arrow_back" at bounding box center [42, 33] width 19 height 23
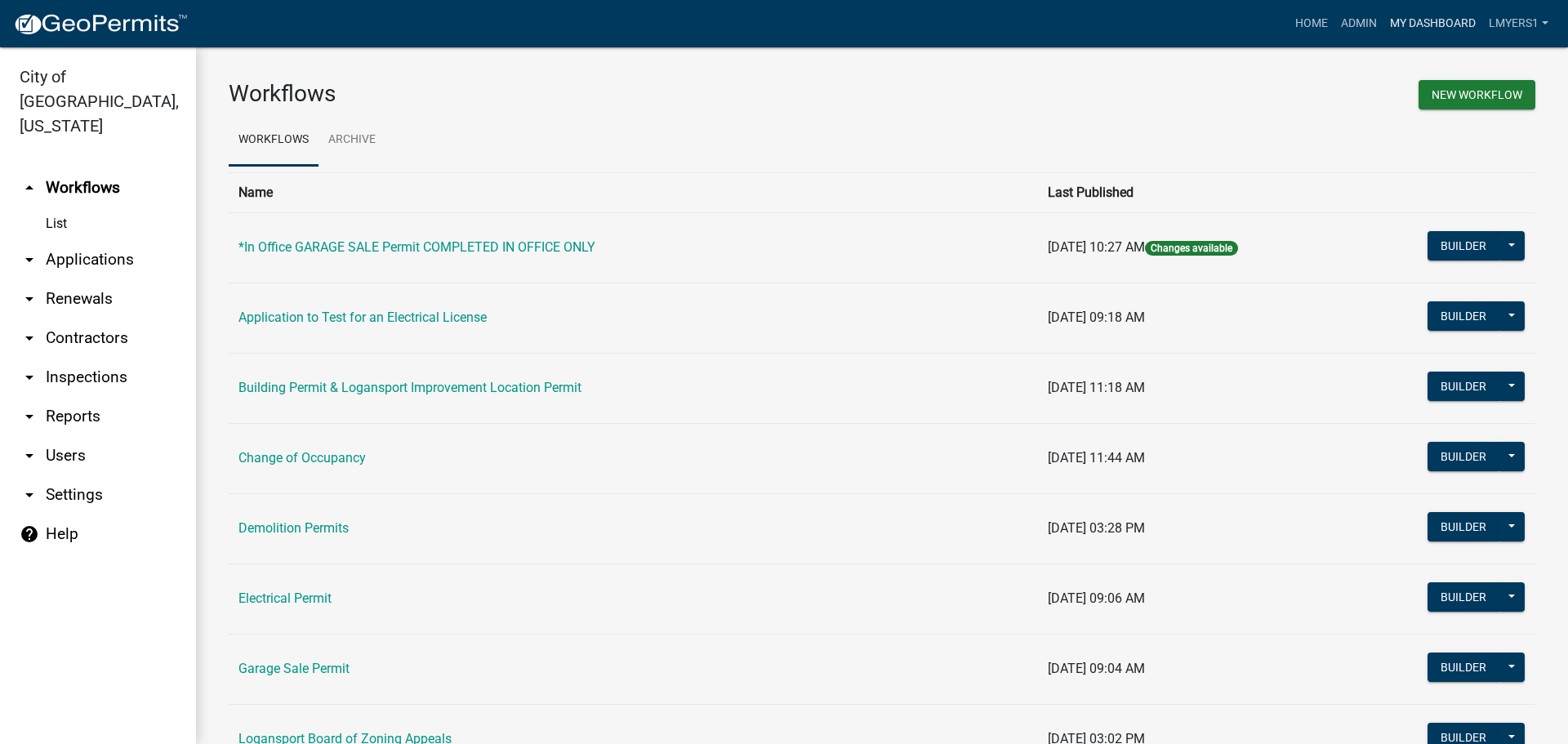
click at [1450, 18] on link "My Dashboard" at bounding box center [1432, 23] width 99 height 31
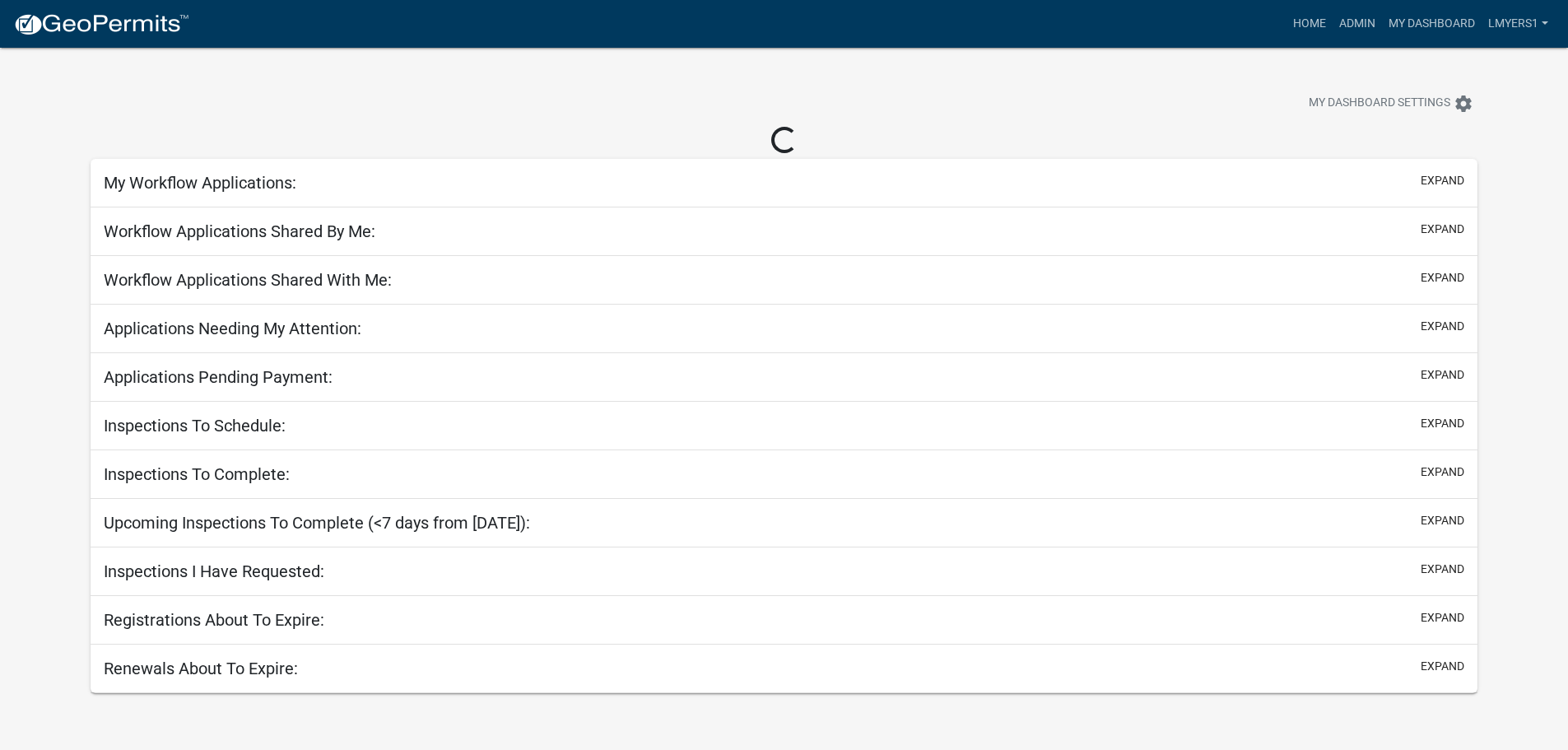
select select "2: 50"
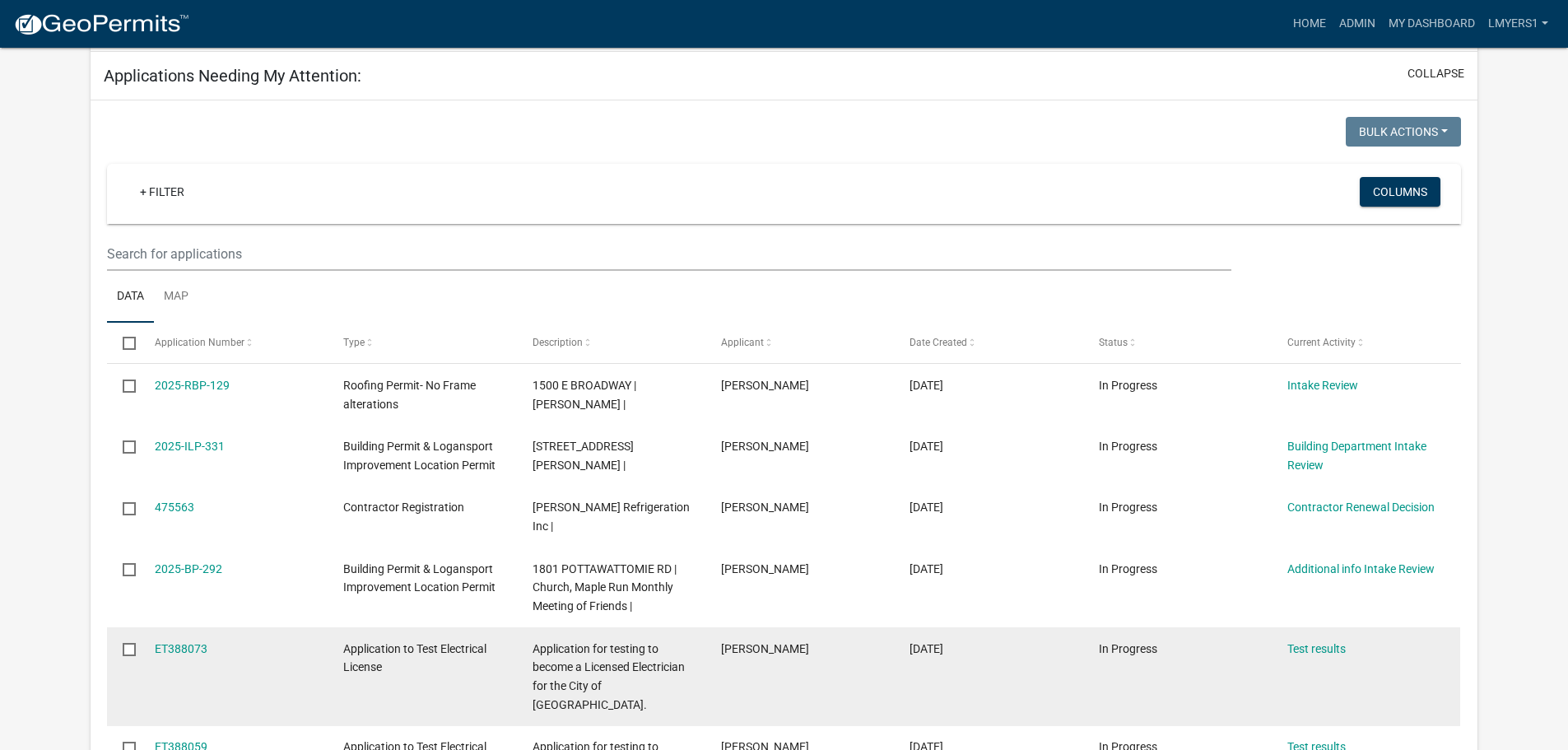
scroll to position [247, 0]
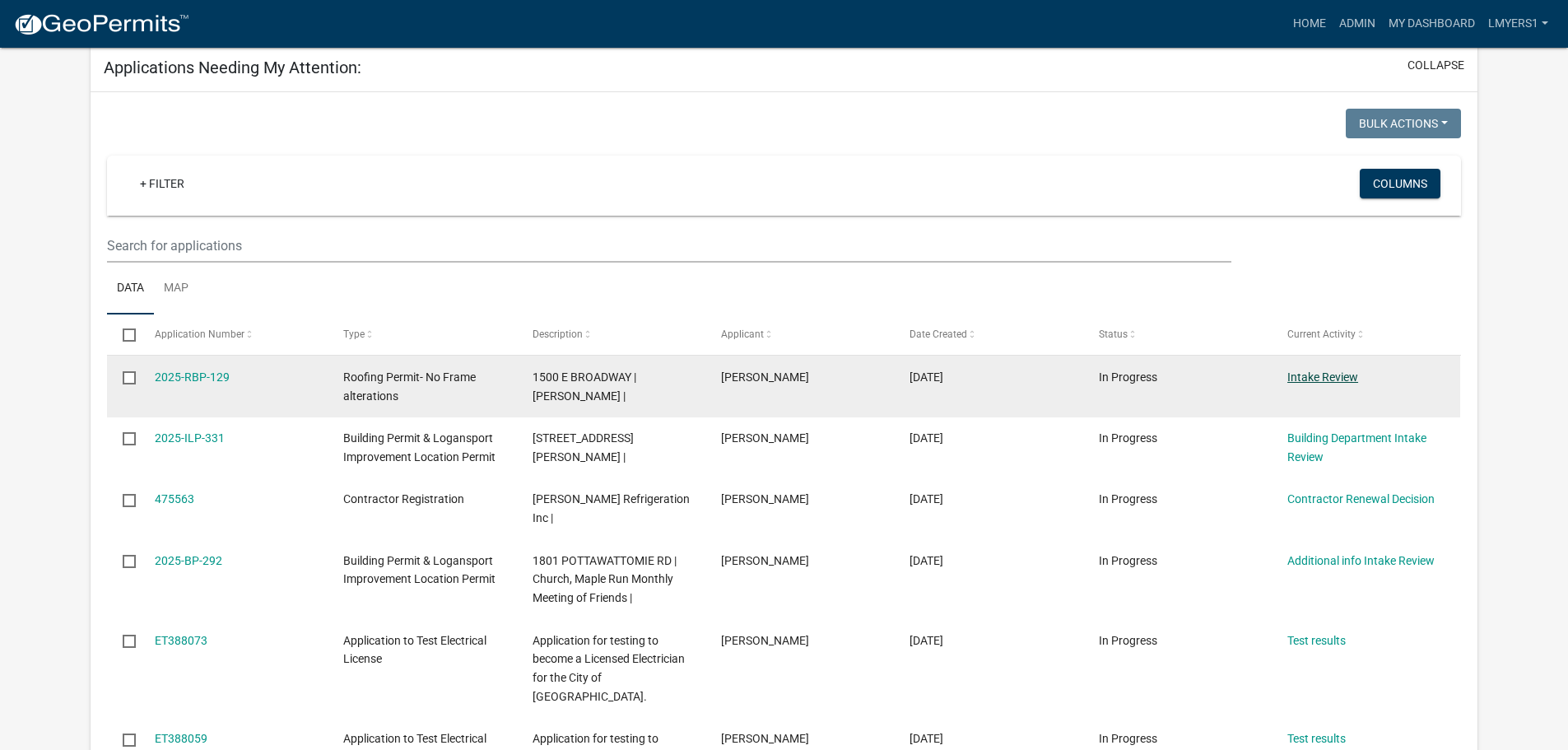
click at [1331, 380] on link "Intake Review" at bounding box center [1323, 376] width 71 height 13
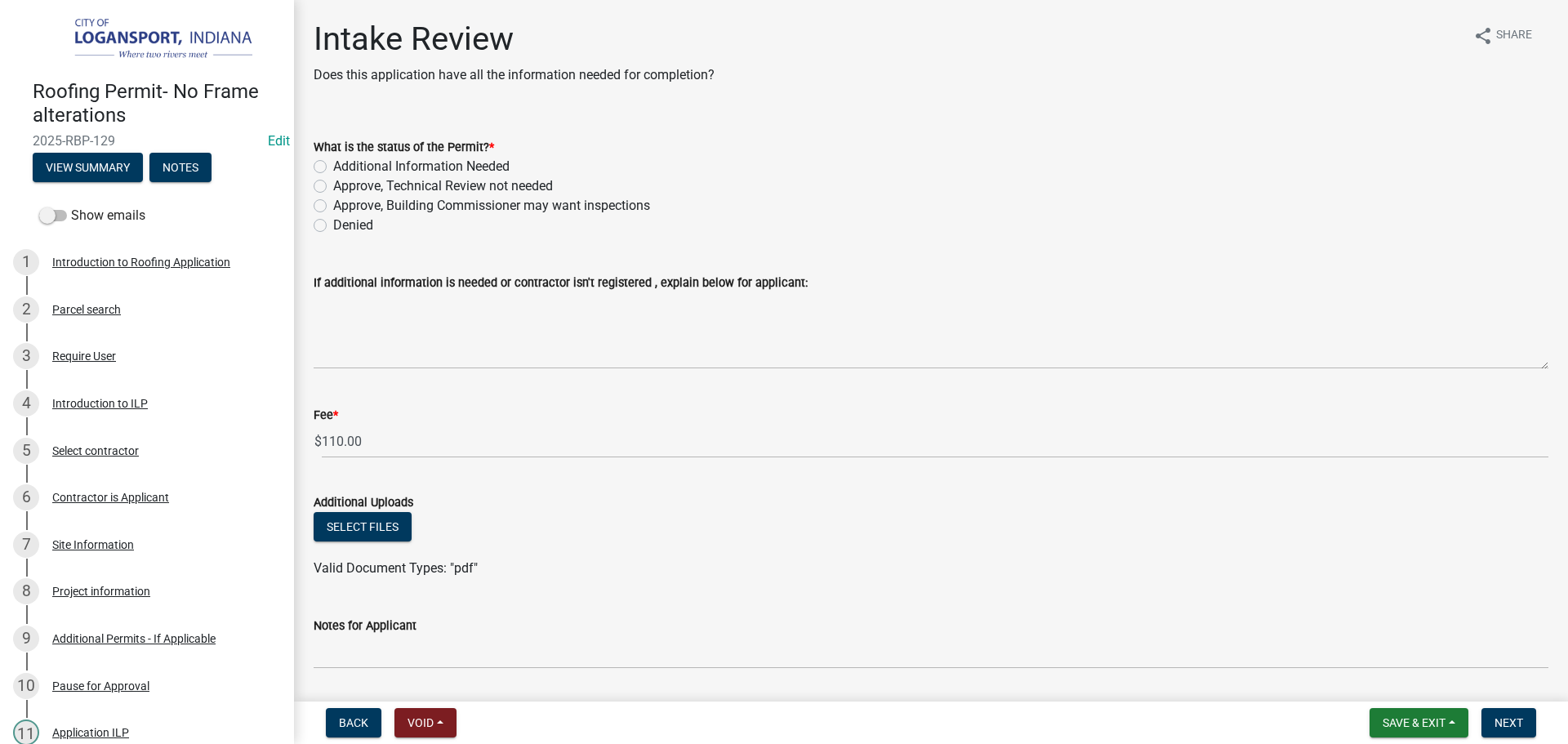
click at [328, 180] on div "Approve, Technical Review not needed" at bounding box center [930, 186] width 1234 height 19
click at [333, 184] on label "Approve, Technical Review not needed" at bounding box center [442, 186] width 220 height 19
click at [333, 184] on input "Approve, Technical Review not needed" at bounding box center [338, 181] width 11 height 11
radio input "true"
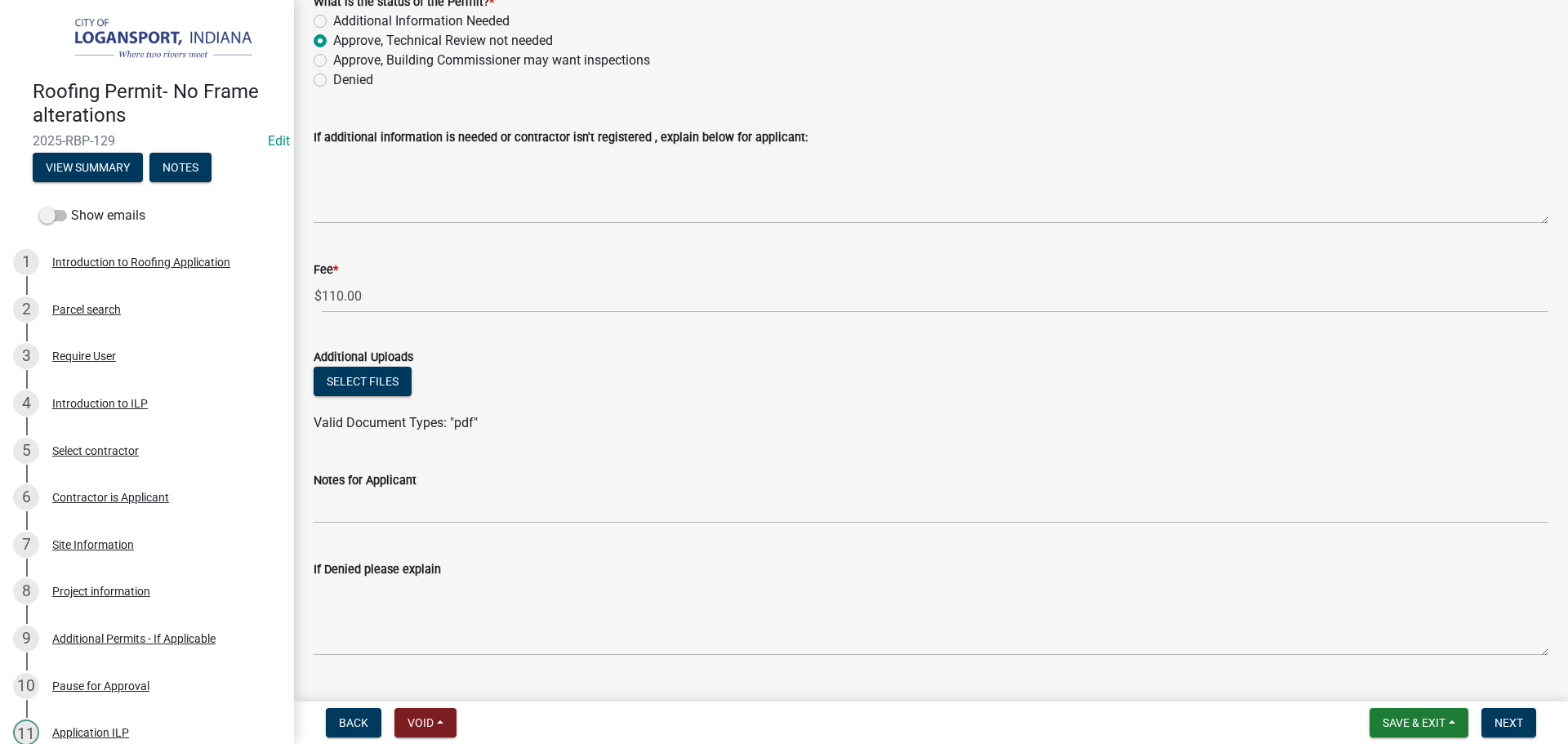
scroll to position [183, 0]
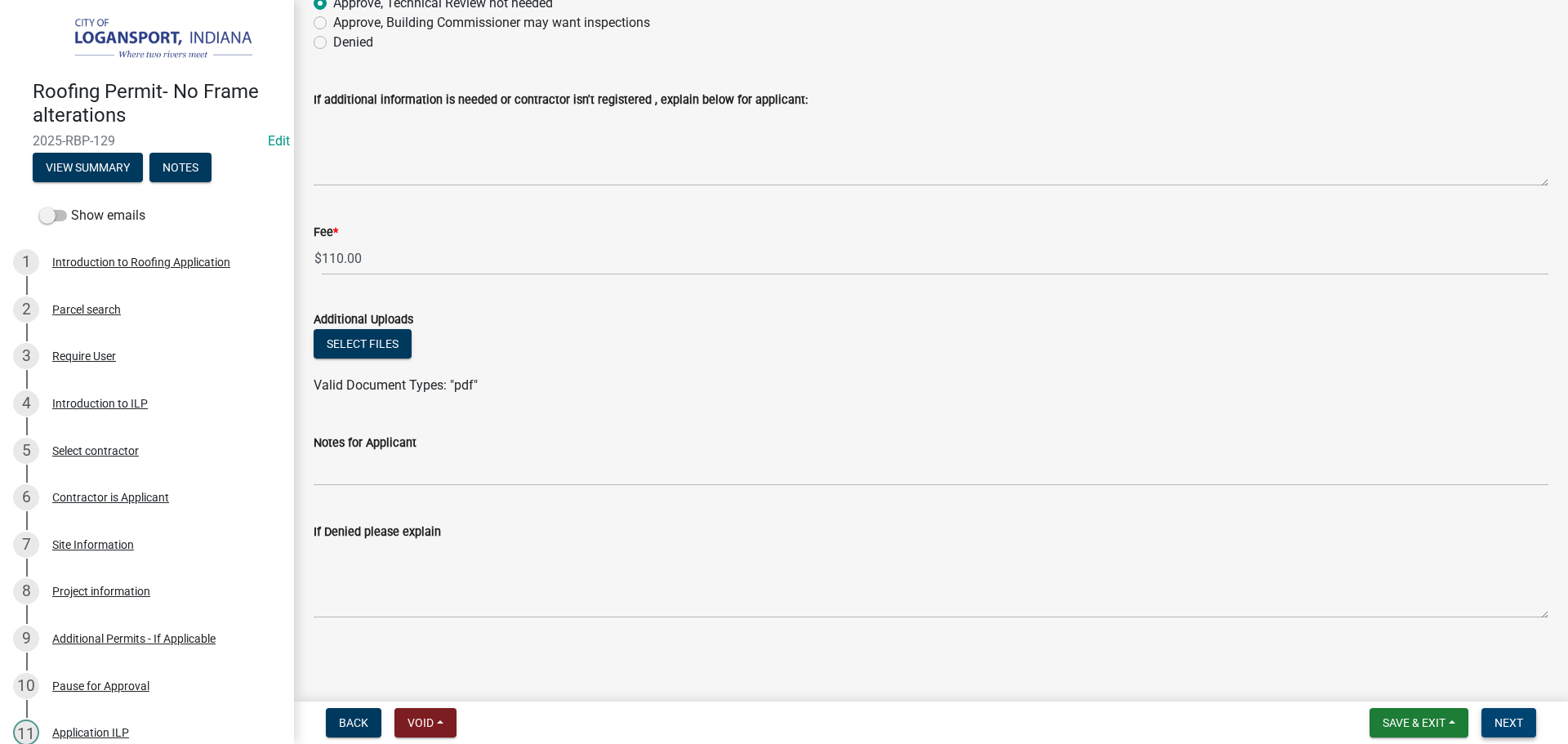
click at [1508, 720] on span "Next" at bounding box center [1508, 722] width 29 height 13
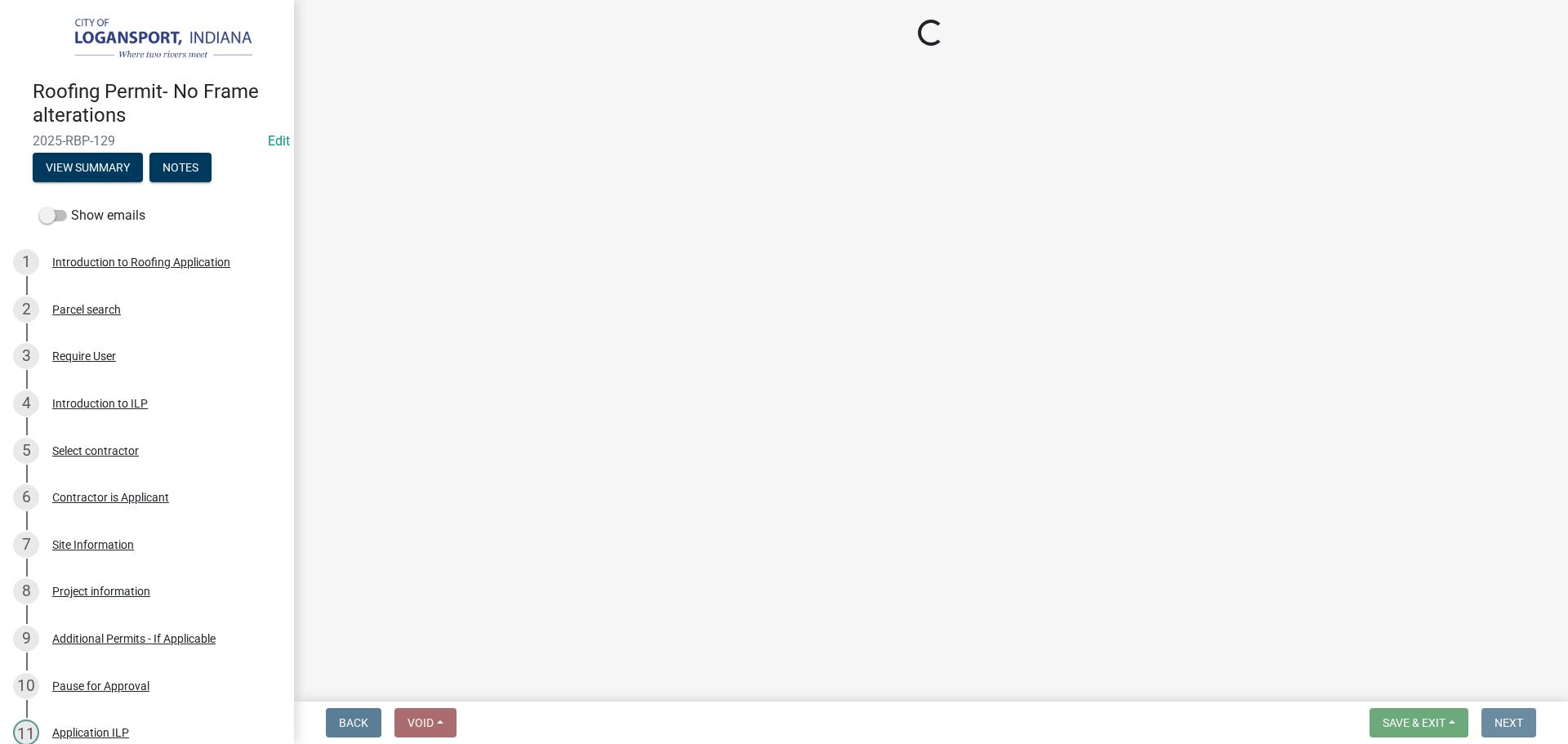
scroll to position [0, 0]
select select "3: 3"
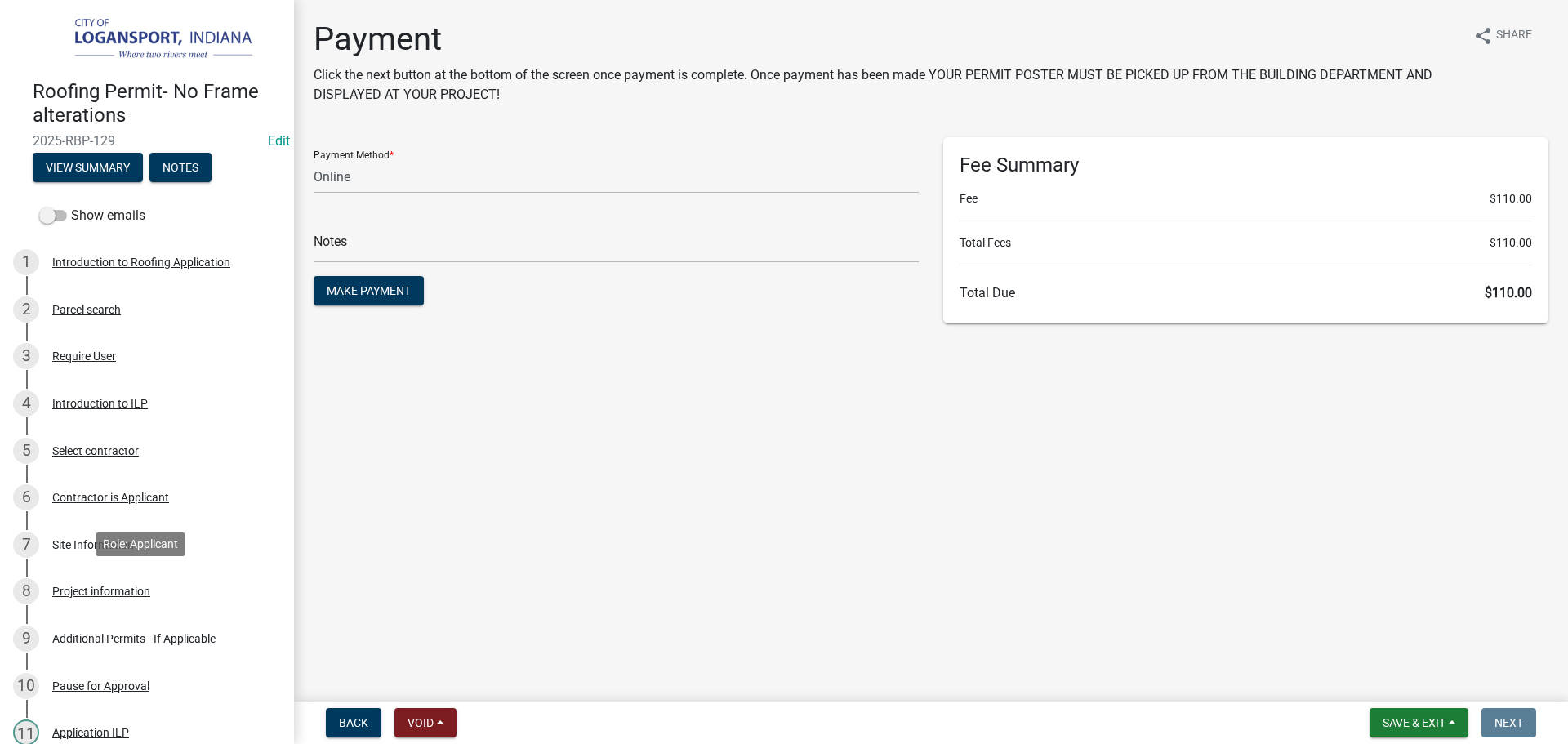
scroll to position [350, 0]
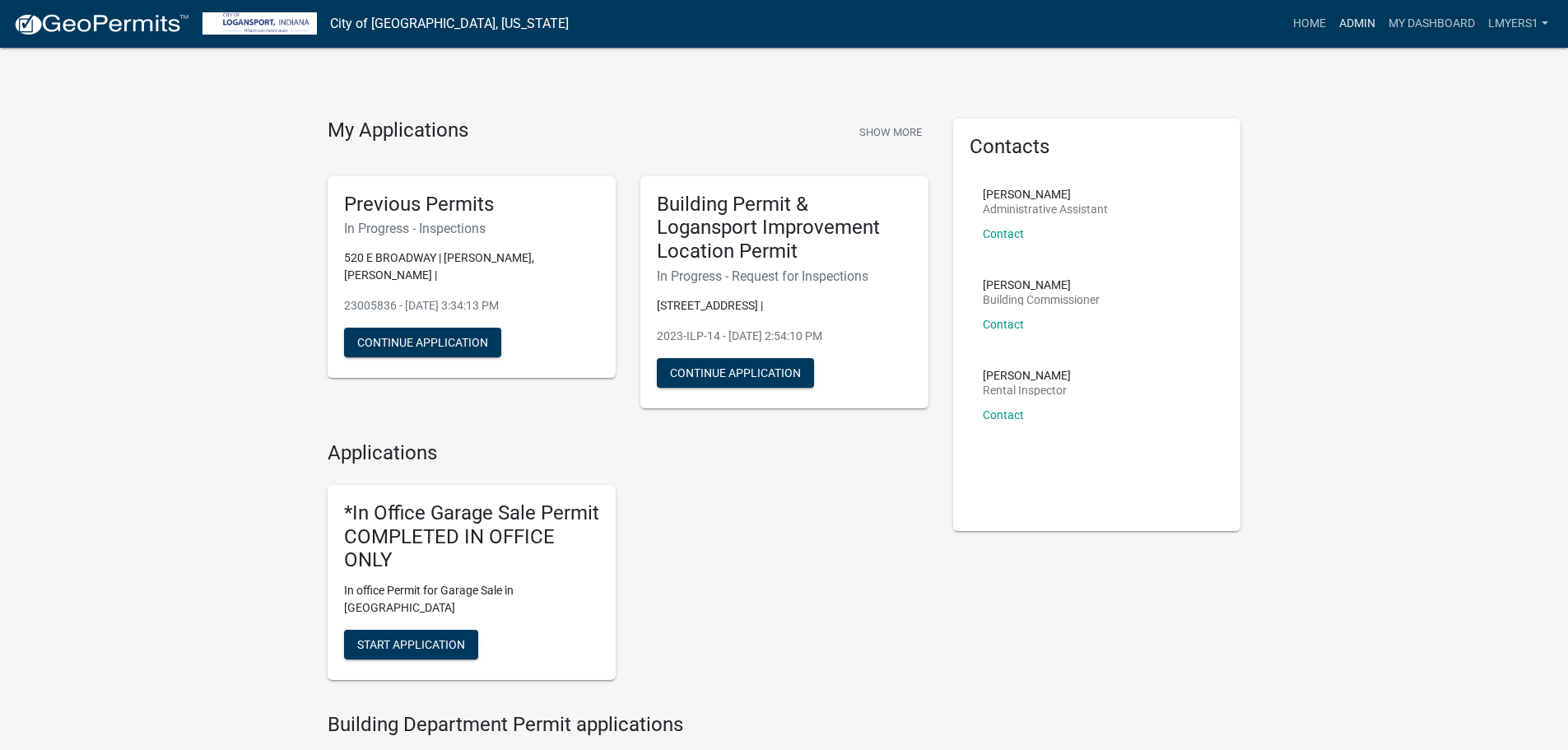
click at [1361, 20] on link "Admin" at bounding box center [1357, 23] width 49 height 31
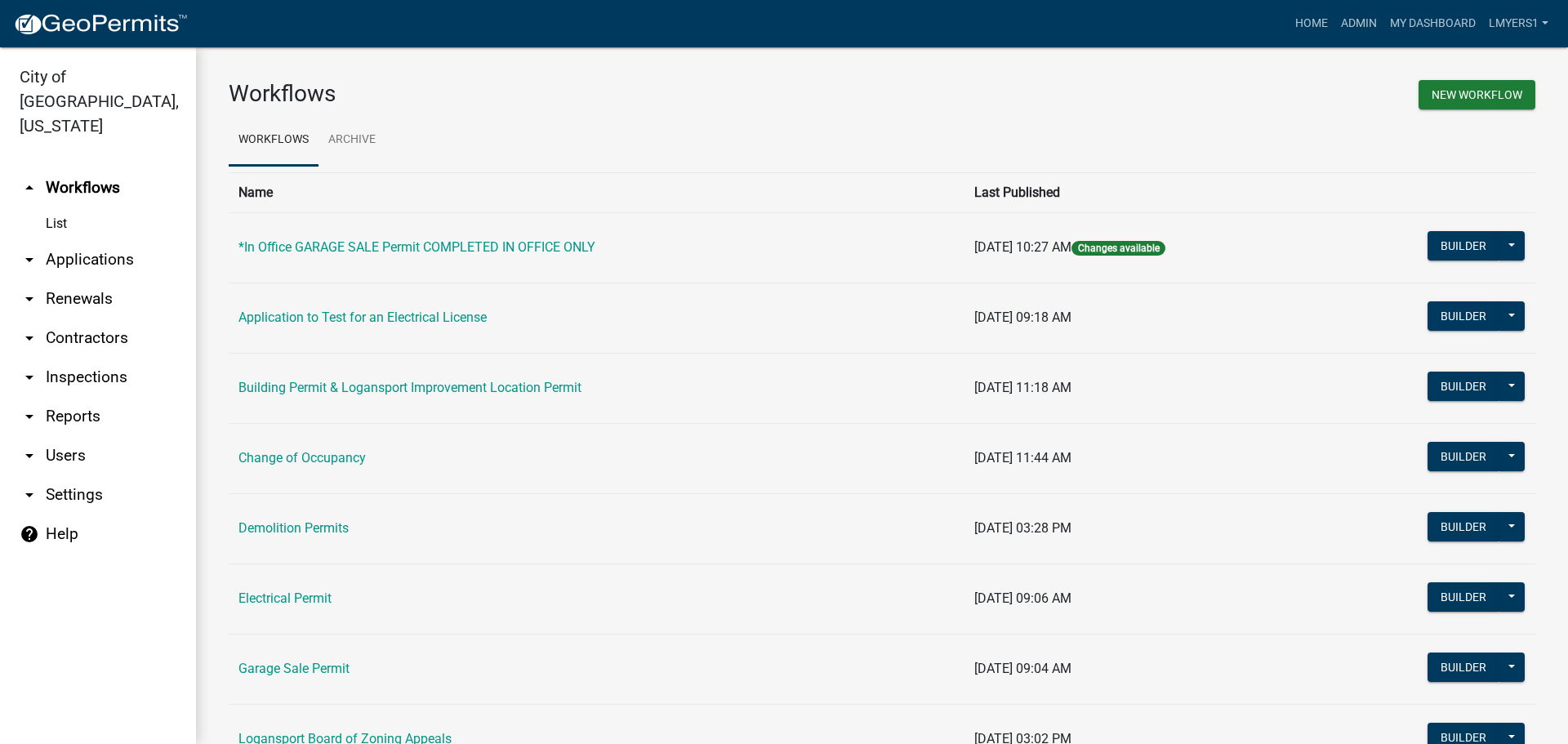
click at [106, 240] on link "arrow_drop_down Applications" at bounding box center [98, 259] width 196 height 39
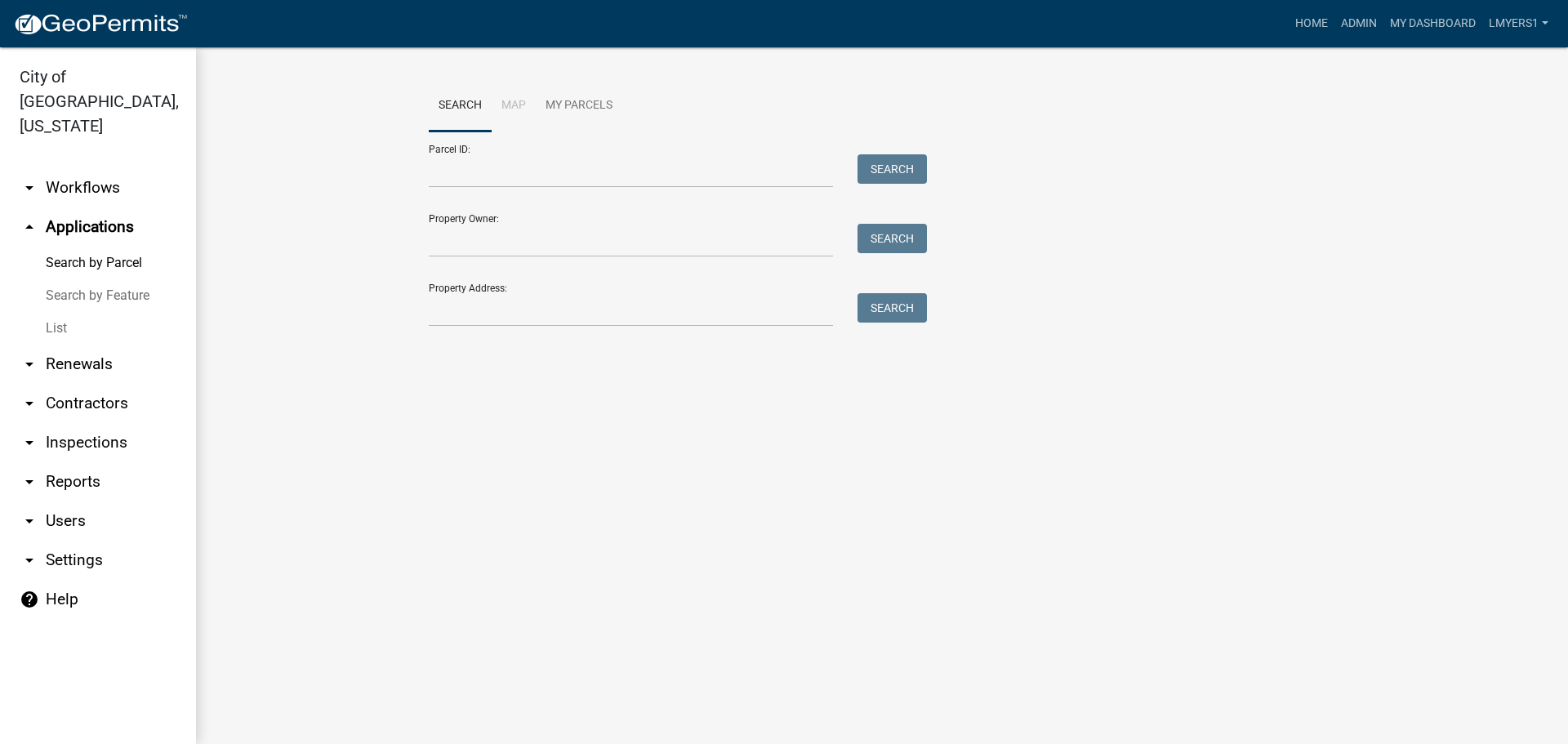
click at [67, 168] on link "arrow_drop_down Workflows" at bounding box center [98, 188] width 196 height 39
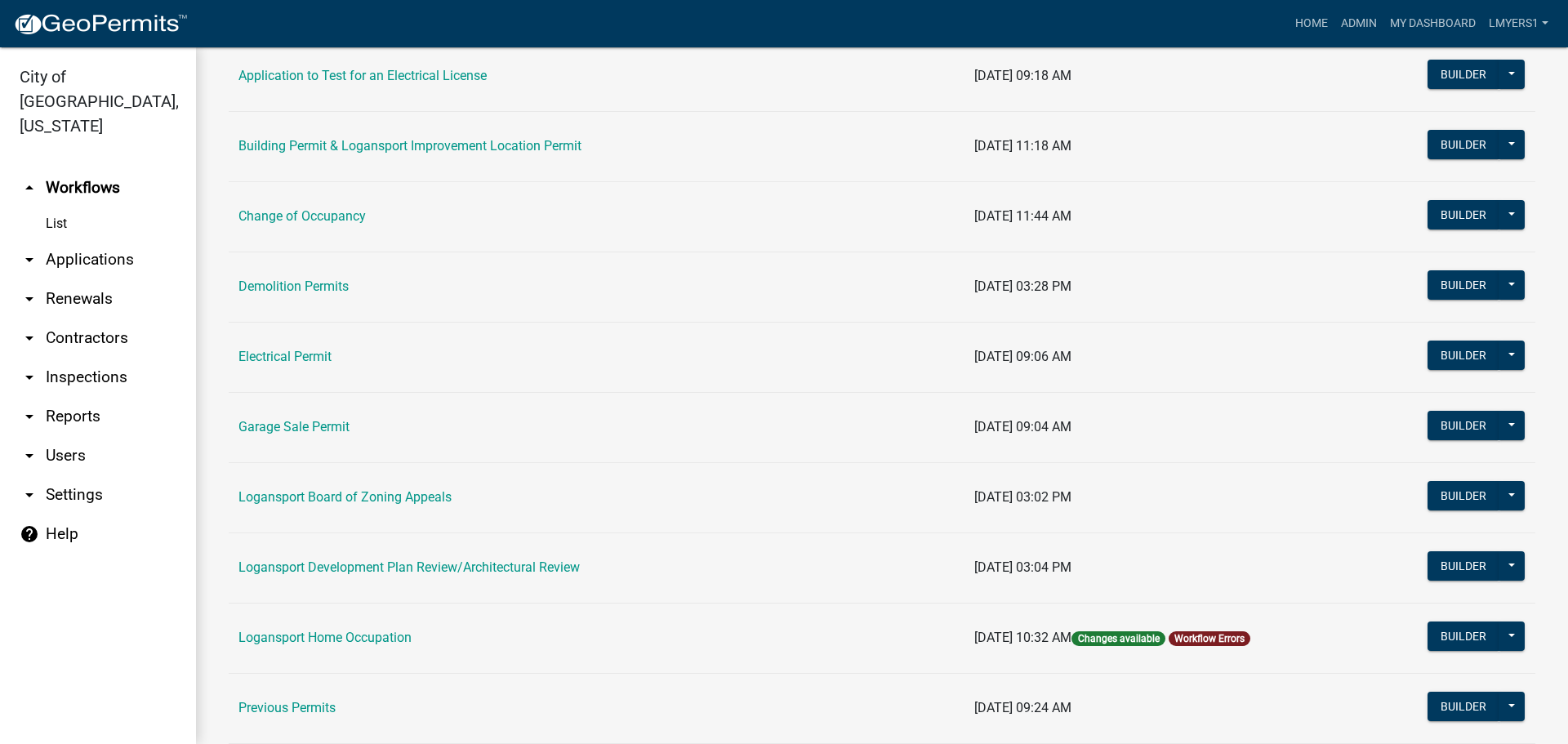
scroll to position [245, 0]
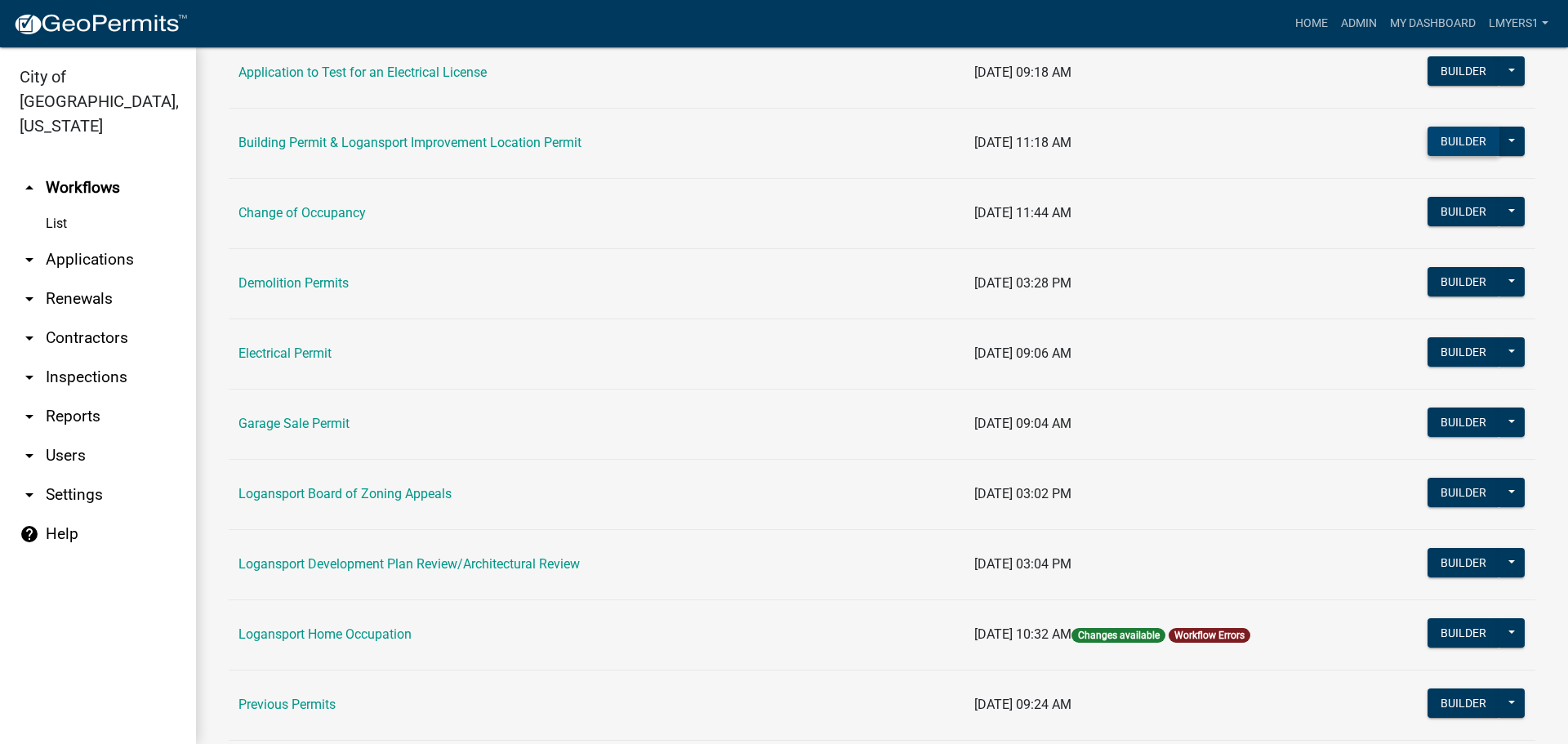
click at [1471, 145] on button "Builder" at bounding box center [1463, 141] width 72 height 30
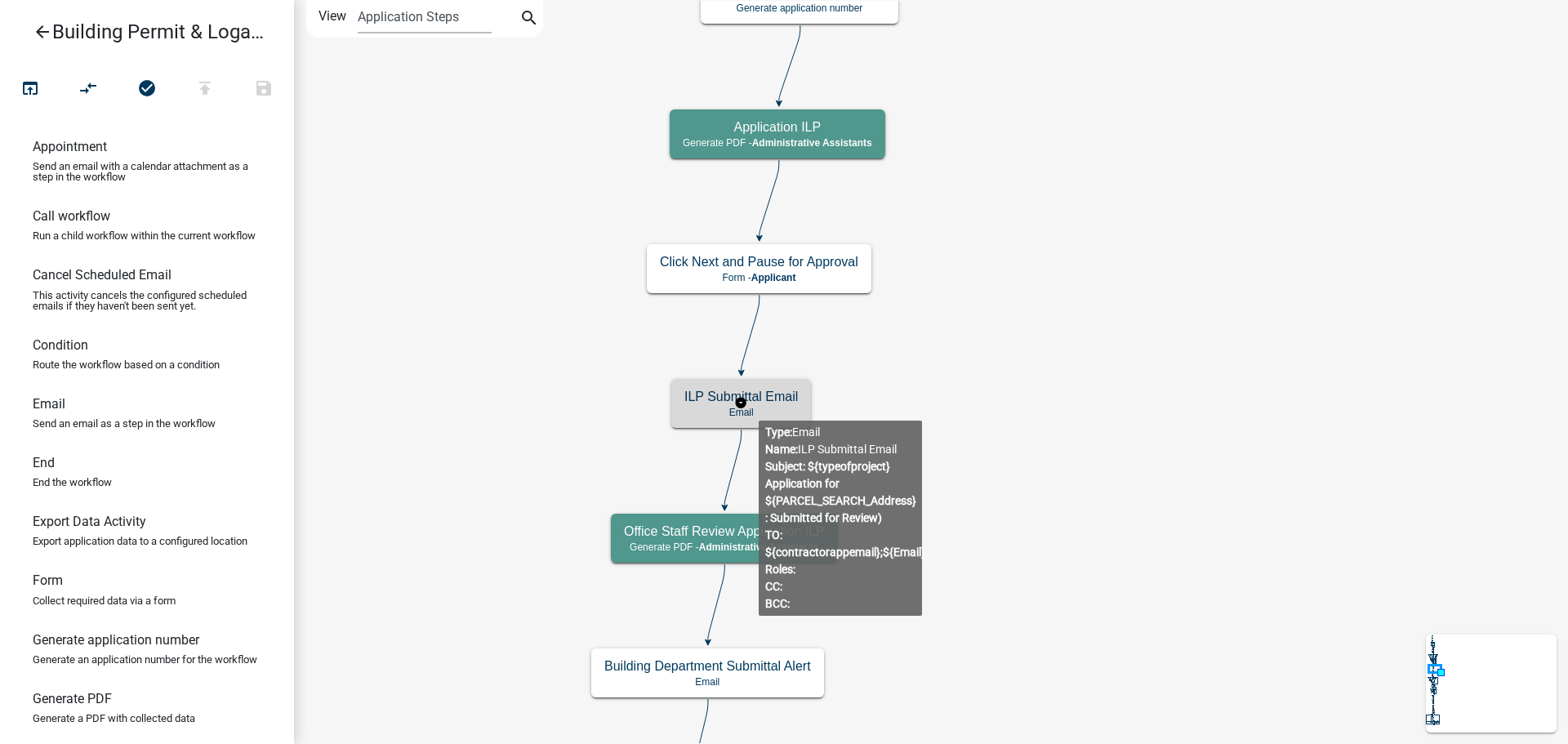
click at [759, 407] on p "Email" at bounding box center [741, 412] width 114 height 11
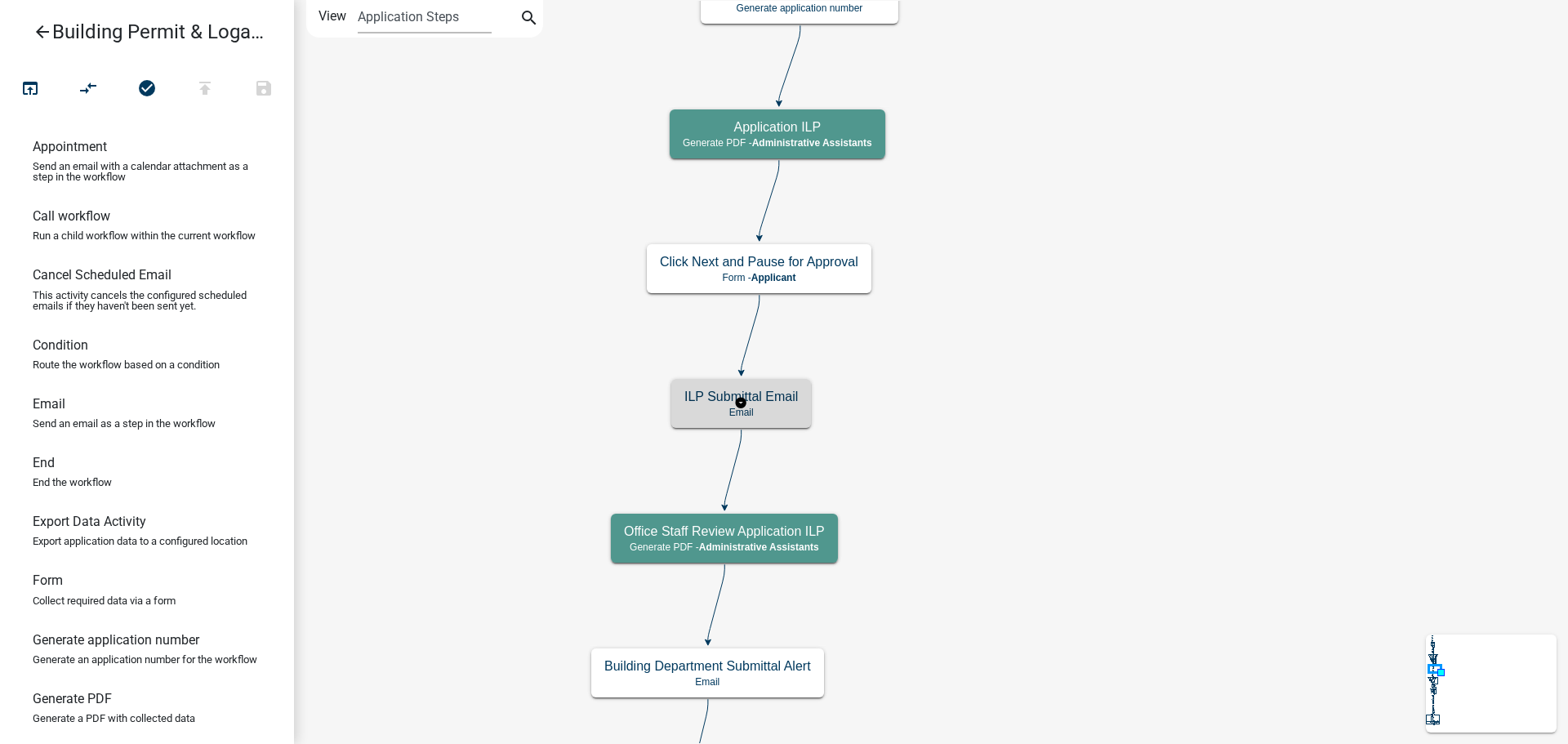
click at [759, 407] on p "Email" at bounding box center [741, 412] width 114 height 11
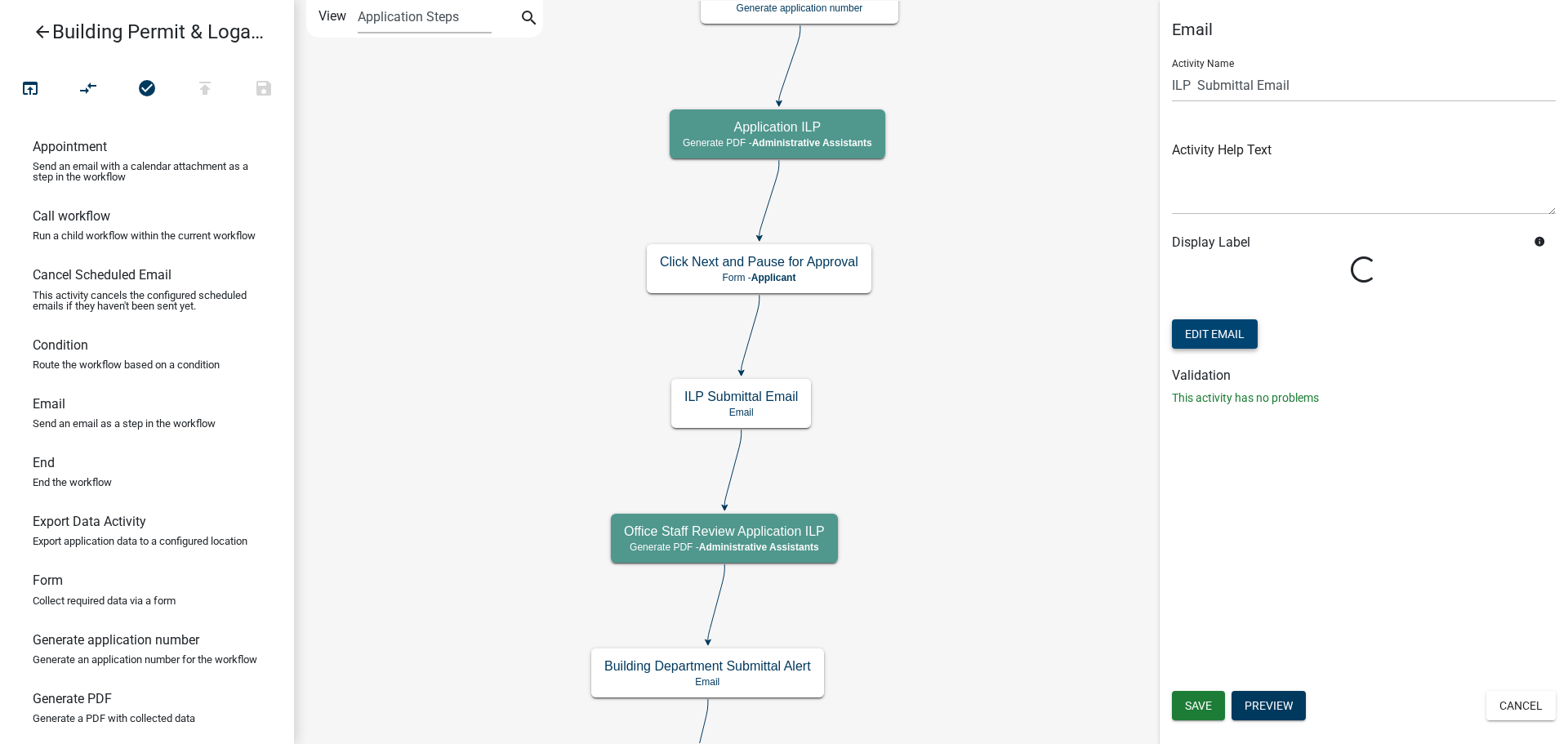
click at [1222, 336] on button "Edit Email" at bounding box center [1215, 334] width 86 height 30
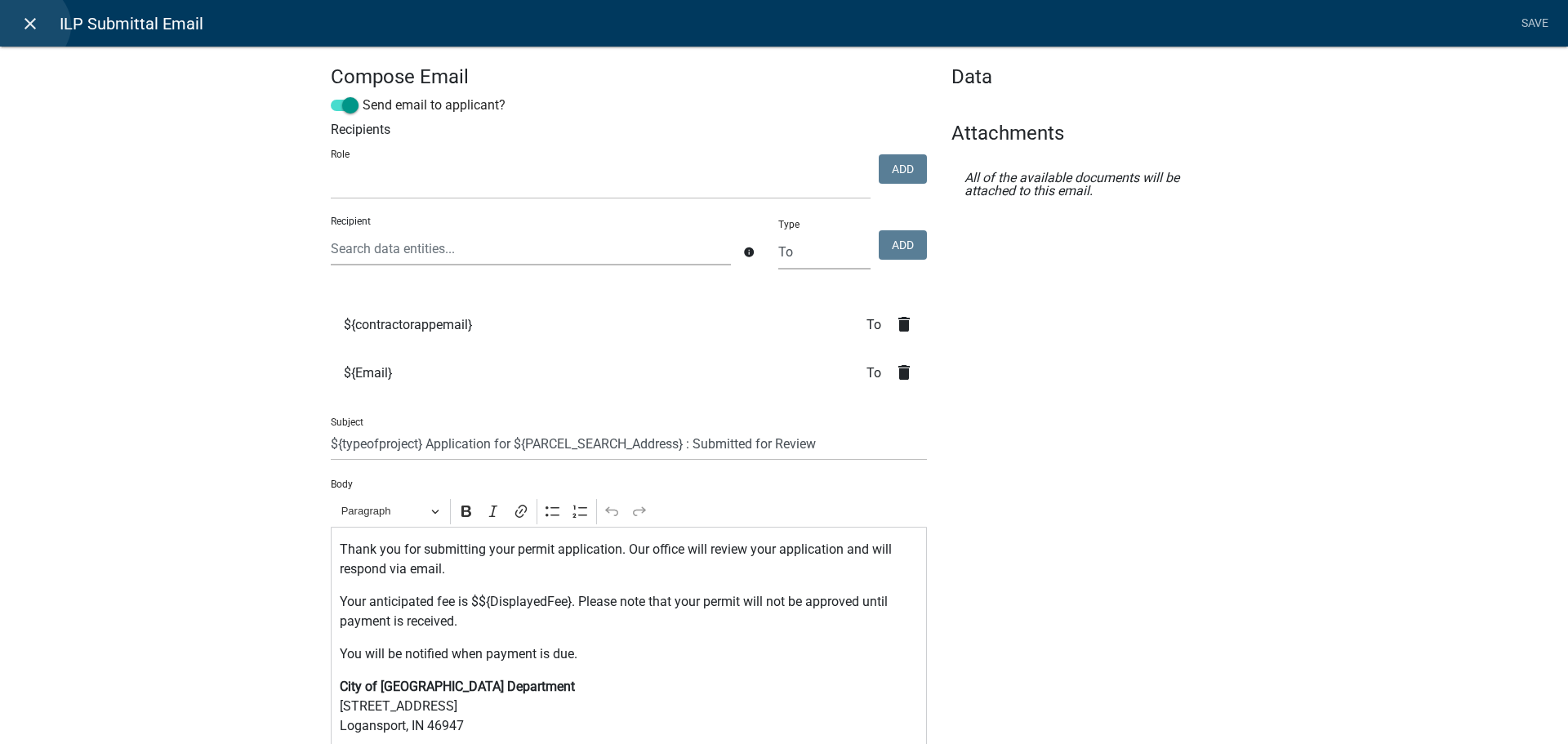
click at [30, 25] on icon "close" at bounding box center [30, 24] width 19 height 19
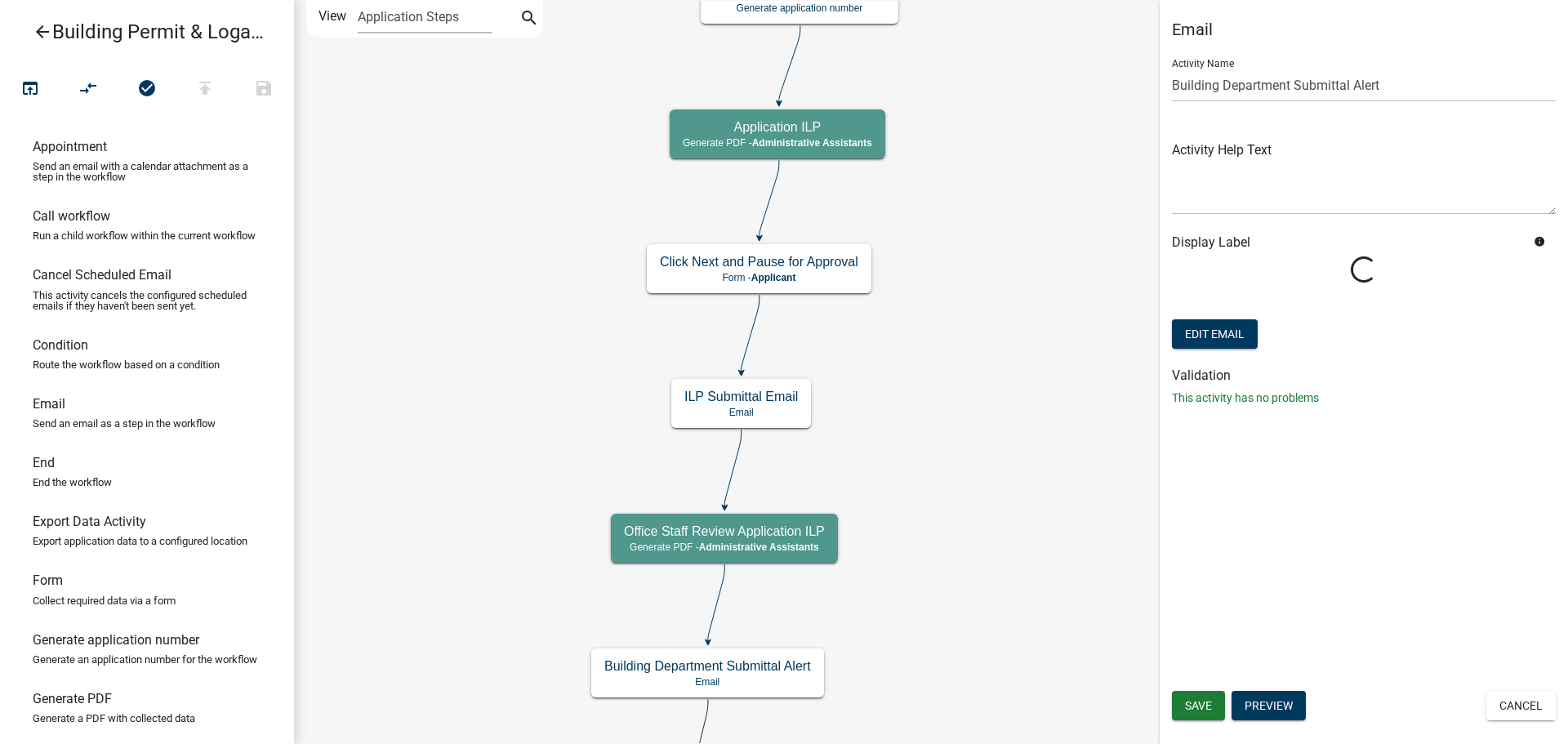
click at [1218, 308] on form "Activity Name Building Department Submittal Alert Activity Help Text Display La…" at bounding box center [1364, 199] width 384 height 307
click at [1217, 331] on button "Edit Email" at bounding box center [1215, 334] width 86 height 30
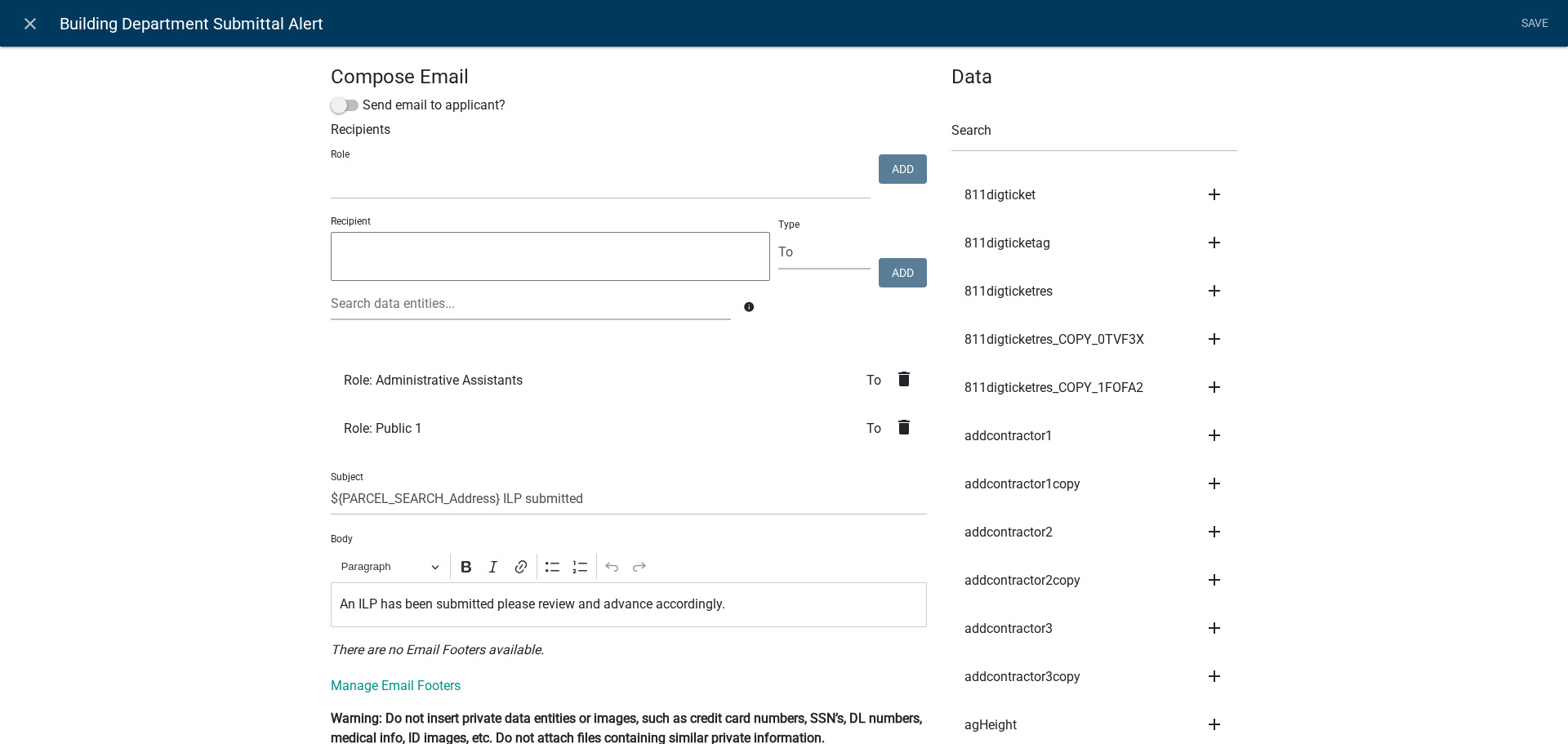
select select
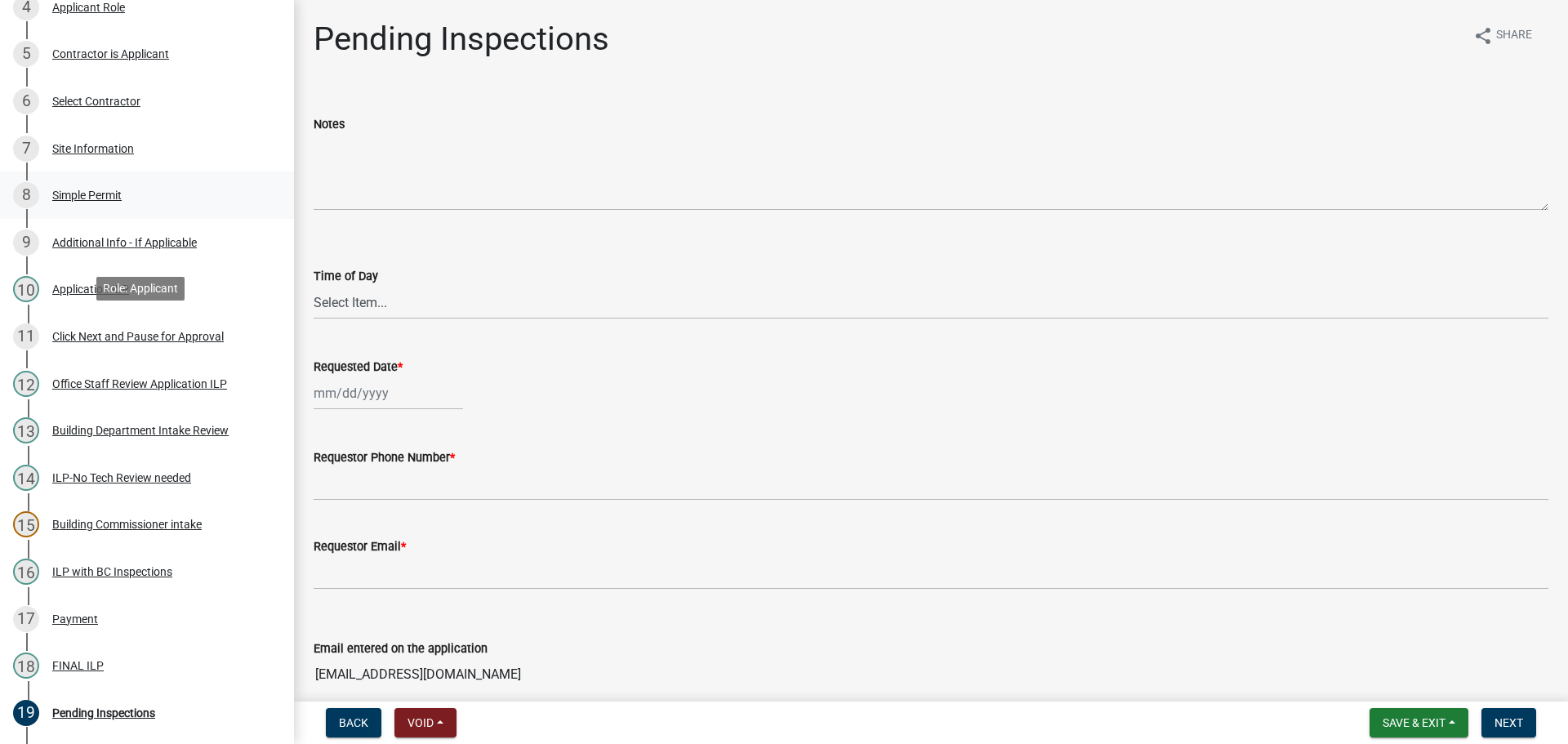
scroll to position [490, 0]
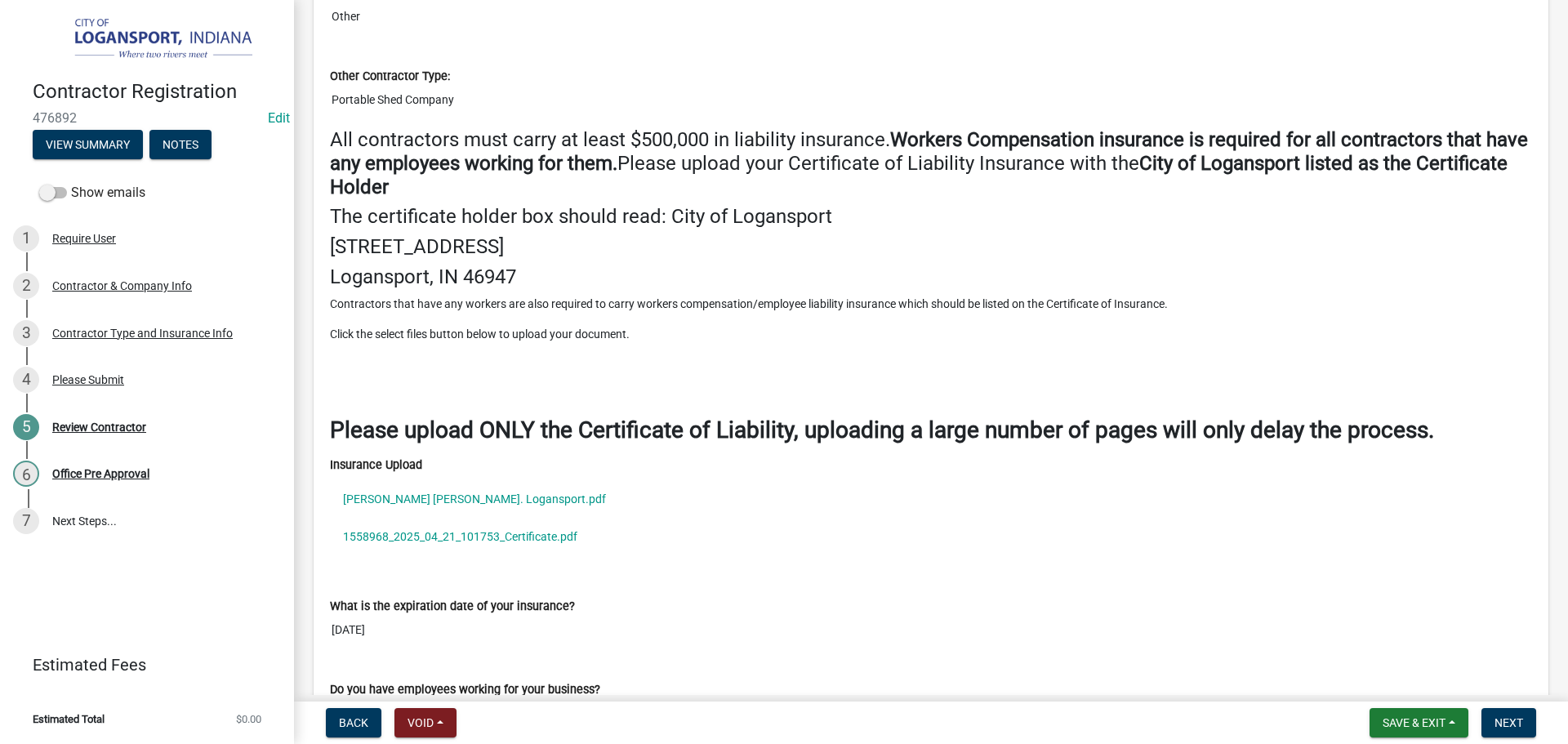
scroll to position [1960, 0]
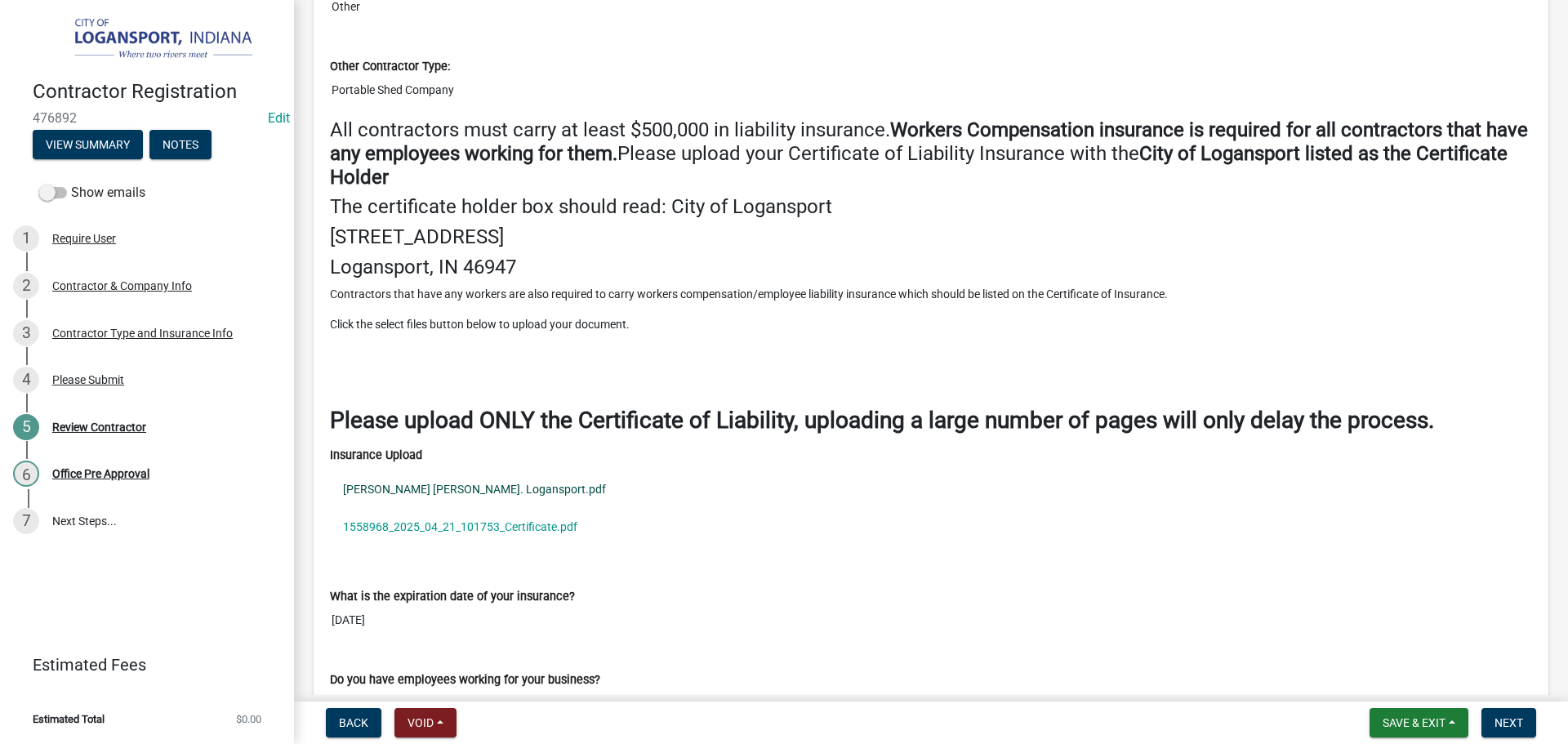
click at [449, 485] on link "SHIRK acord. Logansport.pdf" at bounding box center [931, 489] width 1202 height 38
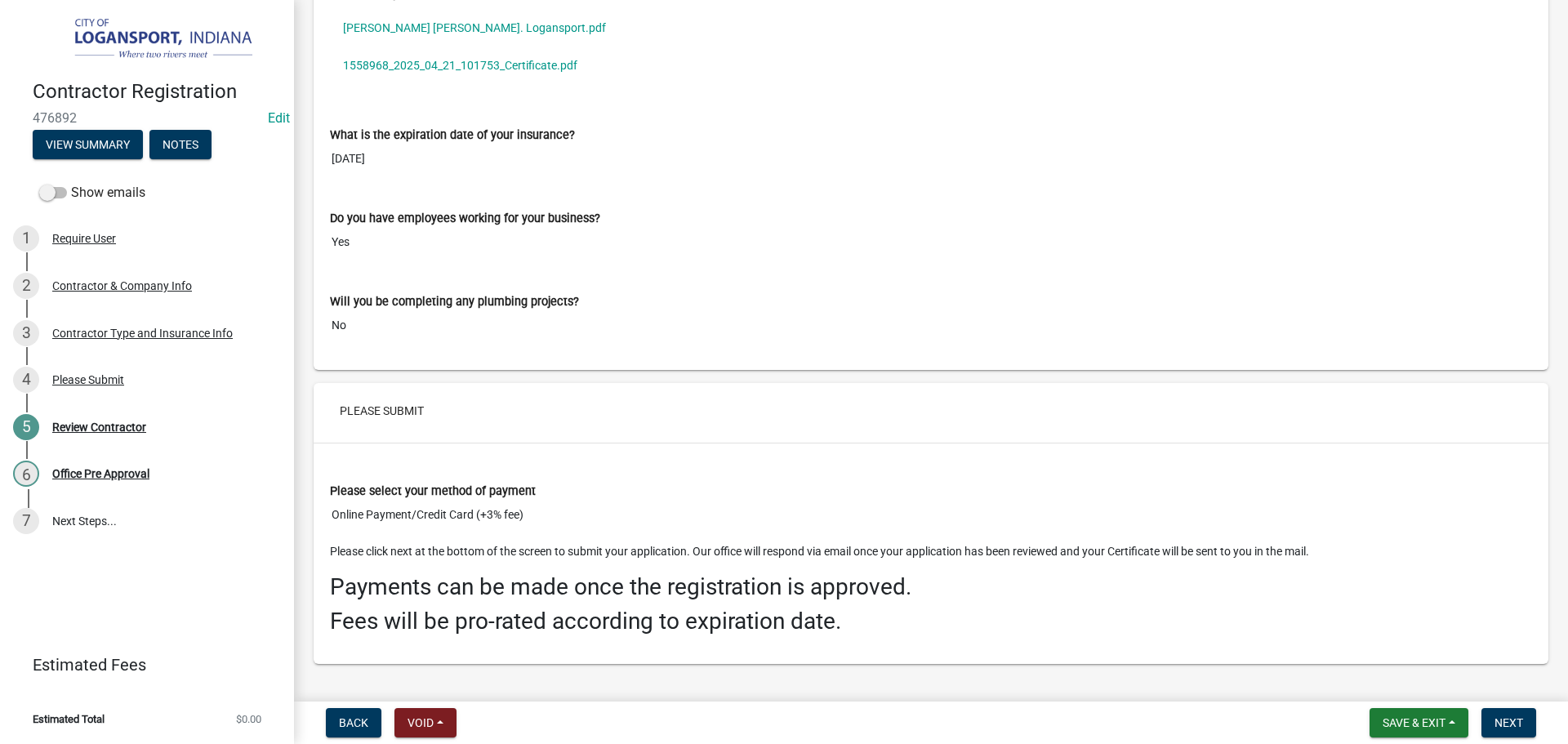
scroll to position [2450, 0]
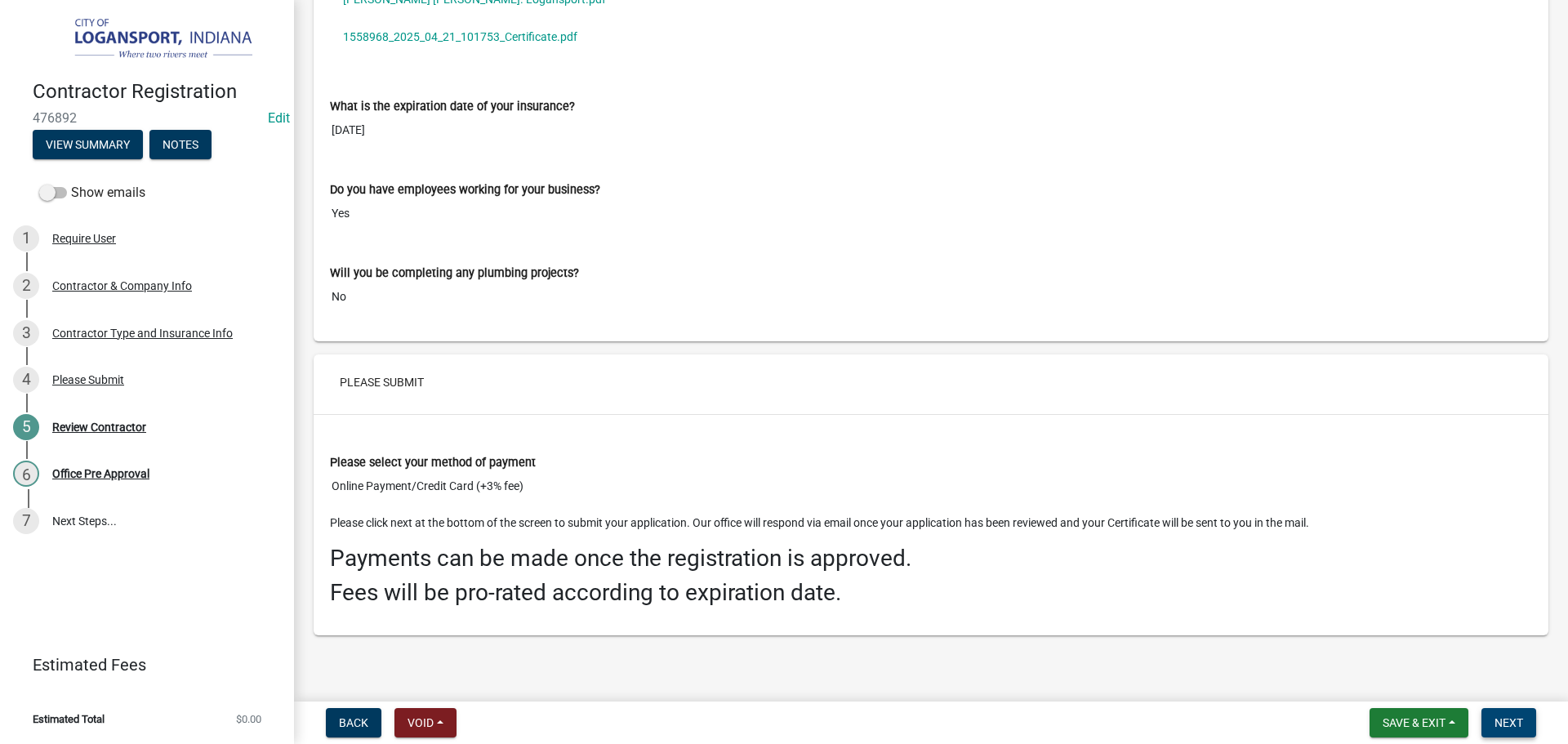
click at [1521, 728] on span "Next" at bounding box center [1508, 722] width 29 height 13
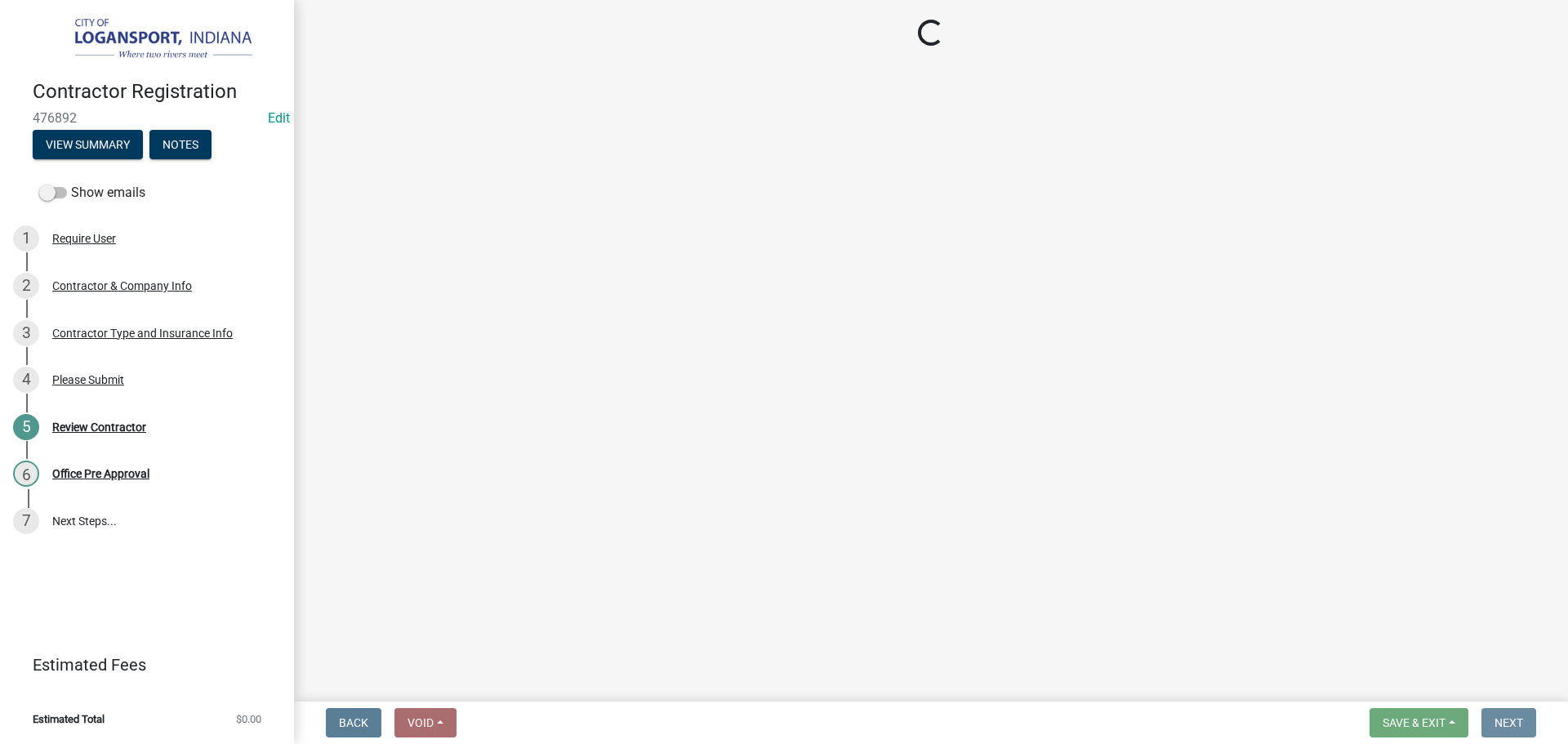
scroll to position [0, 0]
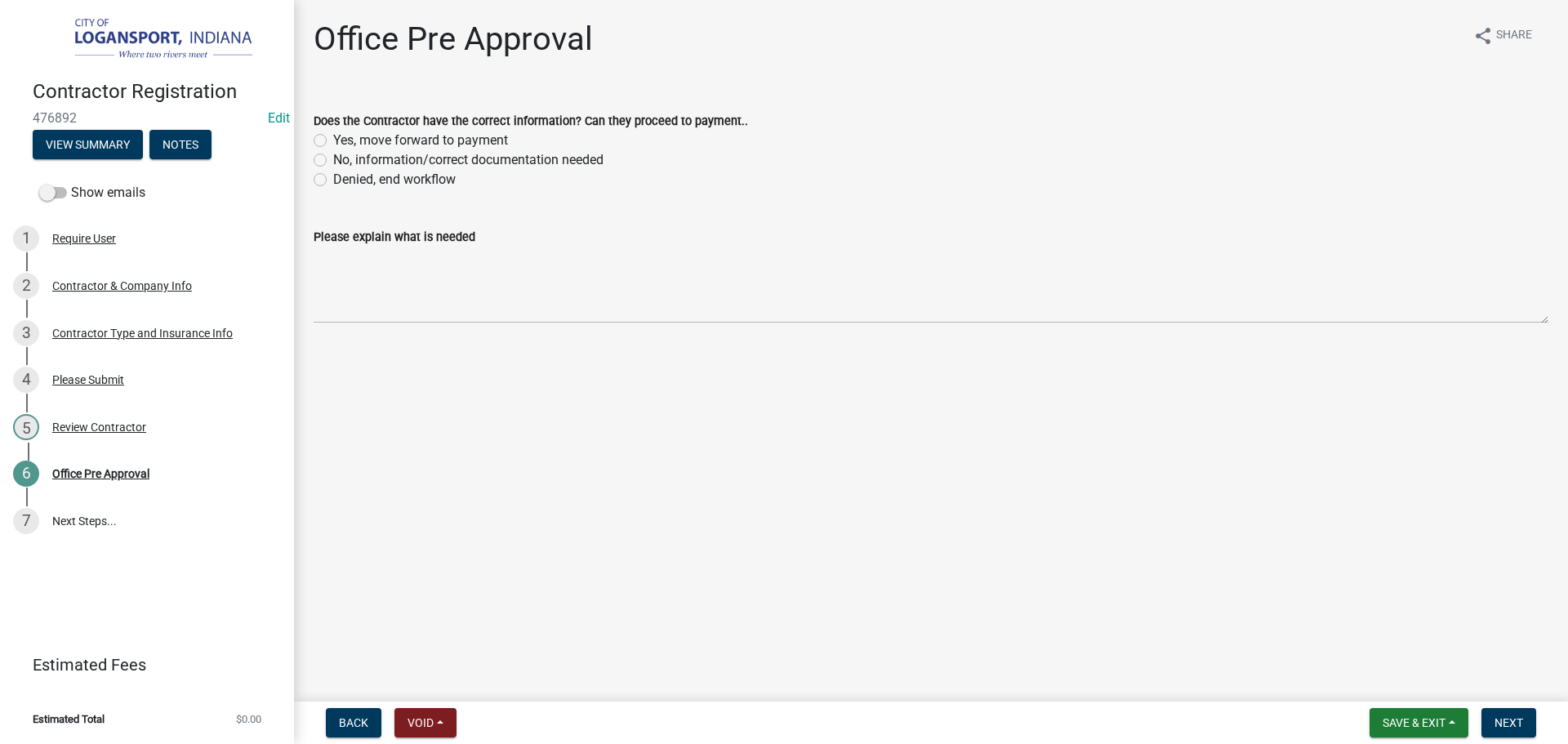
click at [333, 134] on label "Yes, move forward to payment" at bounding box center [420, 140] width 174 height 19
click at [333, 134] on input "Yes, move forward to payment" at bounding box center [338, 136] width 11 height 11
radio input "true"
click at [1500, 717] on span "Next" at bounding box center [1508, 722] width 29 height 13
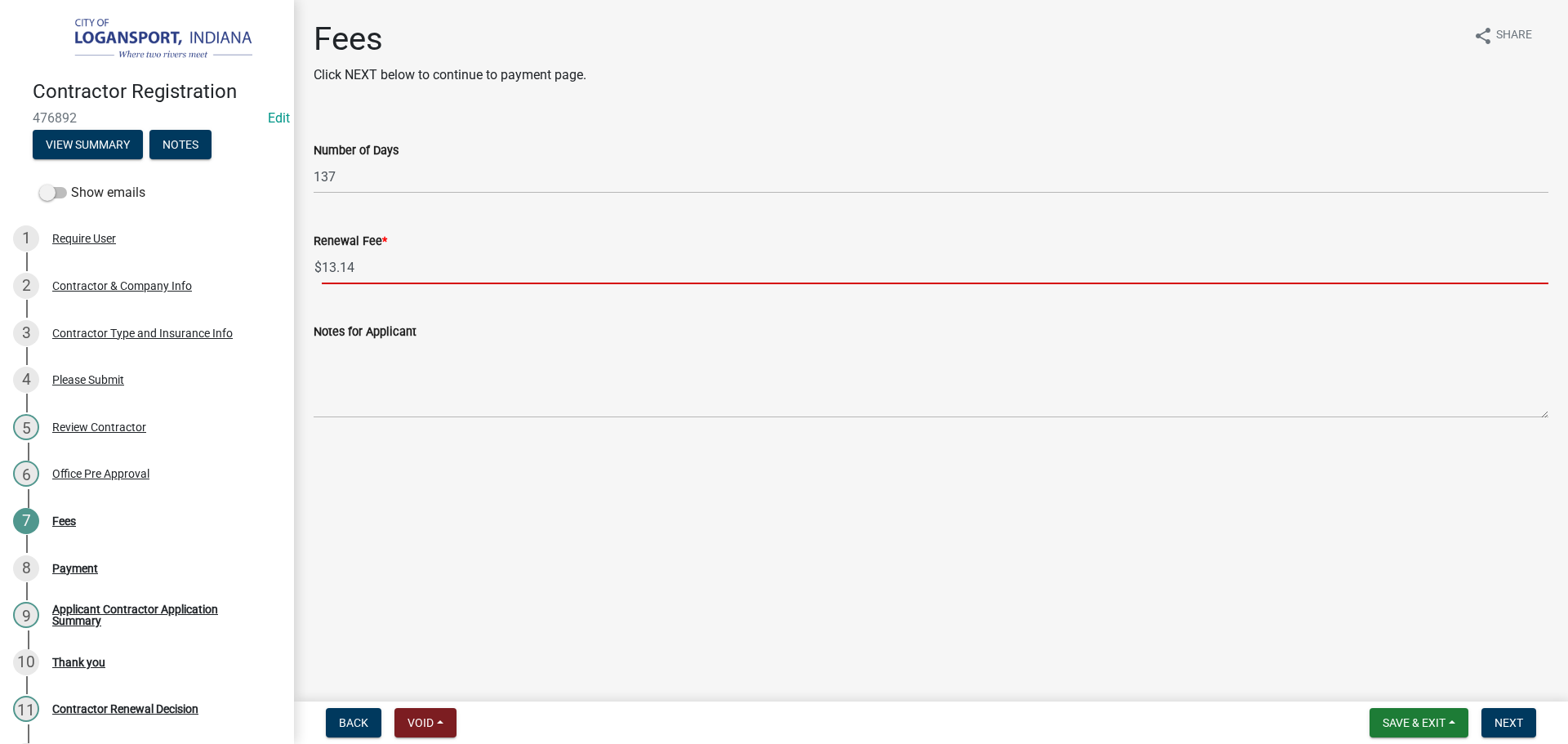
click at [366, 266] on input "13.14" at bounding box center [935, 267] width 1226 height 33
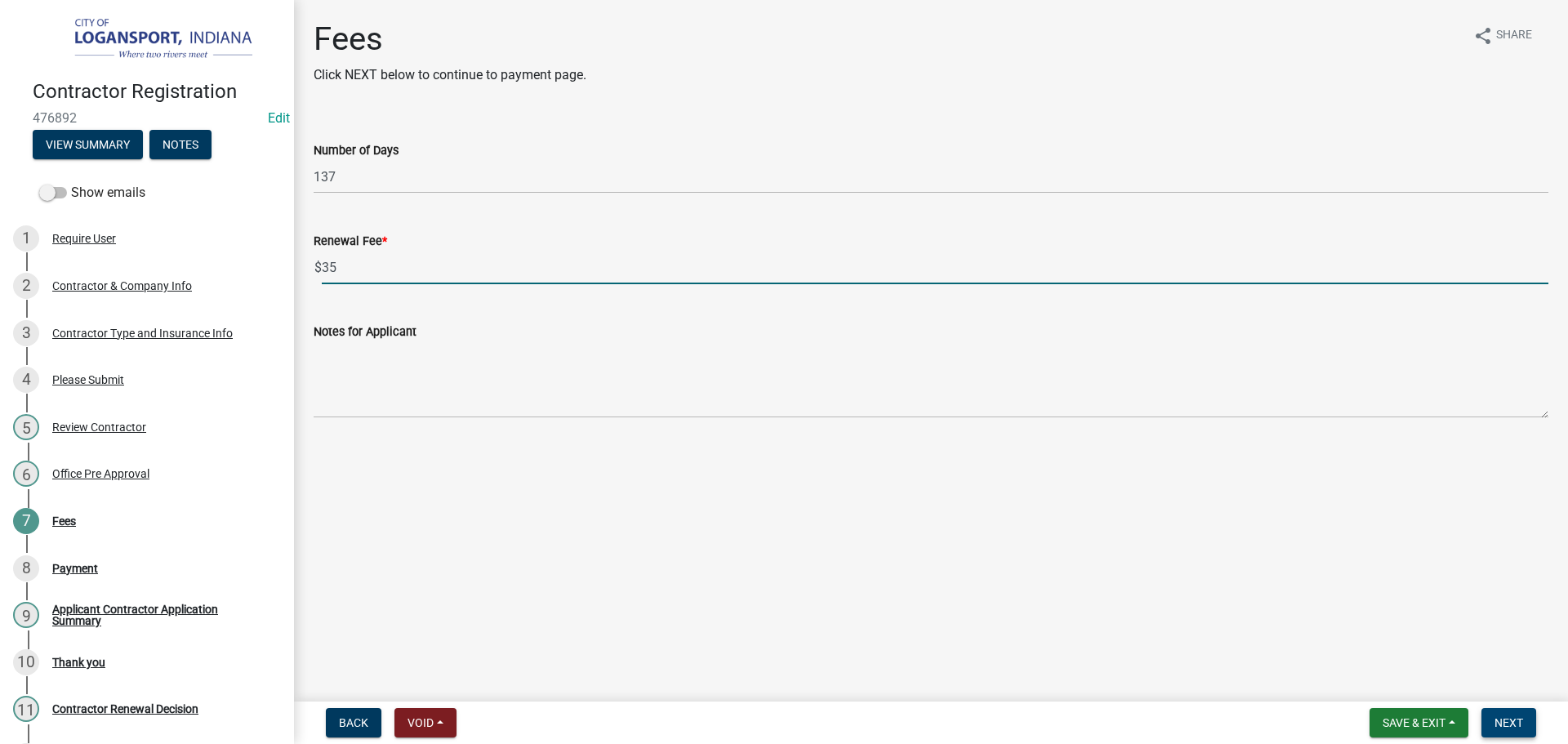
type input "35"
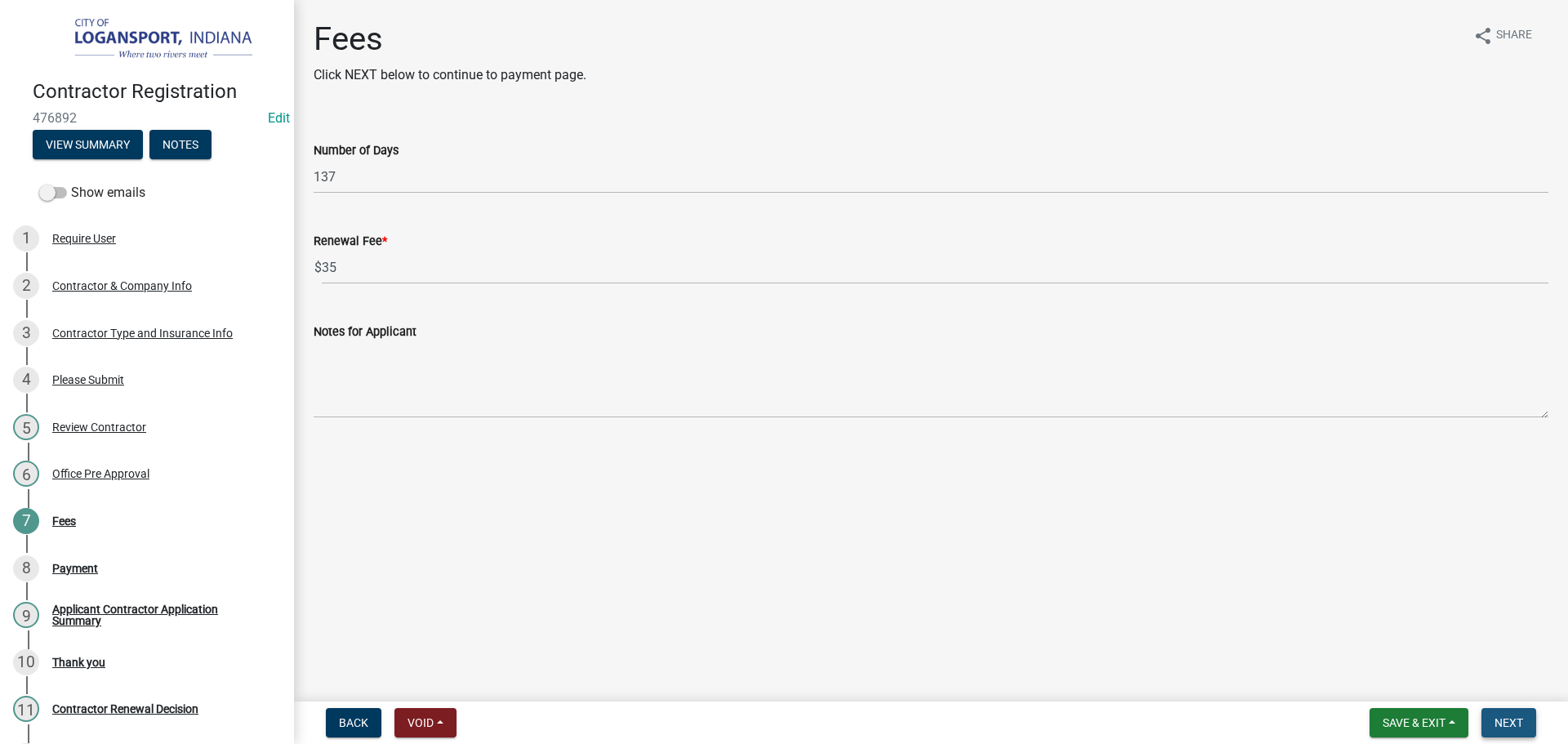
click at [1501, 712] on button "Next" at bounding box center [1508, 723] width 54 height 30
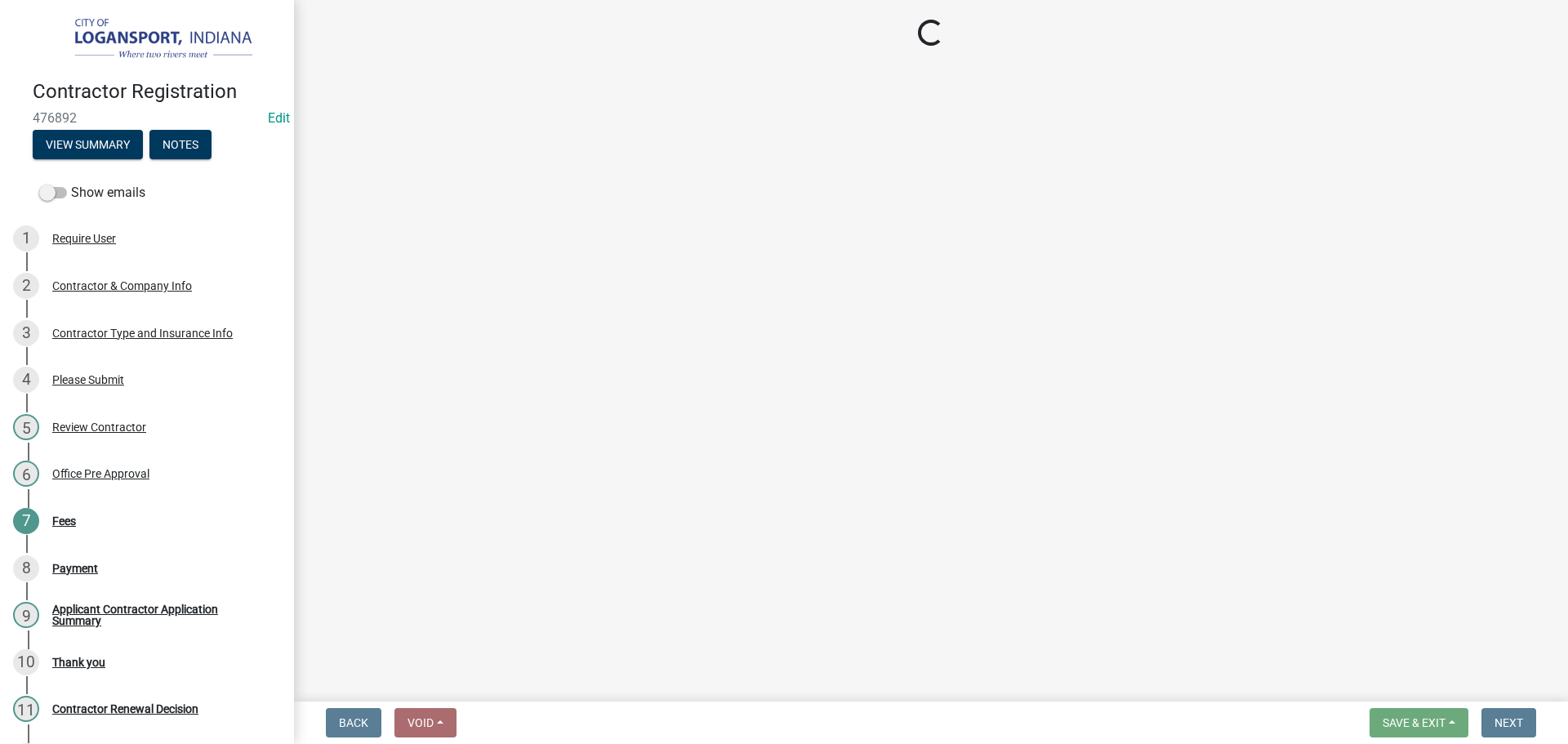
select select "3: 3"
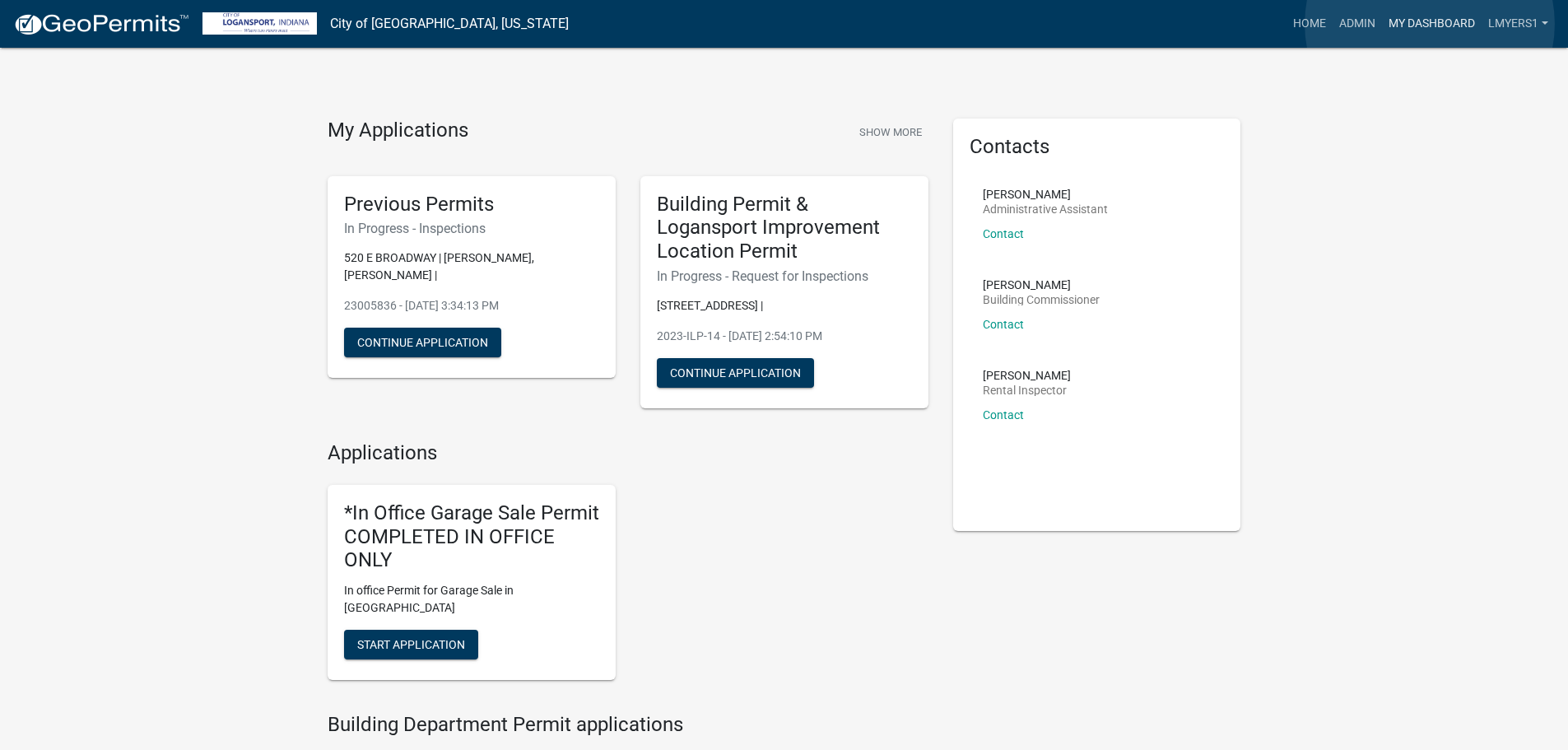
click at [1429, 24] on link "My Dashboard" at bounding box center [1431, 23] width 100 height 31
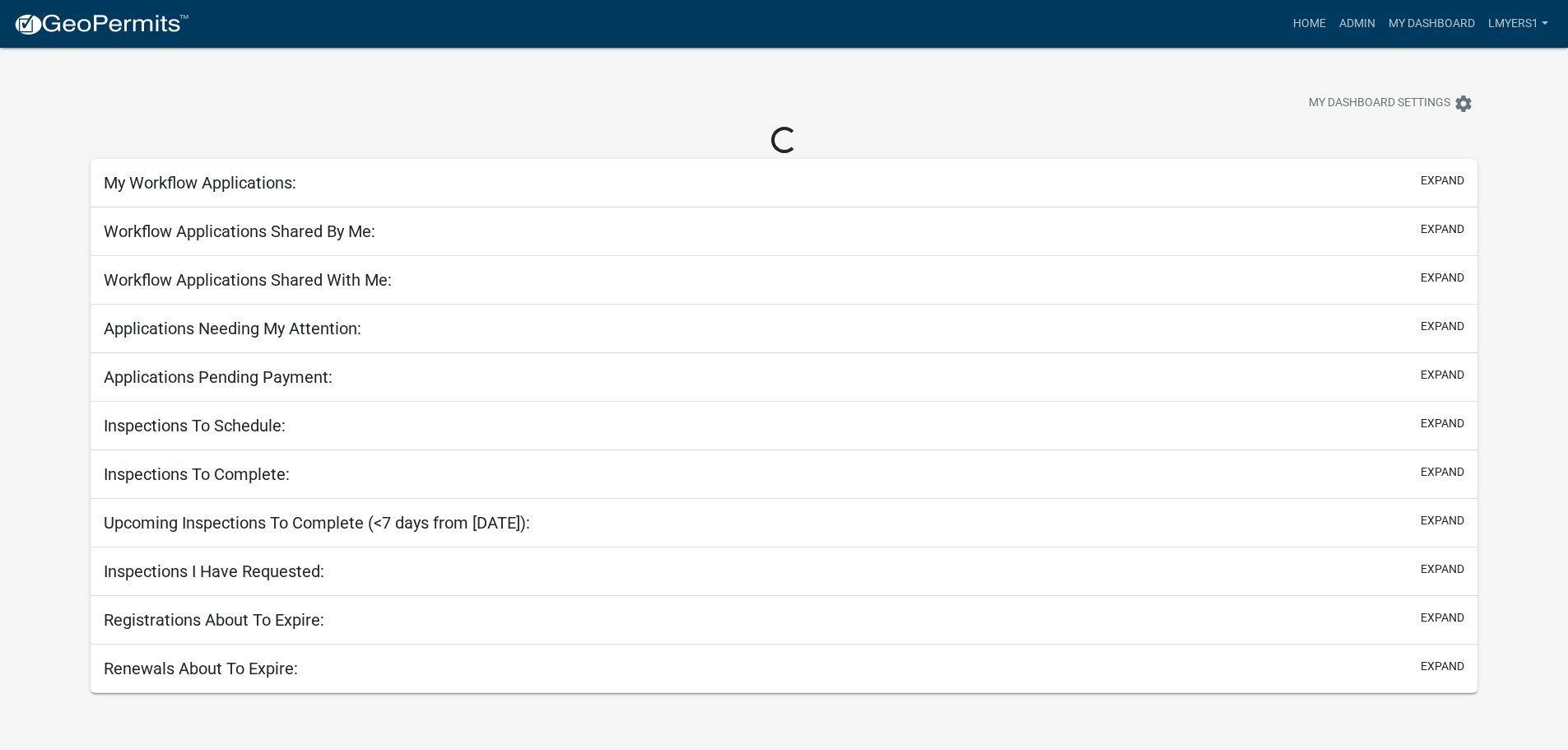
select select "2: 50"
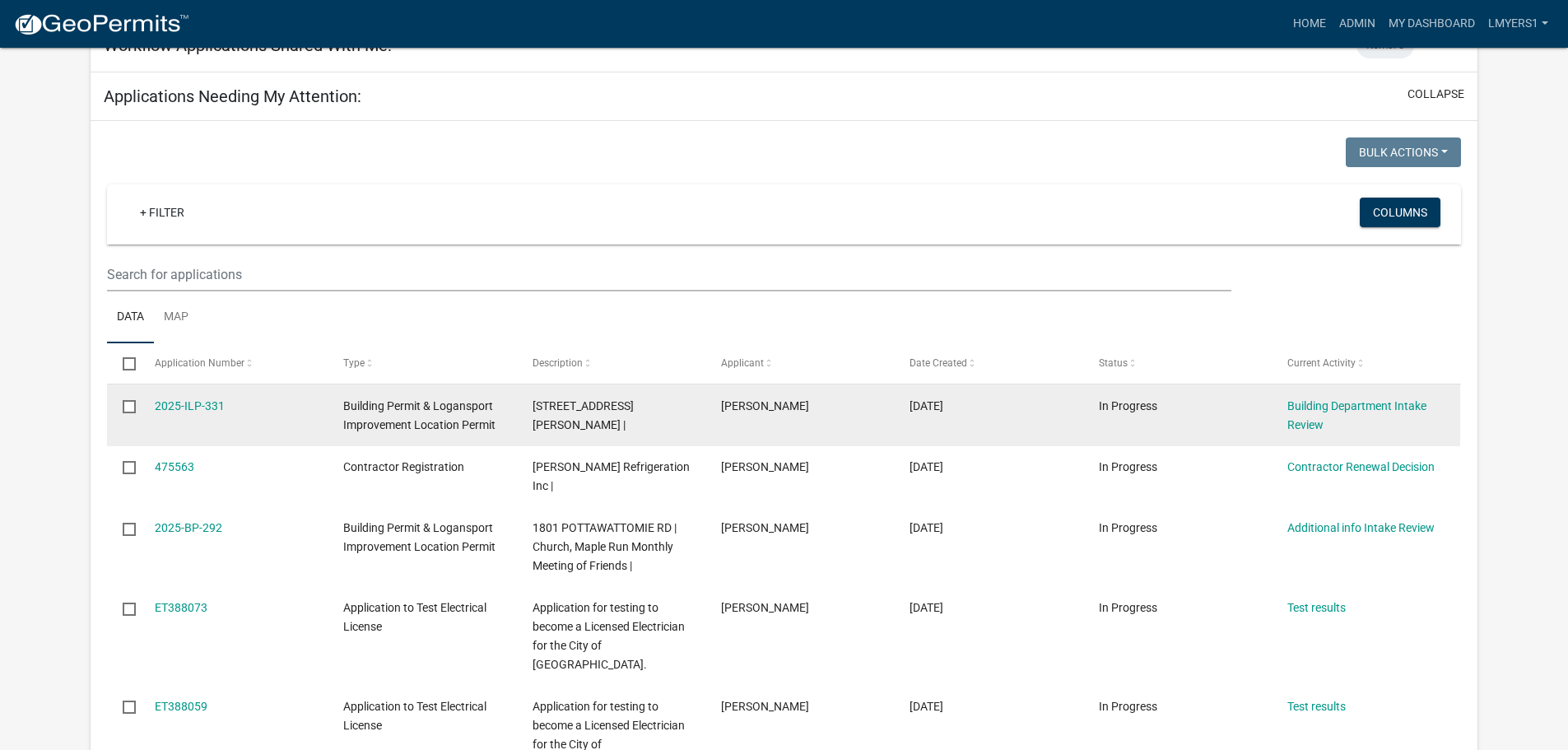
scroll to position [247, 0]
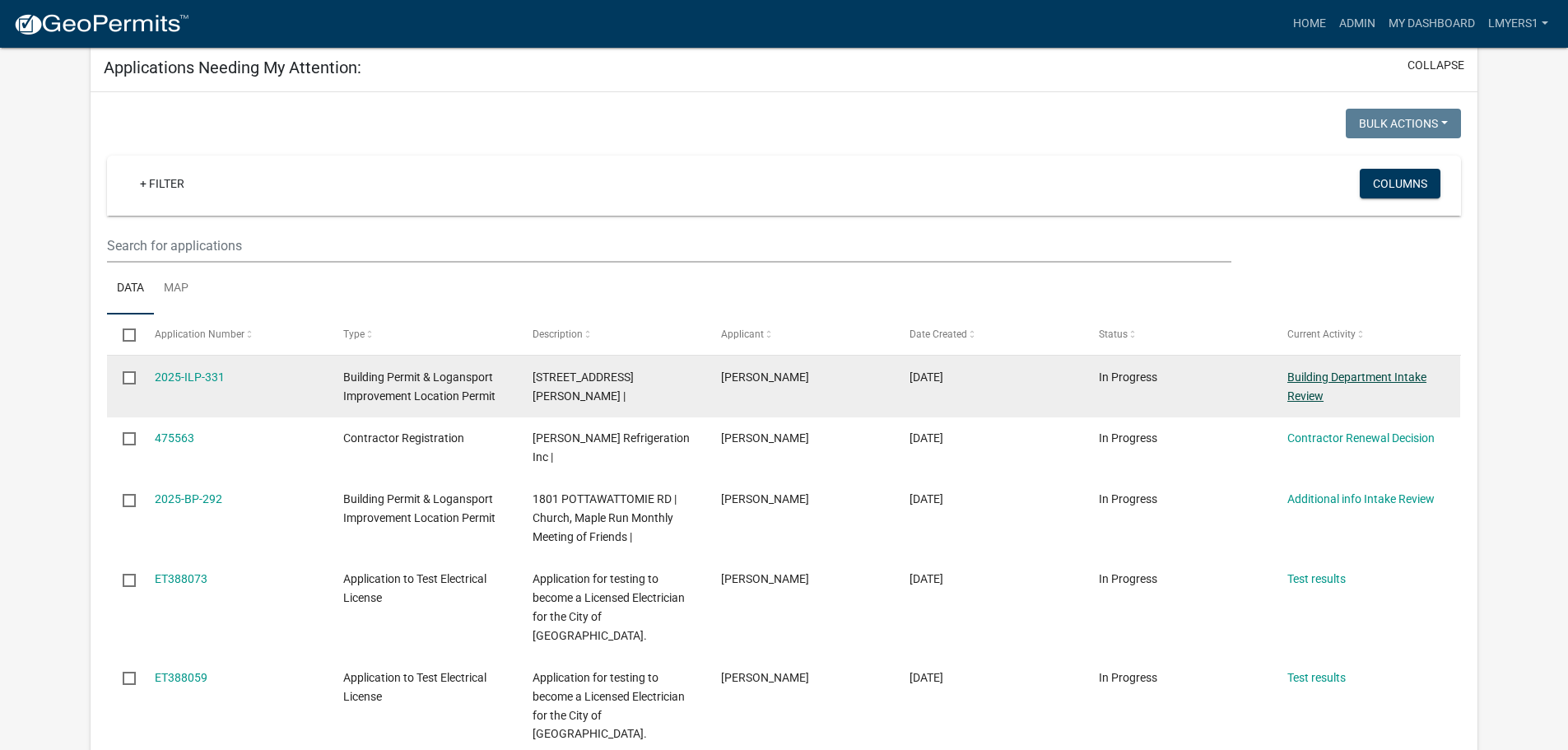
click at [1357, 376] on link "Building Department Intake Review" at bounding box center [1357, 386] width 139 height 32
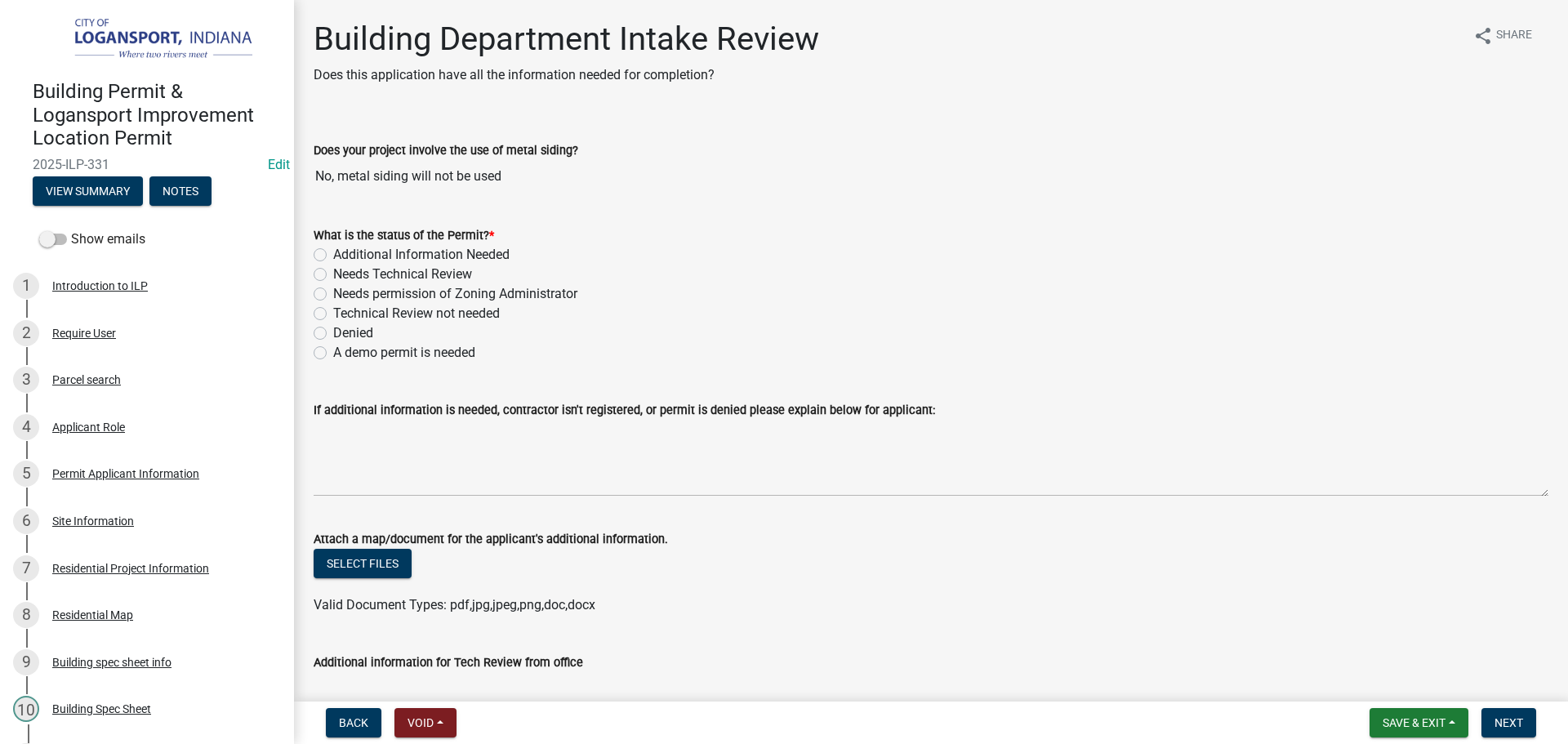
click at [333, 278] on label "Needs Technical Review" at bounding box center [402, 274] width 138 height 19
click at [333, 275] on input "Needs Technical Review" at bounding box center [338, 270] width 11 height 11
radio input "true"
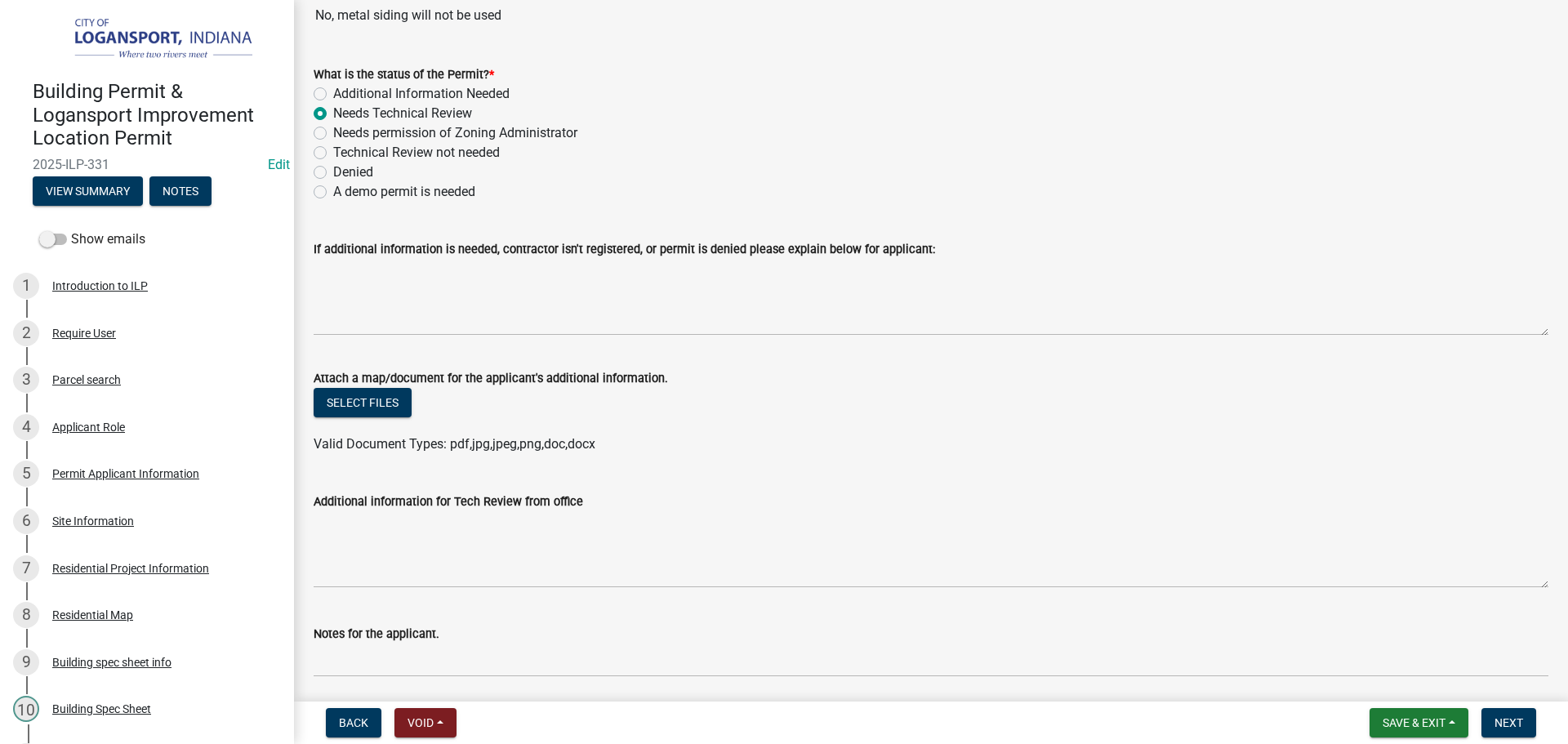
scroll to position [245, 0]
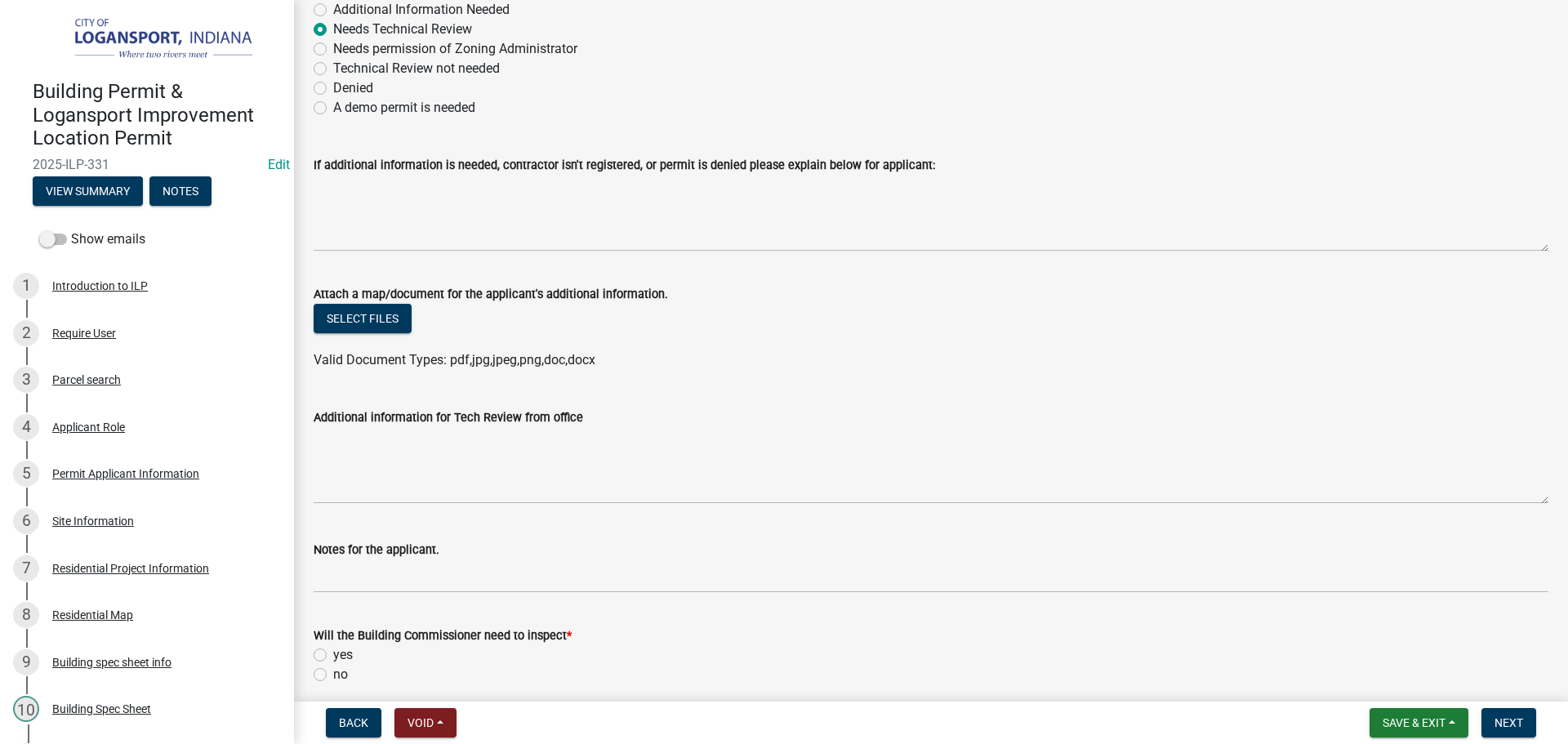
click at [322, 646] on div "yes" at bounding box center [930, 655] width 1234 height 19
click at [333, 655] on label "yes" at bounding box center [343, 655] width 19 height 19
click at [333, 655] on input "yes" at bounding box center [338, 650] width 11 height 11
radio input "true"
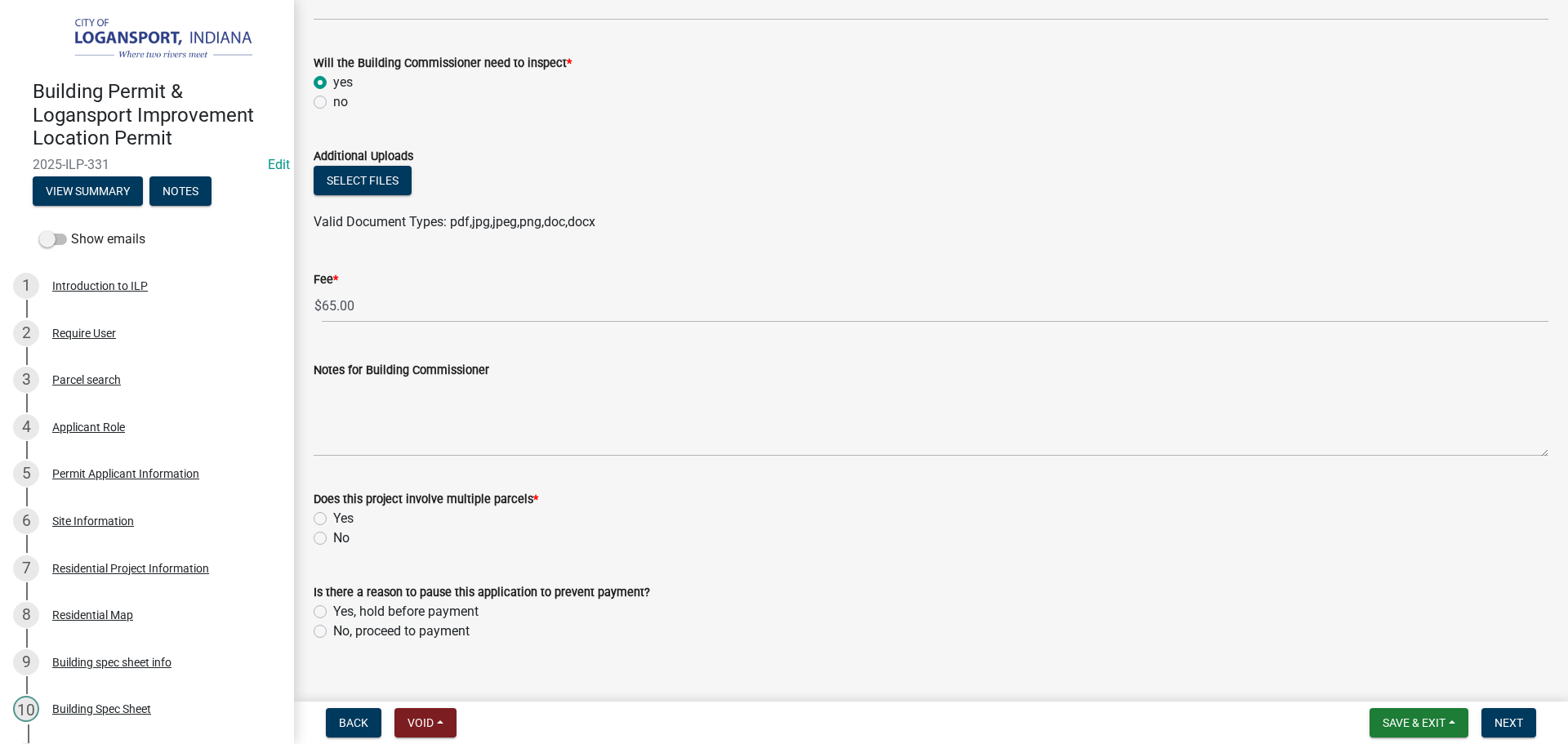
scroll to position [842, 0]
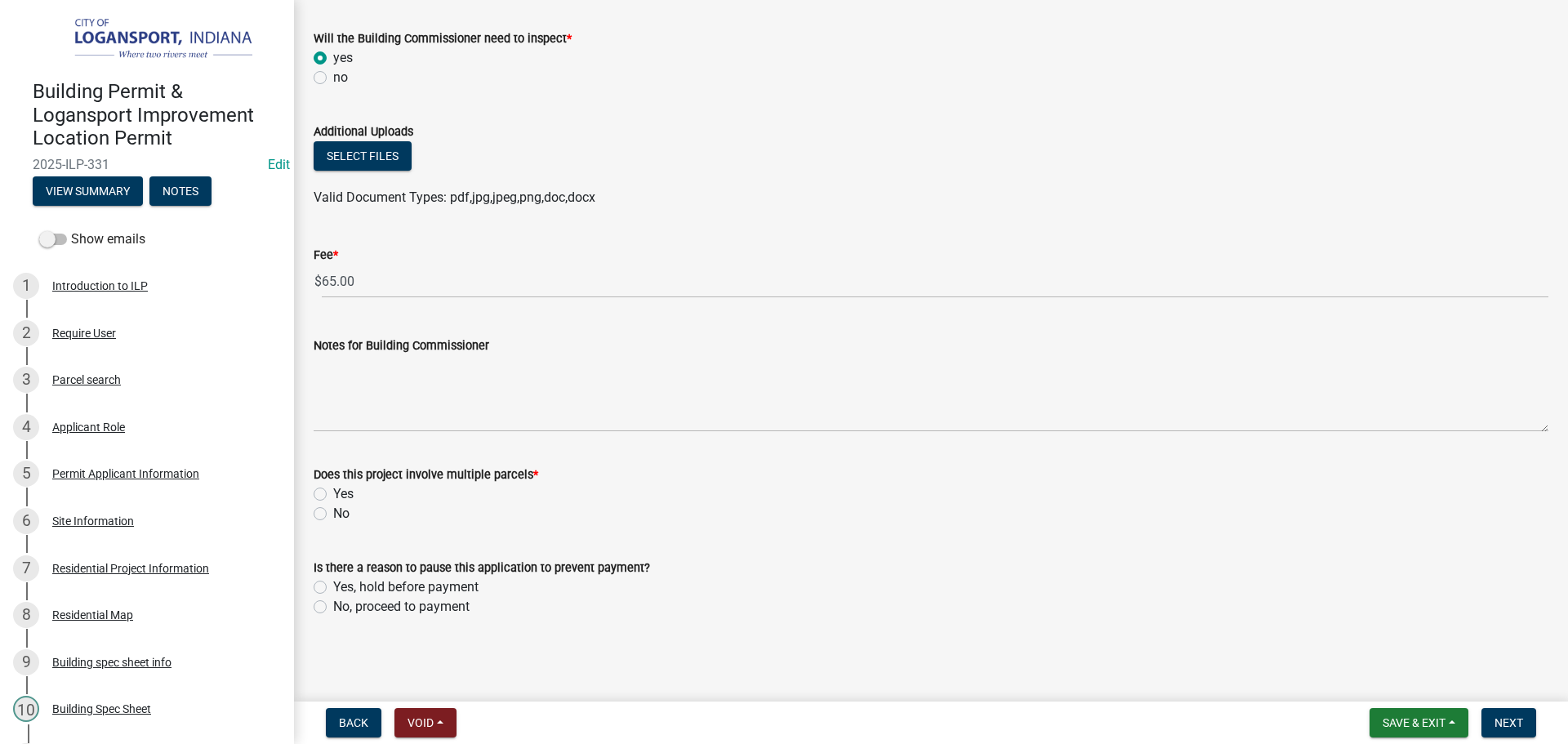
click at [333, 512] on label "No" at bounding box center [341, 514] width 17 height 19
click at [333, 512] on input "No" at bounding box center [338, 509] width 11 height 11
radio input "true"
click at [327, 606] on div "No, proceed to payment" at bounding box center [930, 606] width 1234 height 19
click at [333, 607] on label "No, proceed to payment" at bounding box center [401, 606] width 137 height 19
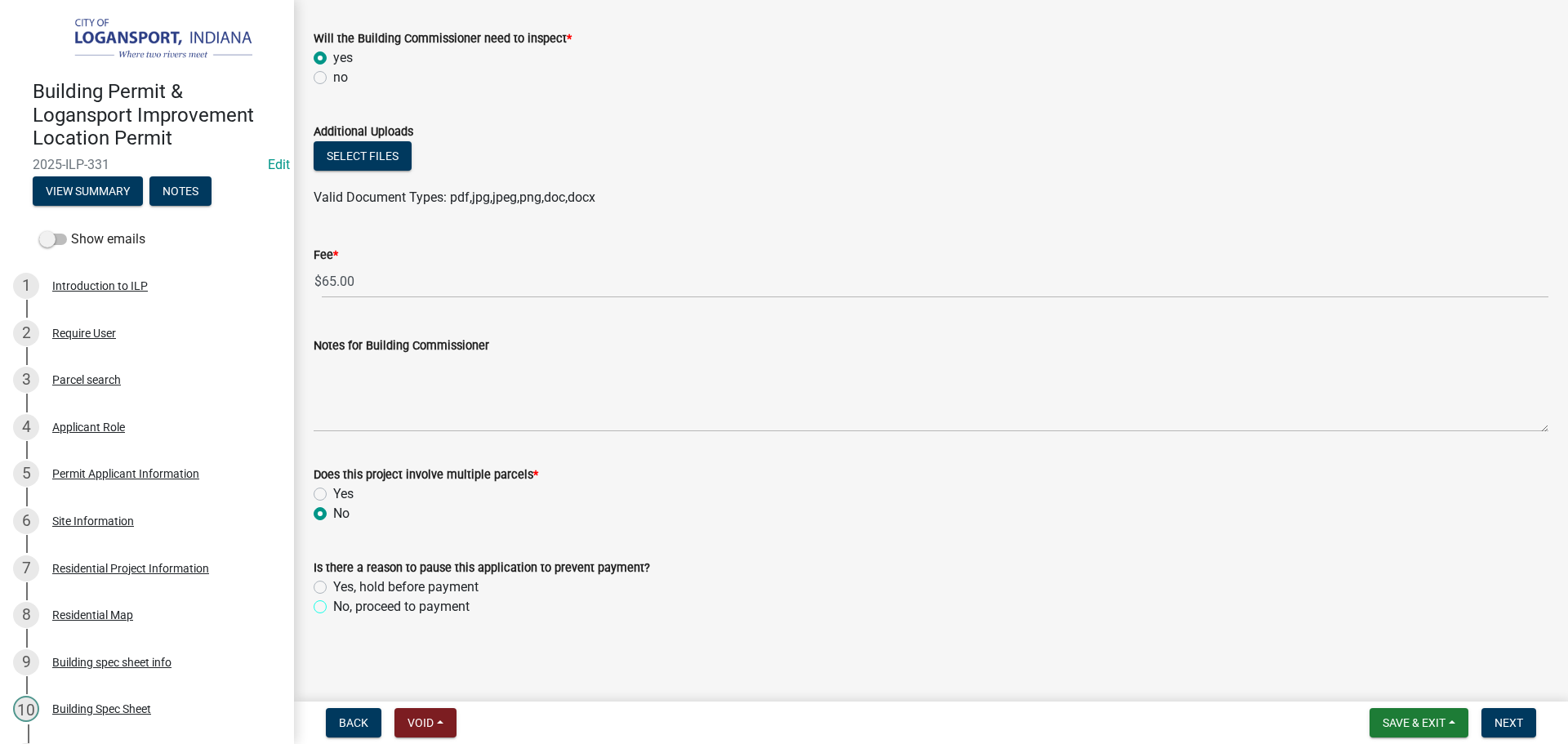
click at [333, 607] on input "No, proceed to payment" at bounding box center [338, 602] width 11 height 11
radio input "true"
click at [1501, 719] on span "Next" at bounding box center [1508, 722] width 29 height 13
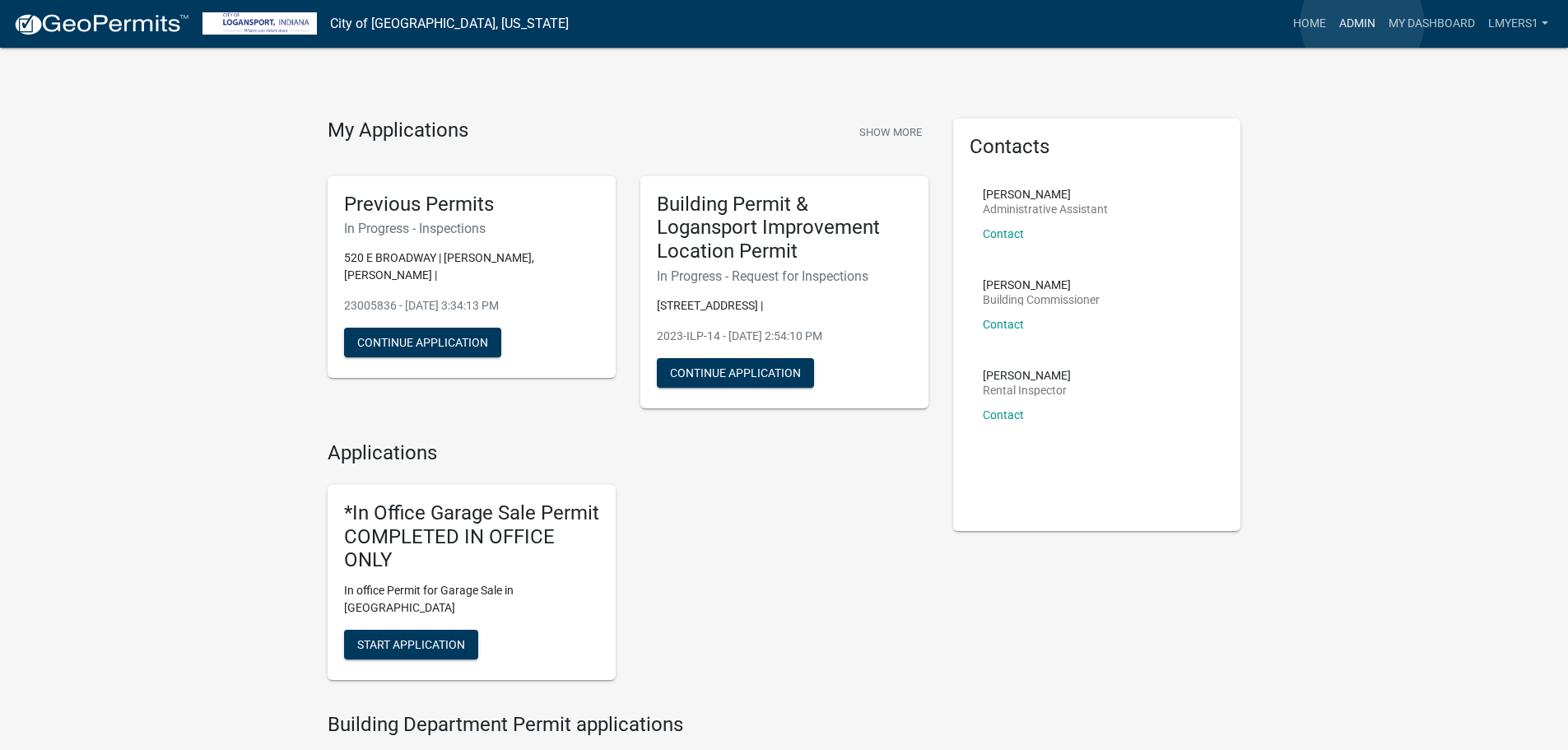
click at [1362, 23] on link "Admin" at bounding box center [1357, 23] width 49 height 31
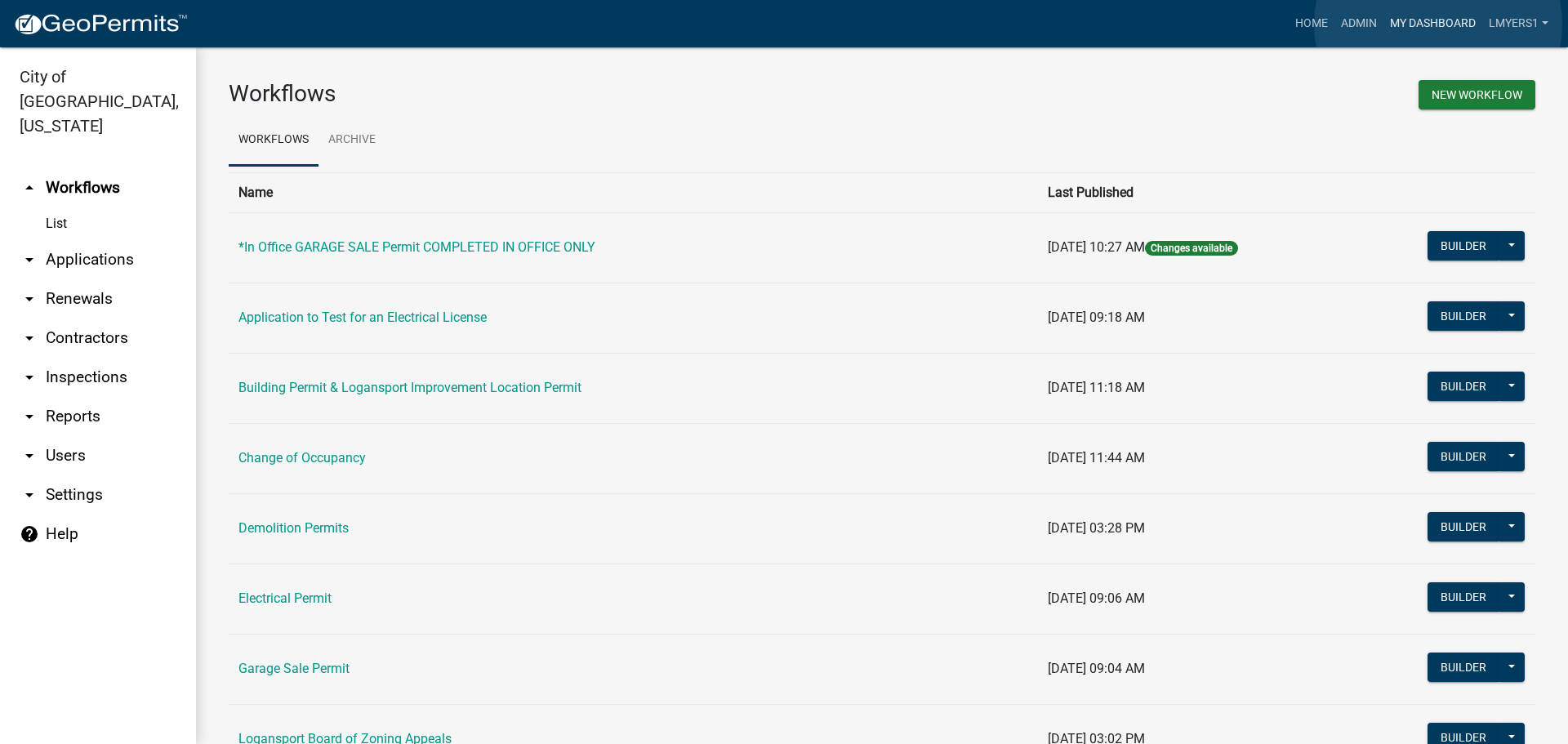
click at [1437, 25] on link "My Dashboard" at bounding box center [1432, 23] width 99 height 31
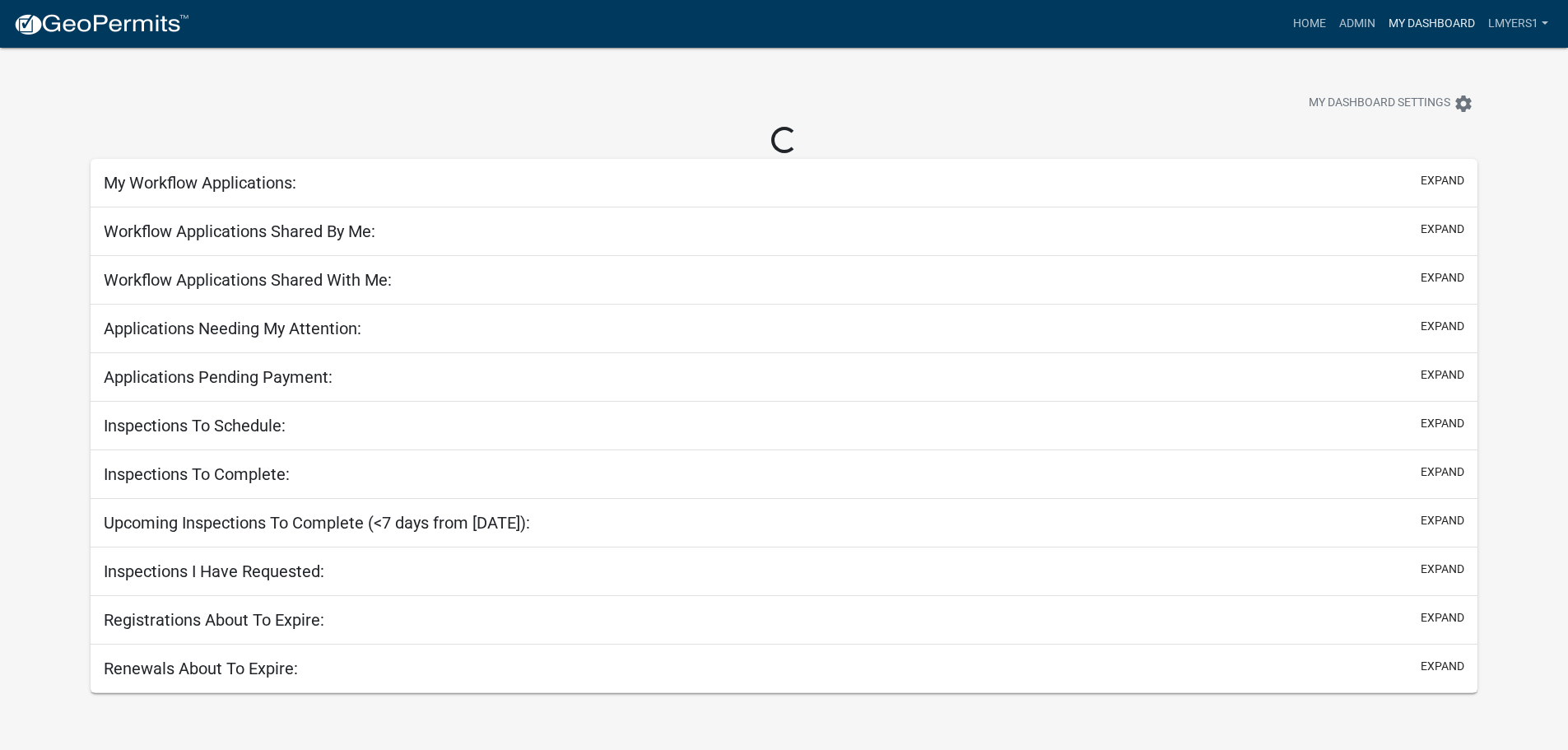
select select "2: 50"
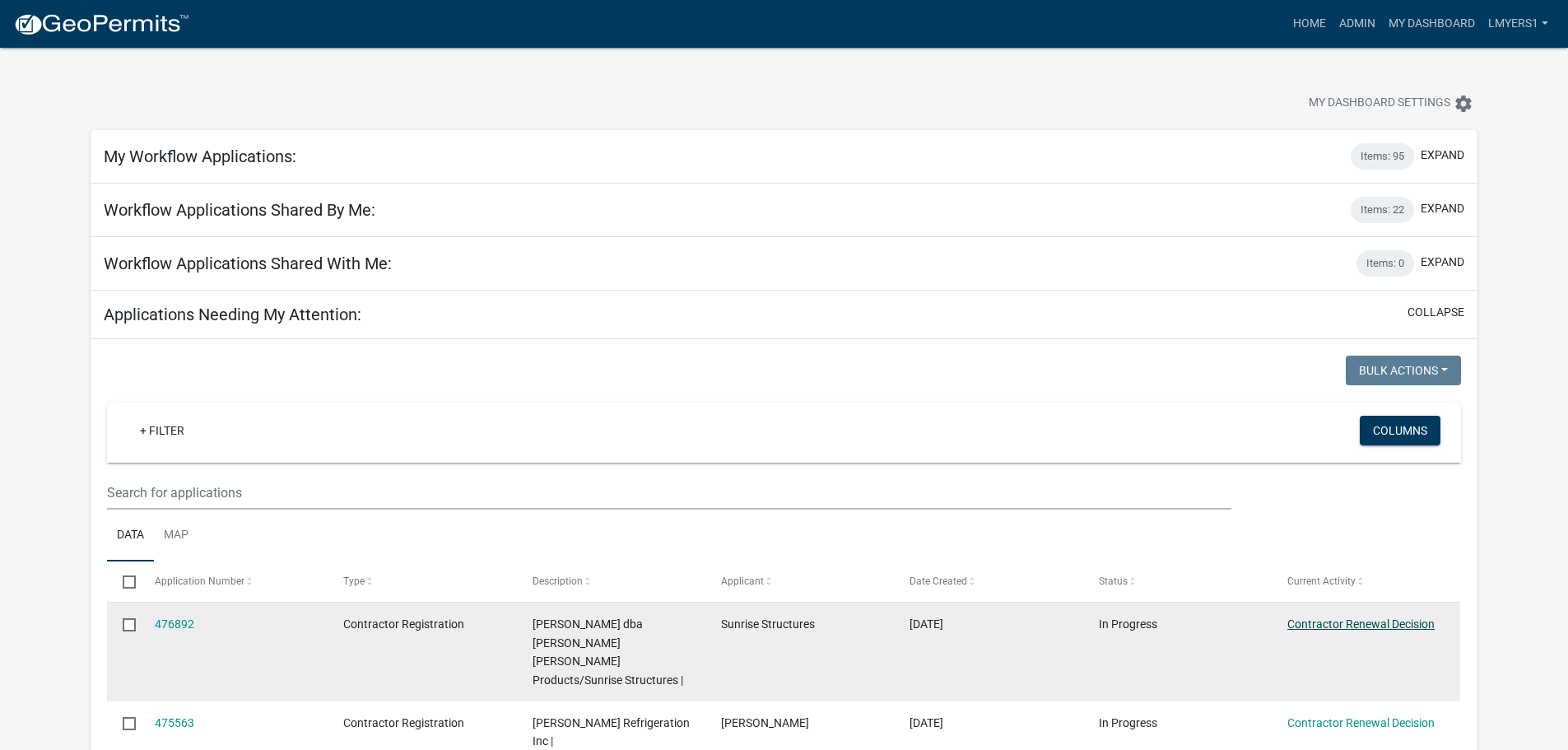
click at [1364, 618] on link "Contractor Renewal Decision" at bounding box center [1361, 624] width 147 height 13
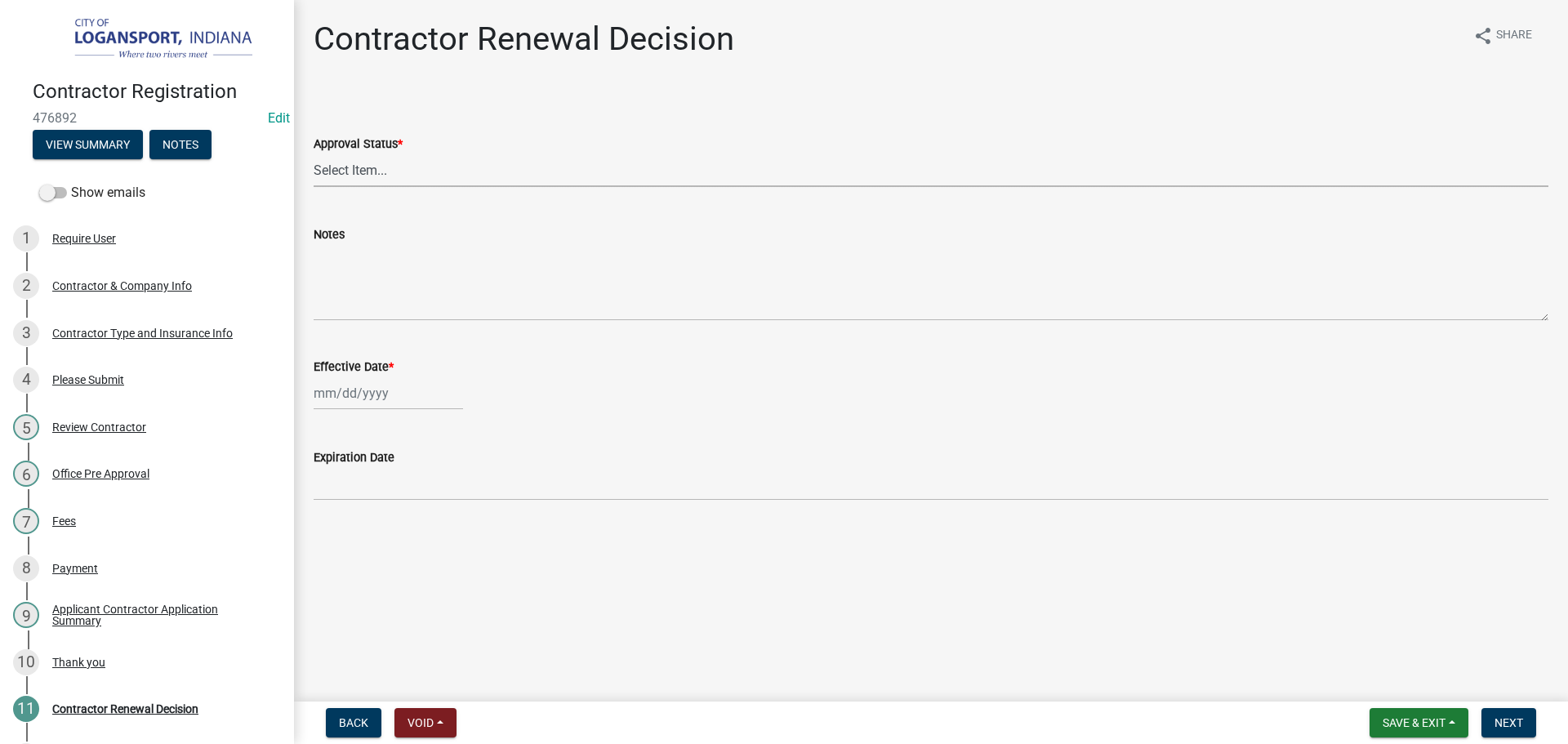
click at [454, 176] on select "Select Item... Approved Denied" at bounding box center [930, 170] width 1234 height 33
click at [314, 153] on select "Select Item... Approved Denied" at bounding box center [930, 170] width 1234 height 33
select select "30db8998-795d-4bbe-8e49-f1ade8865815"
select select "9"
select select "2025"
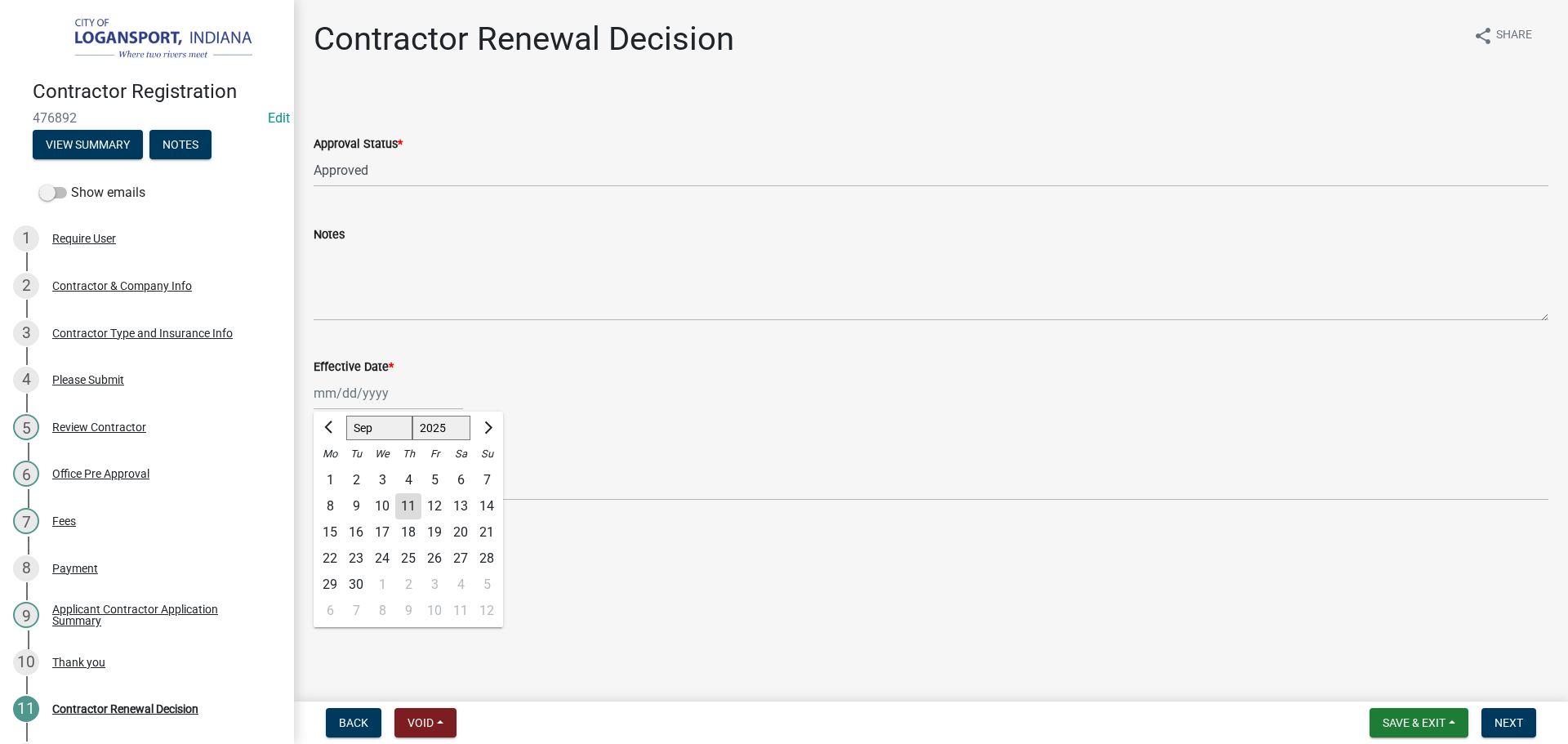
click at [384, 403] on div "[PERSON_NAME] Feb Mar Apr [PERSON_NAME][DATE] Oct Nov [DATE] 1526 1527 1528 152…" at bounding box center [388, 393] width 150 height 33
click at [406, 507] on div "11" at bounding box center [408, 507] width 26 height 26
type input "[DATE]"
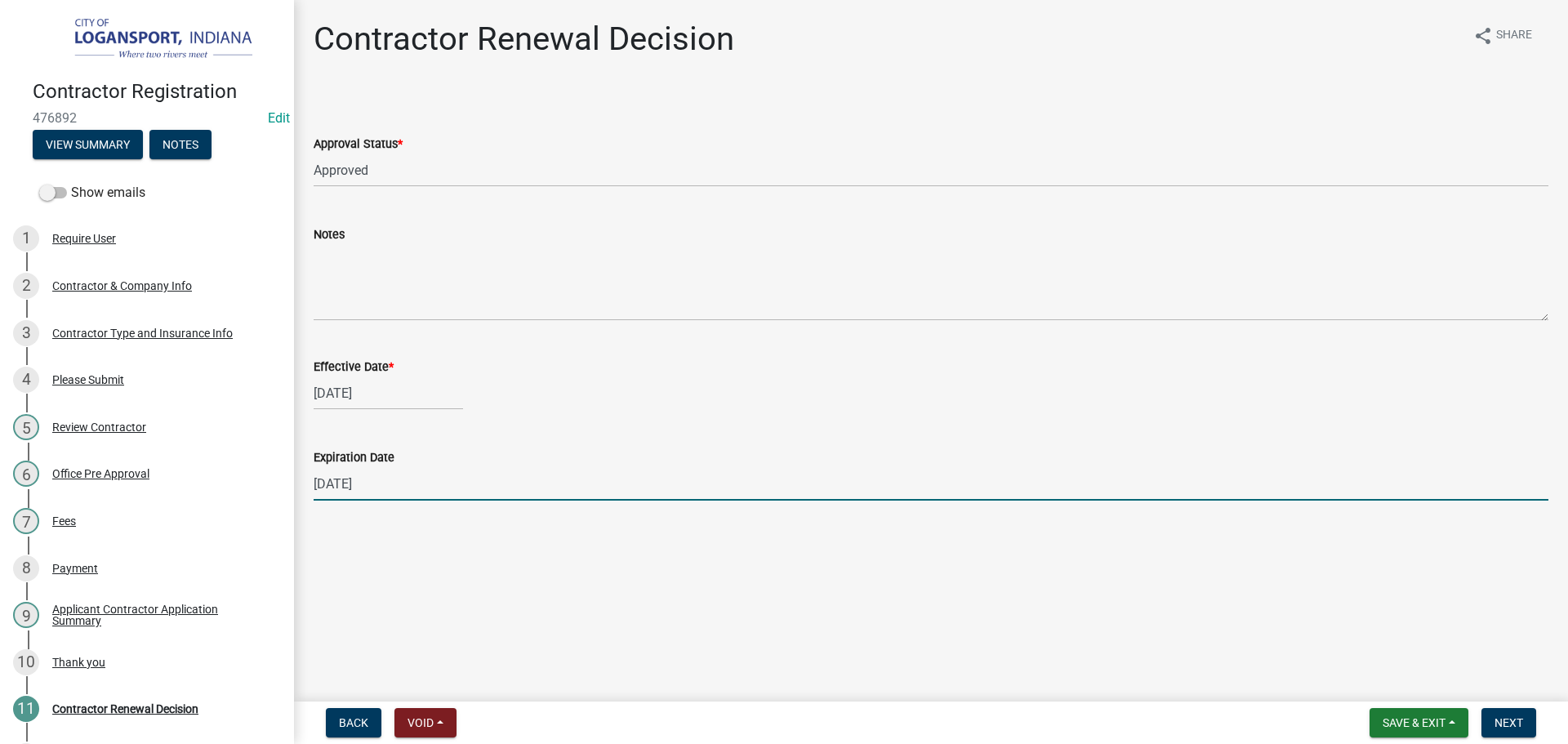
click at [388, 491] on input "[DATE]" at bounding box center [930, 484] width 1234 height 33
click at [388, 491] on input "12/31/2025" at bounding box center [930, 484] width 1234 height 33
type input "01/26/2026"
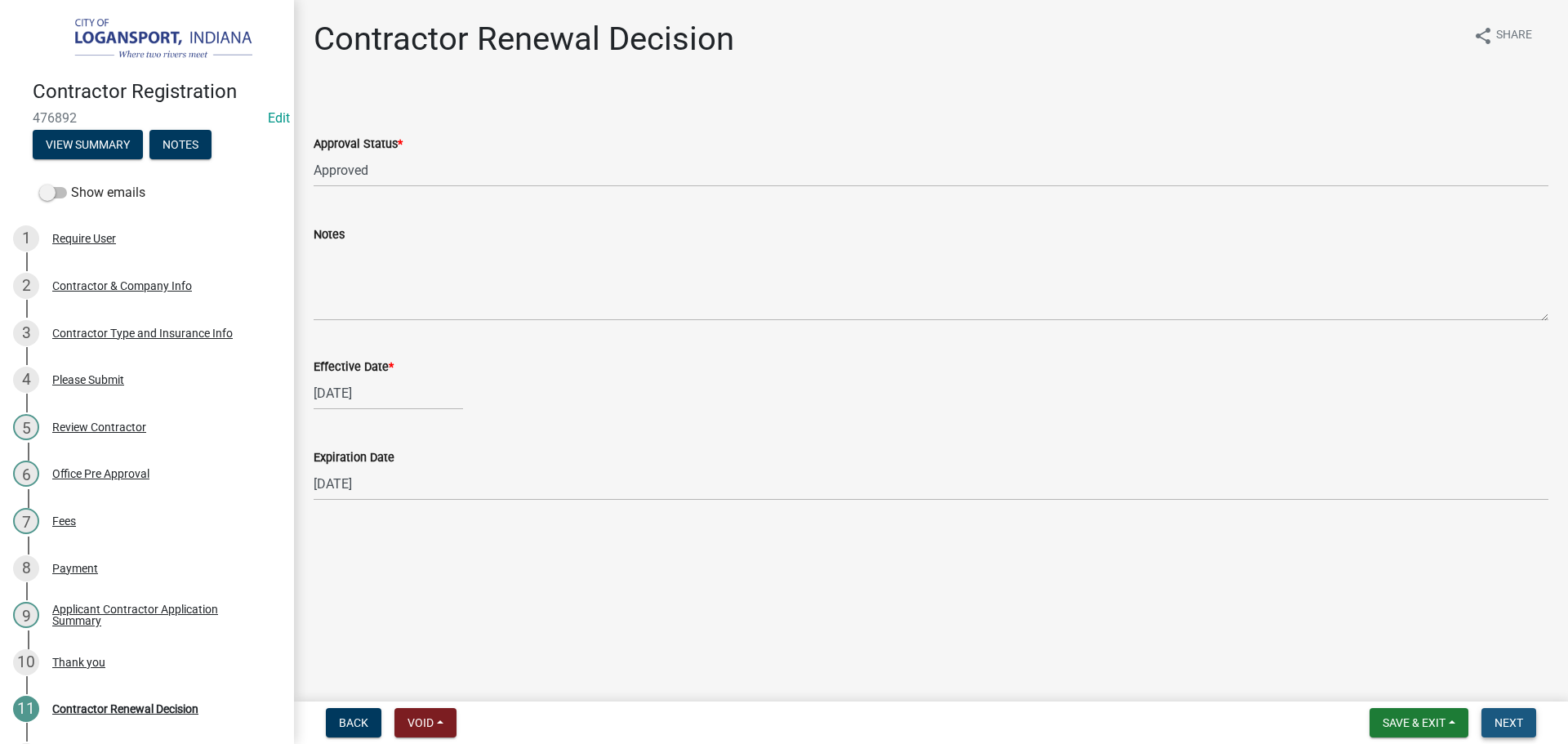
click at [1515, 721] on span "Next" at bounding box center [1508, 722] width 29 height 13
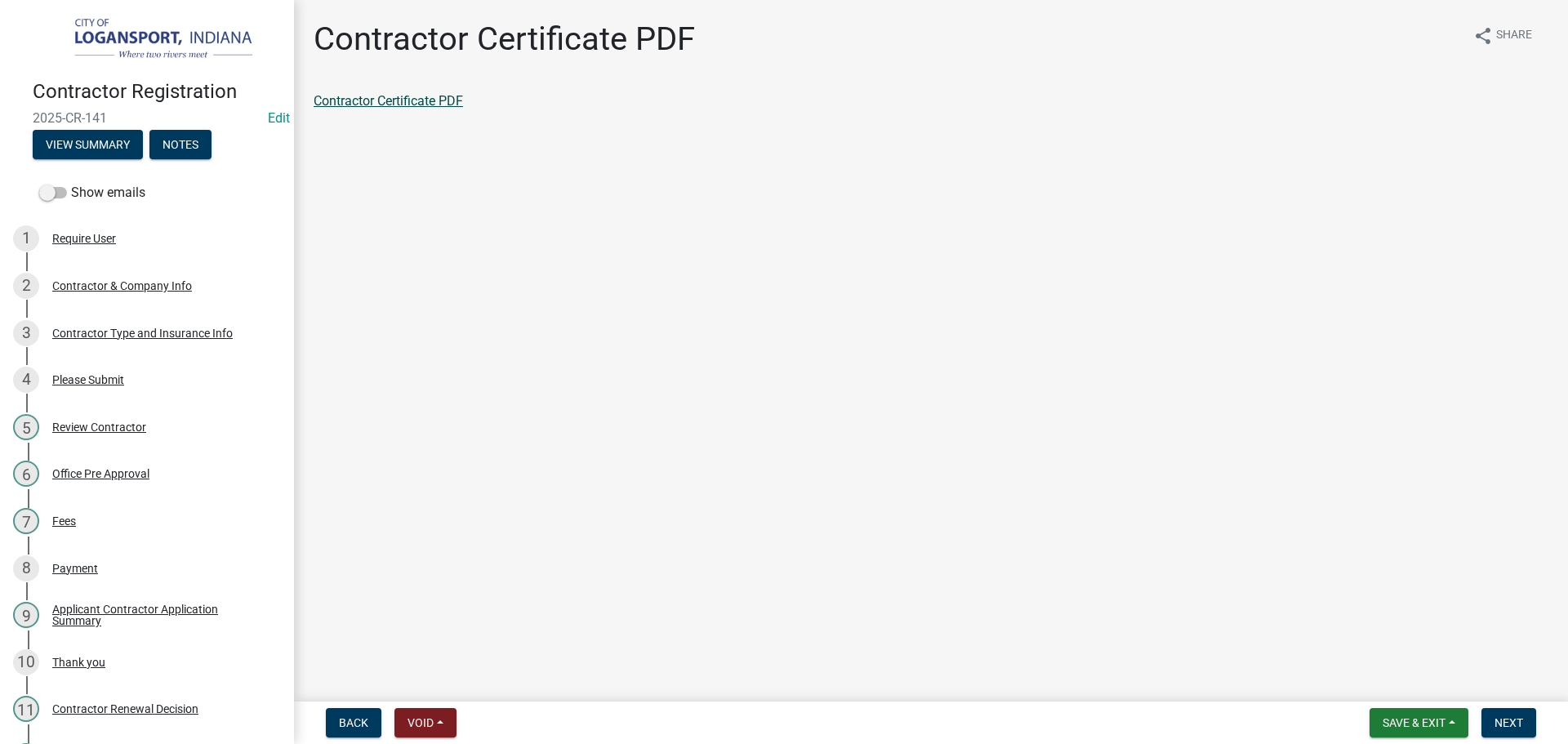
click at [439, 100] on link "Contractor Certificate PDF" at bounding box center [388, 101] width 150 height 16
click at [1493, 720] on button "Next" at bounding box center [1508, 723] width 54 height 30
click at [451, 103] on link "Contractor Application Summary" at bounding box center [407, 101] width 188 height 16
click at [1517, 725] on span "Next" at bounding box center [1508, 722] width 29 height 13
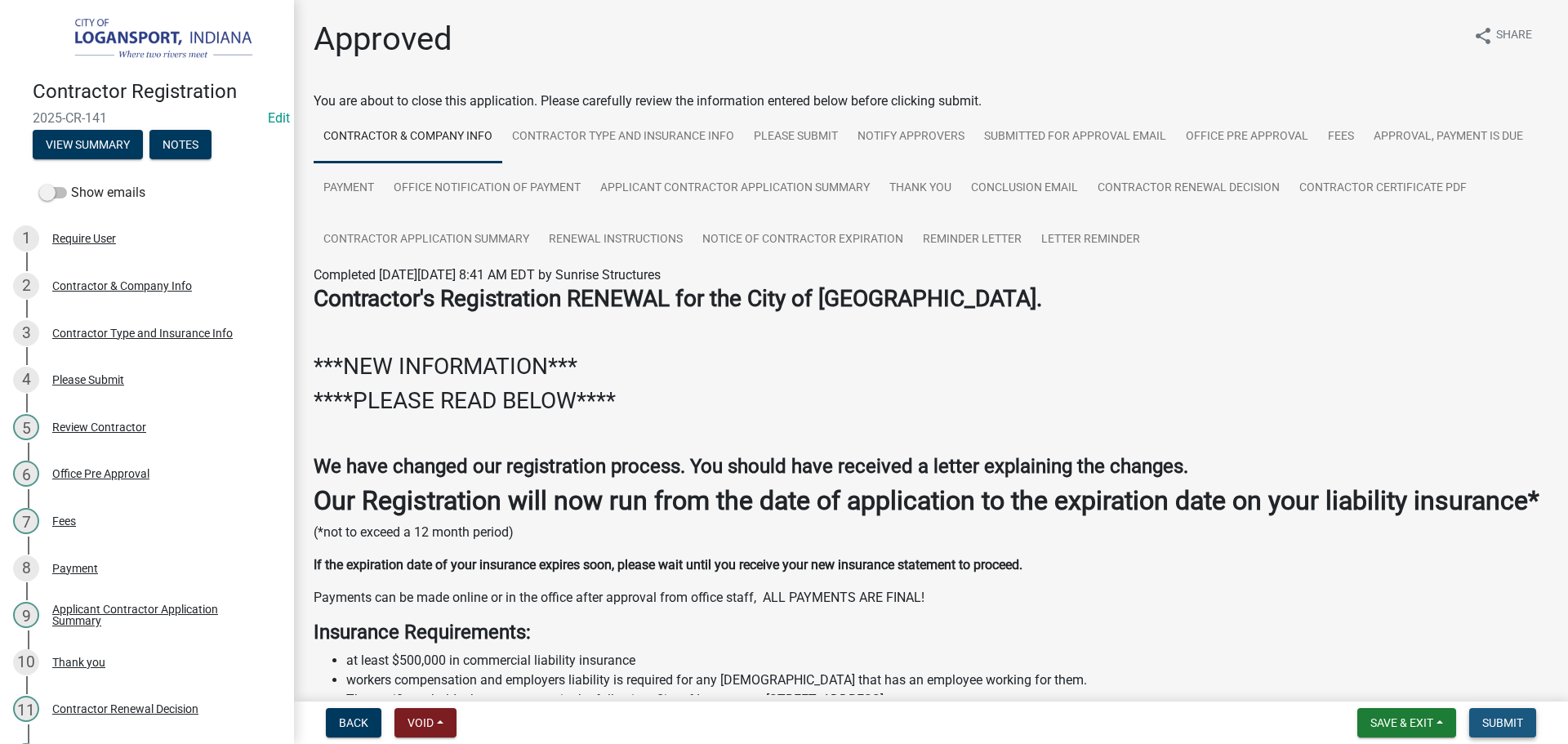
click at [1486, 714] on button "Submit" at bounding box center [1502, 723] width 67 height 30
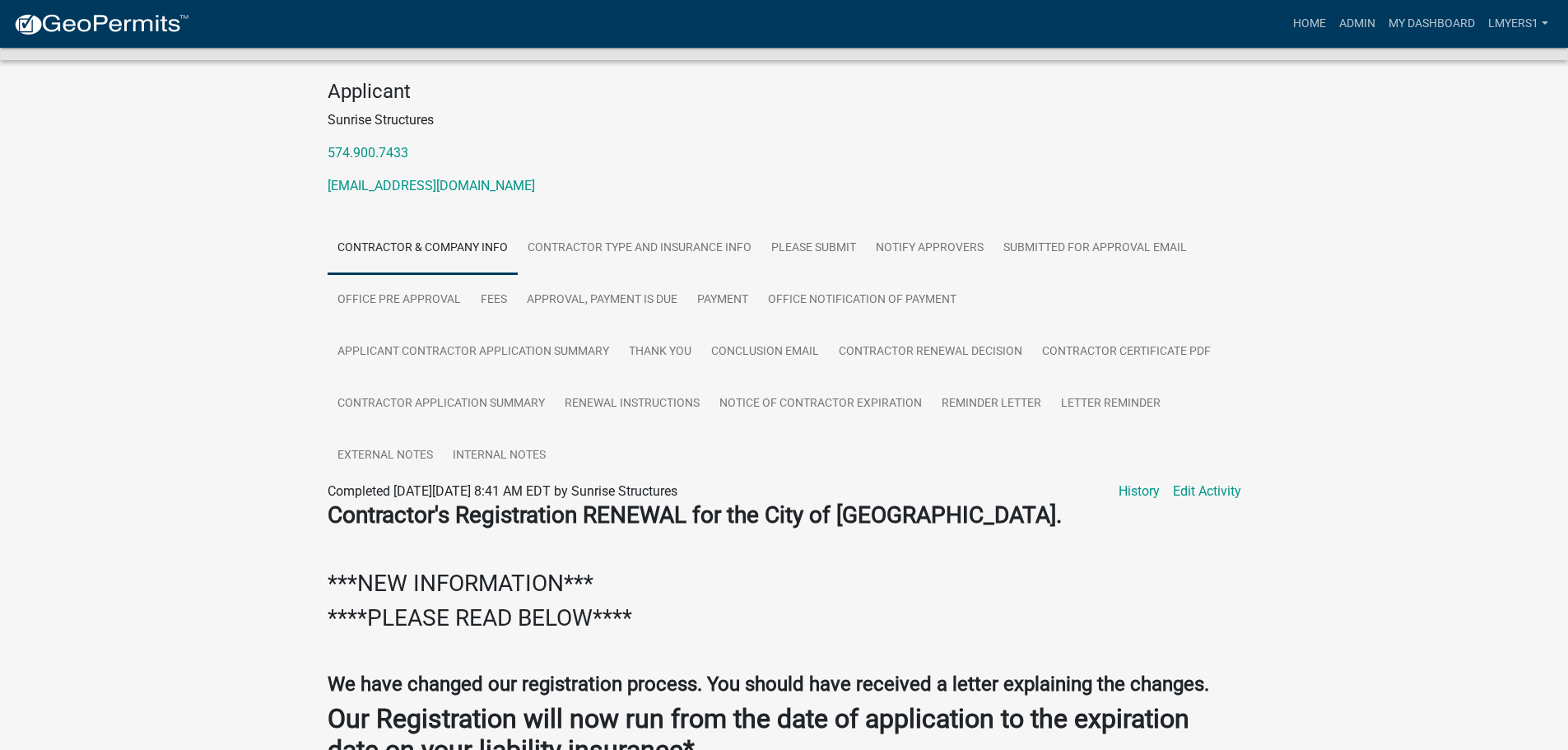
scroll to position [330, 0]
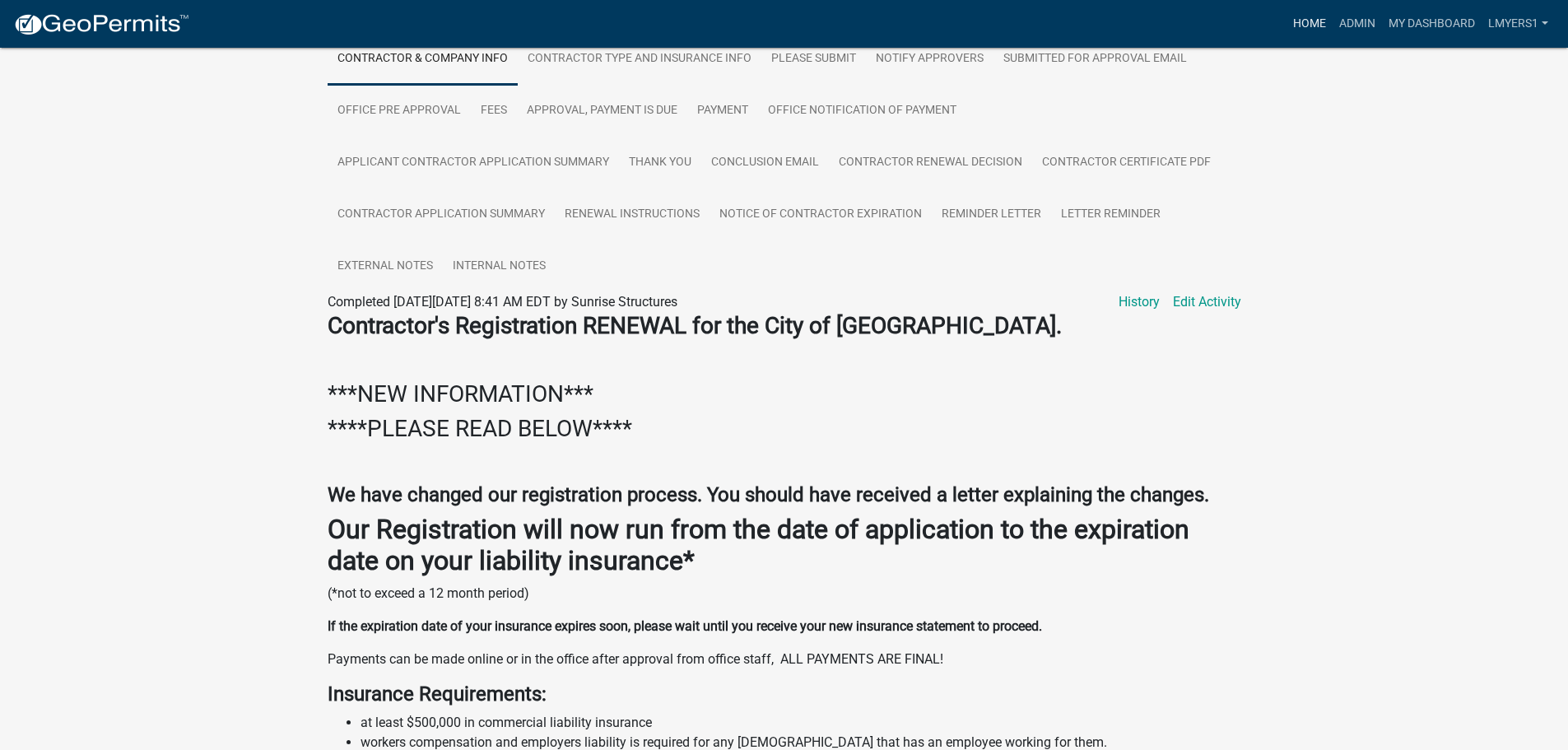
click at [1316, 25] on link "Home" at bounding box center [1309, 23] width 46 height 31
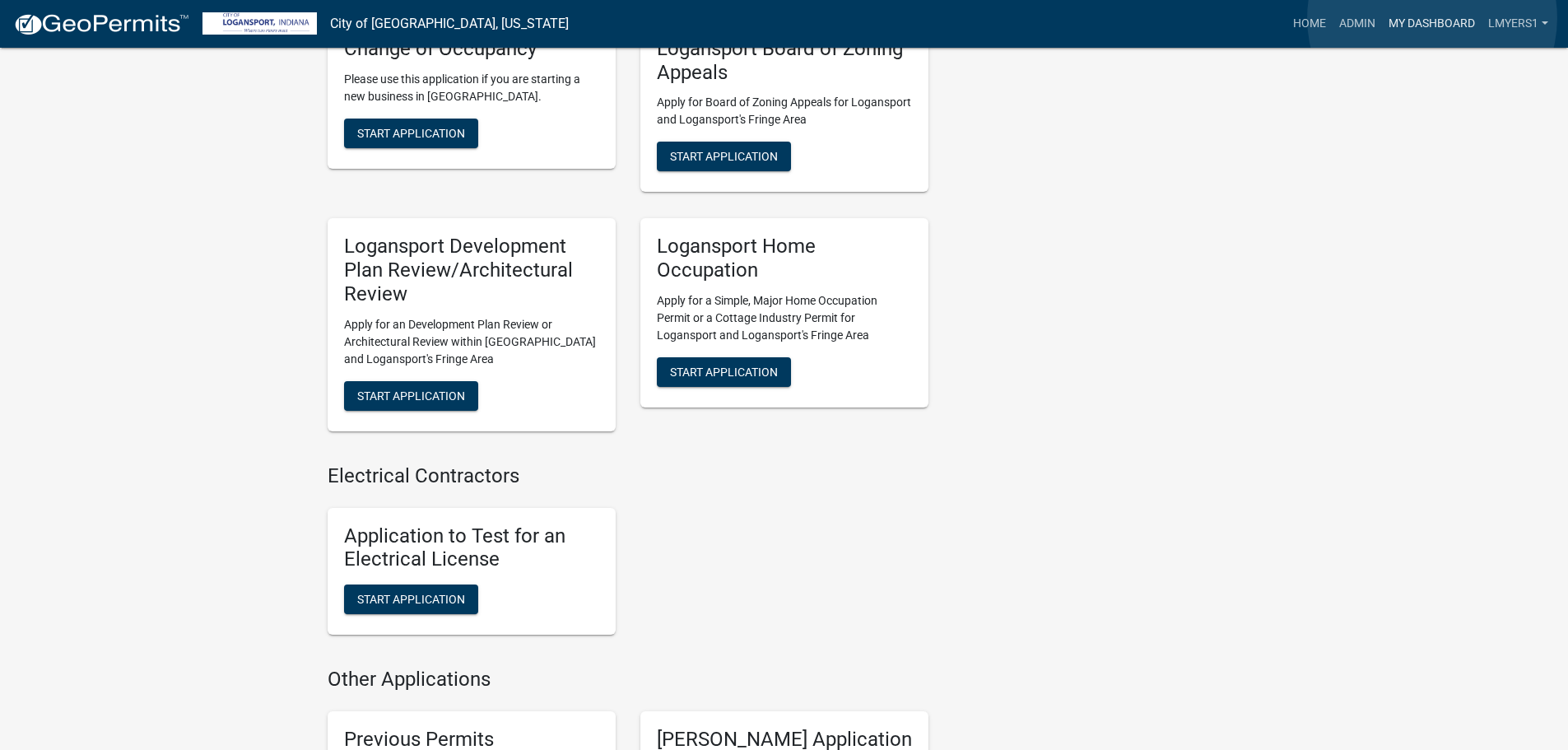
click at [1432, 19] on link "My Dashboard" at bounding box center [1431, 23] width 100 height 31
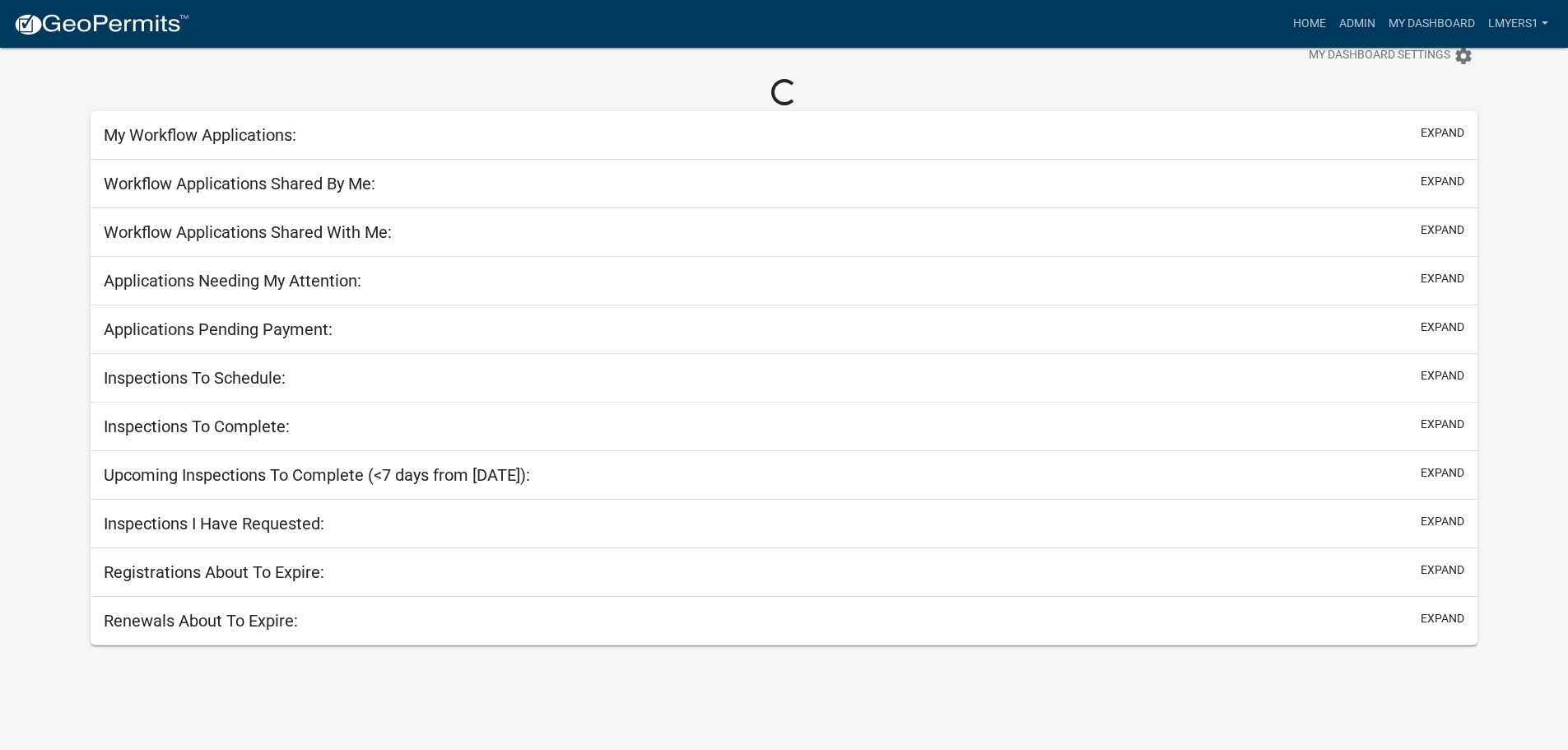
scroll to position [1612, 0]
select select "2: 50"
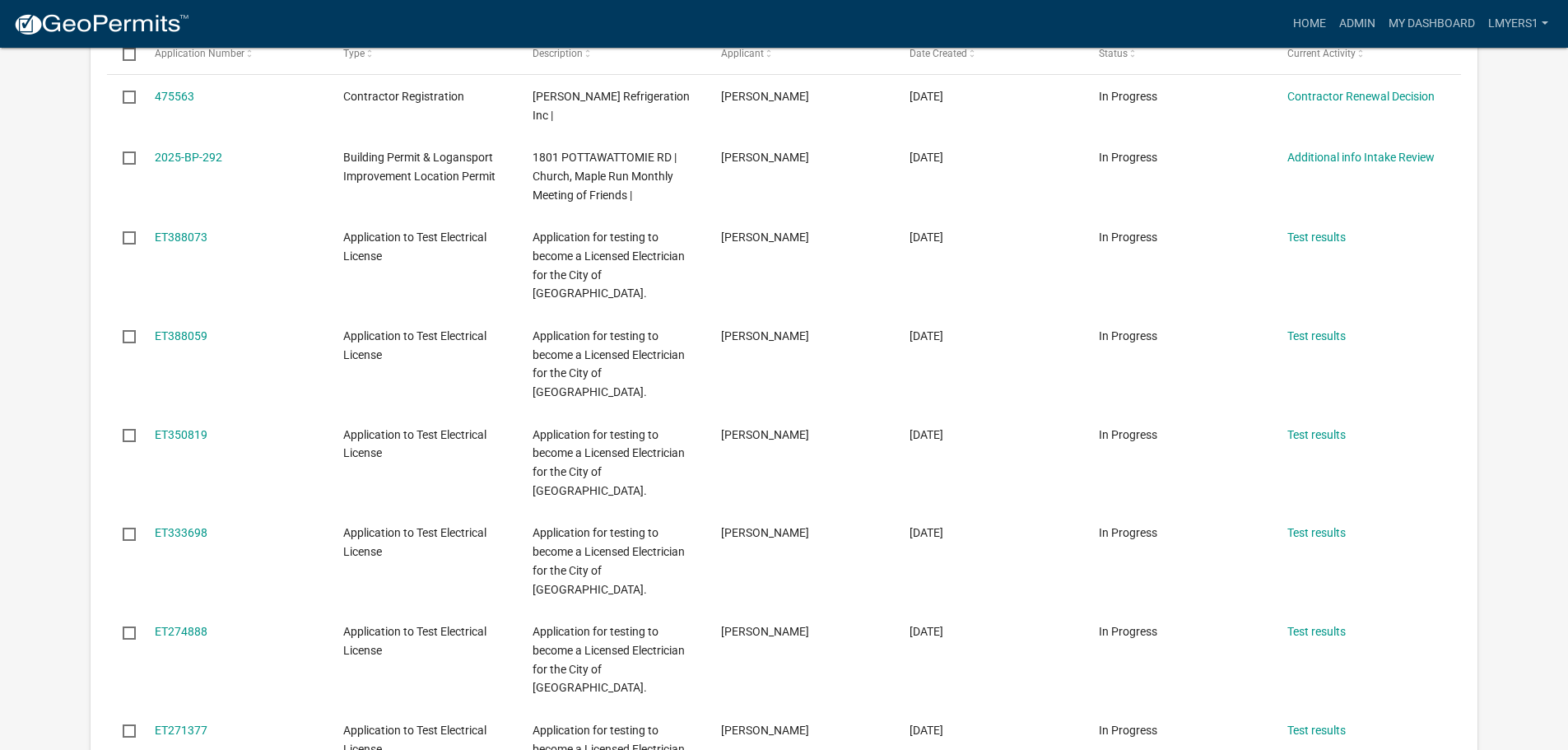
scroll to position [459, 0]
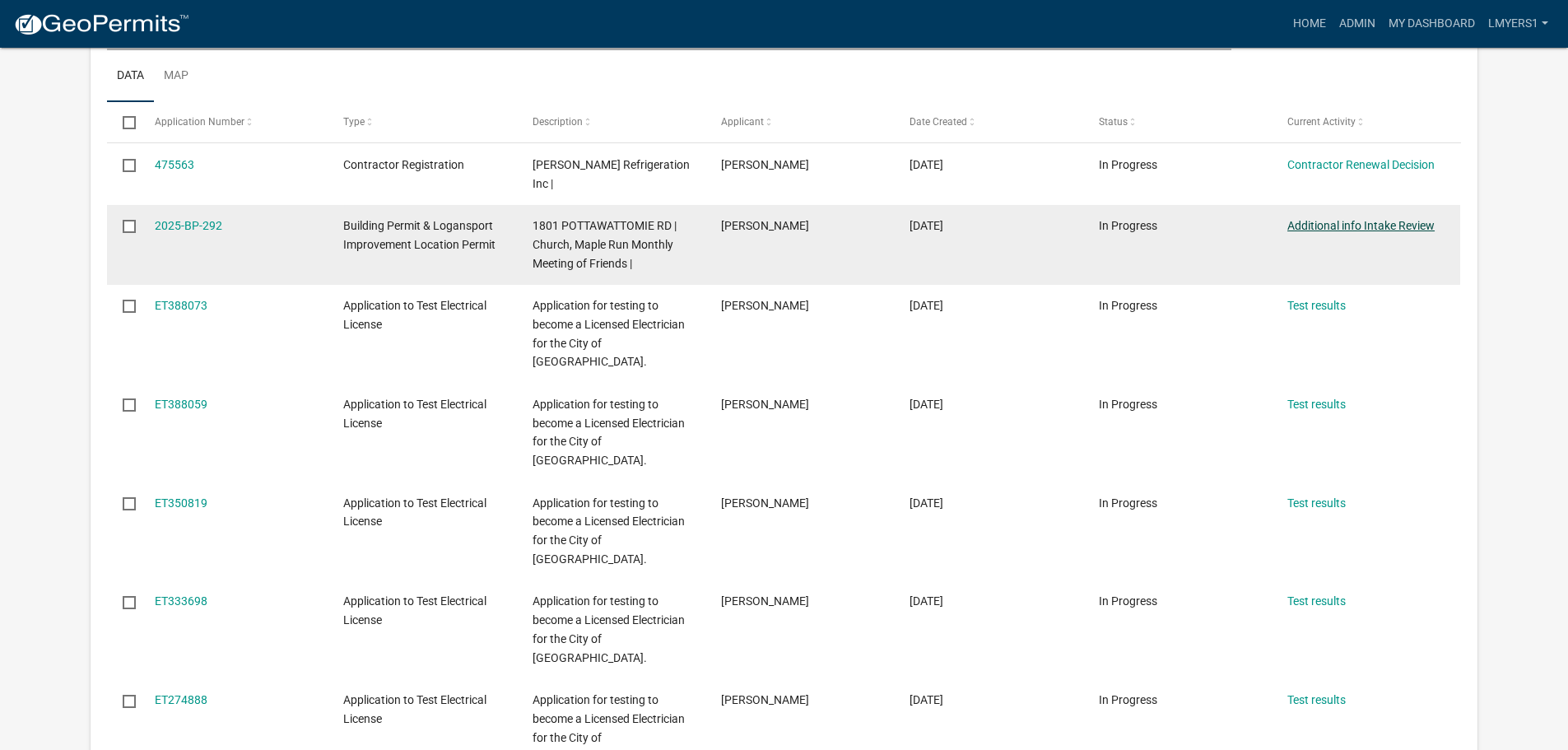
click at [1344, 219] on link "Additional info Intake Review" at bounding box center [1361, 225] width 147 height 13
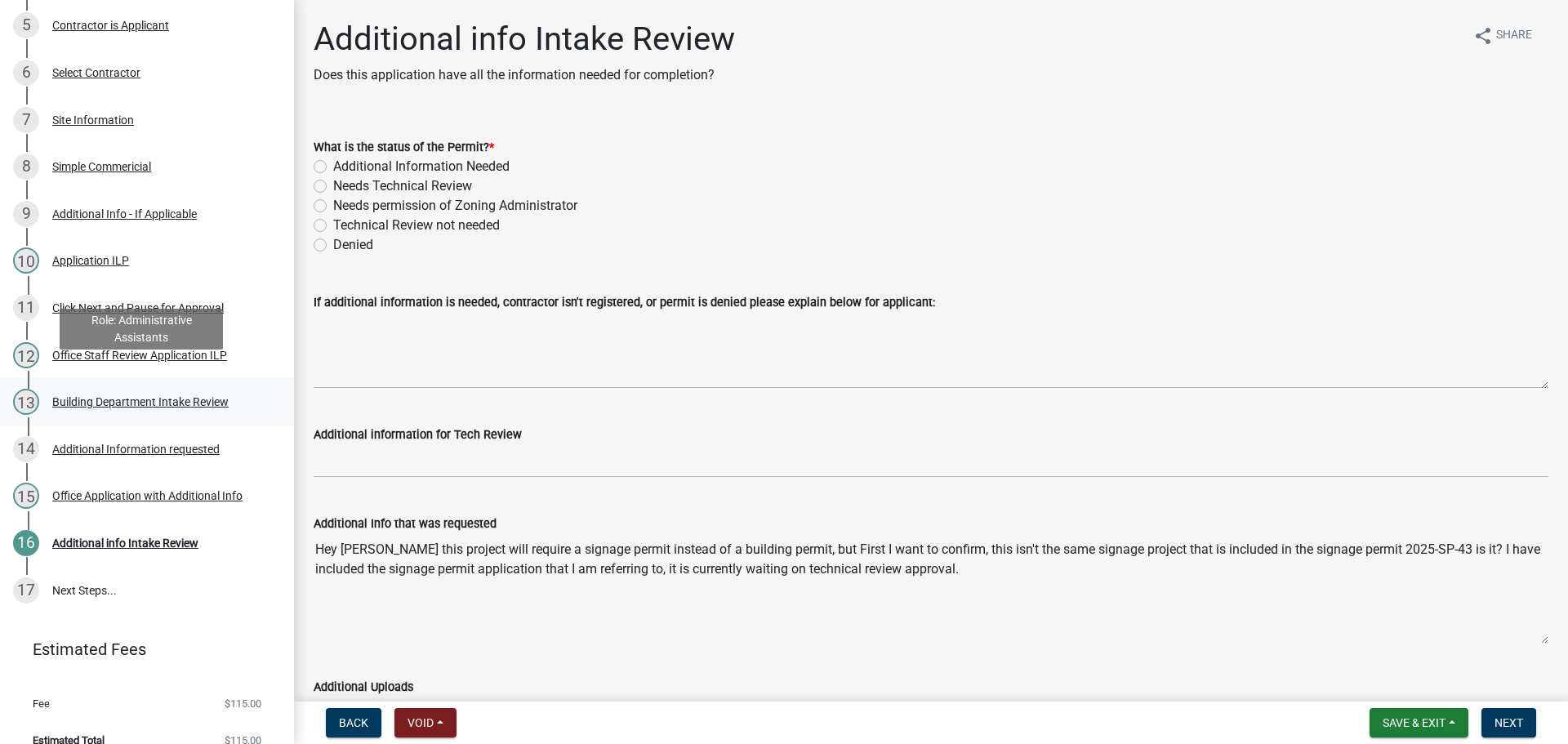
scroll to position [467, 0]
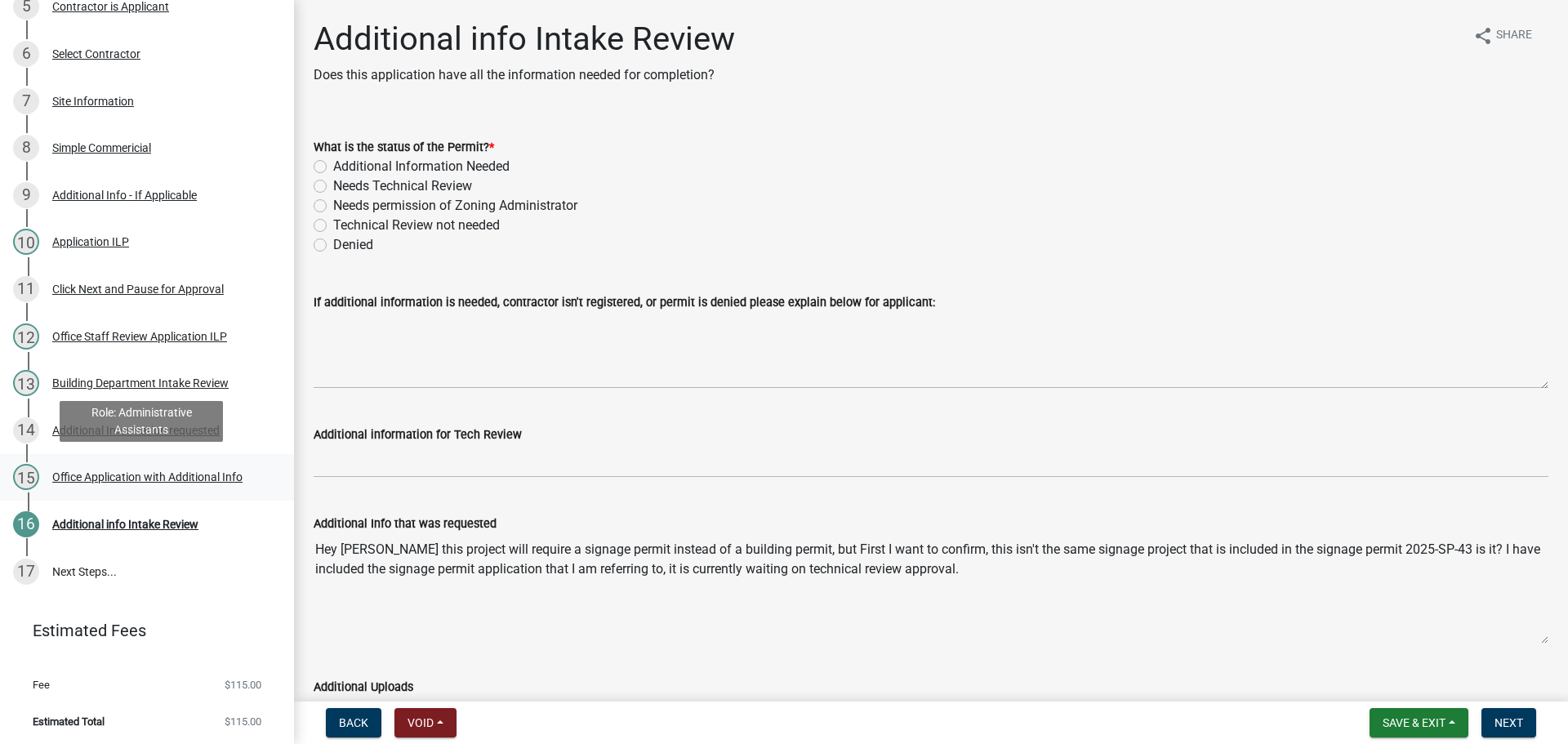
click at [102, 473] on div "Office Application with Additional Info" at bounding box center [147, 477] width 190 height 11
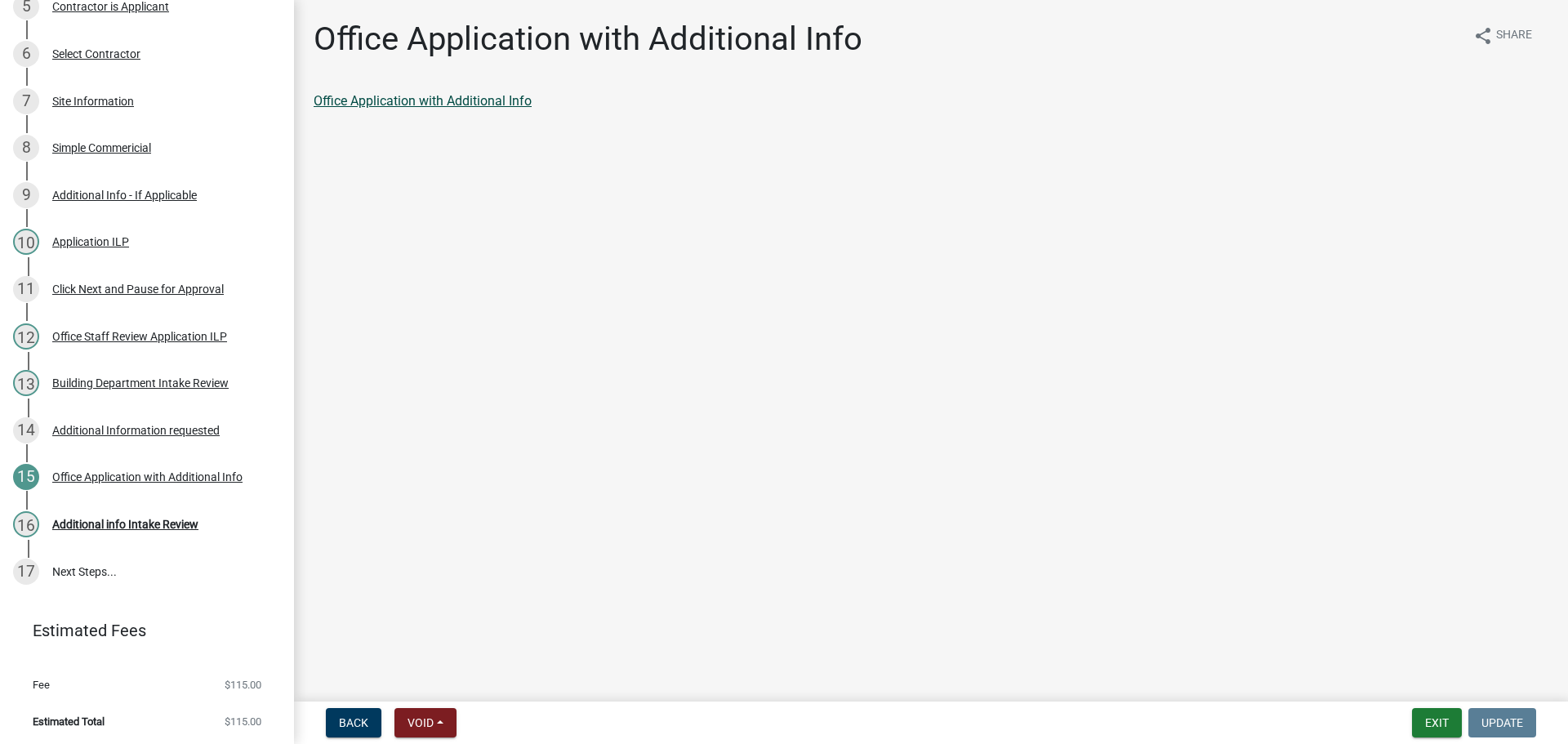
click at [371, 97] on link "Office Application with Additional Info" at bounding box center [422, 101] width 218 height 16
click at [173, 523] on div "Additional info Intake Review" at bounding box center [125, 524] width 146 height 11
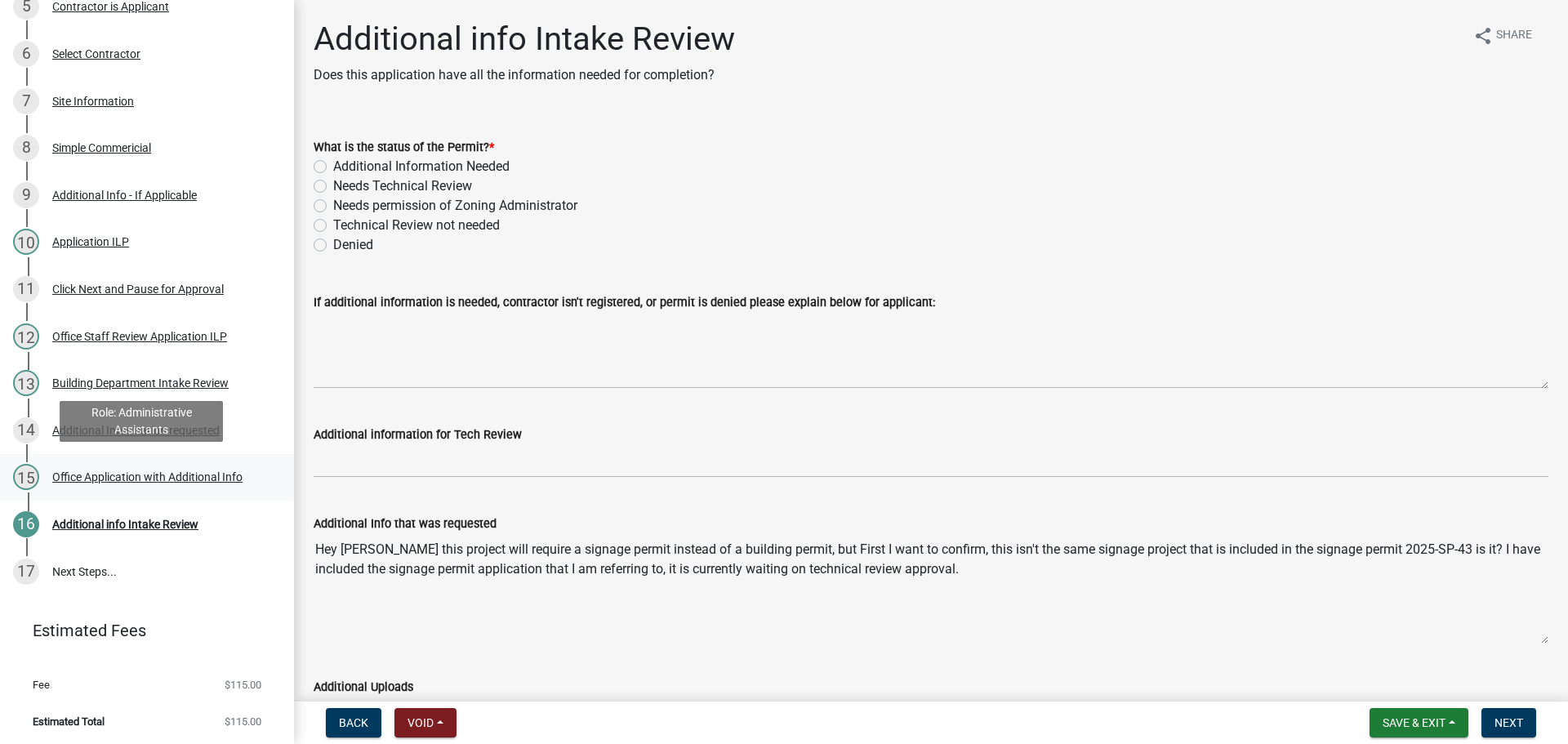
click at [144, 476] on div "Office Application with Additional Info" at bounding box center [147, 477] width 190 height 11
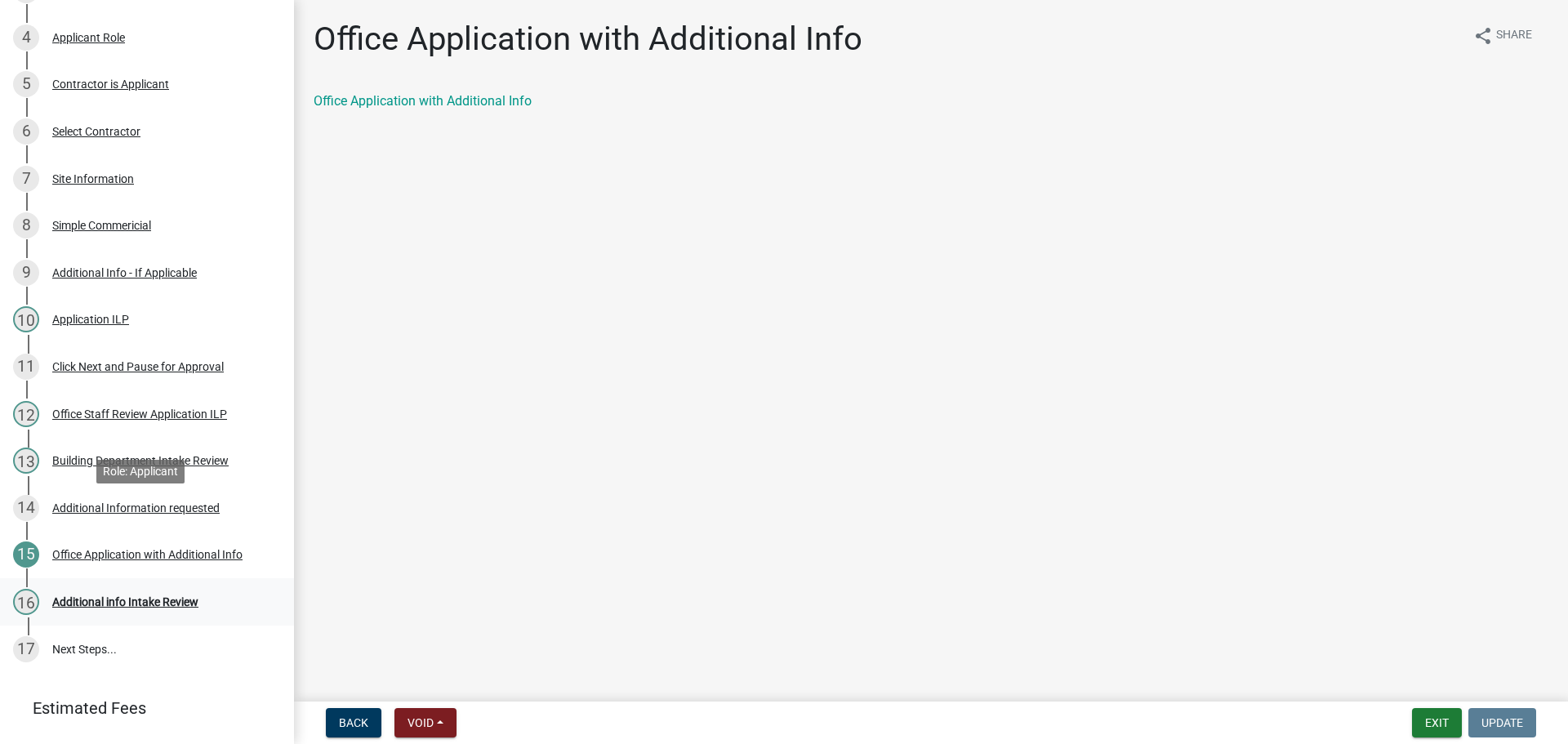
scroll to position [0, 0]
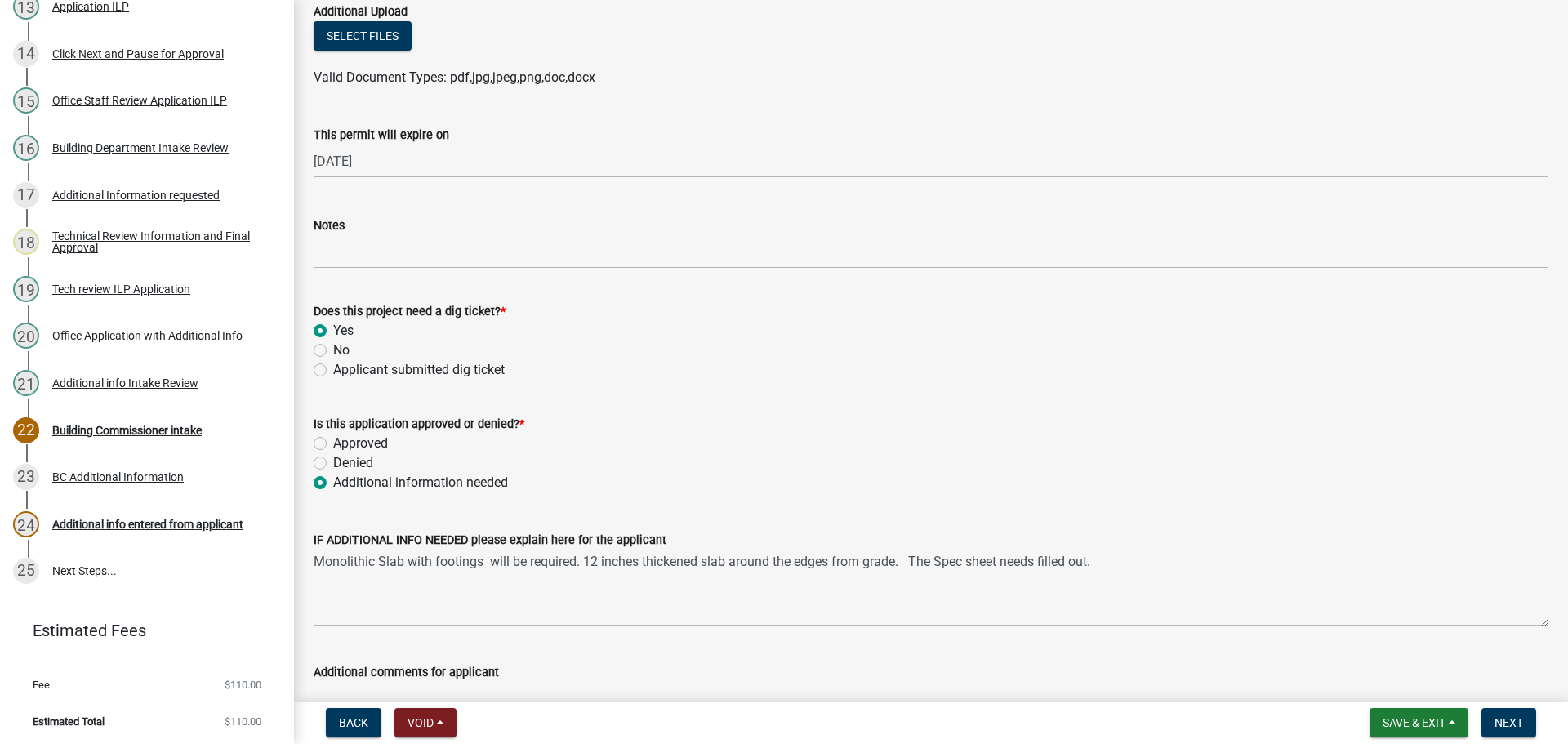
scroll to position [1306, 0]
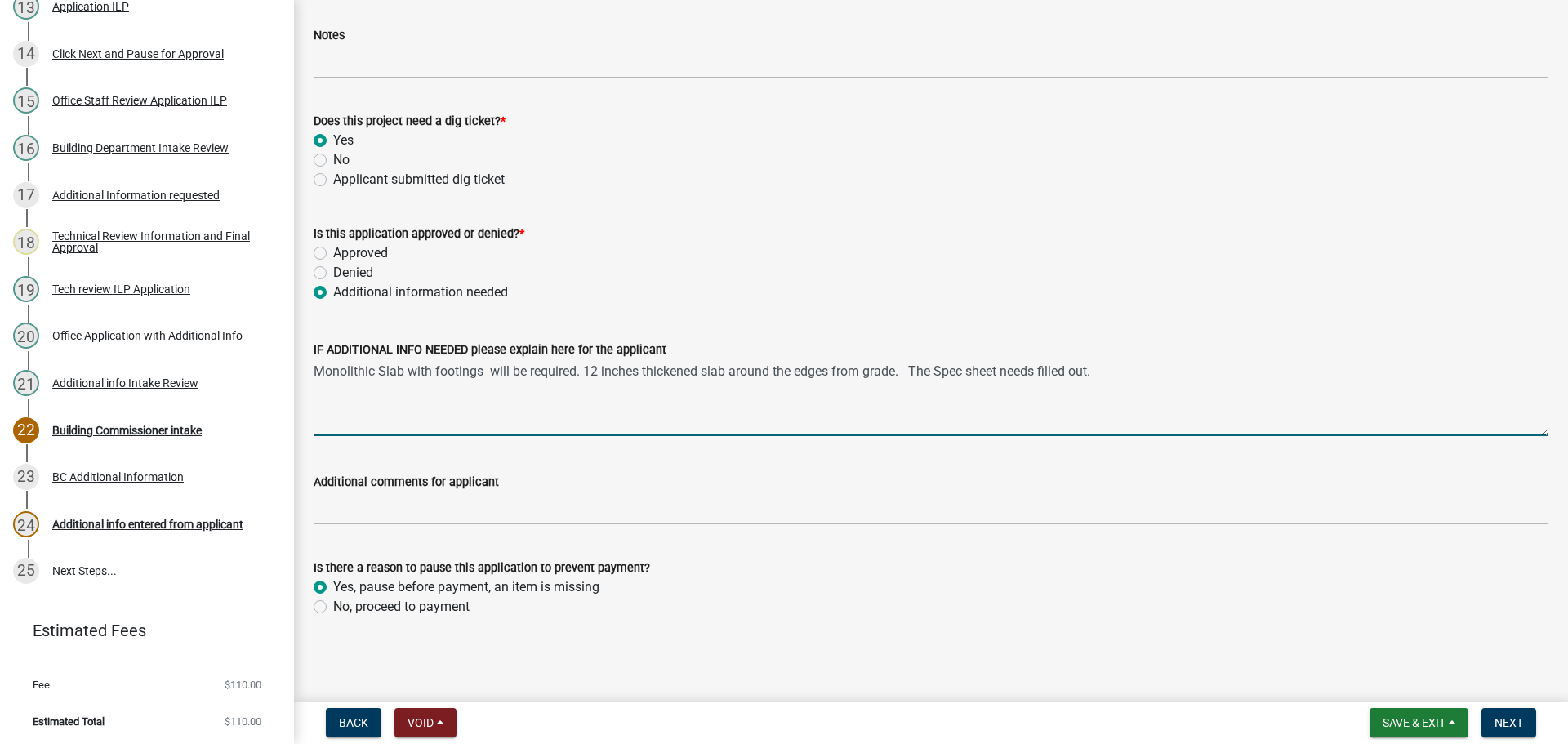
click at [578, 407] on textarea "Monolithic Slab with footings will be required. 12 inches thickened slab around…" at bounding box center [930, 398] width 1234 height 77
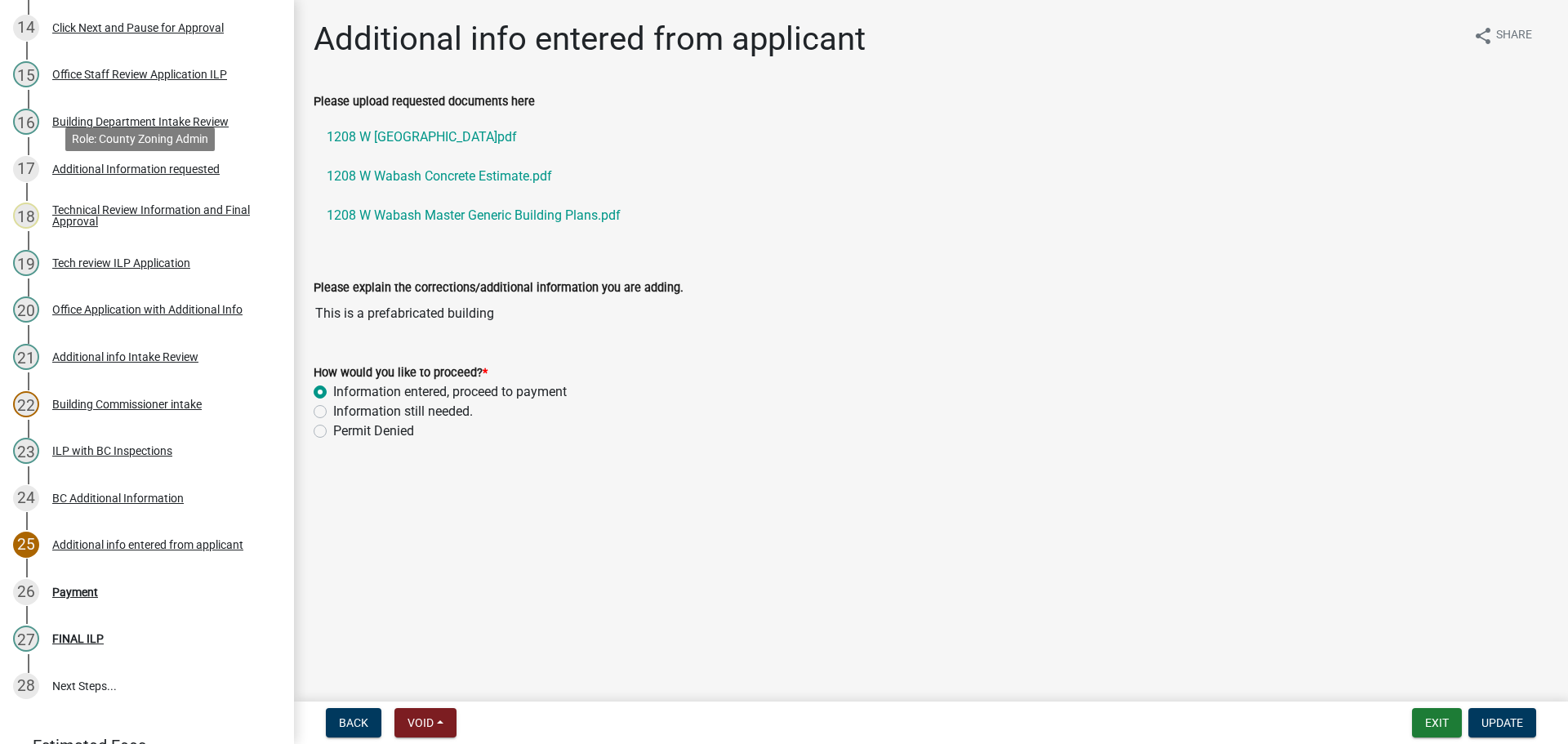
scroll to position [898, 0]
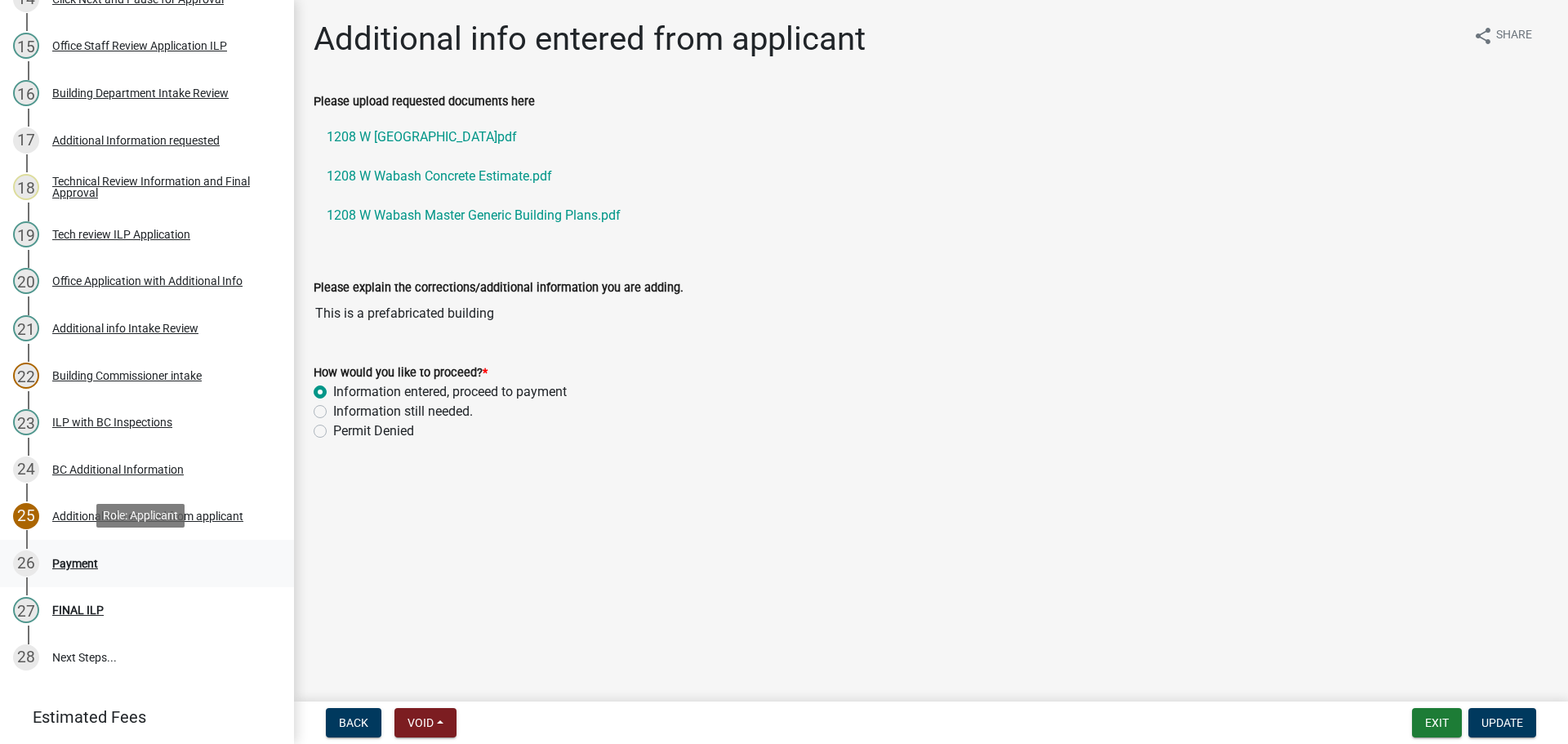
click at [86, 560] on div "Payment" at bounding box center [75, 563] width 46 height 11
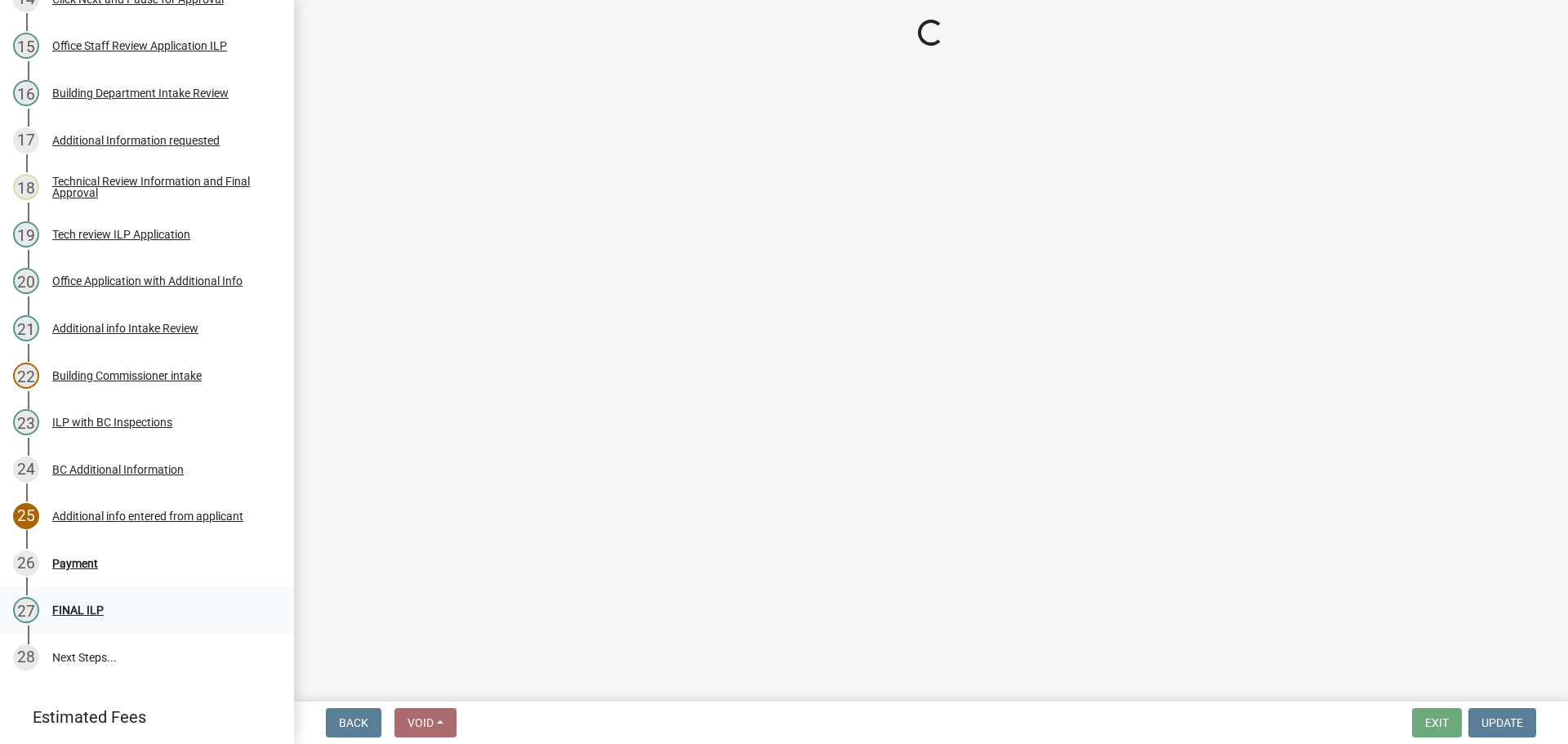
select select "3: 3"
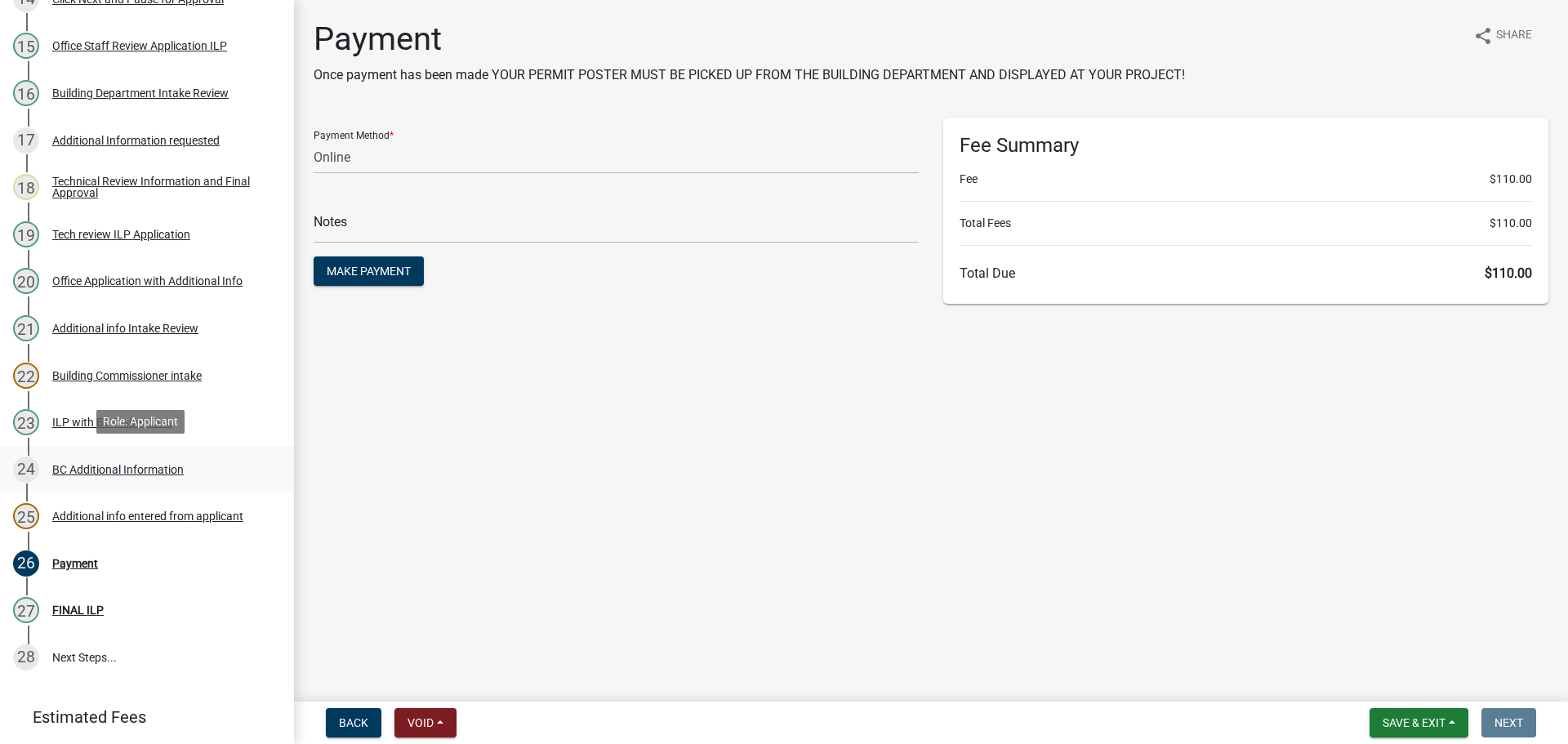
click at [87, 472] on div "BC Additional Information" at bounding box center [118, 469] width 131 height 11
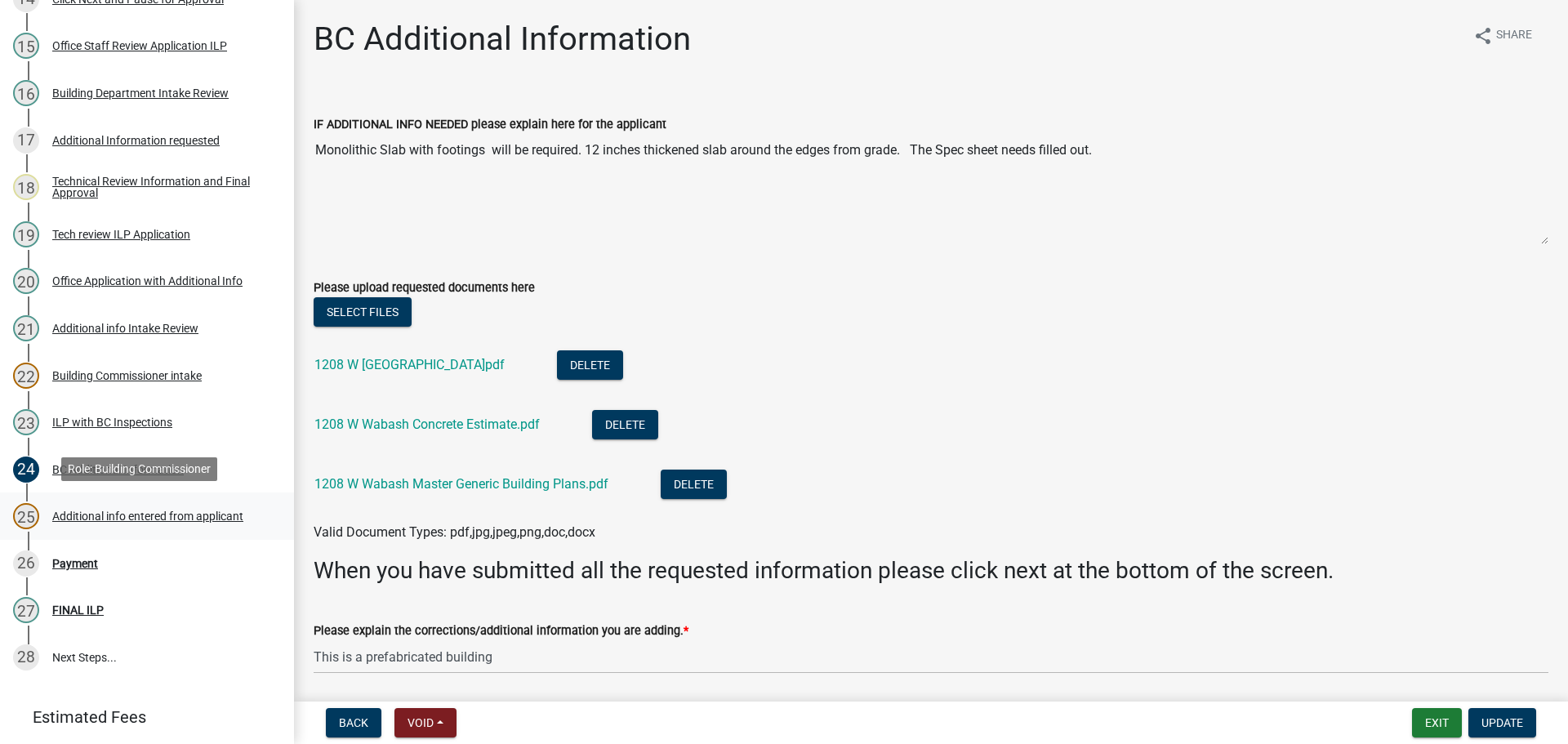
click at [194, 511] on div "Additional info entered from applicant" at bounding box center [148, 516] width 191 height 11
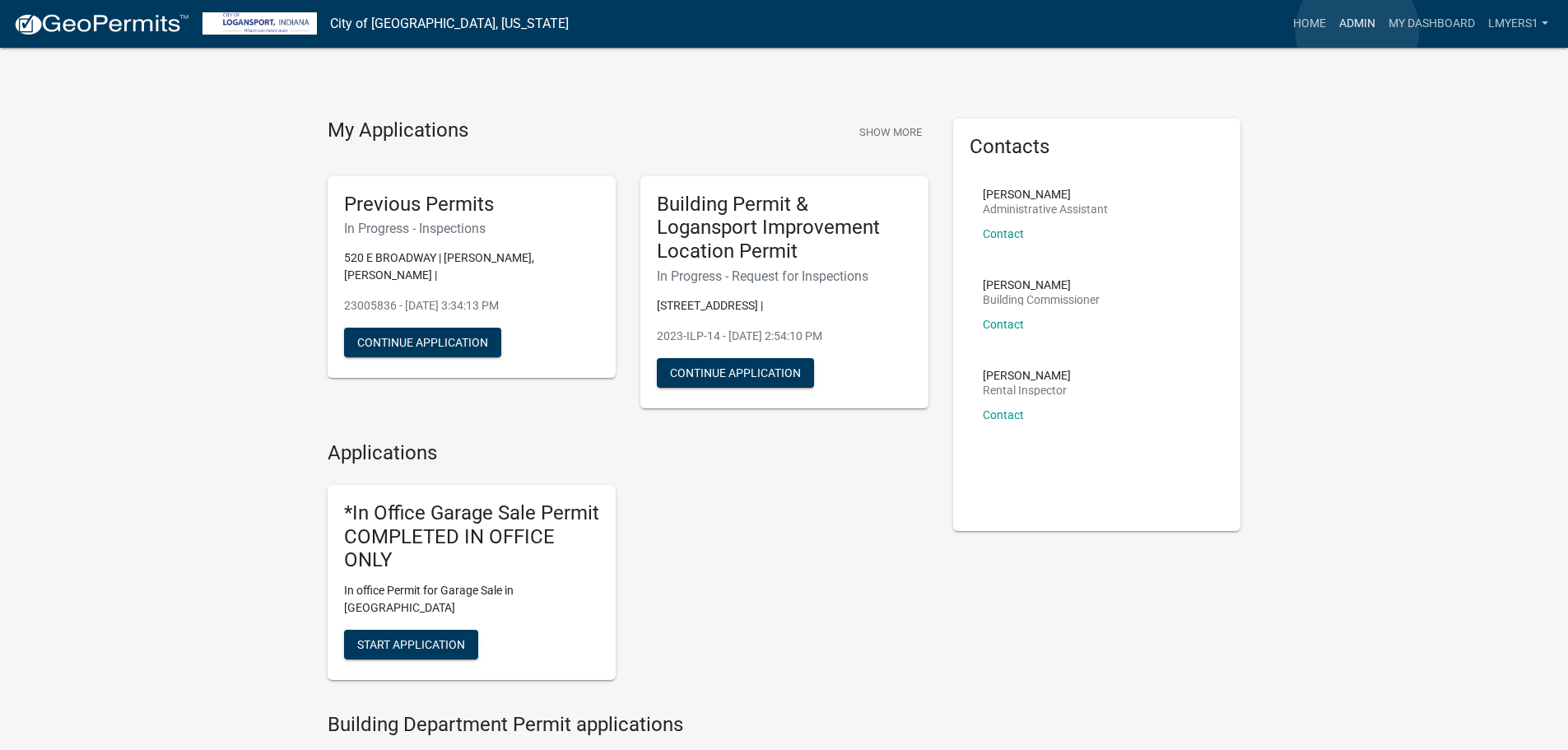
click at [1357, 30] on link "Admin" at bounding box center [1357, 23] width 49 height 31
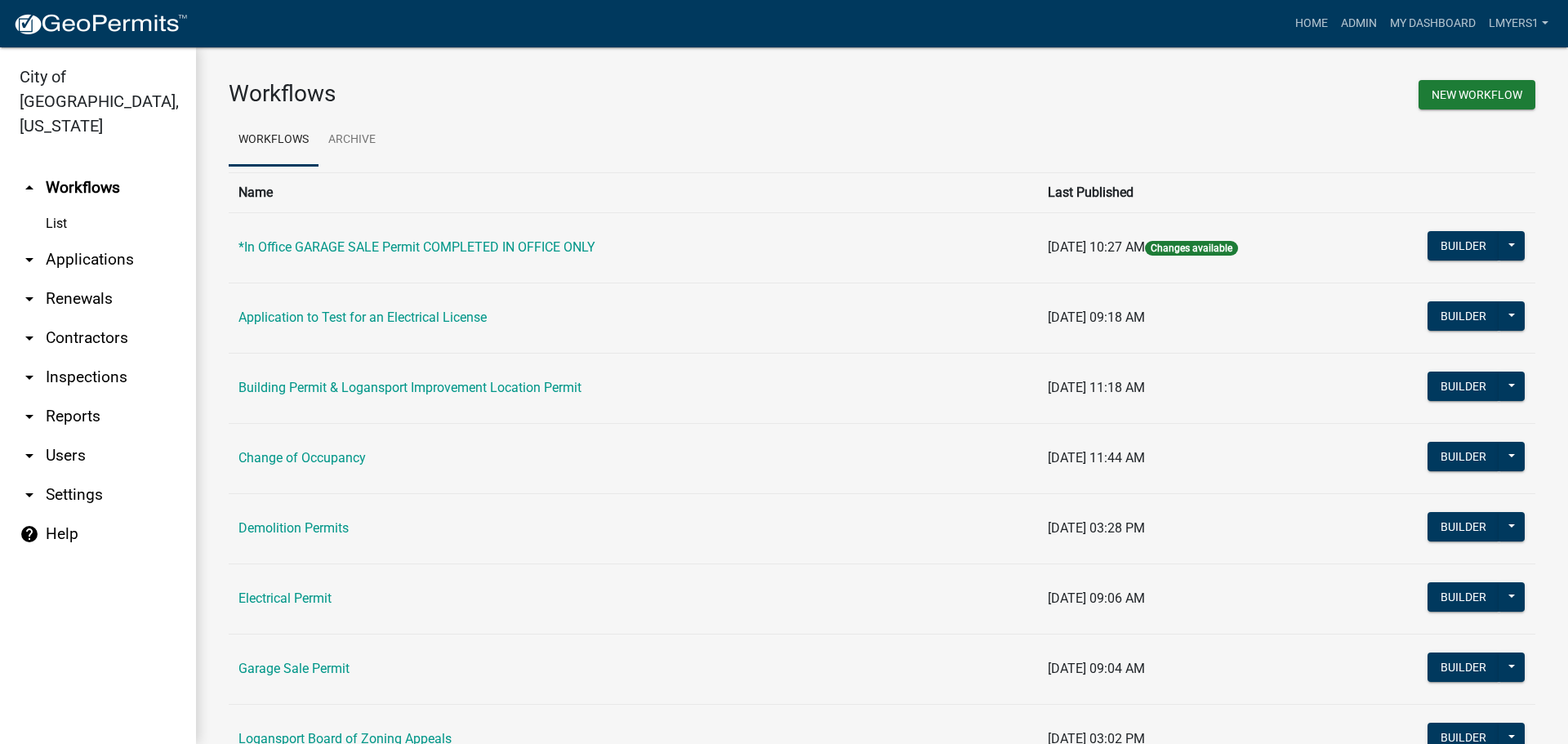
click at [92, 240] on link "arrow_drop_down Applications" at bounding box center [98, 259] width 196 height 39
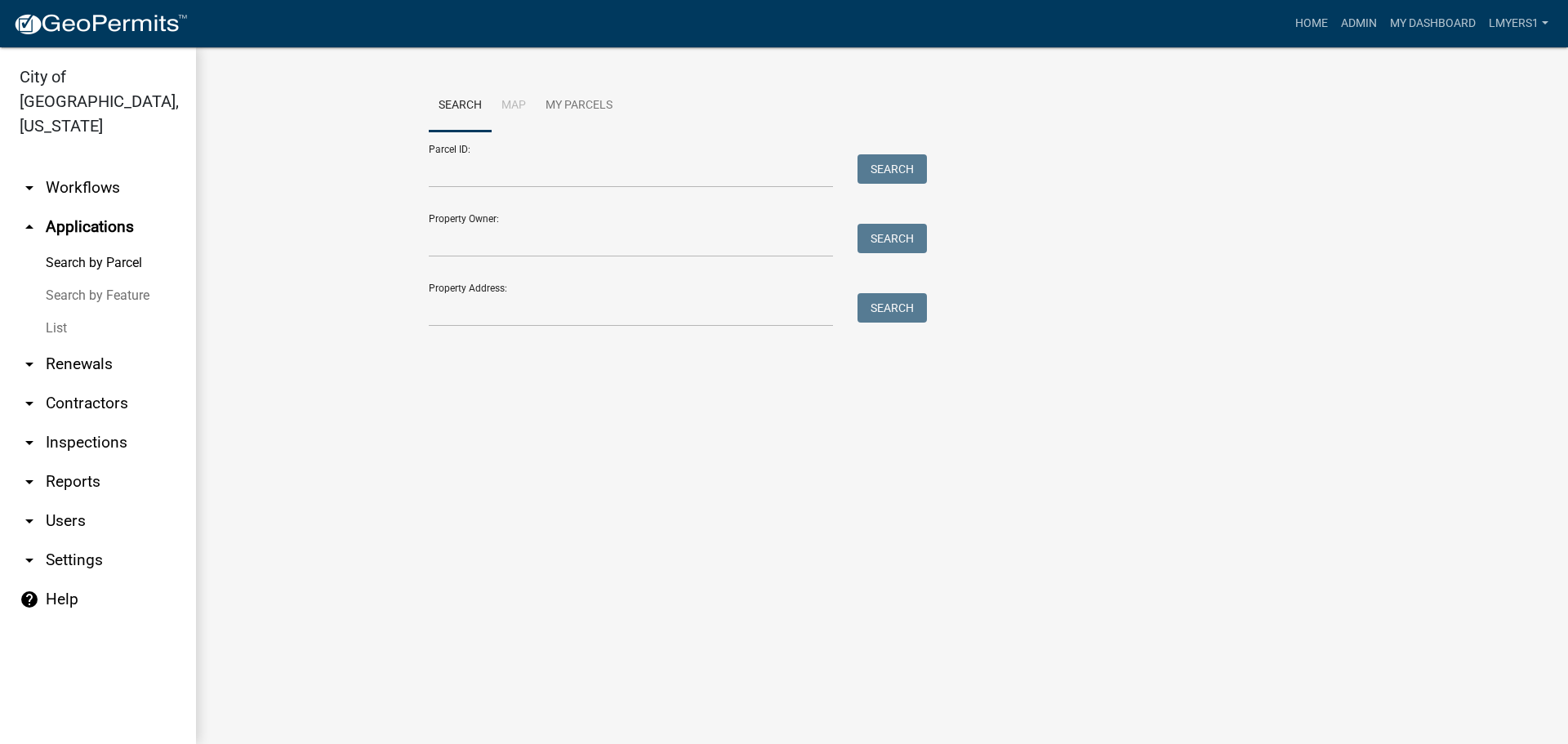
click at [64, 312] on link "List" at bounding box center [98, 328] width 196 height 32
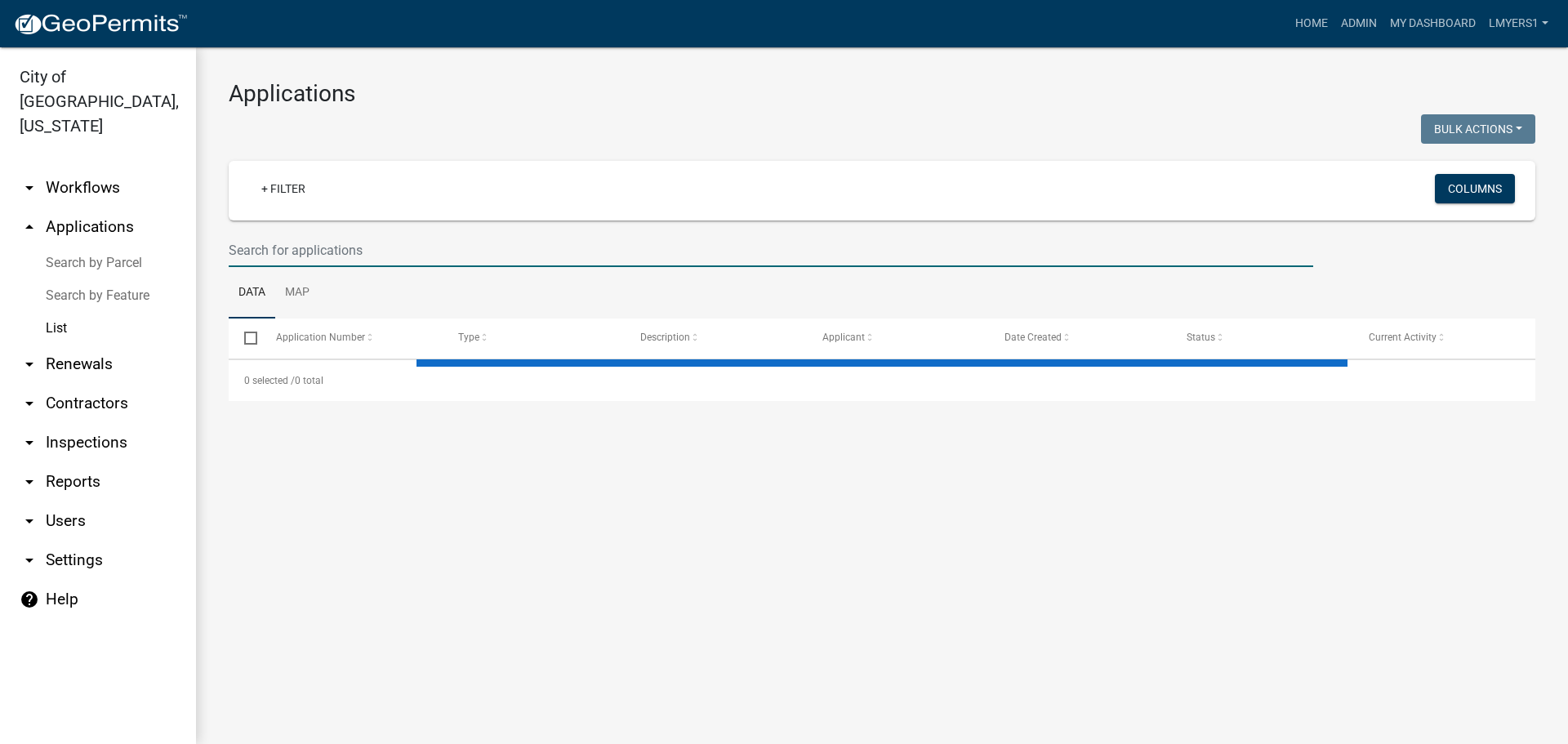
click at [279, 239] on input "text" at bounding box center [771, 251] width 1084 height 33
select select "3: 100"
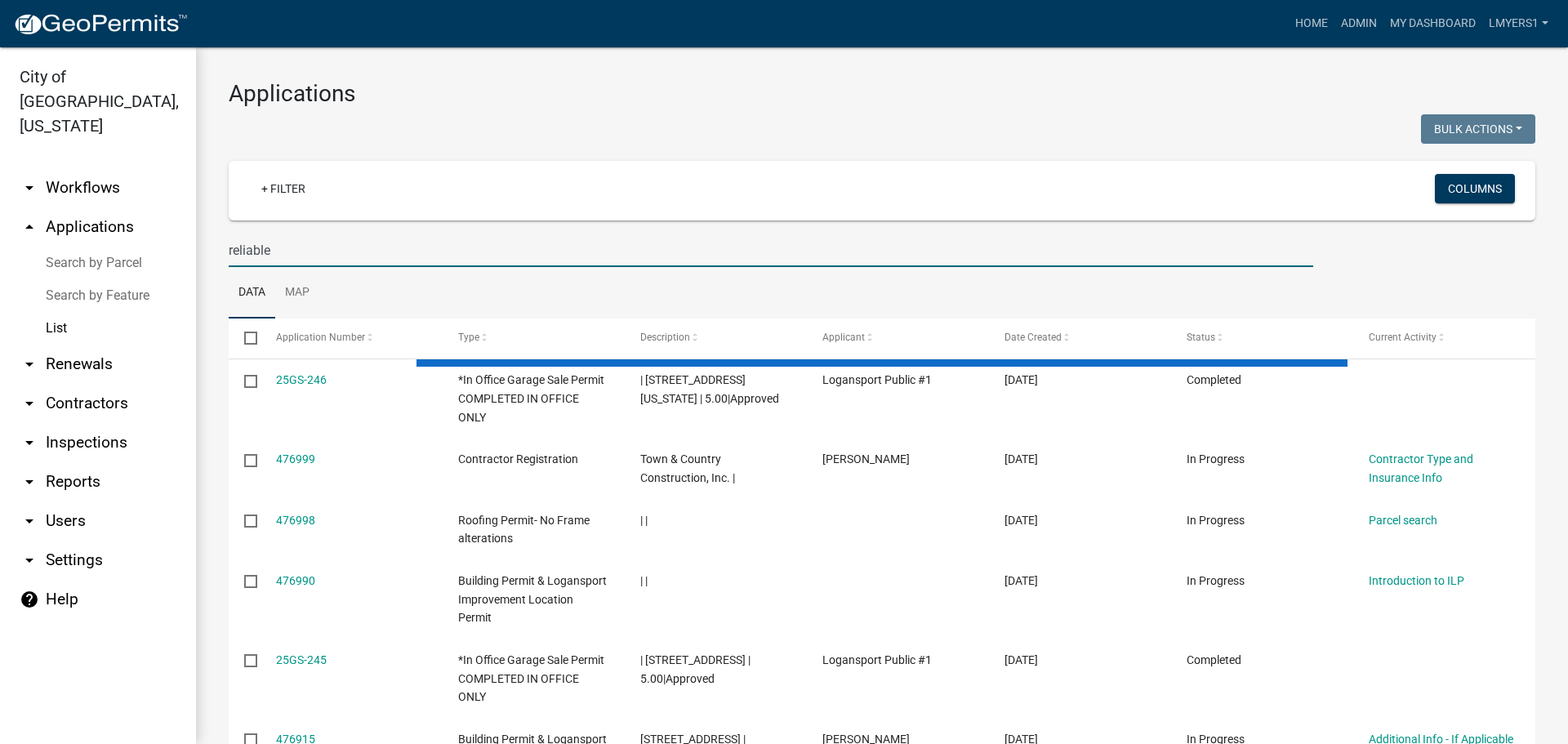
type input "reliable"
click at [98, 384] on link "arrow_drop_down Contractors" at bounding box center [98, 403] width 196 height 39
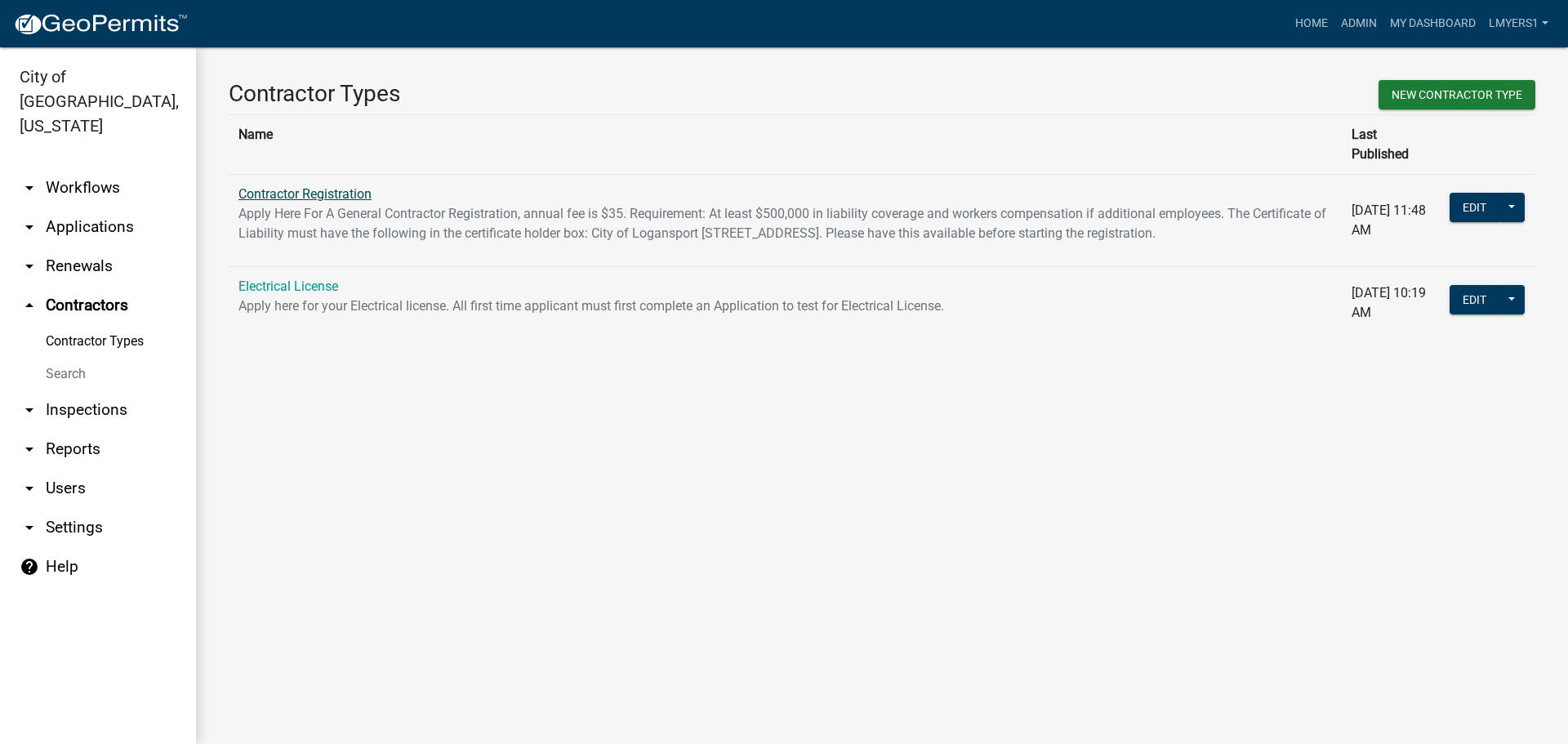
click at [290, 187] on link "Contractor Registration" at bounding box center [305, 195] width 133 height 16
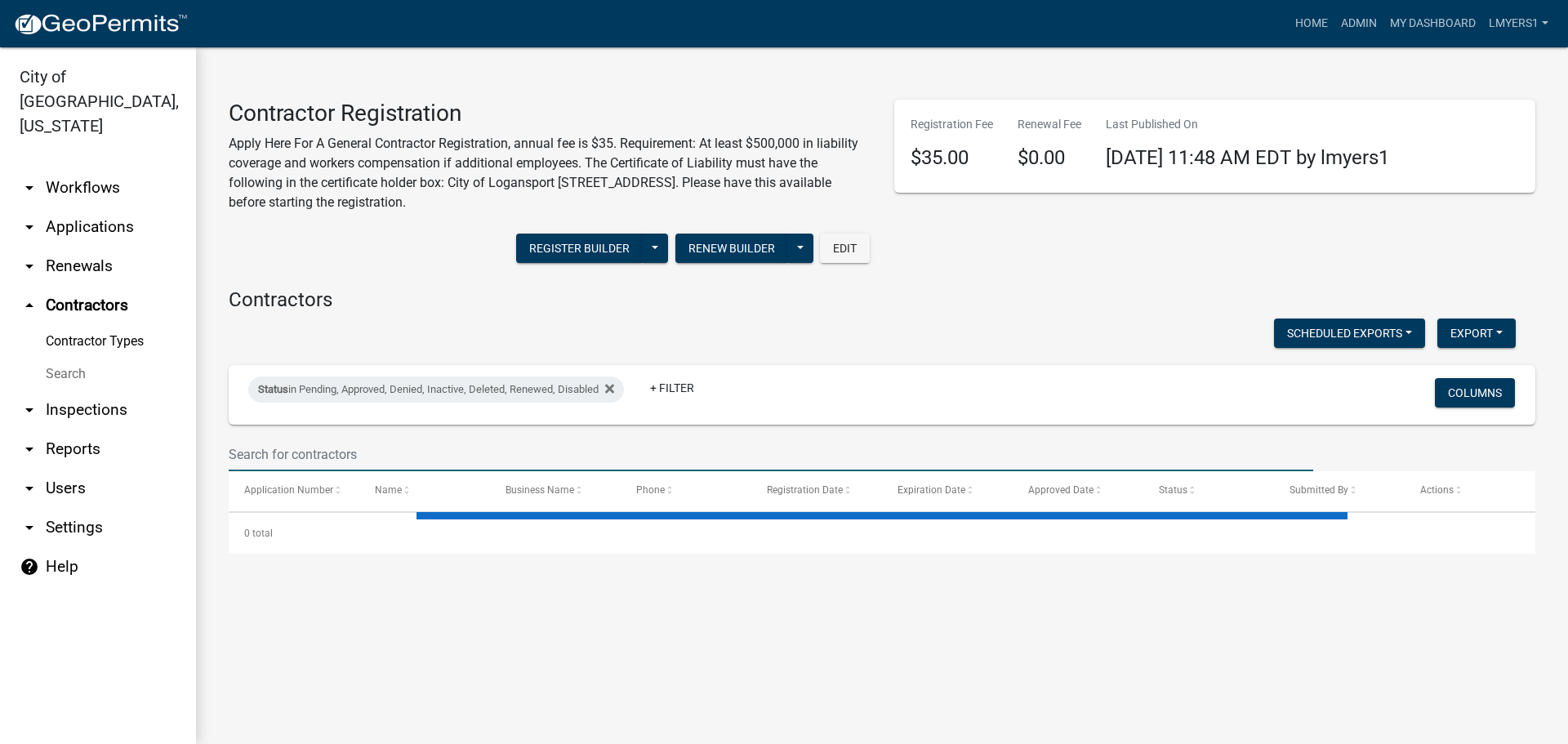
click at [289, 440] on input "text" at bounding box center [771, 455] width 1084 height 33
type input "R"
select select "3: 100"
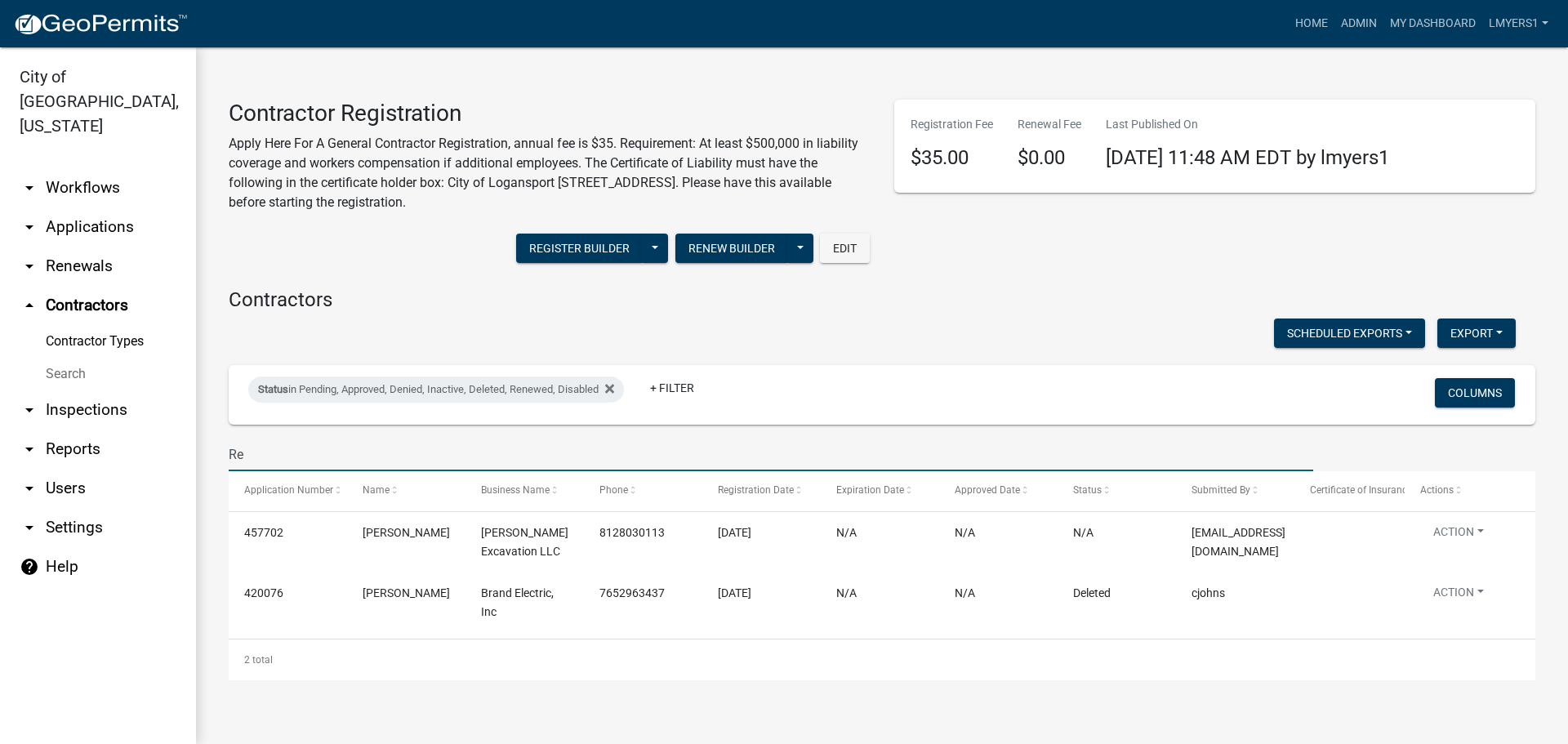
type input "R"
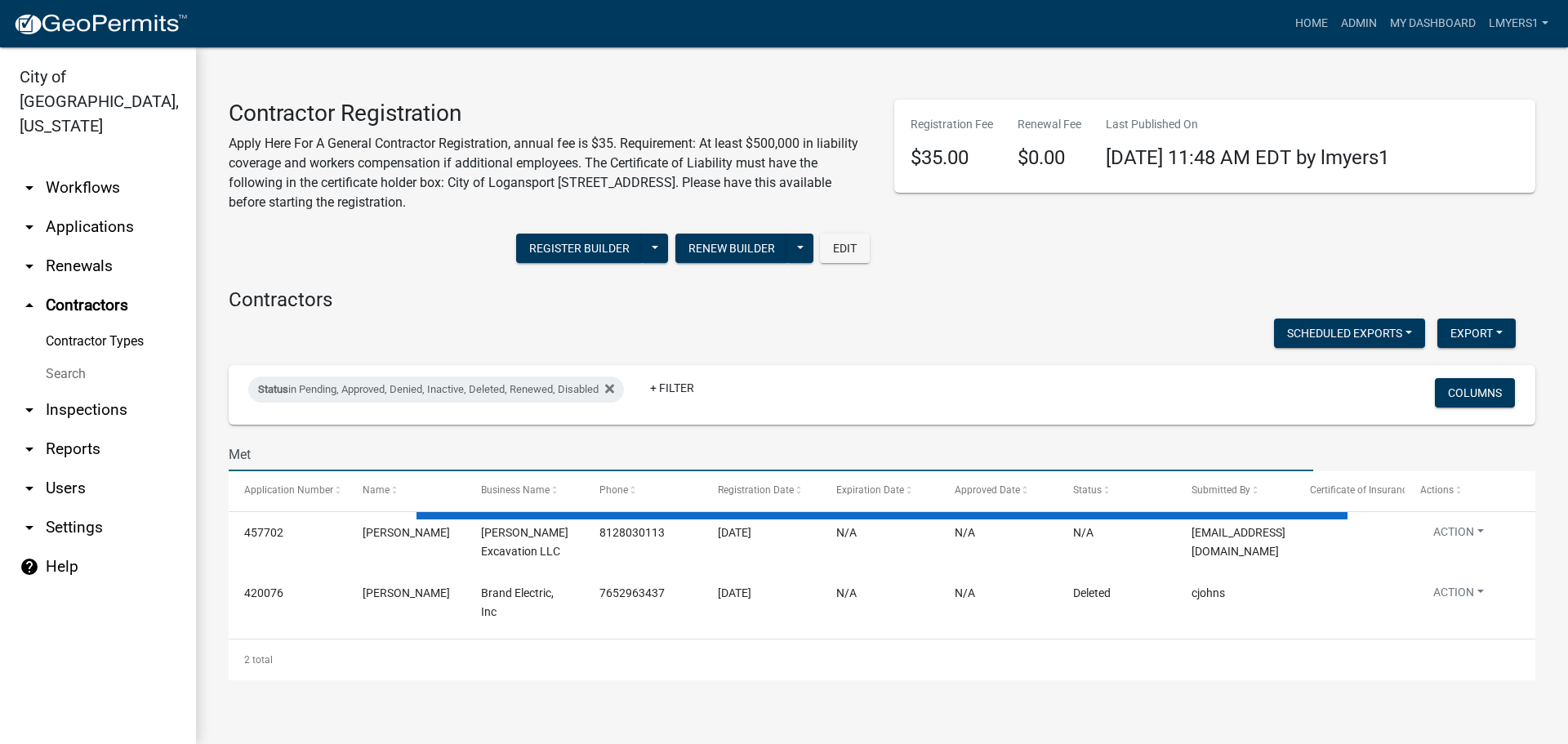
type input "Meta"
select select "3: 100"
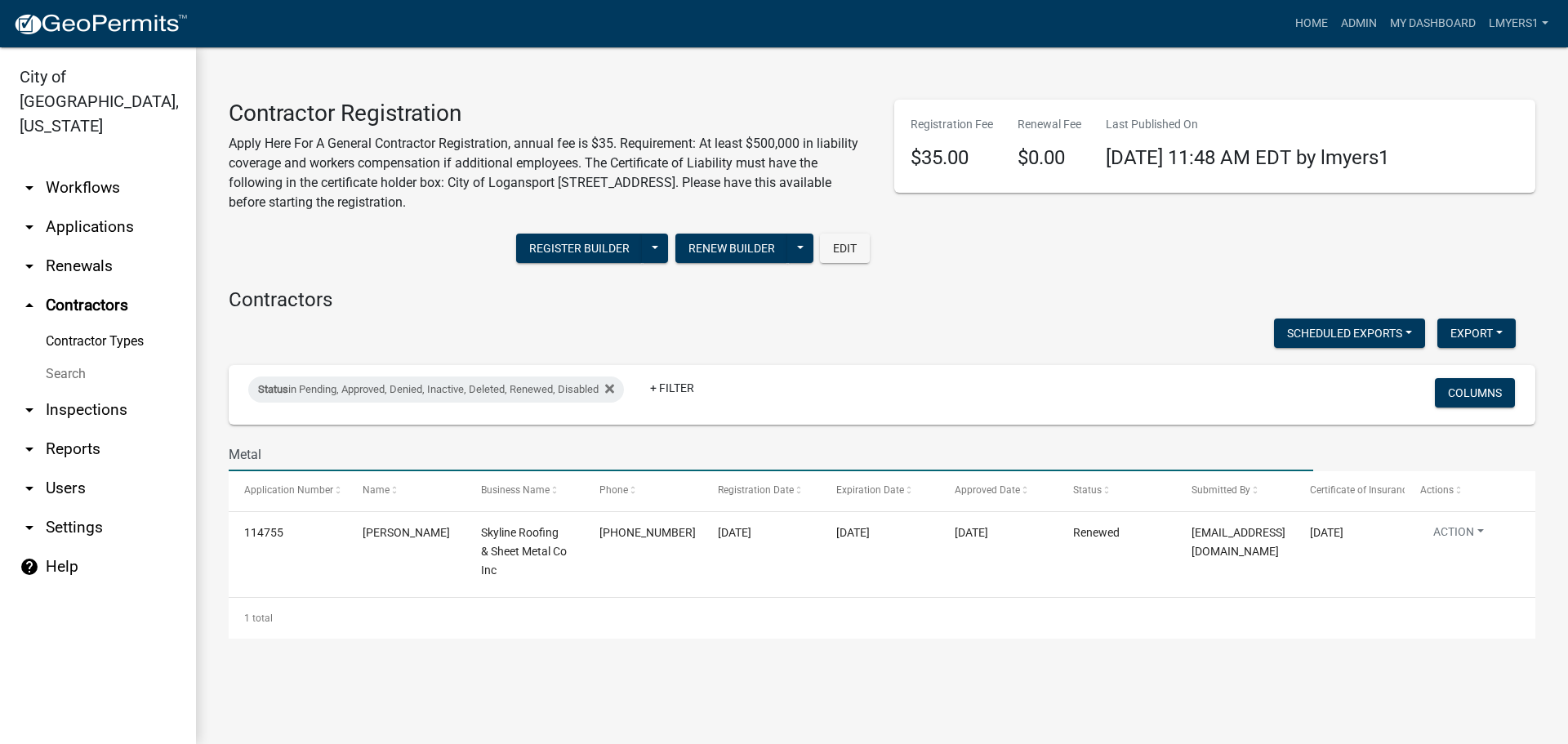
click at [307, 459] on input "Metal" at bounding box center [771, 455] width 1084 height 33
type input "Metal"
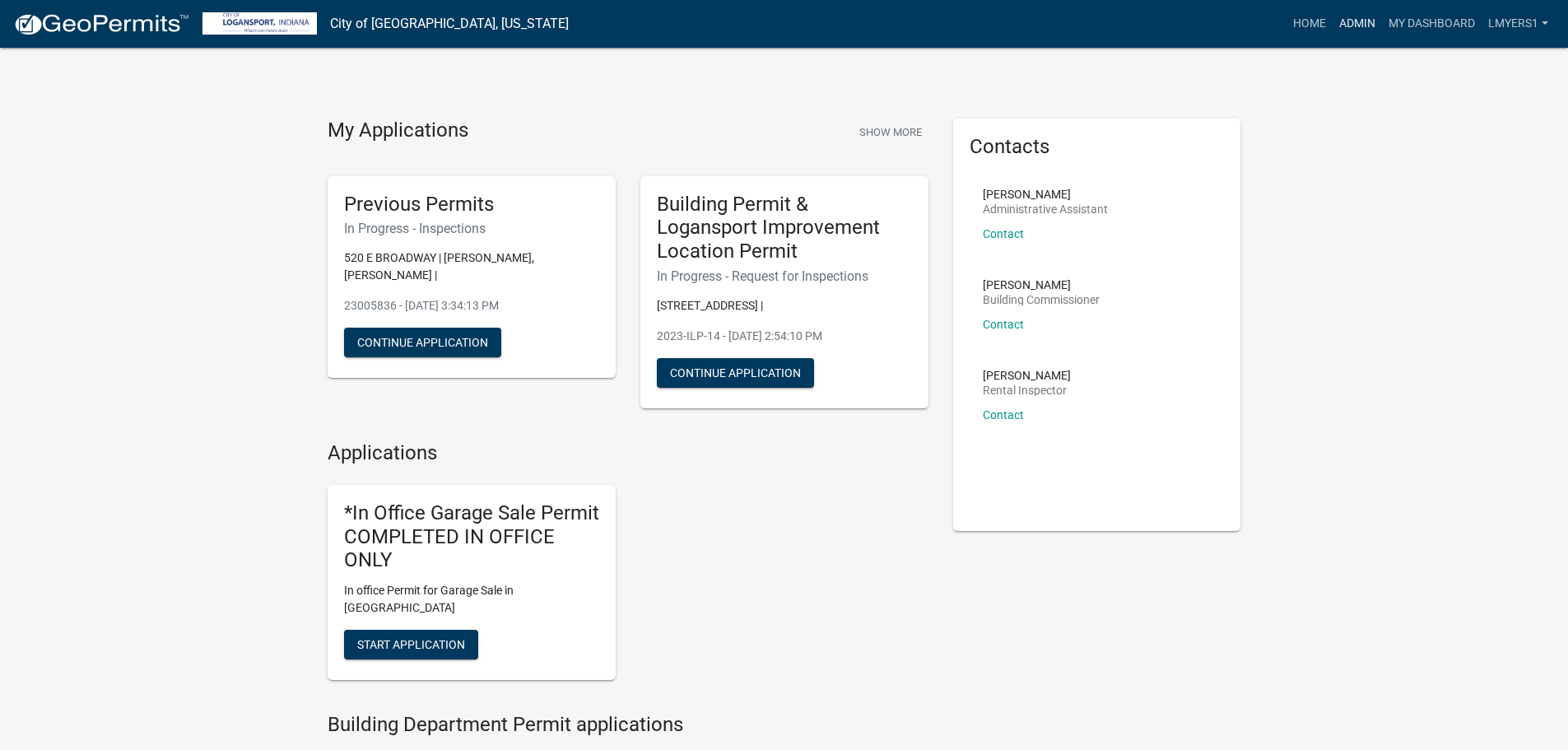
click at [1354, 26] on link "Admin" at bounding box center [1357, 23] width 49 height 31
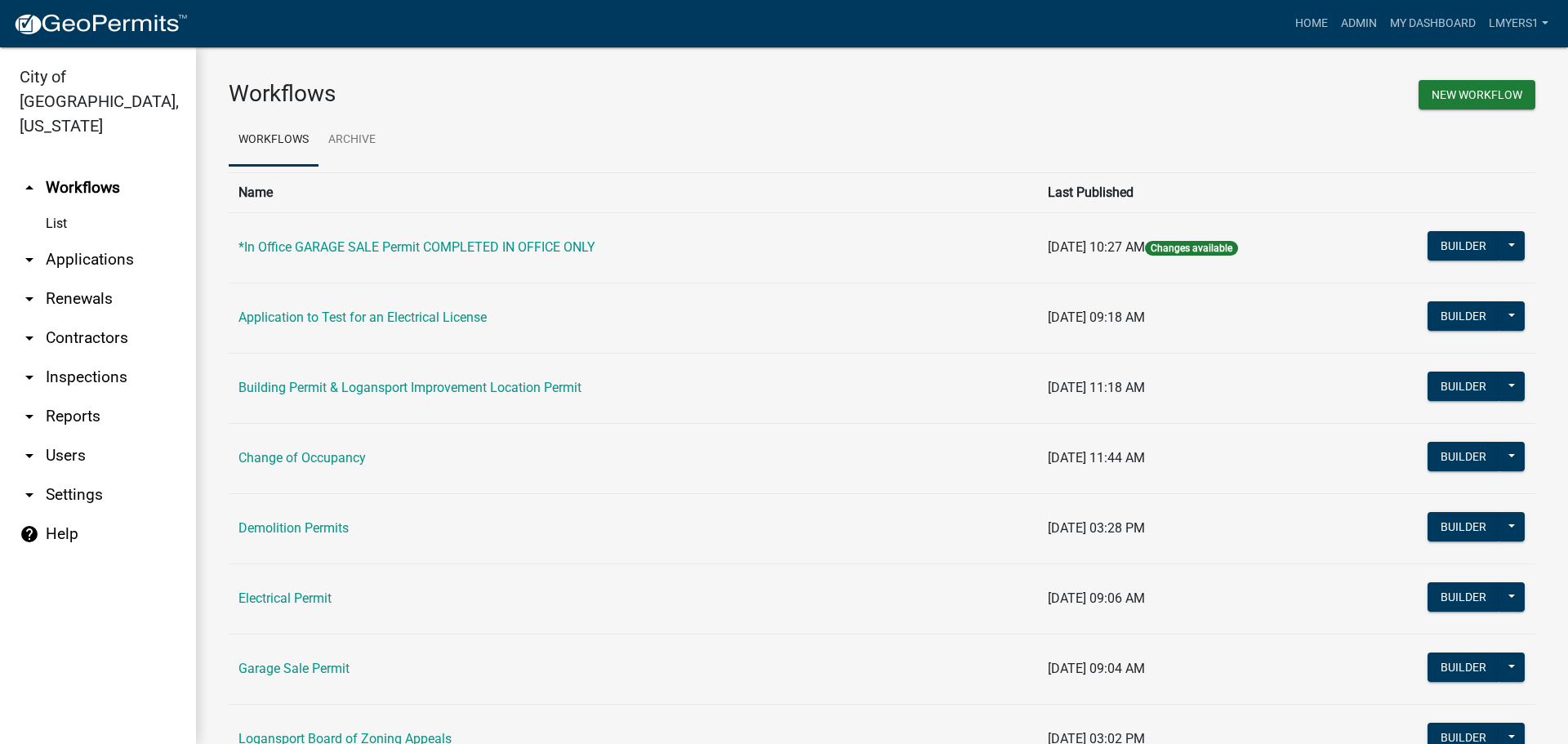
click at [61, 240] on link "arrow_drop_down Applications" at bounding box center [98, 259] width 196 height 39
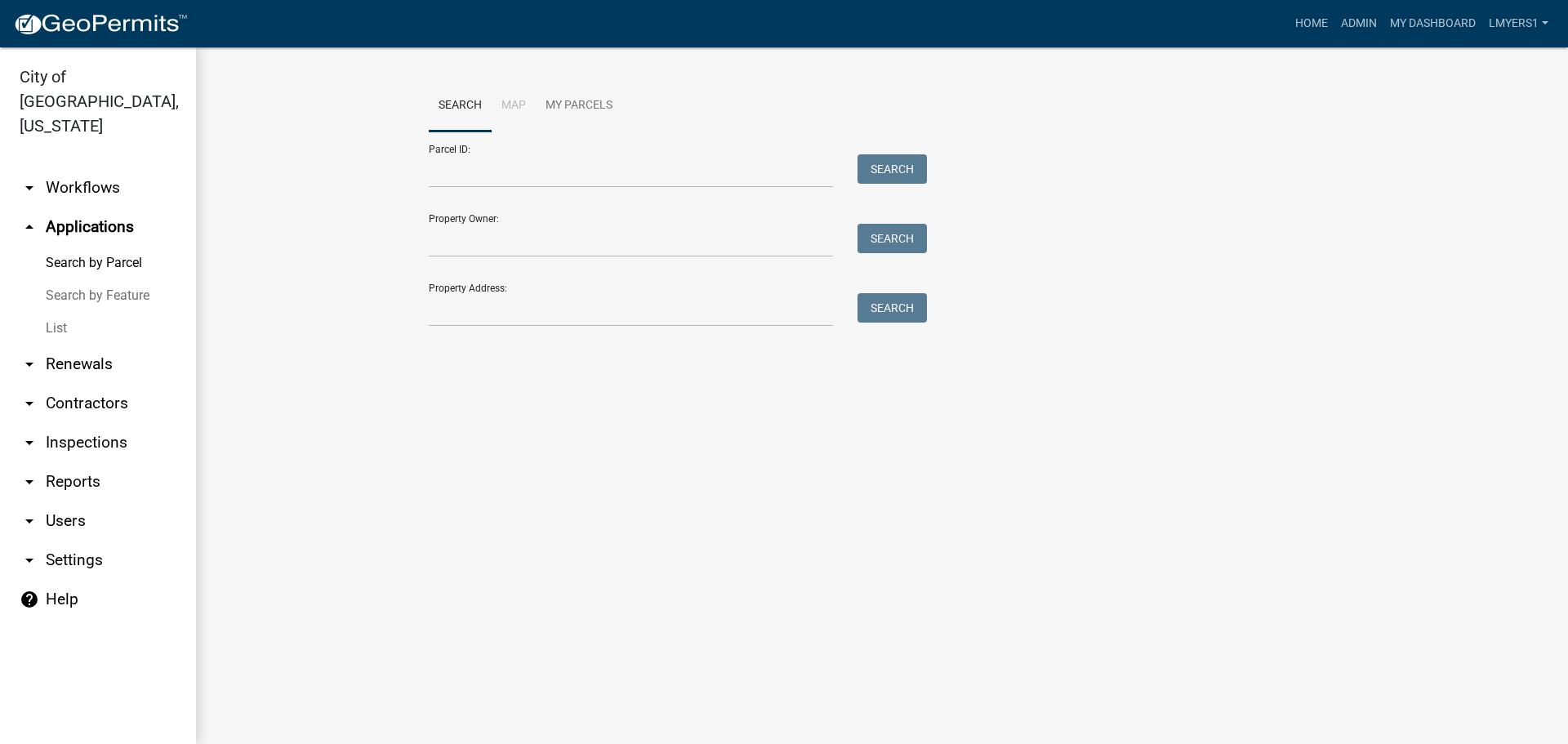
click at [57, 312] on link "List" at bounding box center [98, 328] width 196 height 32
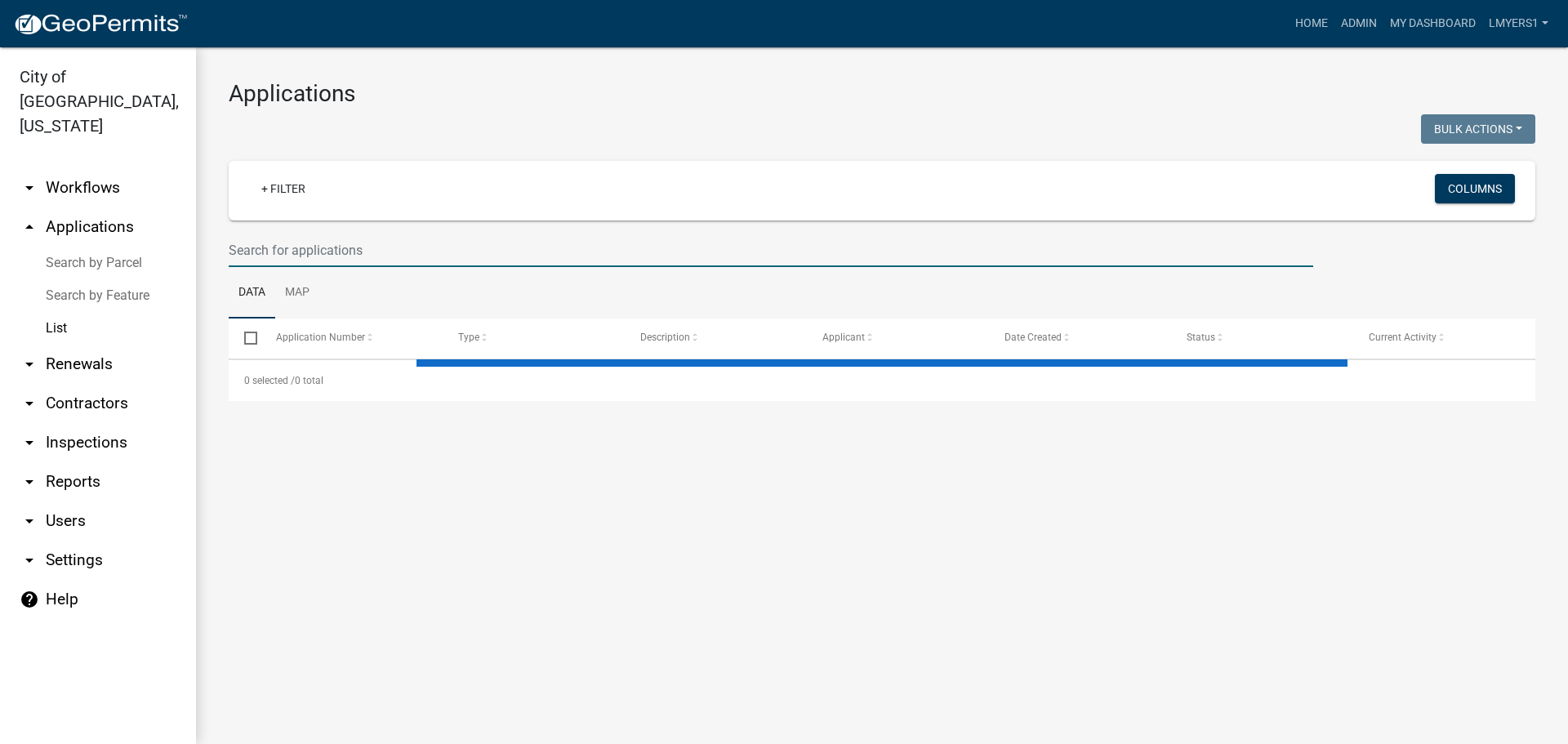
click at [432, 263] on input "text" at bounding box center [771, 251] width 1084 height 33
select select "3: 100"
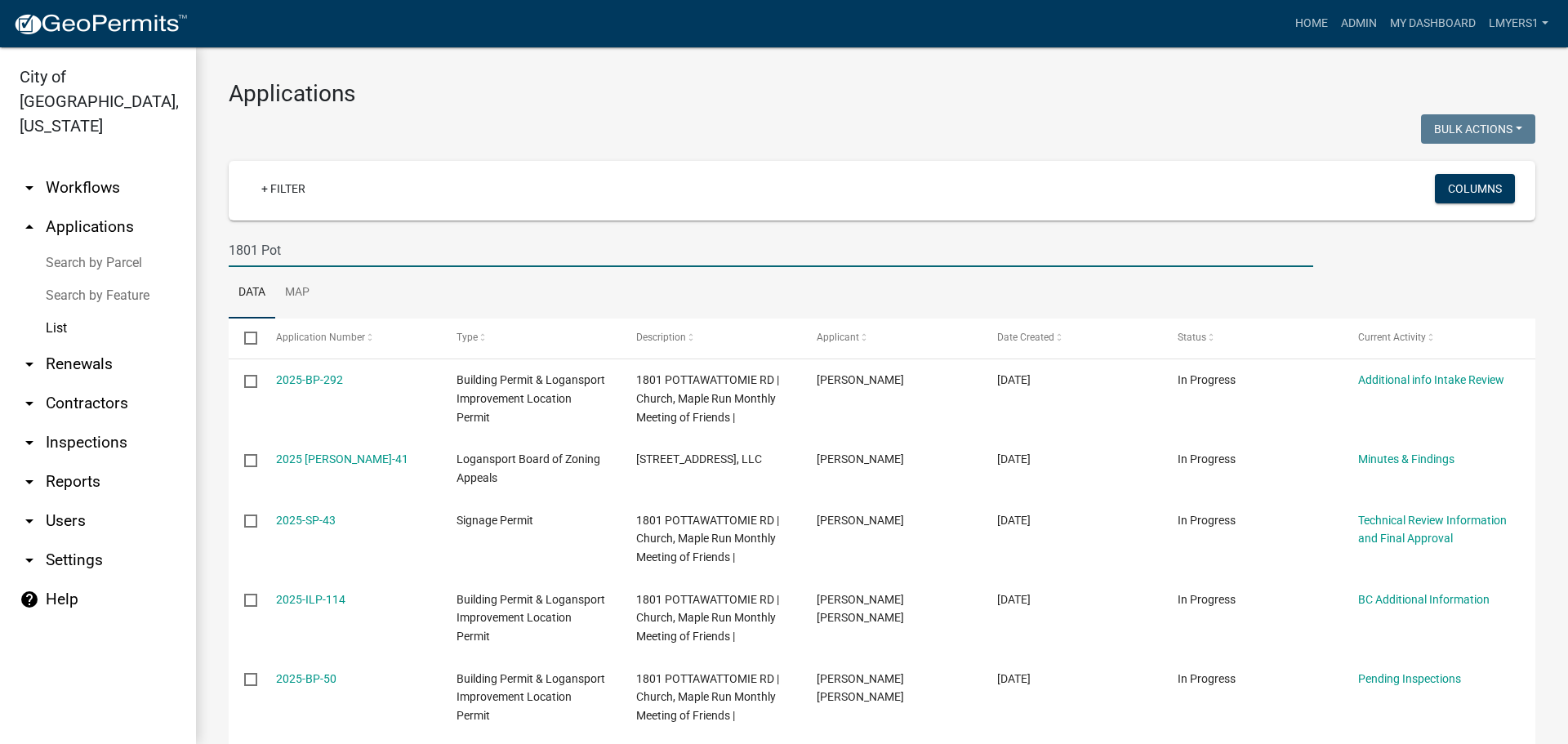
type input "1801 Pot"
